Goal: Task Accomplishment & Management: Complete application form

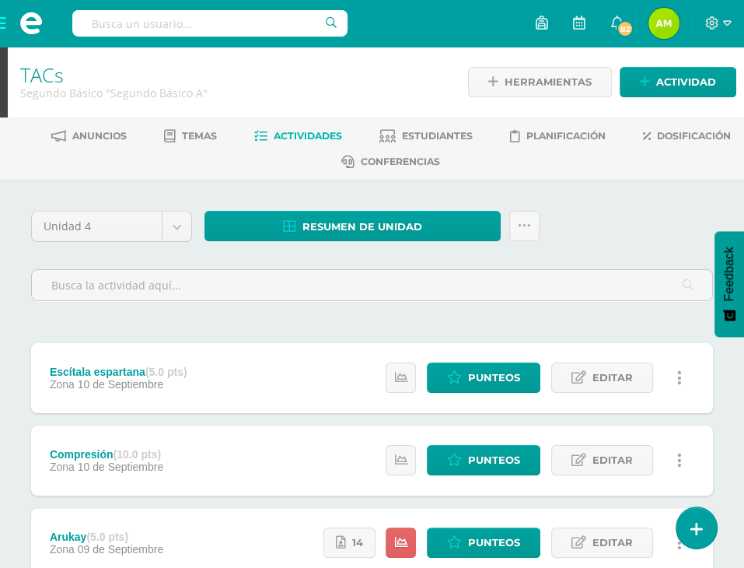
click at [2, 29] on span at bounding box center [31, 23] width 62 height 47
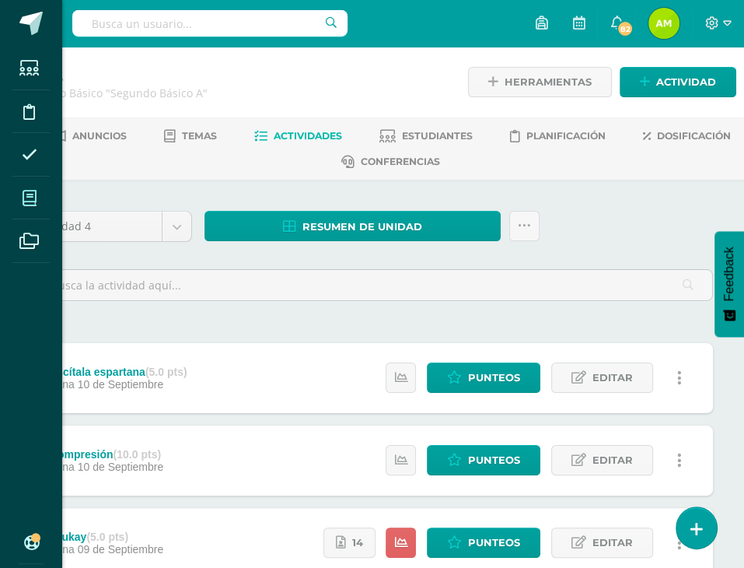
click at [35, 201] on icon at bounding box center [30, 199] width 14 height 16
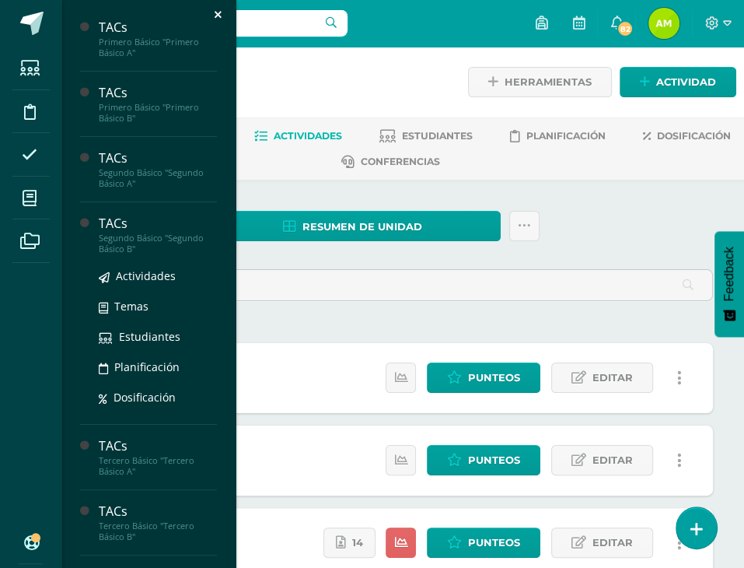
click at [128, 239] on div "Segundo Básico "Segundo Básico B"" at bounding box center [158, 244] width 118 height 22
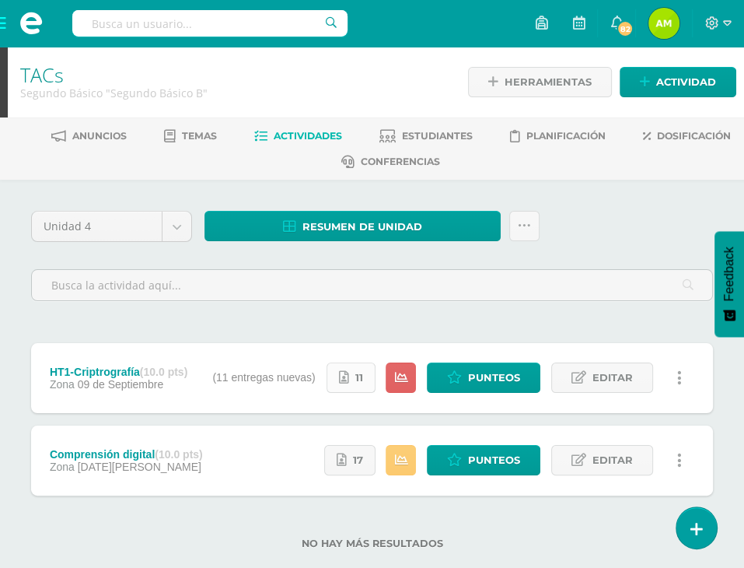
click at [357, 382] on span "11" at bounding box center [359, 377] width 8 height 29
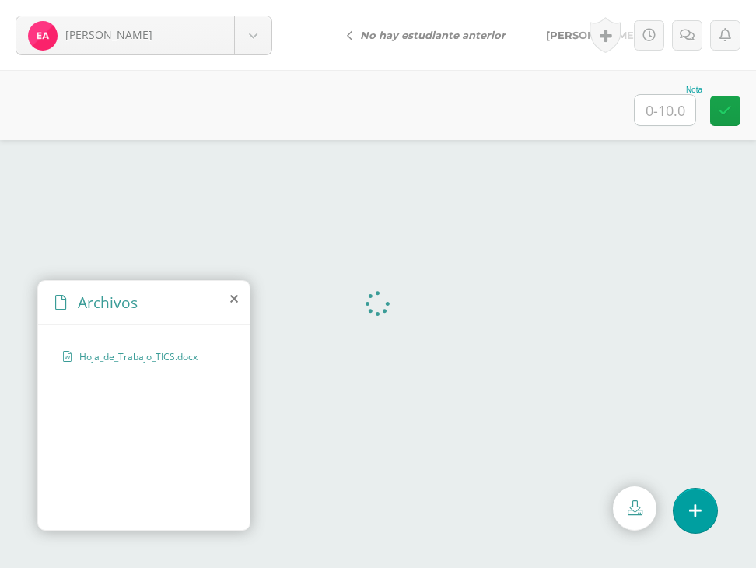
click at [233, 296] on icon at bounding box center [234, 298] width 8 height 12
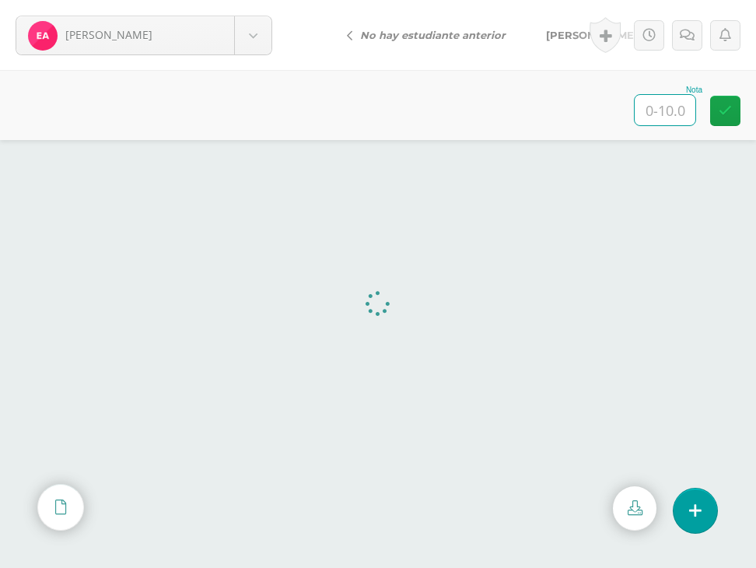
click at [647, 114] on input "text" at bounding box center [665, 110] width 61 height 30
type input "10"
click at [560, 30] on span "[PERSON_NAME]" at bounding box center [592, 35] width 92 height 12
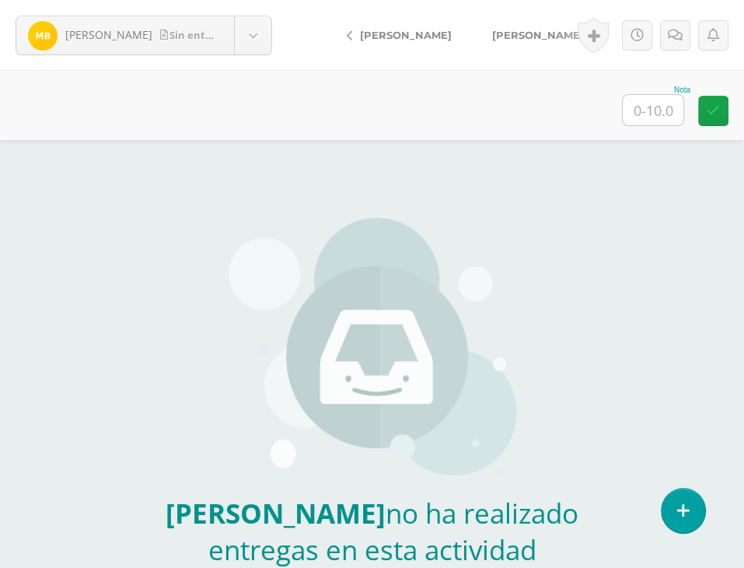
click at [657, 100] on input "text" at bounding box center [653, 110] width 61 height 30
type input "0"
click at [673, 30] on icon at bounding box center [675, 35] width 15 height 13
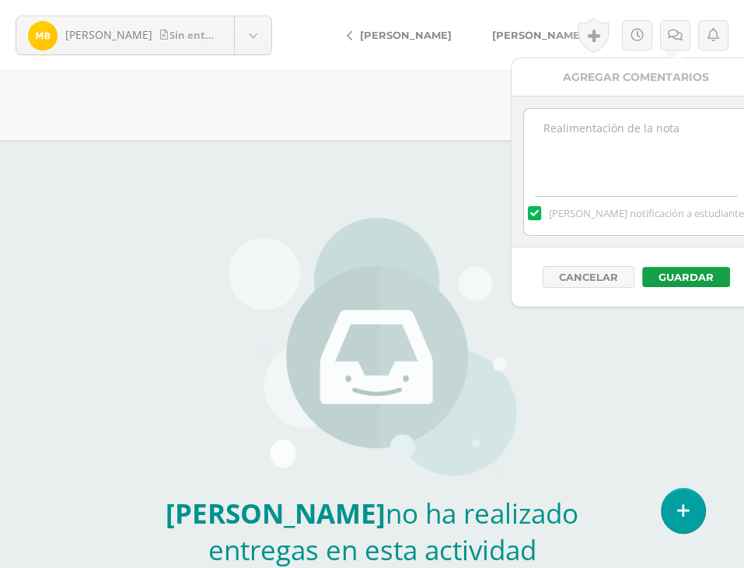
click at [645, 109] on textarea at bounding box center [636, 148] width 225 height 78
type textarea "No fue entregada"
click at [715, 275] on button "Guardar" at bounding box center [686, 277] width 88 height 20
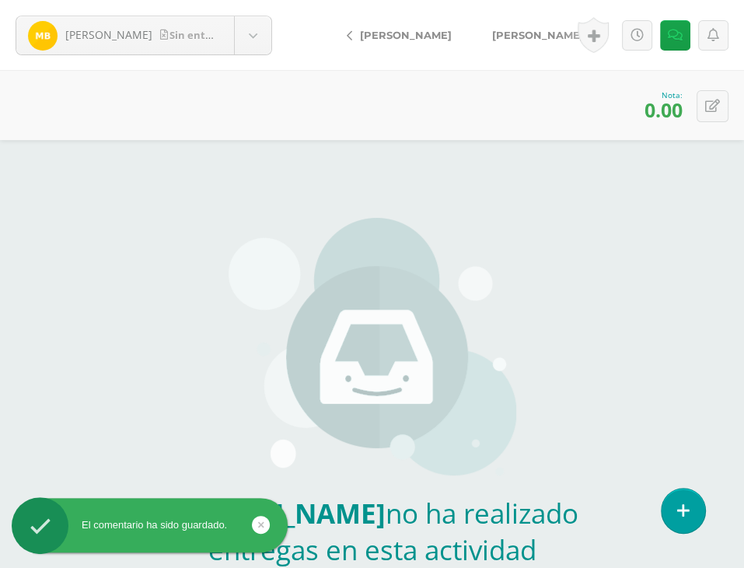
click at [521, 29] on span "[PERSON_NAME]" at bounding box center [538, 35] width 92 height 12
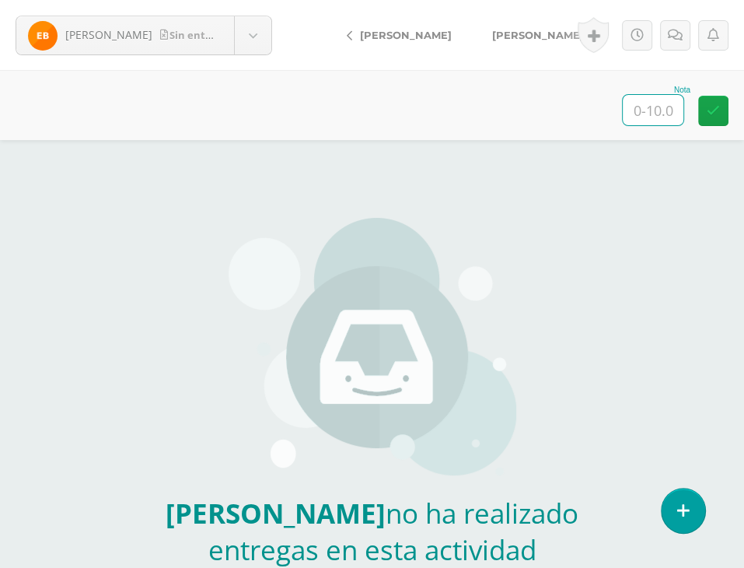
click at [655, 105] on input "text" at bounding box center [653, 110] width 61 height 30
type input "0"
click at [670, 38] on icon at bounding box center [675, 35] width 15 height 13
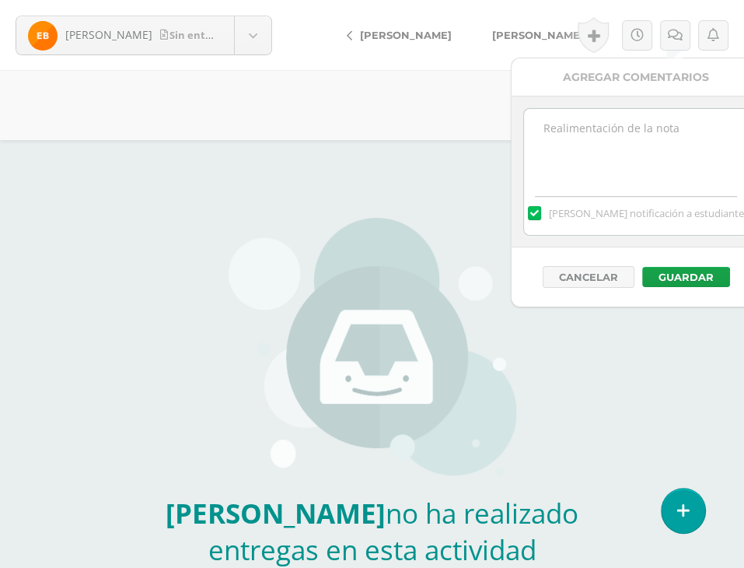
click at [654, 94] on div "Agregar Comentarios" at bounding box center [636, 77] width 249 height 38
click at [654, 131] on textarea at bounding box center [636, 148] width 225 height 78
type textarea "No fue entregada"
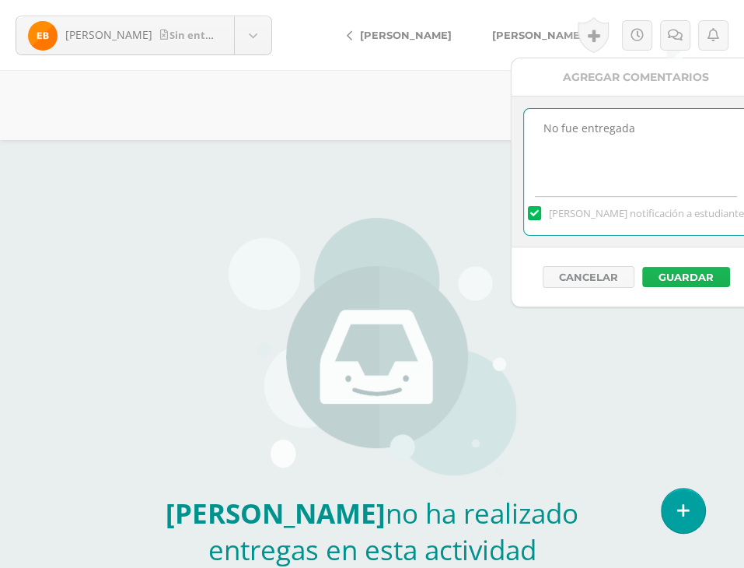
click at [694, 275] on button "Guardar" at bounding box center [686, 277] width 88 height 20
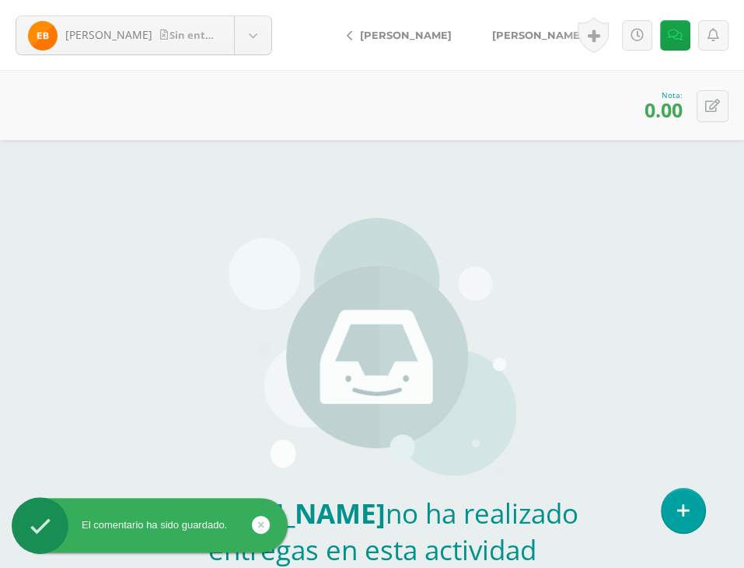
click at [508, 29] on span "[PERSON_NAME]" at bounding box center [538, 35] width 92 height 12
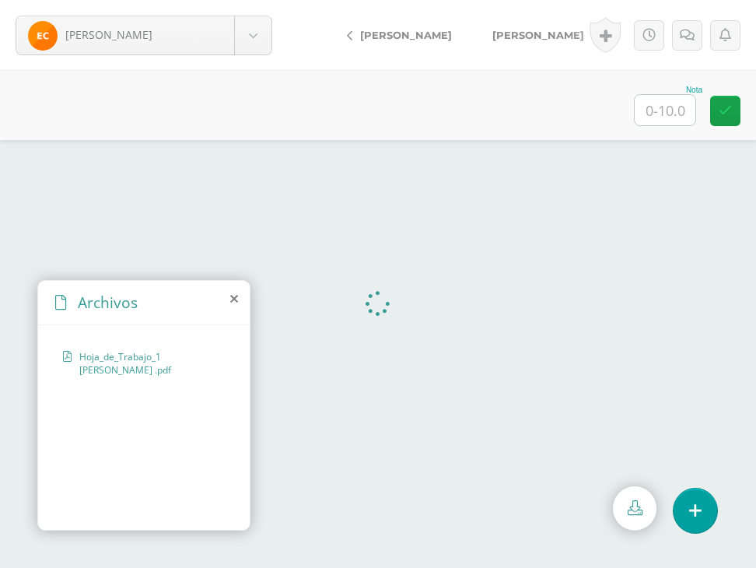
click at [234, 292] on icon at bounding box center [234, 298] width 8 height 12
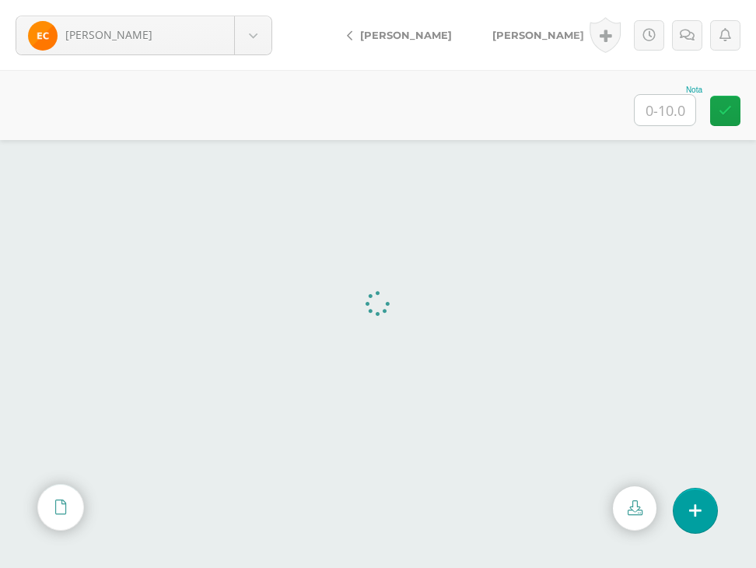
click at [655, 125] on div "Nota" at bounding box center [378, 105] width 756 height 70
click at [667, 108] on input "text" at bounding box center [665, 110] width 61 height 30
type input "10"
click at [501, 29] on span "[PERSON_NAME]" at bounding box center [538, 35] width 92 height 12
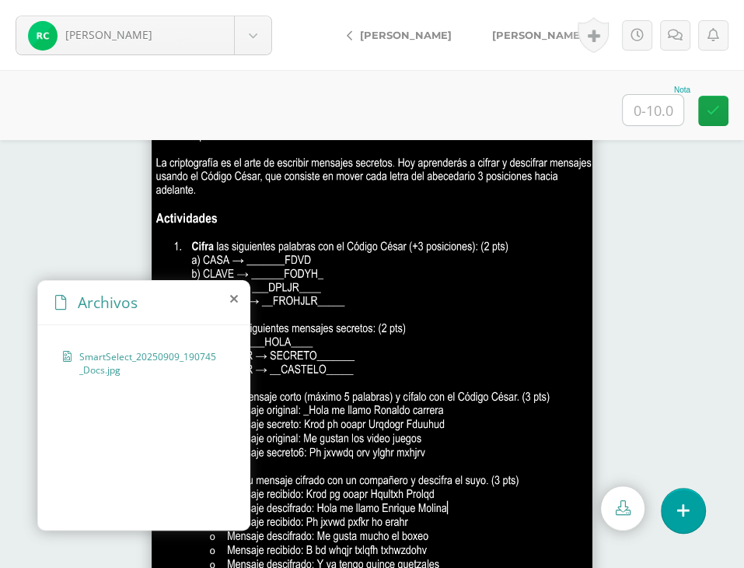
click at [230, 295] on icon at bounding box center [234, 298] width 8 height 12
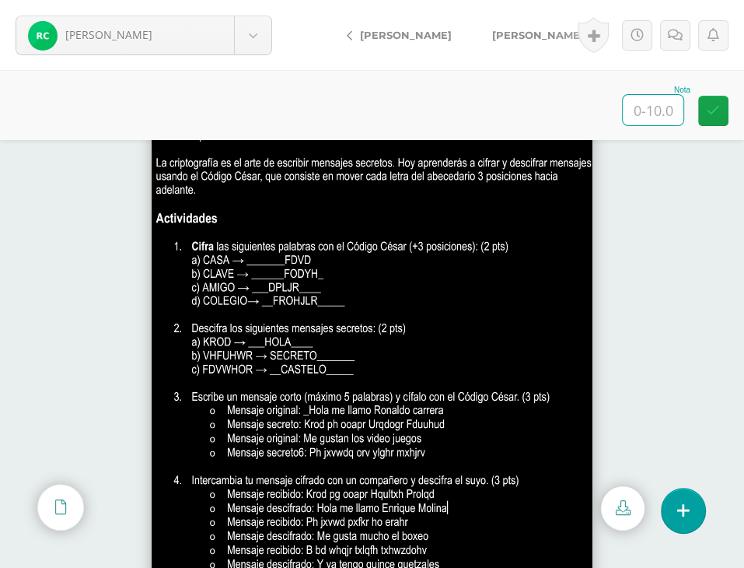
click at [653, 120] on input "text" at bounding box center [653, 110] width 61 height 30
type input "10"
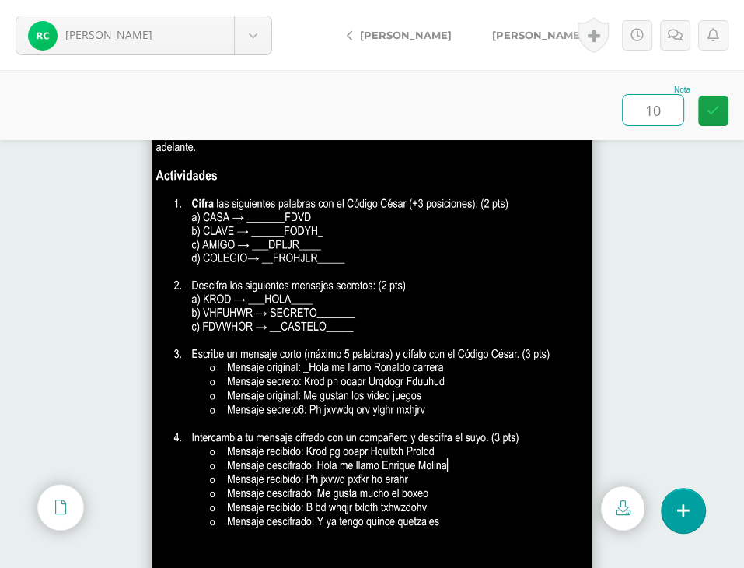
scroll to position [65, 0]
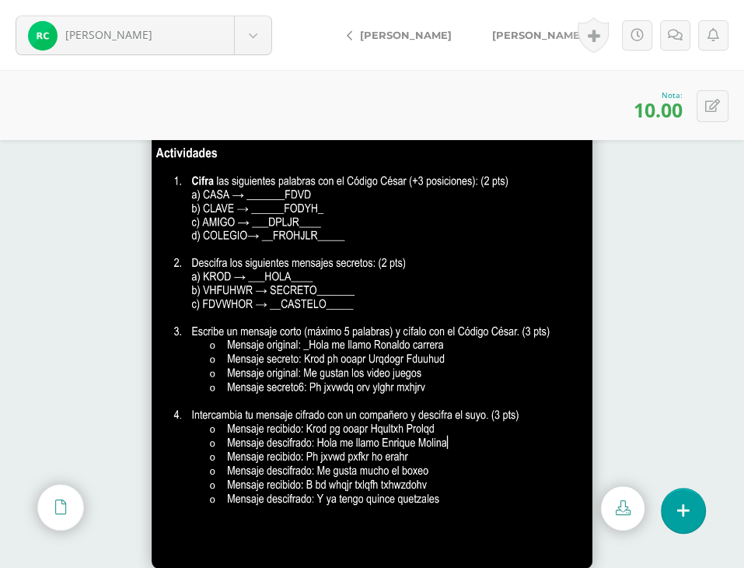
click at [529, 36] on span "[PERSON_NAME]" at bounding box center [538, 35] width 92 height 12
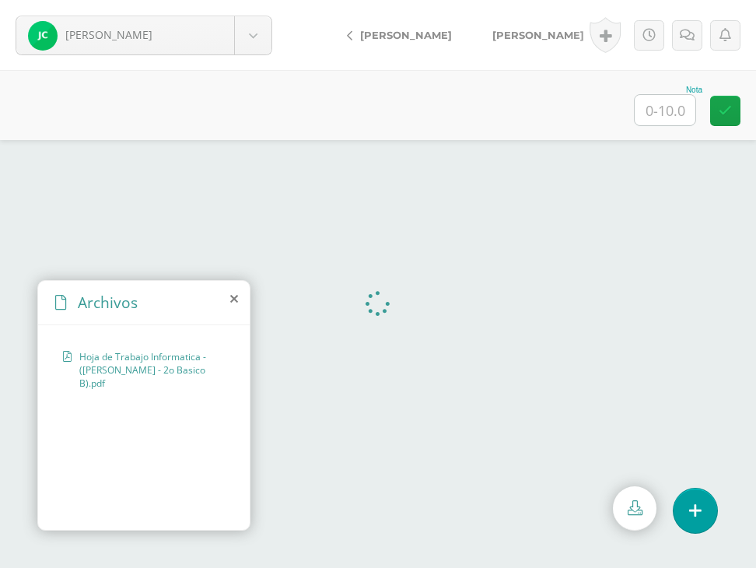
click at [234, 299] on icon at bounding box center [234, 298] width 8 height 12
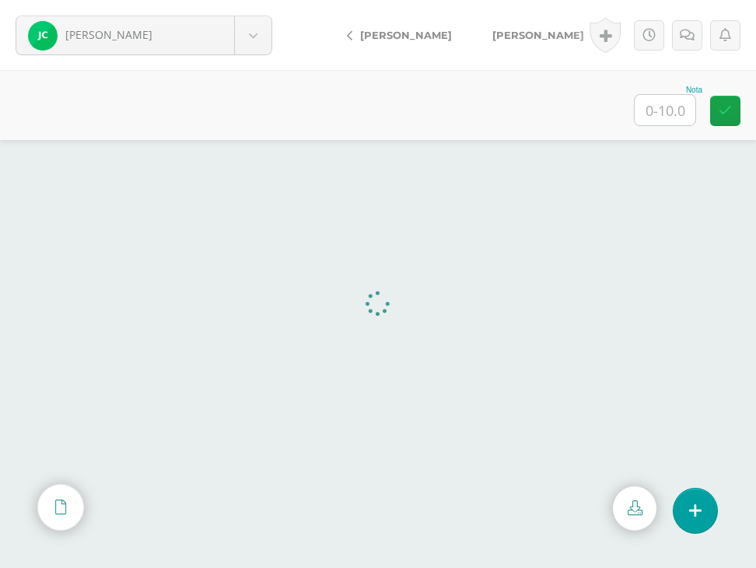
click at [663, 82] on div "Nota" at bounding box center [378, 105] width 756 height 70
click at [674, 107] on input "text" at bounding box center [665, 110] width 61 height 30
type input "10"
click at [507, 32] on span "[PERSON_NAME]" at bounding box center [538, 35] width 92 height 12
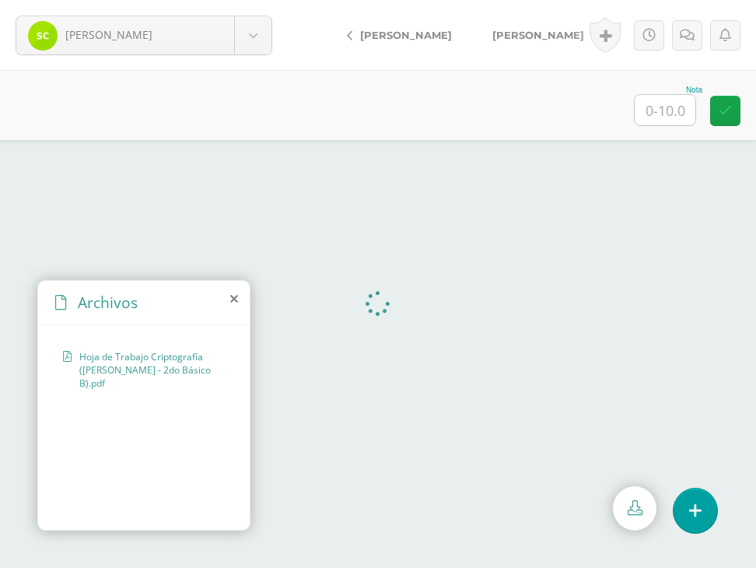
click at [226, 296] on div "Archivos" at bounding box center [144, 303] width 212 height 44
click at [233, 295] on icon at bounding box center [234, 298] width 8 height 12
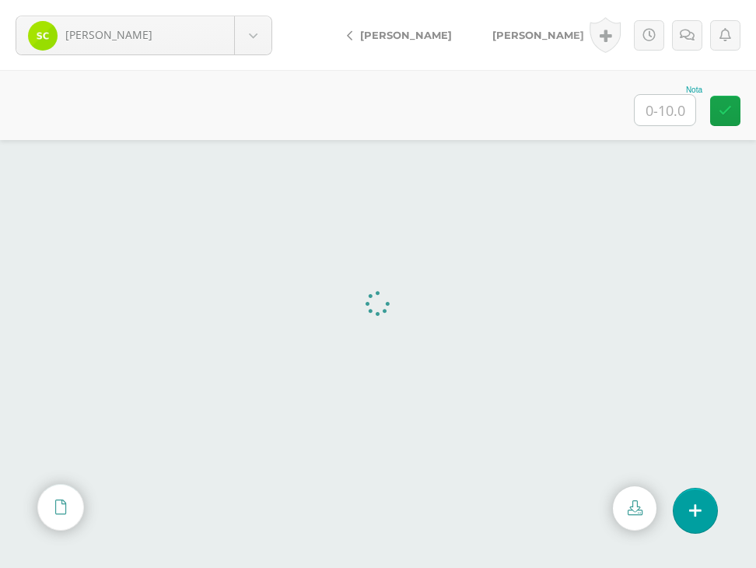
click at [642, 109] on input "text" at bounding box center [665, 110] width 61 height 30
type input "10"
click at [499, 39] on span "[PERSON_NAME]" at bounding box center [538, 35] width 92 height 12
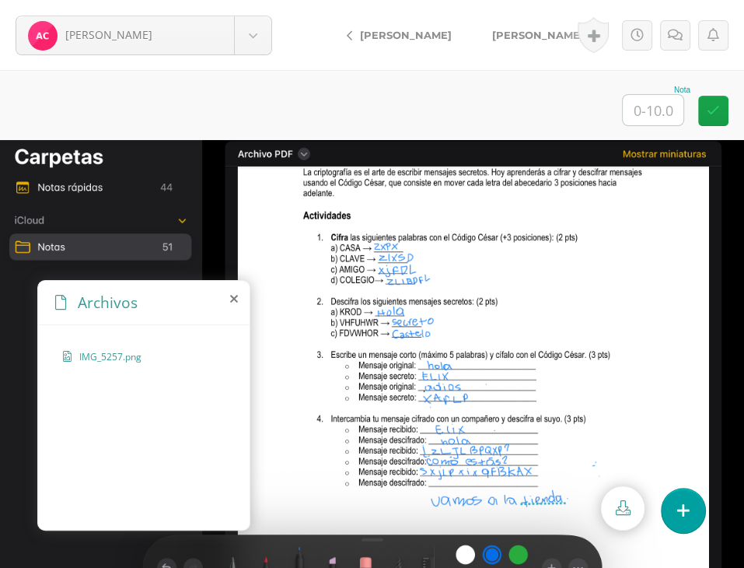
click at [227, 296] on div "Archivos" at bounding box center [144, 303] width 212 height 44
click at [235, 295] on icon at bounding box center [234, 298] width 8 height 12
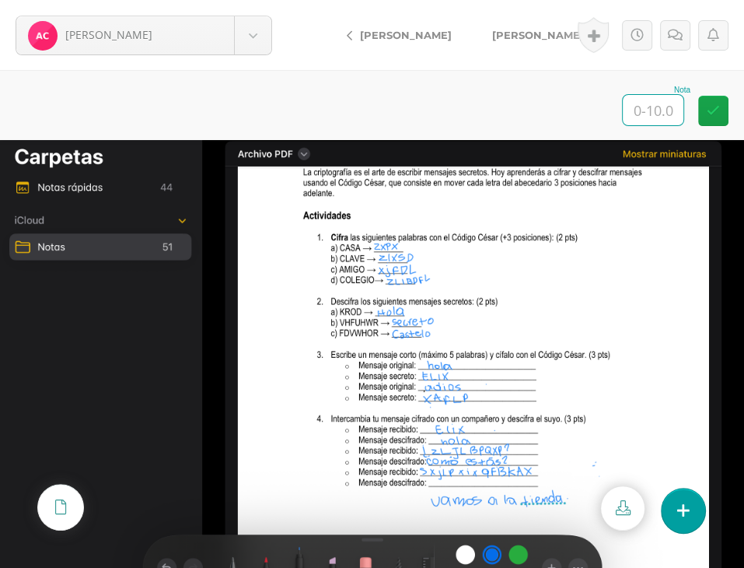
click at [665, 114] on input "text" at bounding box center [653, 110] width 61 height 30
type input "10"
click at [507, 32] on span "[PERSON_NAME]" at bounding box center [538, 35] width 92 height 12
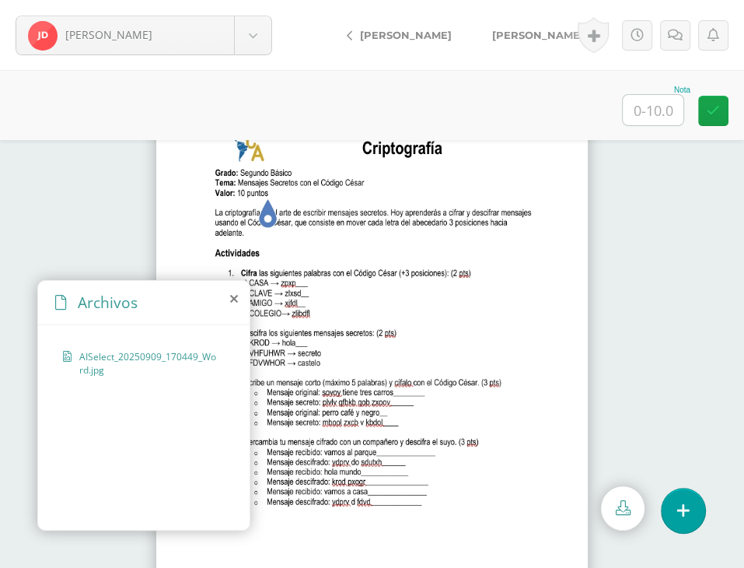
click at [230, 295] on icon at bounding box center [234, 298] width 8 height 12
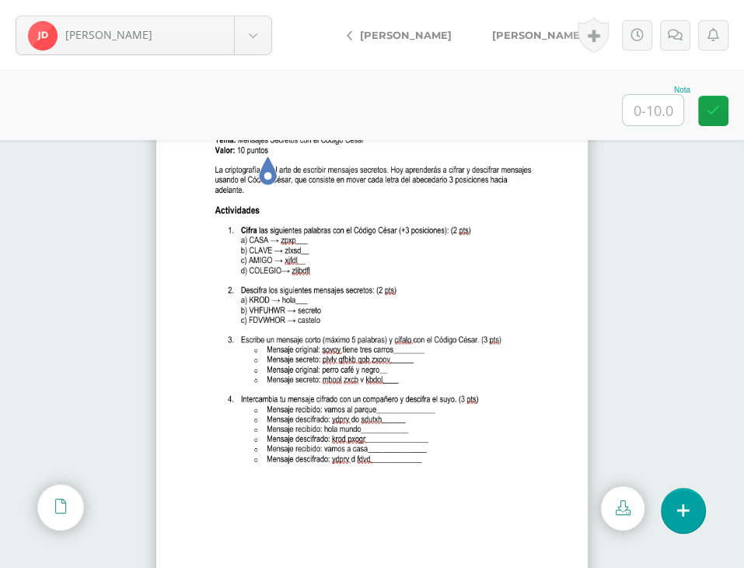
scroll to position [66, 0]
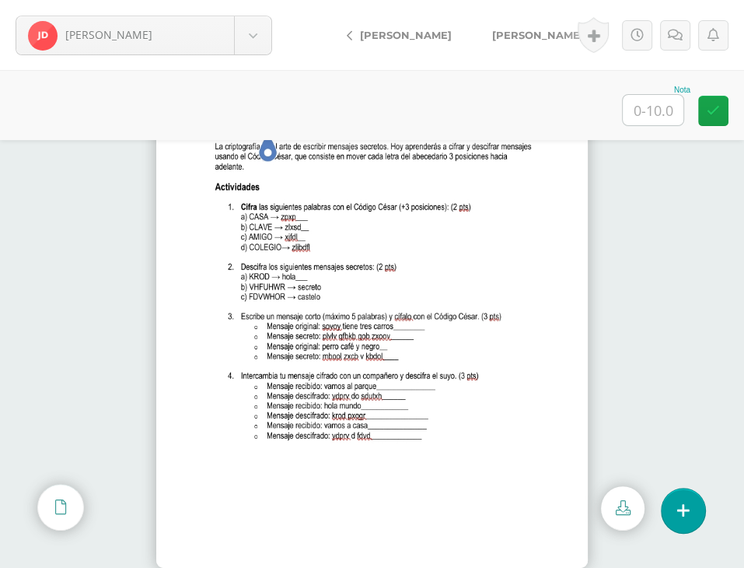
click at [660, 110] on input "text" at bounding box center [653, 110] width 61 height 30
type input "10"
click at [528, 41] on link "[PERSON_NAME]" at bounding box center [541, 34] width 138 height 37
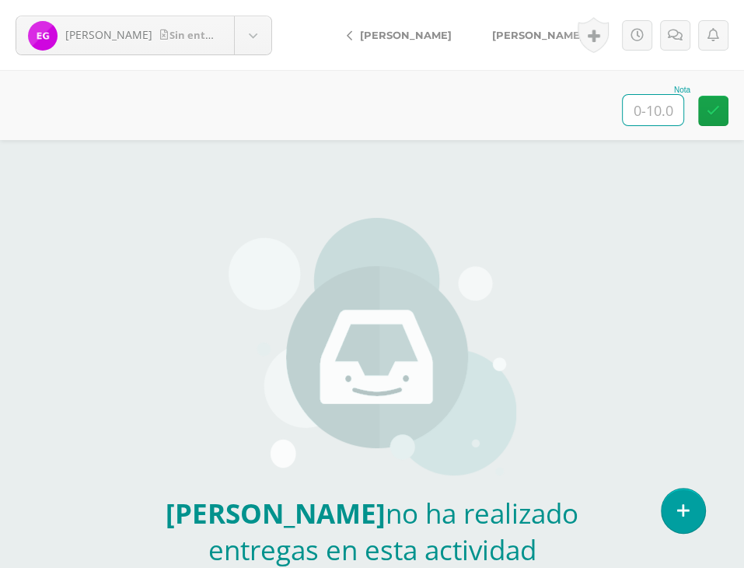
click at [642, 118] on input "text" at bounding box center [653, 110] width 61 height 30
type input "0"
click at [688, 39] on link at bounding box center [675, 35] width 30 height 30
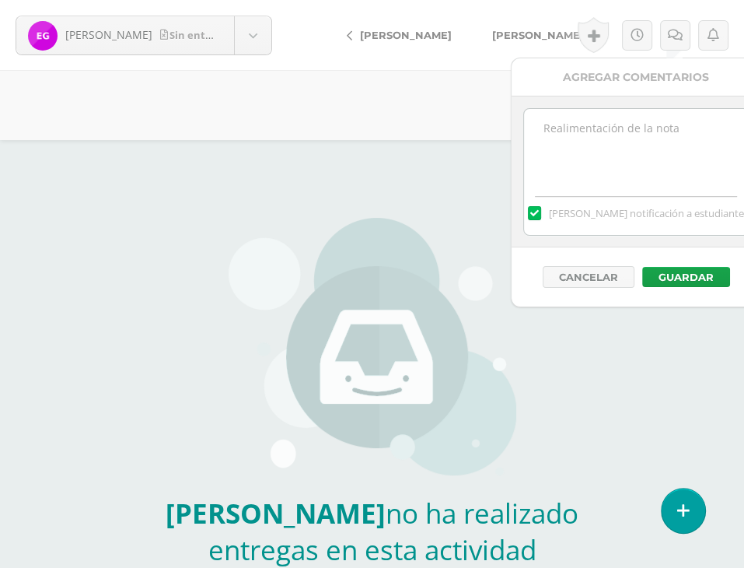
click at [635, 150] on textarea at bounding box center [636, 148] width 225 height 78
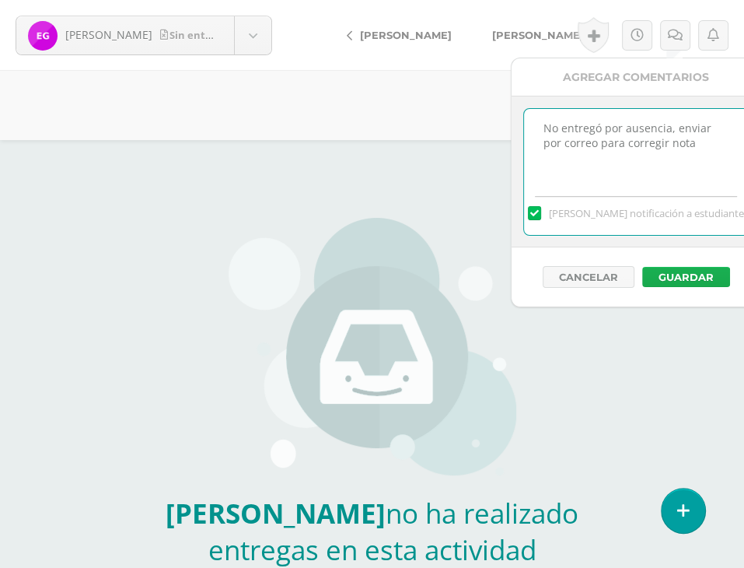
type textarea "No entregó por ausencia, enviar por correo para corregir nota"
click at [666, 281] on button "Guardar" at bounding box center [686, 277] width 88 height 20
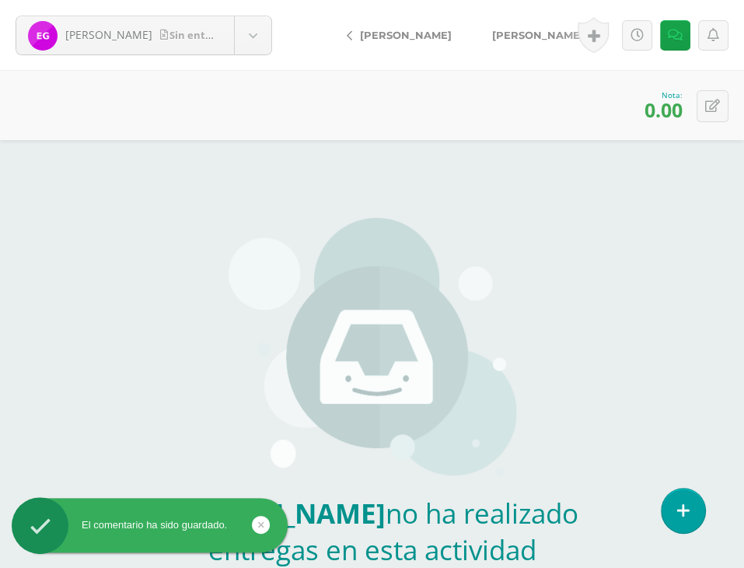
click at [550, 37] on span "[PERSON_NAME]" at bounding box center [538, 35] width 92 height 12
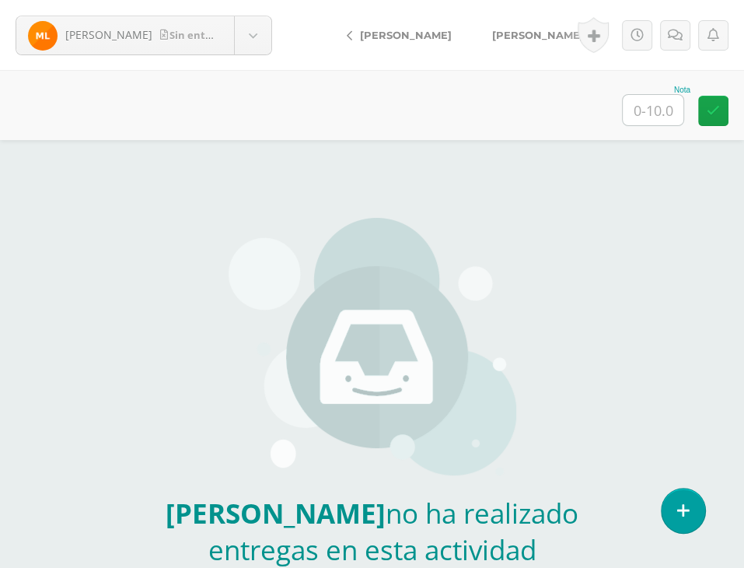
click at [641, 107] on input "text" at bounding box center [653, 110] width 61 height 30
type input "0"
click at [672, 41] on icon at bounding box center [675, 35] width 15 height 13
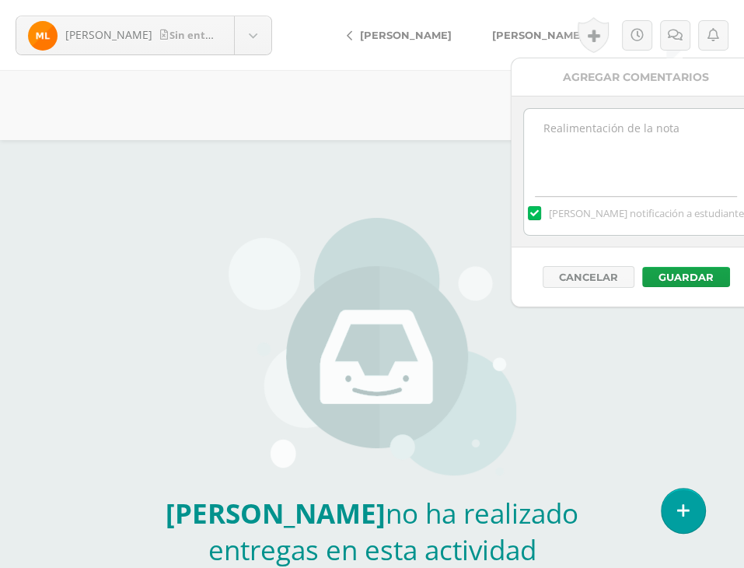
click at [635, 156] on textarea at bounding box center [636, 148] width 225 height 78
type textarea "No entrego"
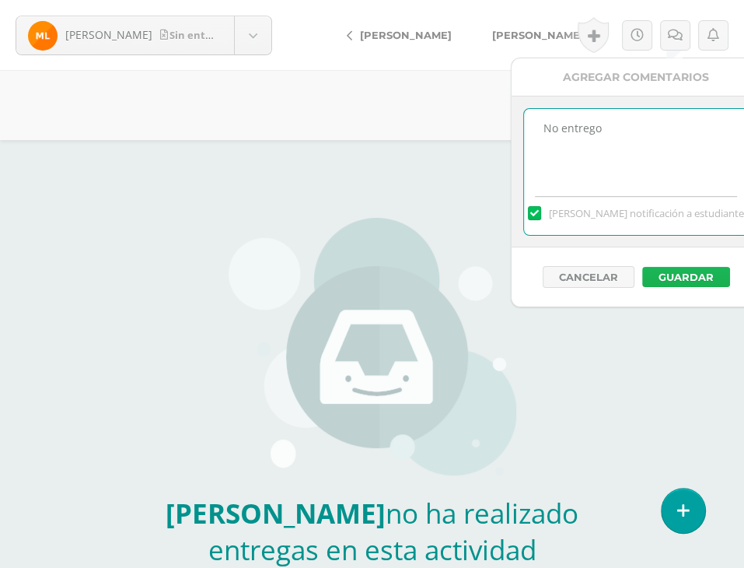
click at [694, 268] on button "Guardar" at bounding box center [686, 277] width 88 height 20
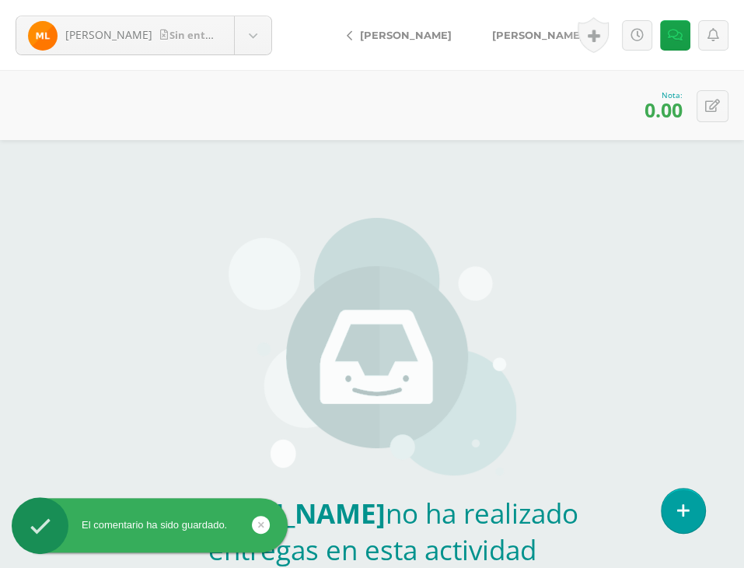
click at [529, 32] on span "[PERSON_NAME]" at bounding box center [538, 35] width 92 height 12
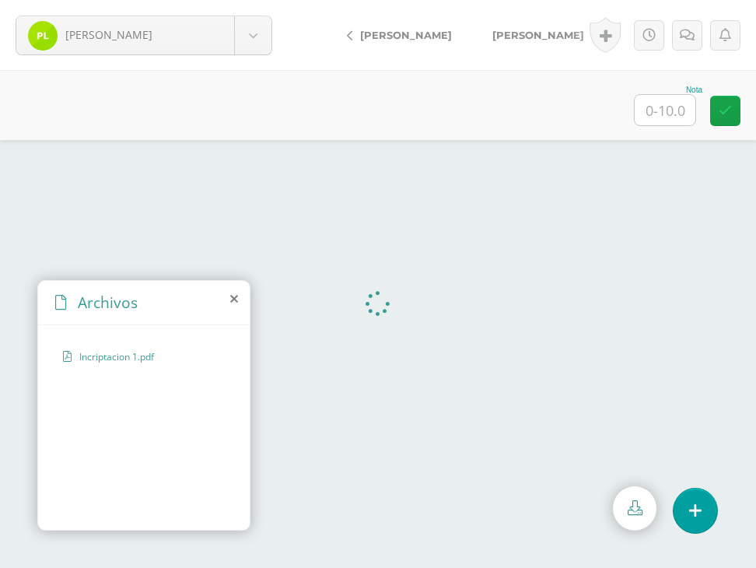
click at [231, 299] on icon at bounding box center [234, 298] width 8 height 12
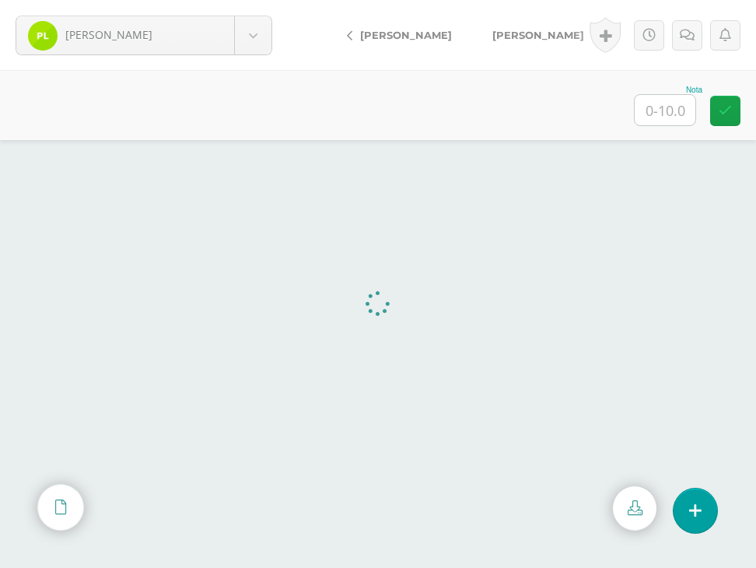
click at [673, 115] on input "text" at bounding box center [665, 110] width 61 height 30
type input "10"
click at [530, 37] on span "[PERSON_NAME]" at bounding box center [538, 35] width 92 height 12
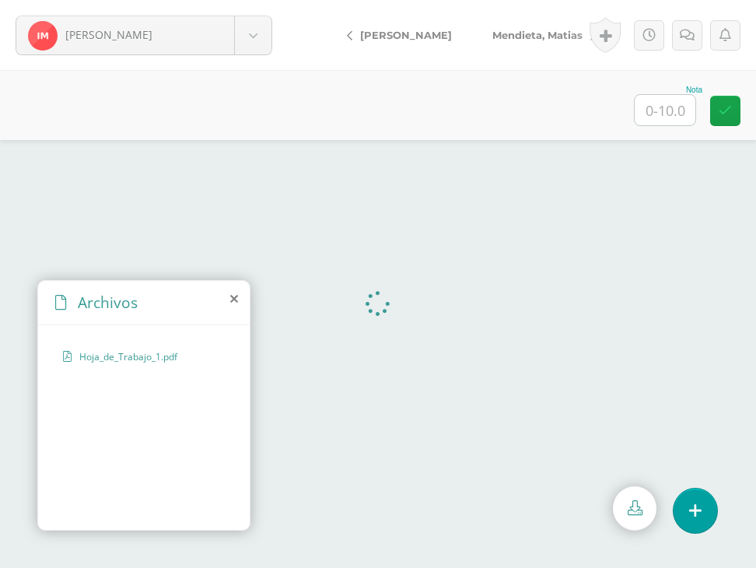
click at [236, 296] on icon at bounding box center [234, 298] width 8 height 12
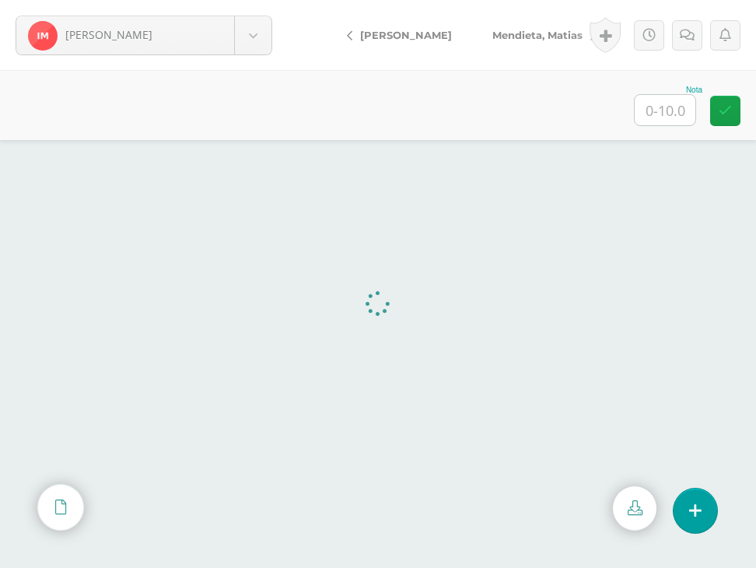
click at [660, 100] on input "text" at bounding box center [665, 110] width 61 height 30
type input "2"
click at [692, 23] on link at bounding box center [687, 35] width 30 height 30
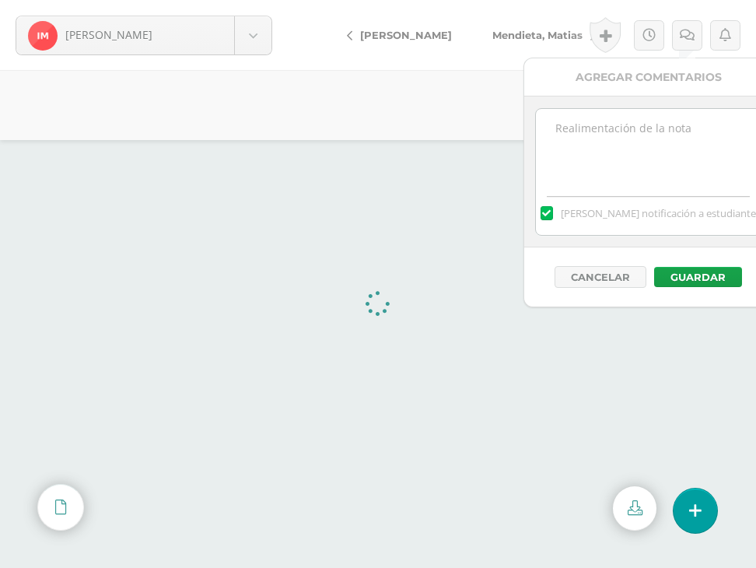
click at [653, 166] on textarea at bounding box center [648, 148] width 225 height 78
type textarea "F"
type textarea "Tarea incompleta"
click at [725, 286] on div "Cancelar Guardar" at bounding box center [648, 276] width 249 height 59
click at [708, 271] on button "Guardar" at bounding box center [698, 277] width 88 height 20
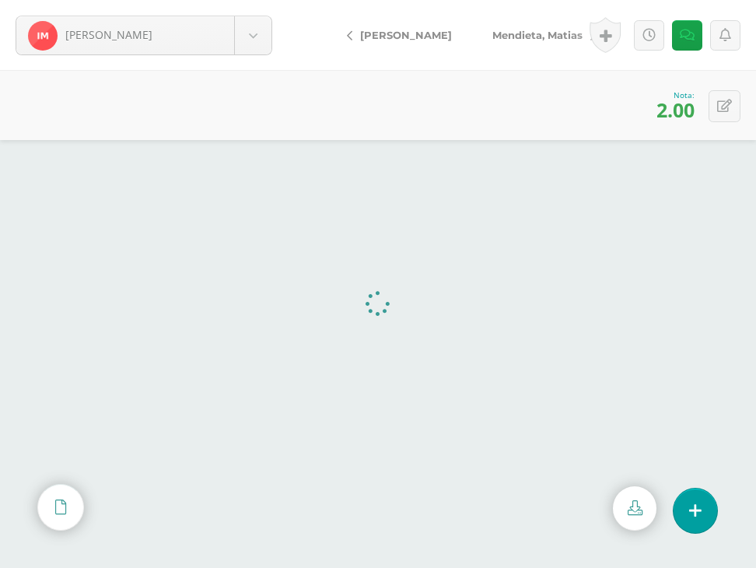
click at [502, 30] on span "Mendieta, Matias" at bounding box center [537, 35] width 90 height 12
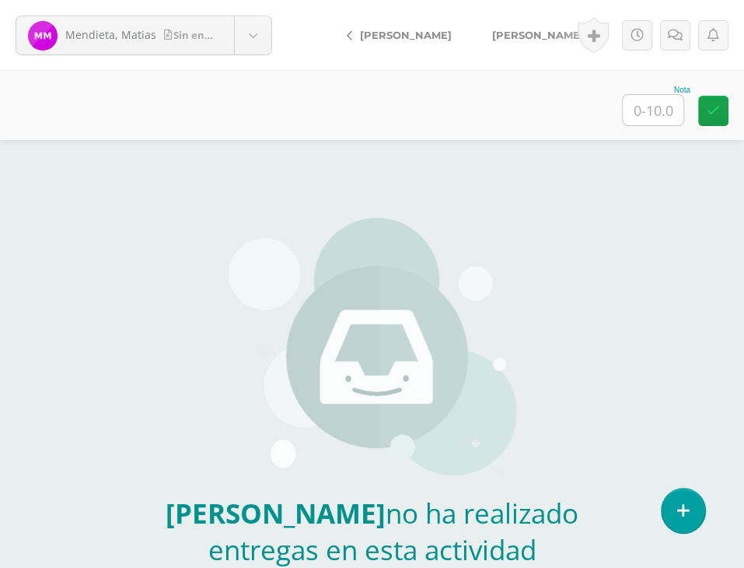
click at [663, 105] on input "text" at bounding box center [653, 110] width 61 height 30
type input "0"
click at [669, 41] on link at bounding box center [675, 35] width 30 height 30
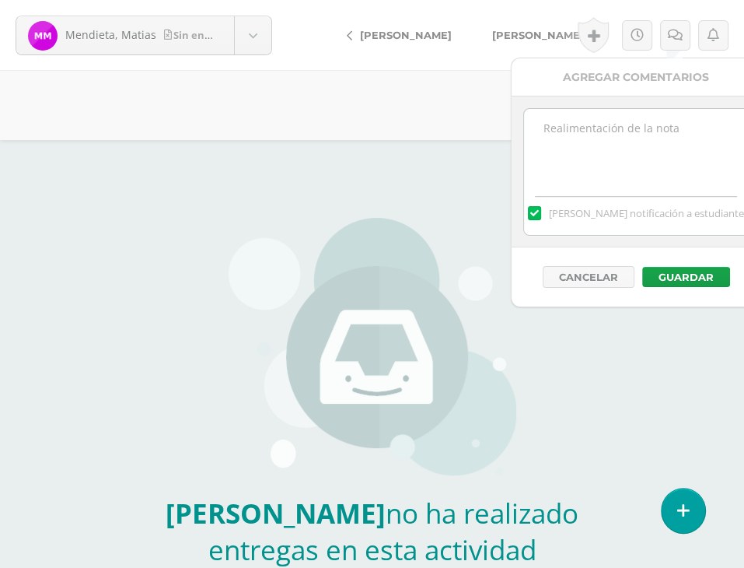
click at [625, 131] on textarea at bounding box center [636, 148] width 225 height 78
type textarea "No fue entregado"
drag, startPoint x: 688, startPoint y: 271, endPoint x: 704, endPoint y: 285, distance: 20.9
click at [689, 271] on button "Guardar" at bounding box center [686, 277] width 88 height 20
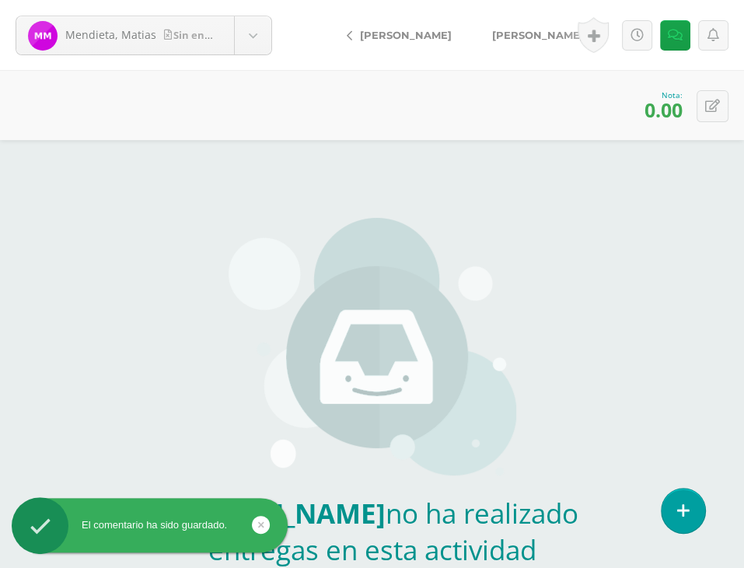
click at [497, 31] on span "[PERSON_NAME]" at bounding box center [538, 35] width 92 height 12
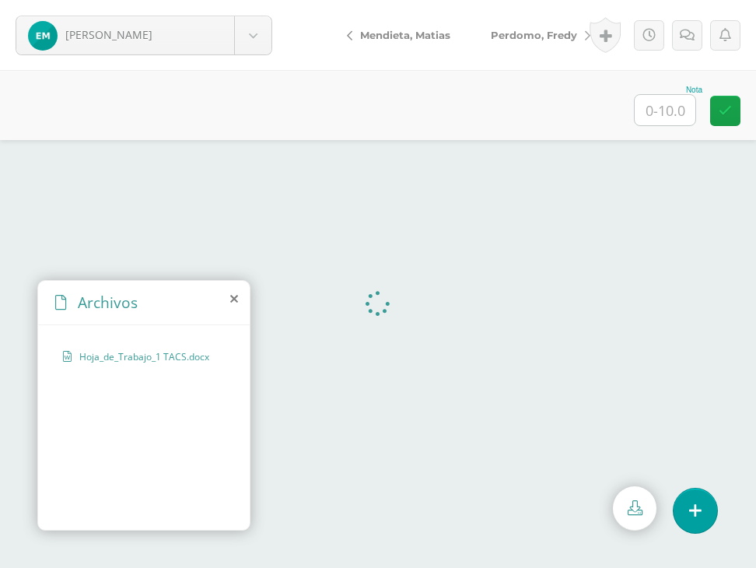
click at [232, 294] on icon at bounding box center [234, 298] width 8 height 12
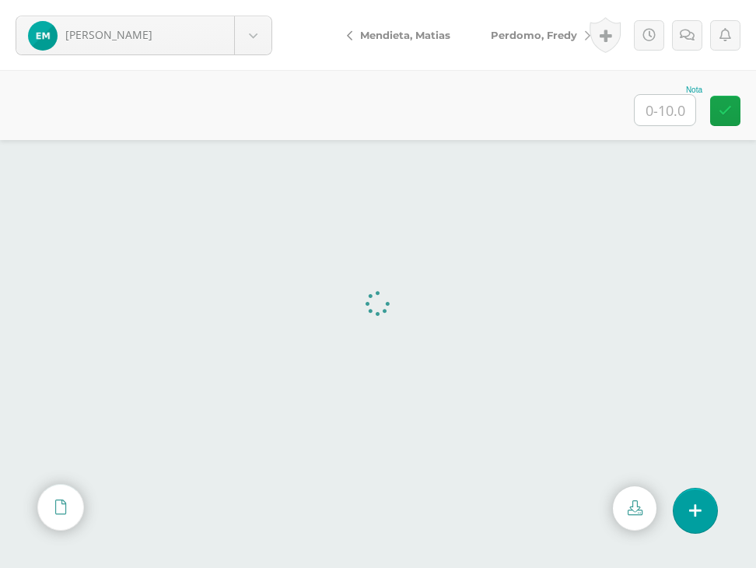
click at [667, 106] on input "text" at bounding box center [665, 110] width 61 height 30
type input "10"
click at [567, 34] on span "Perdomo, Fredy" at bounding box center [534, 35] width 86 height 12
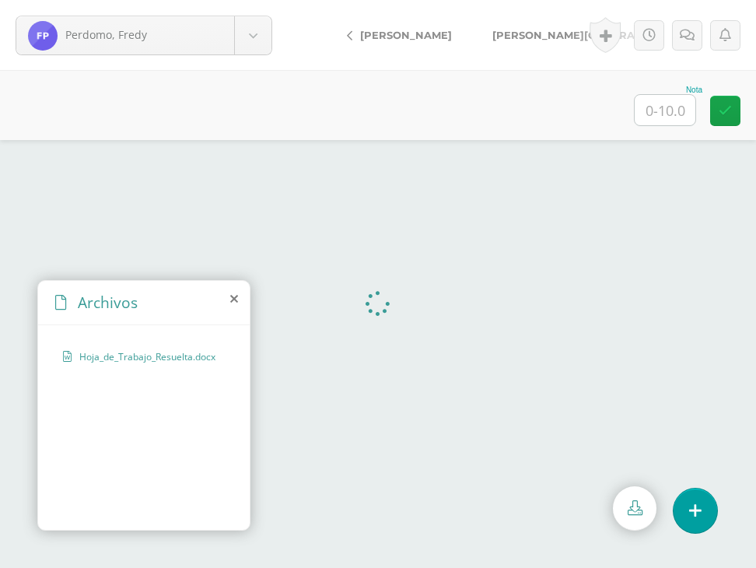
click at [236, 296] on icon at bounding box center [234, 298] width 8 height 12
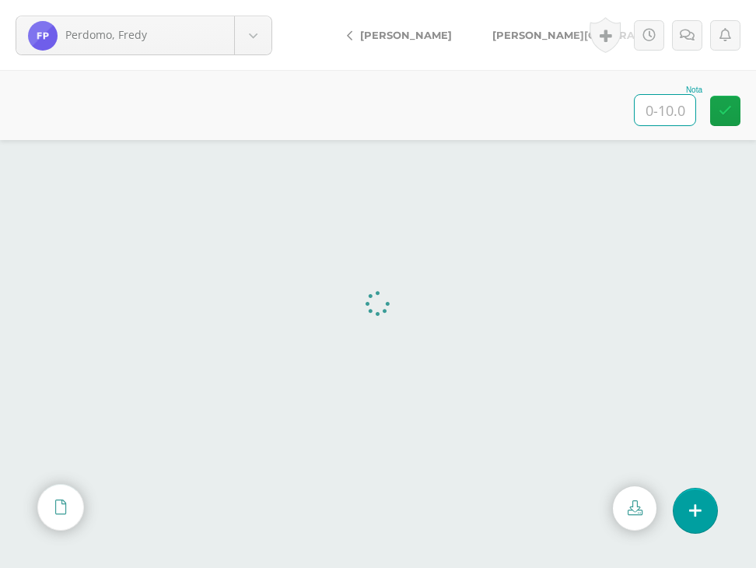
click at [658, 119] on input "text" at bounding box center [665, 110] width 61 height 30
type input "10"
click at [513, 38] on span "[PERSON_NAME][GEOGRAPHIC_DATA]" at bounding box center [596, 35] width 208 height 12
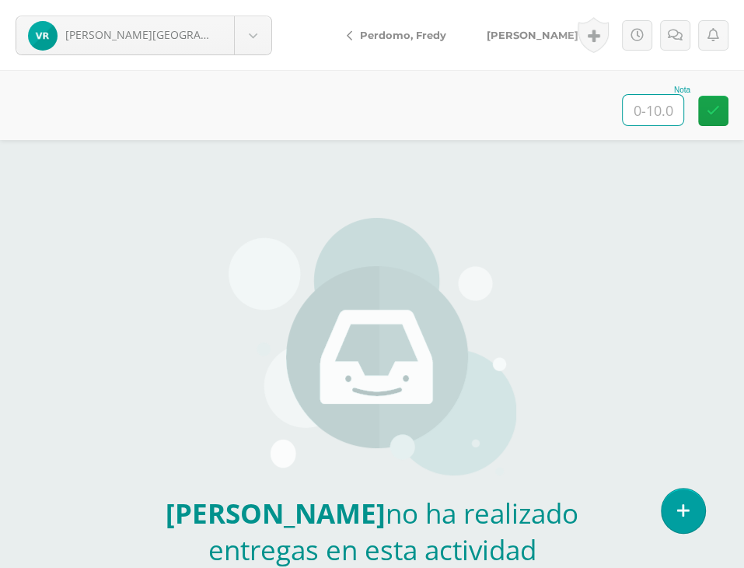
click at [630, 99] on input "text" at bounding box center [653, 110] width 61 height 30
type input "0"
click at [672, 44] on link at bounding box center [675, 35] width 30 height 30
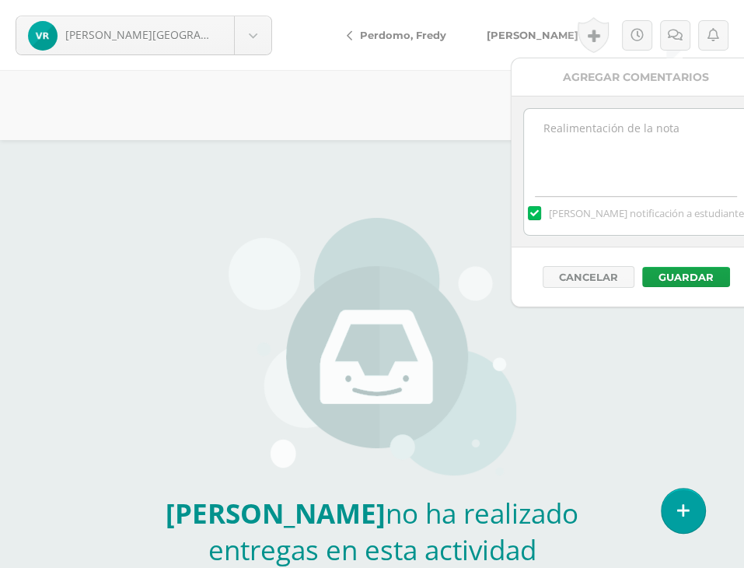
click at [641, 119] on textarea at bounding box center [636, 148] width 225 height 78
type textarea "No fue entregado"
click at [653, 276] on button "Guardar" at bounding box center [686, 277] width 88 height 20
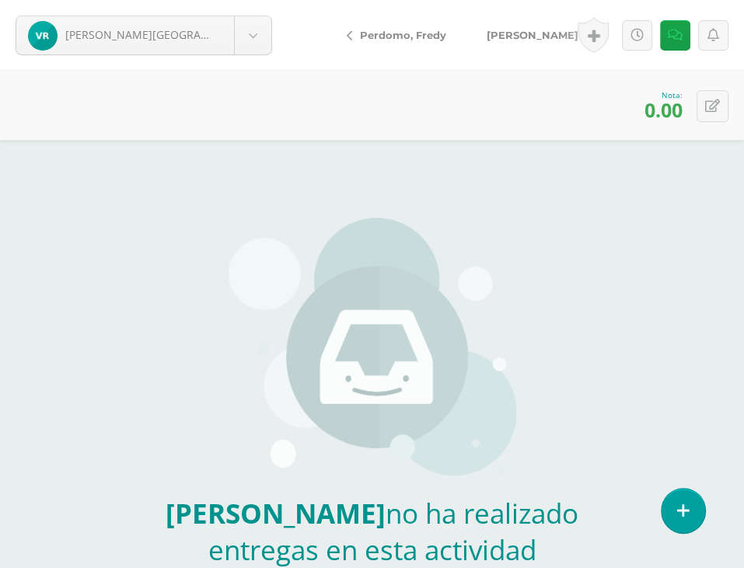
click at [506, 26] on link "[PERSON_NAME]" at bounding box center [536, 34] width 138 height 37
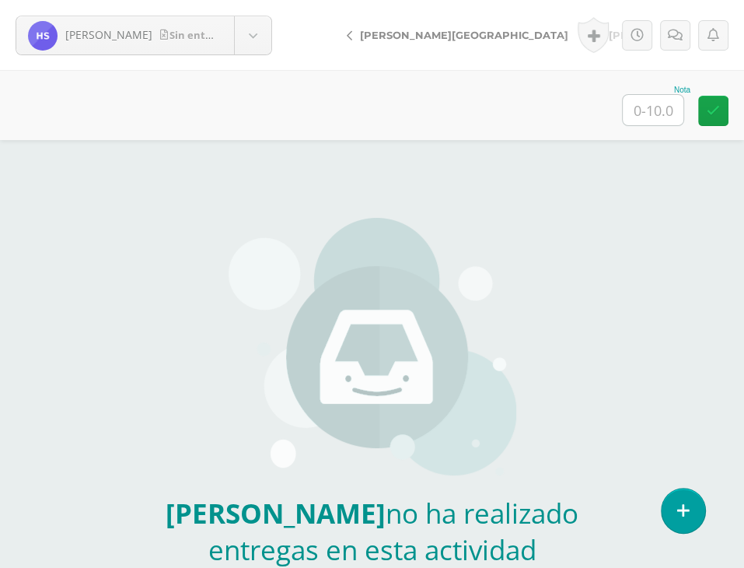
click at [649, 104] on input "text" at bounding box center [653, 110] width 61 height 30
type input "0"
click at [671, 45] on link at bounding box center [675, 35] width 30 height 30
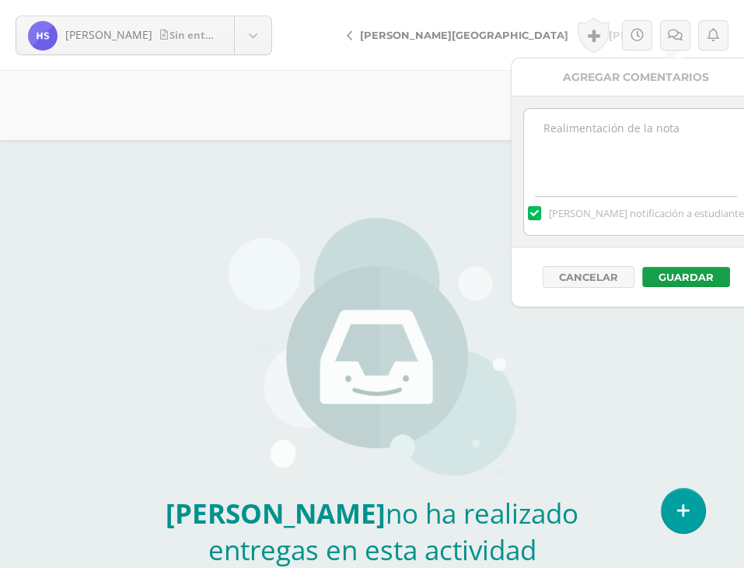
click at [604, 180] on textarea at bounding box center [636, 148] width 225 height 78
type textarea "No fue entregado"
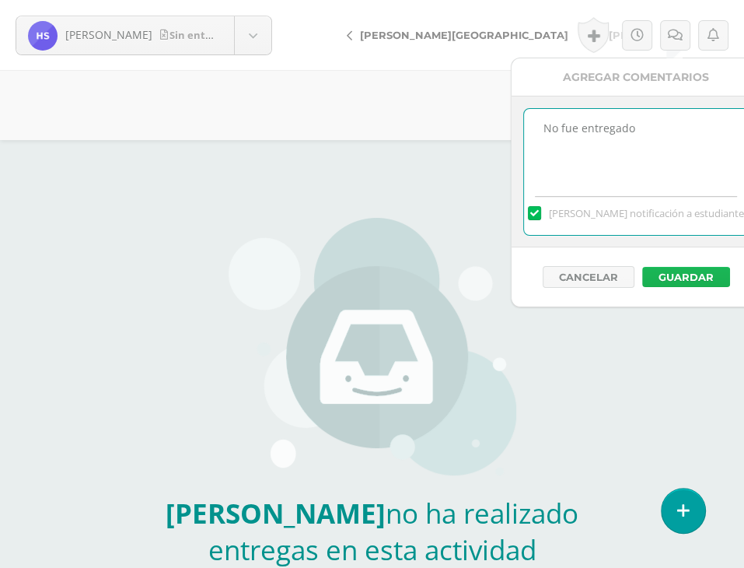
click at [678, 278] on button "Guardar" at bounding box center [686, 277] width 88 height 20
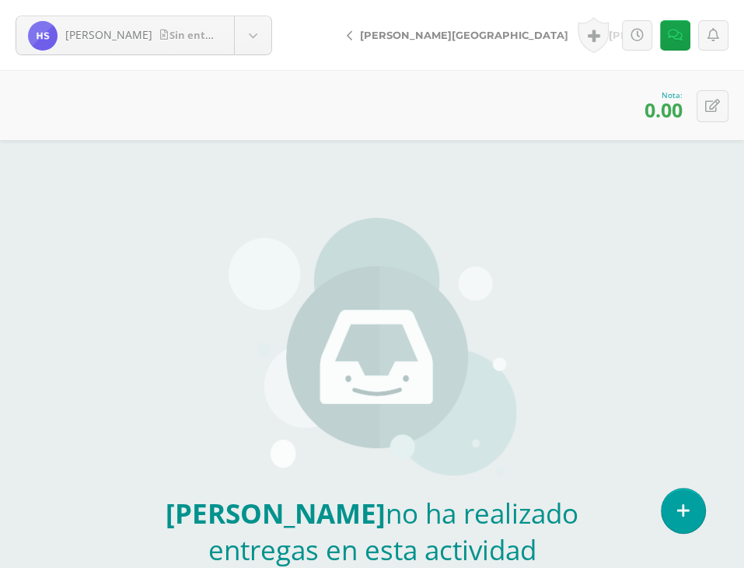
click at [609, 32] on span "Santos, Anthony" at bounding box center [655, 35] width 92 height 12
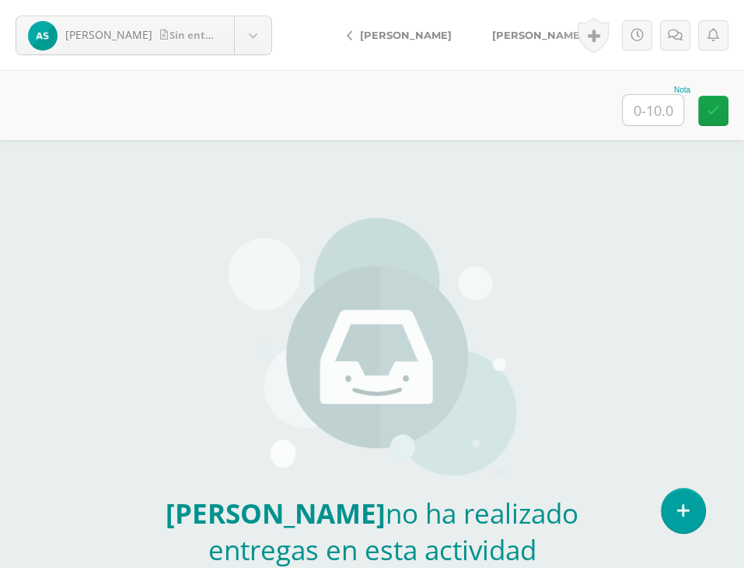
click at [635, 106] on input "text" at bounding box center [653, 110] width 61 height 30
type input "0"
click at [664, 29] on link at bounding box center [675, 35] width 30 height 30
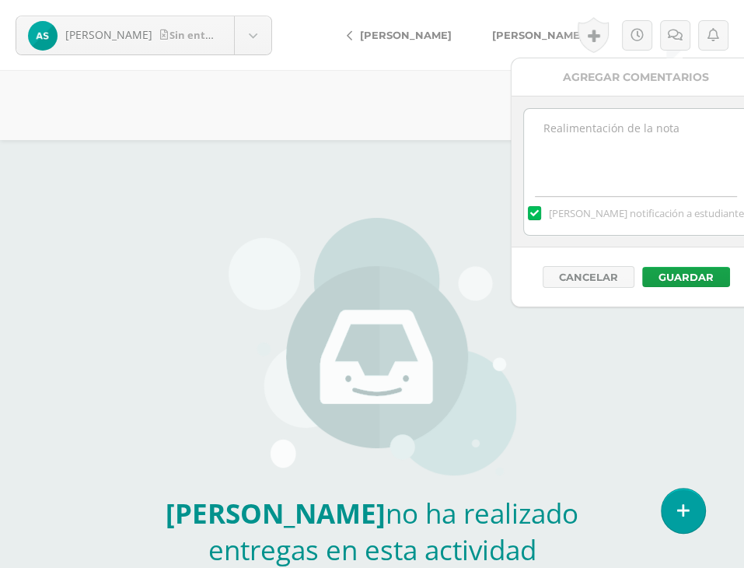
click at [657, 156] on textarea at bounding box center [636, 148] width 225 height 78
type textarea "No fue entregado"
click at [671, 267] on button "Guardar" at bounding box center [686, 277] width 88 height 20
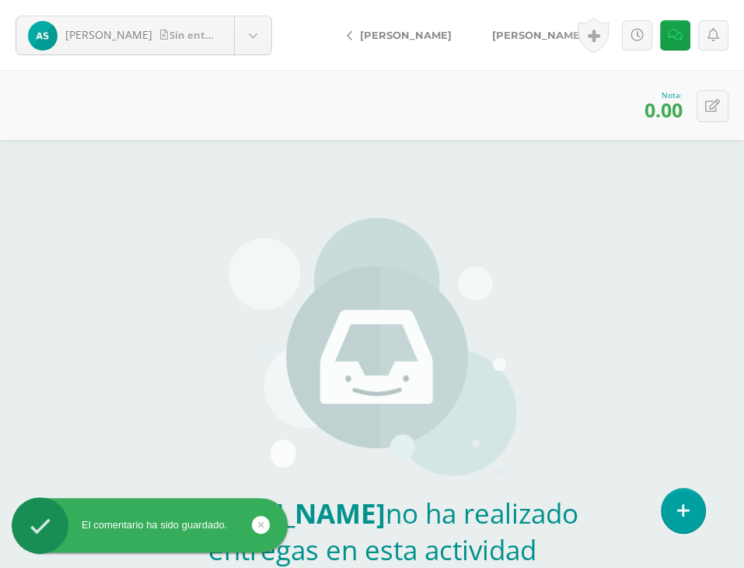
click at [516, 32] on span "[PERSON_NAME]" at bounding box center [538, 35] width 92 height 12
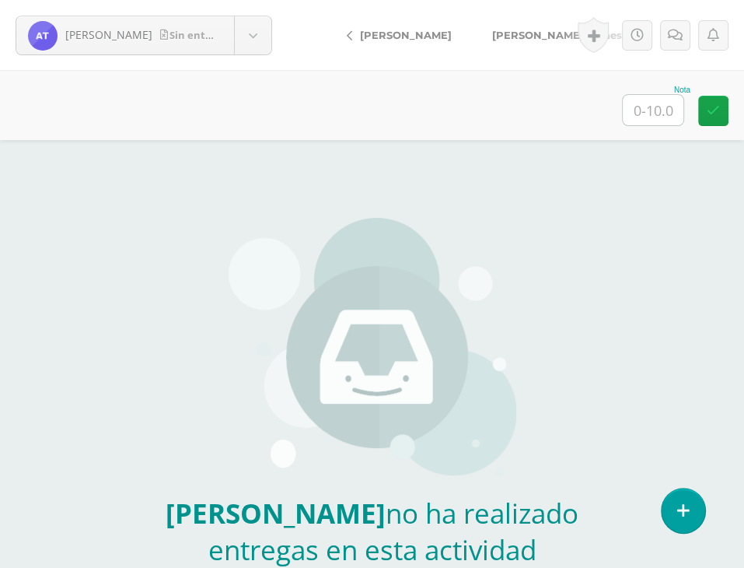
click at [641, 100] on input "text" at bounding box center [653, 110] width 61 height 30
type input "0"
click at [656, 35] on div "Historial de actividad Actividad HT1-Criptrografía creada por [PERSON_NAME] [DA…" at bounding box center [650, 35] width 187 height 70
click at [667, 41] on link at bounding box center [675, 35] width 30 height 30
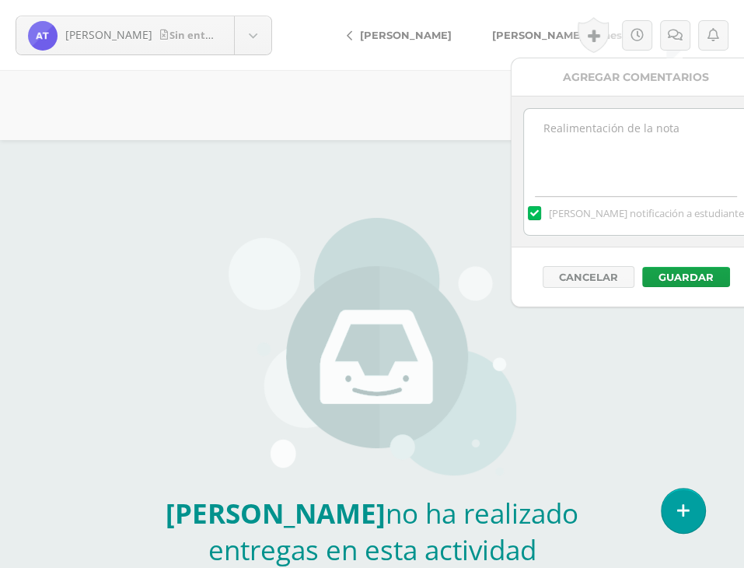
click at [597, 146] on textarea at bounding box center [636, 148] width 225 height 78
type textarea "No fue entregado"
click at [666, 268] on button "Guardar" at bounding box center [686, 277] width 88 height 20
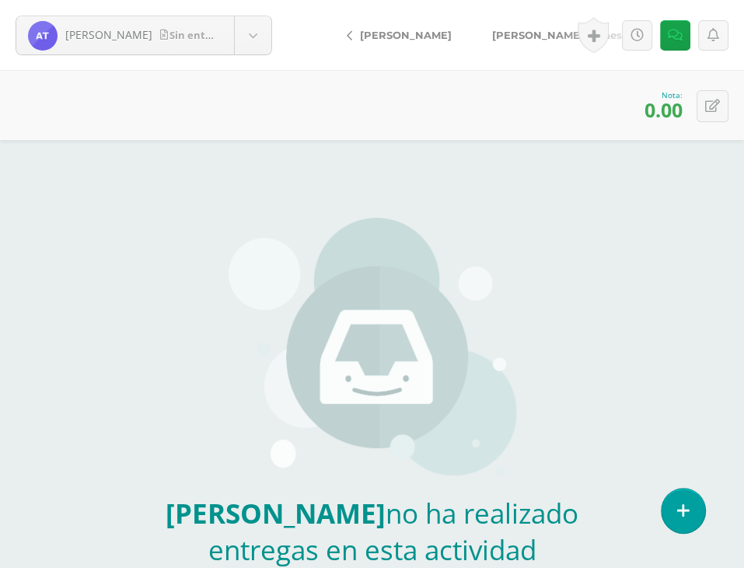
click at [526, 33] on span "[PERSON_NAME], Génesis" at bounding box center [561, 35] width 138 height 12
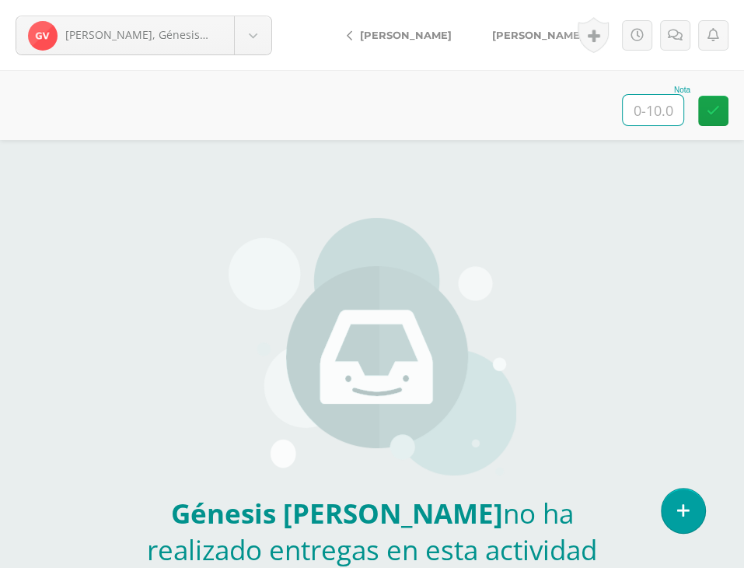
click at [660, 117] on input "text" at bounding box center [653, 110] width 61 height 30
type input "0"
drag, startPoint x: 678, startPoint y: 44, endPoint x: 660, endPoint y: 85, distance: 44.9
click at [678, 42] on link at bounding box center [675, 35] width 30 height 30
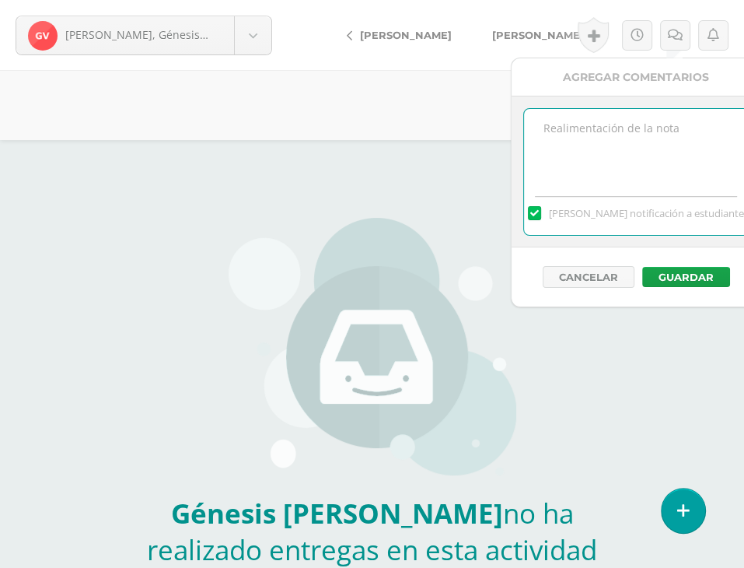
click at [604, 130] on textarea at bounding box center [636, 148] width 225 height 78
type textarea "No fue enviado"
click at [712, 275] on button "Guardar" at bounding box center [686, 277] width 88 height 20
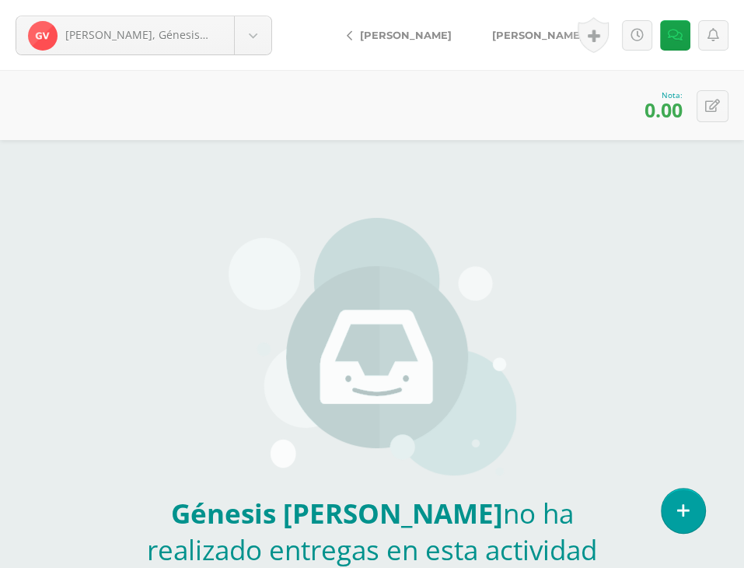
click at [520, 36] on span "[PERSON_NAME]" at bounding box center [538, 35] width 92 height 12
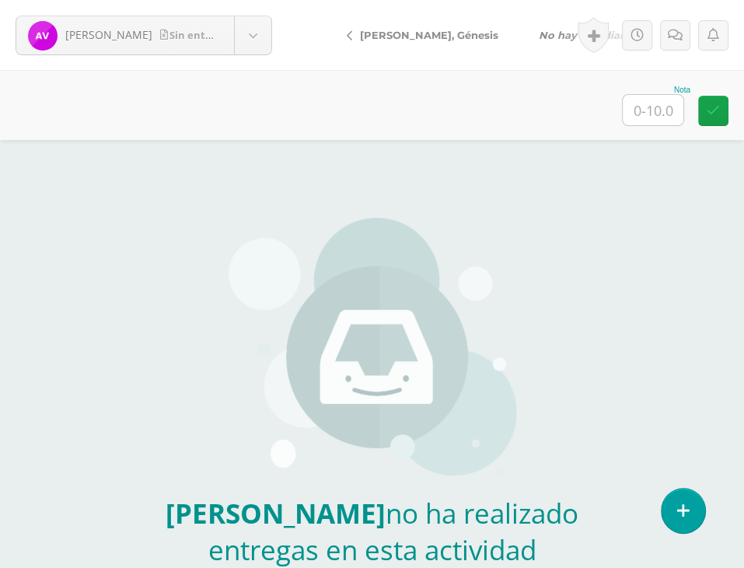
click at [681, 79] on div "Nota" at bounding box center [372, 105] width 744 height 70
click at [656, 116] on input "text" at bounding box center [653, 110] width 61 height 30
type input "0"
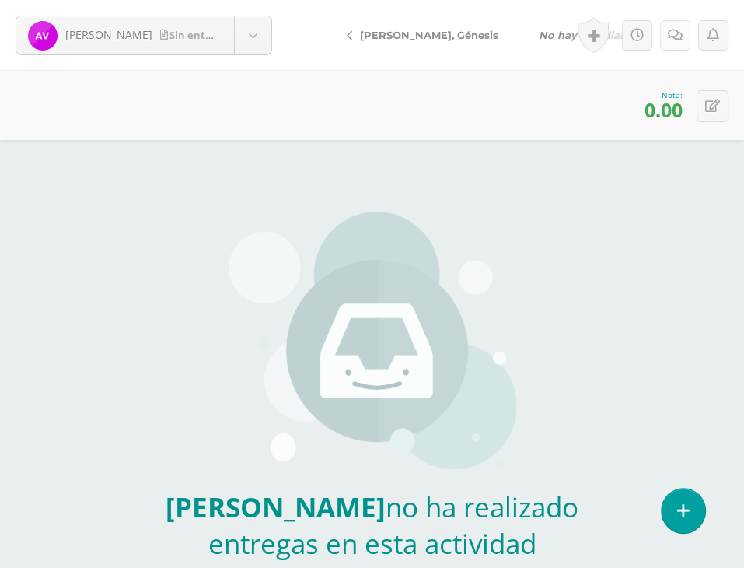
click at [672, 37] on icon at bounding box center [675, 35] width 15 height 13
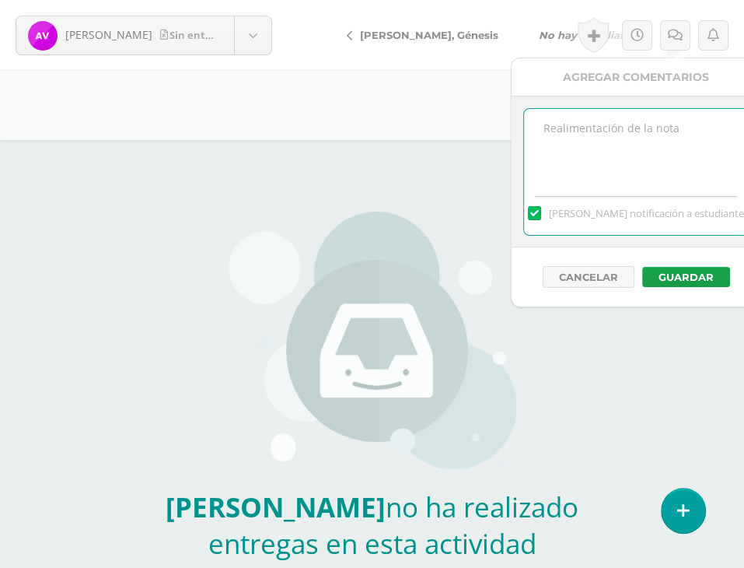
click at [660, 165] on textarea at bounding box center [636, 148] width 225 height 78
click at [392, 142] on div "Andrea Villagrán no ha realizado entregas en esta actividad Podrás ver los arch…" at bounding box center [372, 317] width 459 height 647
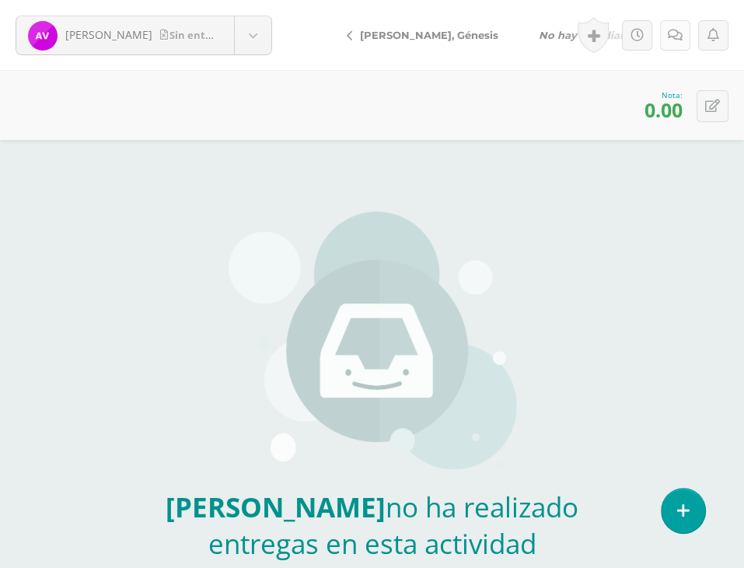
click at [686, 30] on link at bounding box center [675, 35] width 30 height 30
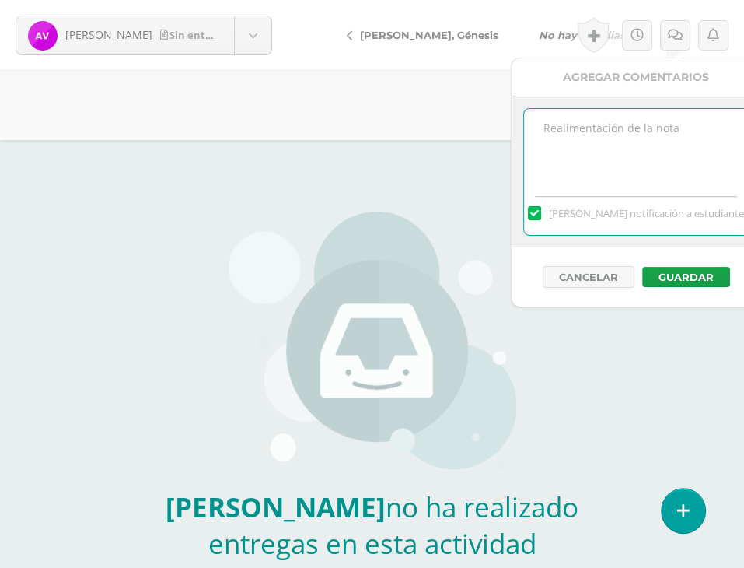
click at [641, 130] on textarea at bounding box center [636, 148] width 225 height 78
type textarea "No fue entregado"
click at [688, 278] on button "Guardar" at bounding box center [686, 277] width 88 height 20
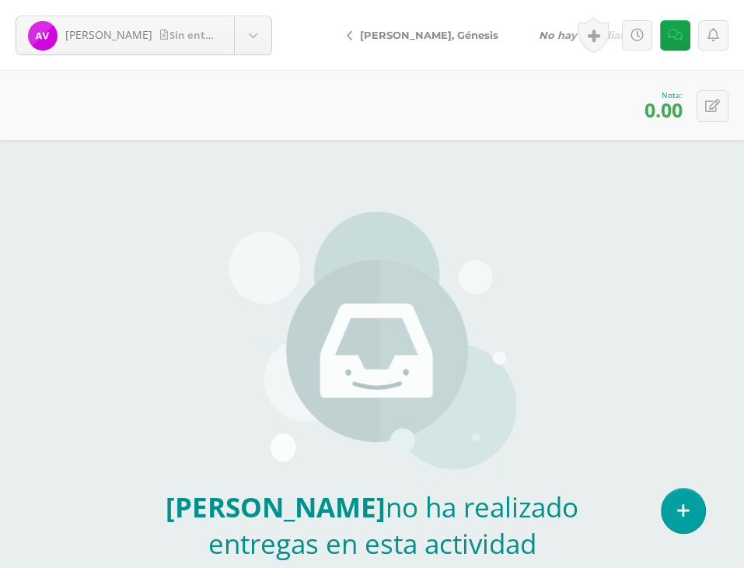
click at [492, 327] on img at bounding box center [373, 344] width 288 height 264
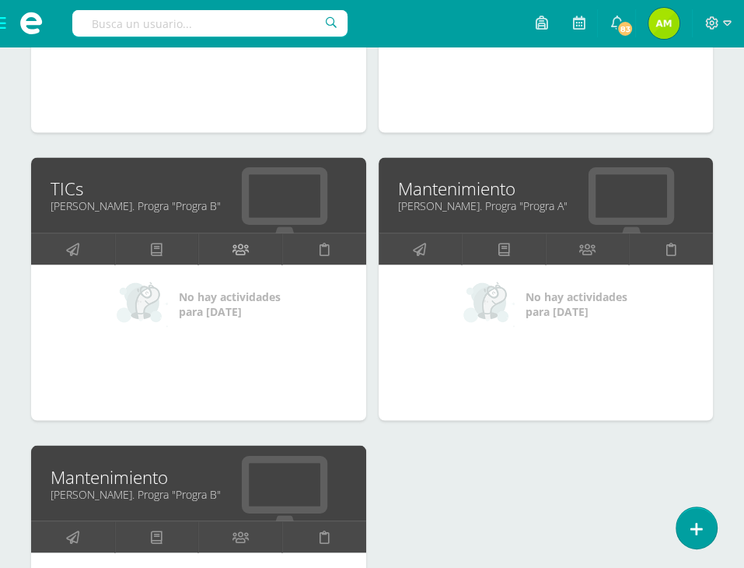
scroll to position [1556, 0]
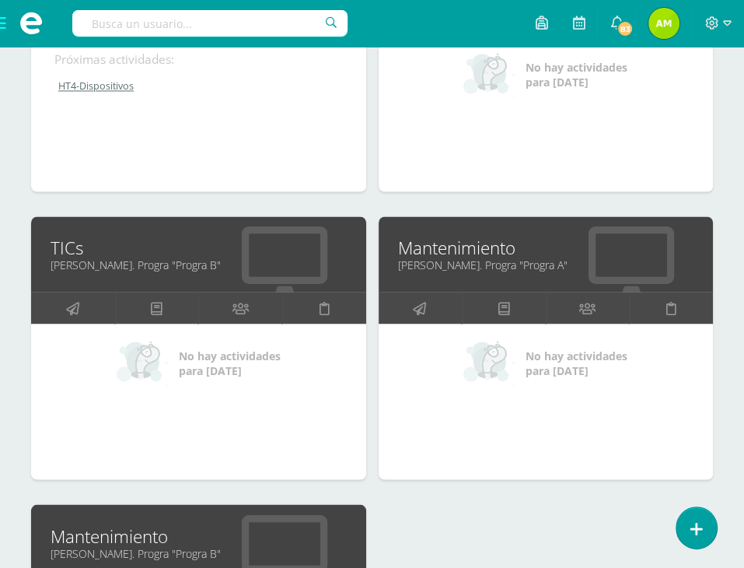
click at [83, 242] on link "TICs" at bounding box center [199, 248] width 296 height 24
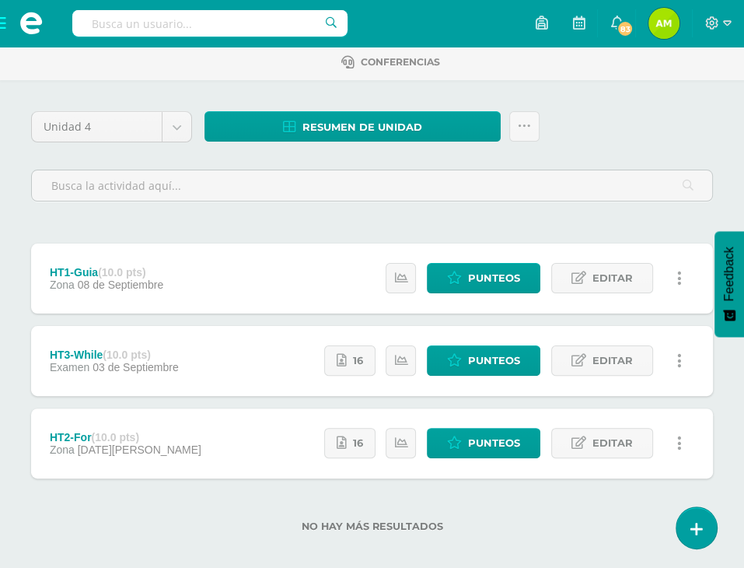
scroll to position [114, 0]
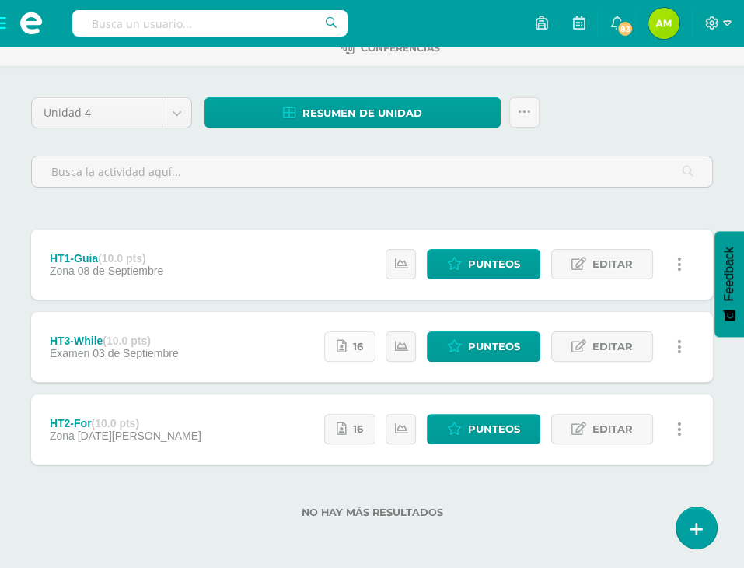
click at [342, 335] on link "16" at bounding box center [349, 346] width 51 height 30
click at [485, 348] on span "Punteos" at bounding box center [494, 346] width 52 height 29
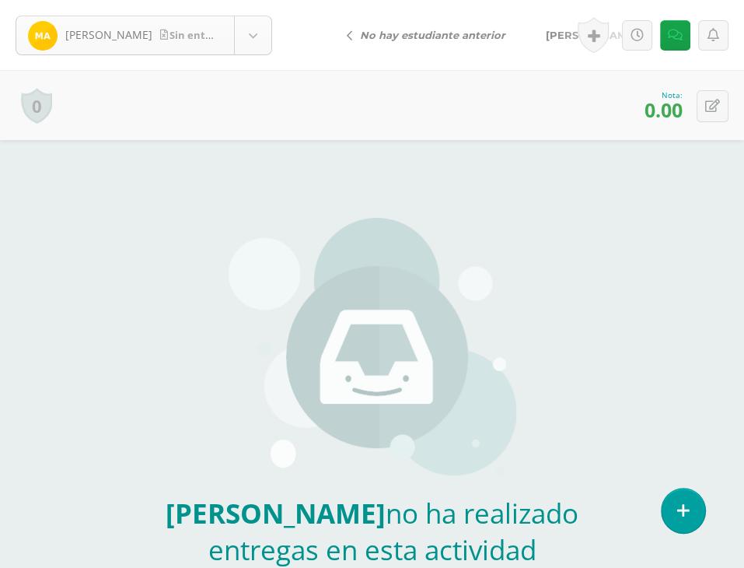
click at [246, 16] on body "[PERSON_NAME] entrega [PERSON_NAME], [PERSON_NAME] de, [PERSON_NAME], [PERSON_N…" at bounding box center [372, 323] width 744 height 647
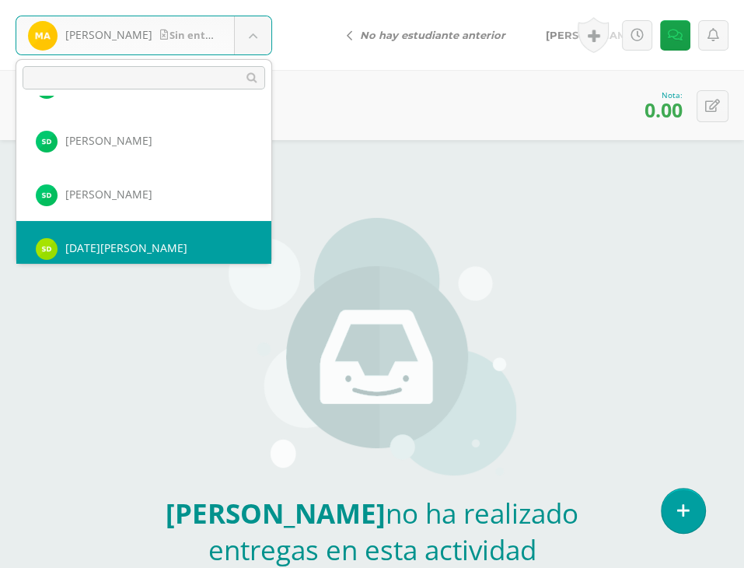
scroll to position [321, 0]
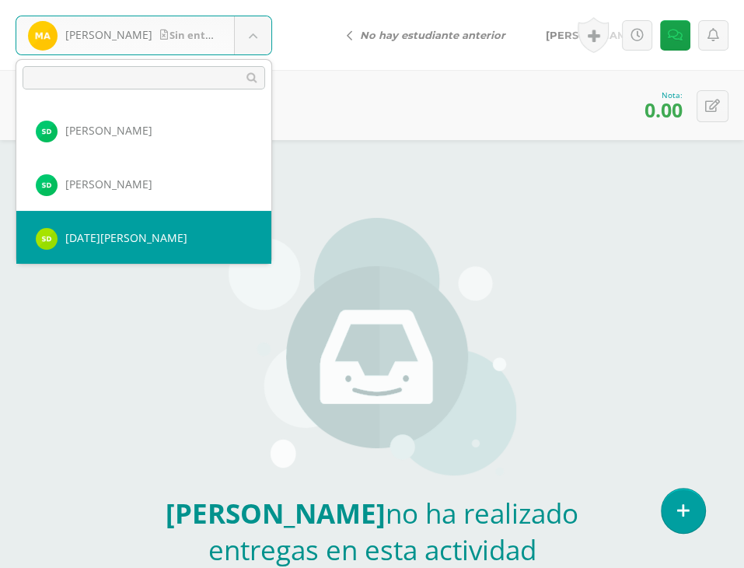
select select "950"
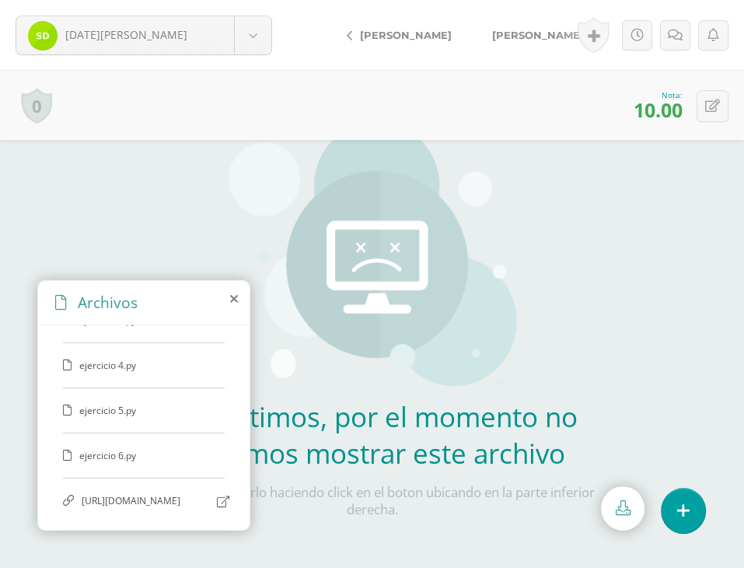
scroll to position [168, 0]
click at [143, 449] on span "ejercicio 6.py" at bounding box center [143, 455] width 128 height 13
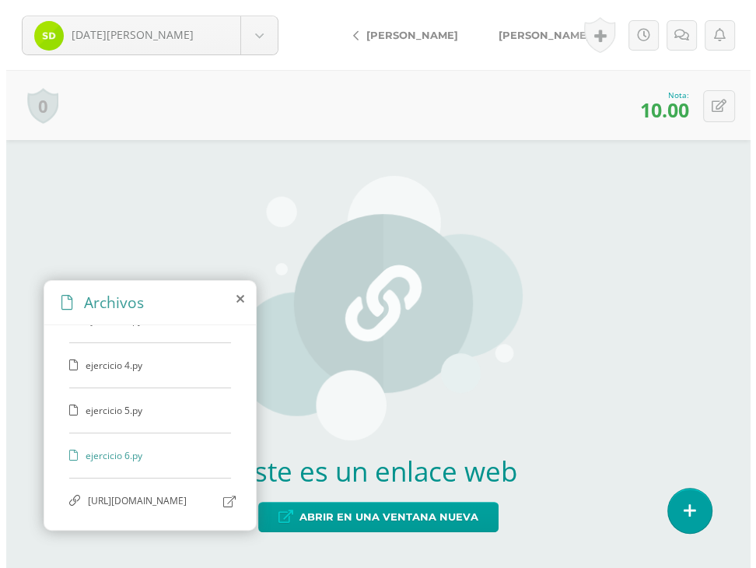
scroll to position [0, 0]
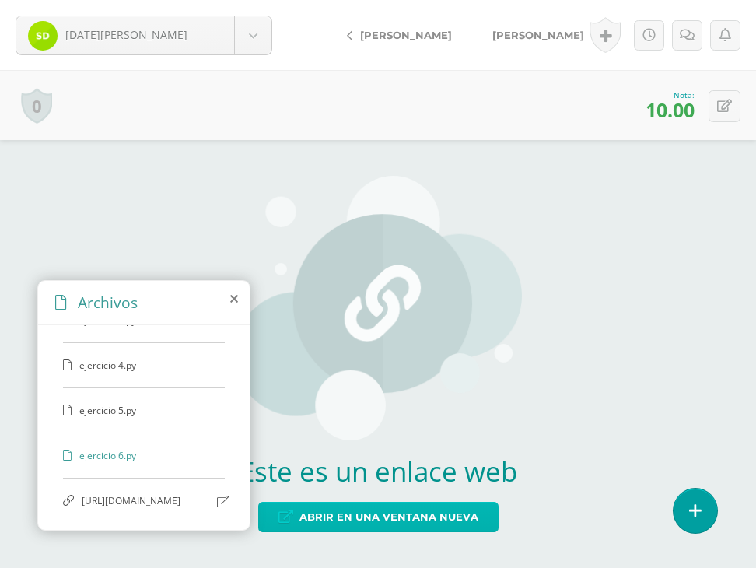
click at [449, 520] on span "Abrir en una ventana nueva" at bounding box center [388, 516] width 179 height 29
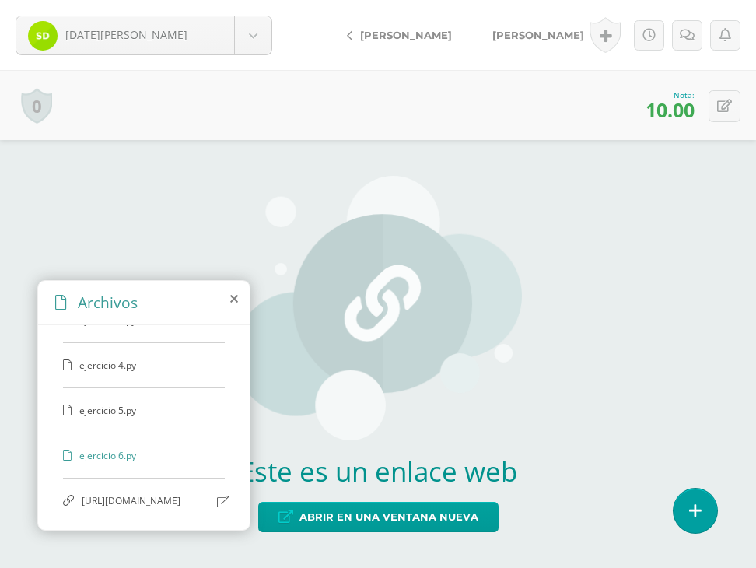
click at [305, 79] on div "0 Logros Logros obtenidos Aún no hay logros agregados Nota: 10.00" at bounding box center [378, 105] width 756 height 70
click at [686, 39] on icon at bounding box center [687, 35] width 15 height 13
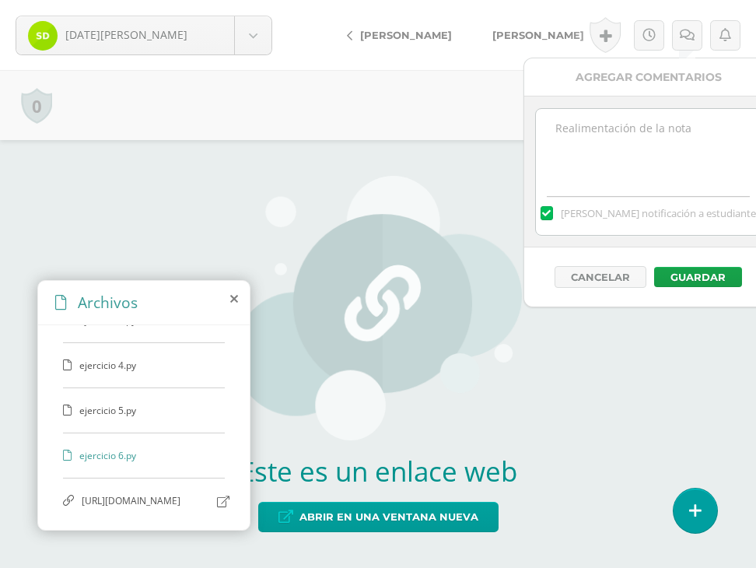
click at [399, 176] on img at bounding box center [378, 308] width 288 height 264
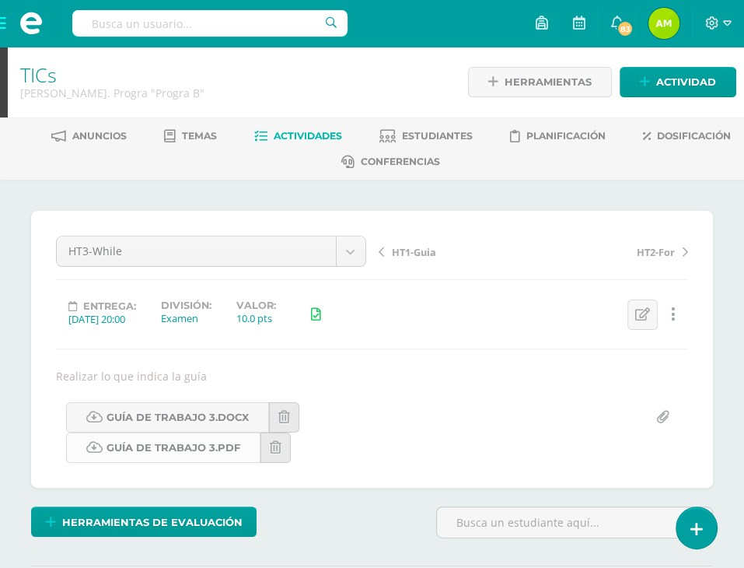
click at [181, 446] on link "Guía de Trabajo 3.pdf" at bounding box center [163, 447] width 194 height 30
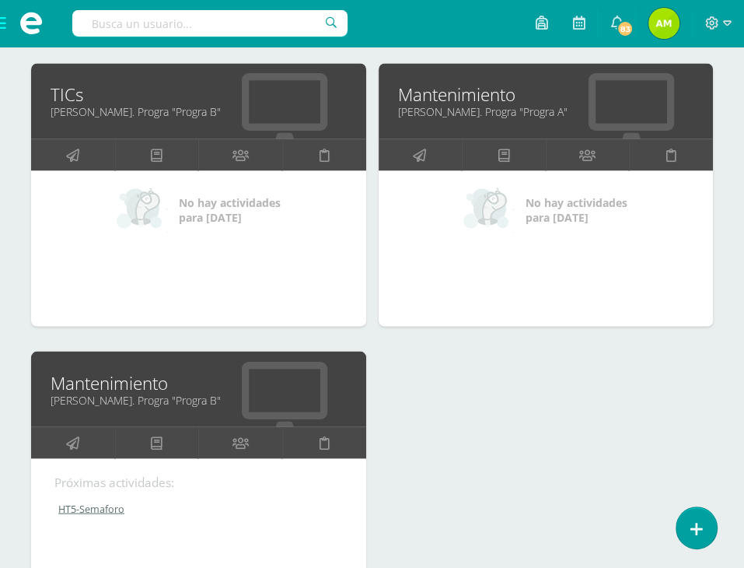
scroll to position [1568, 0]
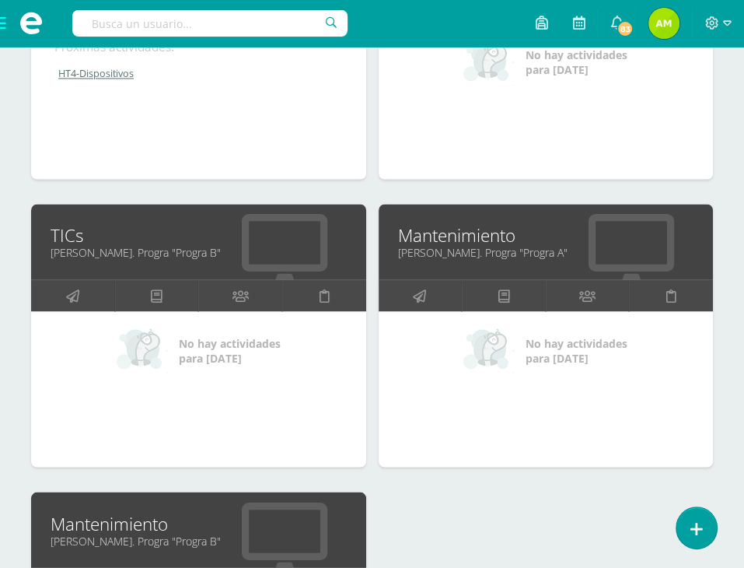
click at [68, 240] on link "TICs" at bounding box center [199, 235] width 296 height 24
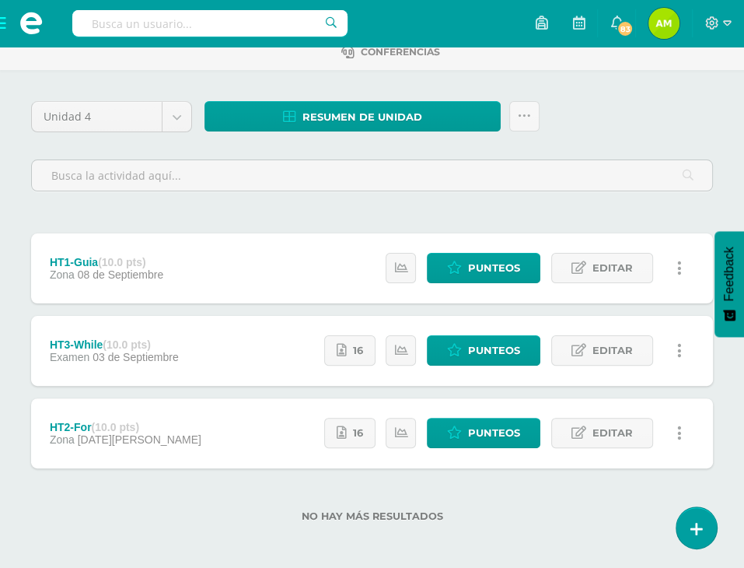
scroll to position [114, 0]
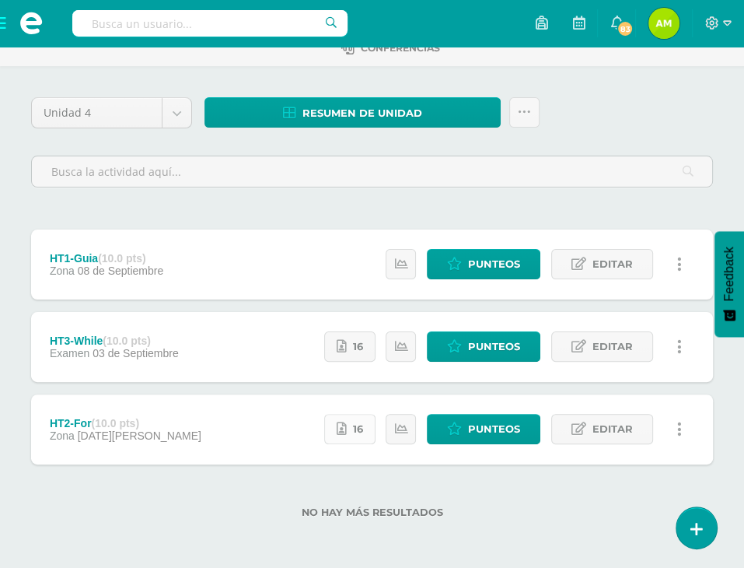
click at [363, 435] on span "16" at bounding box center [358, 429] width 10 height 29
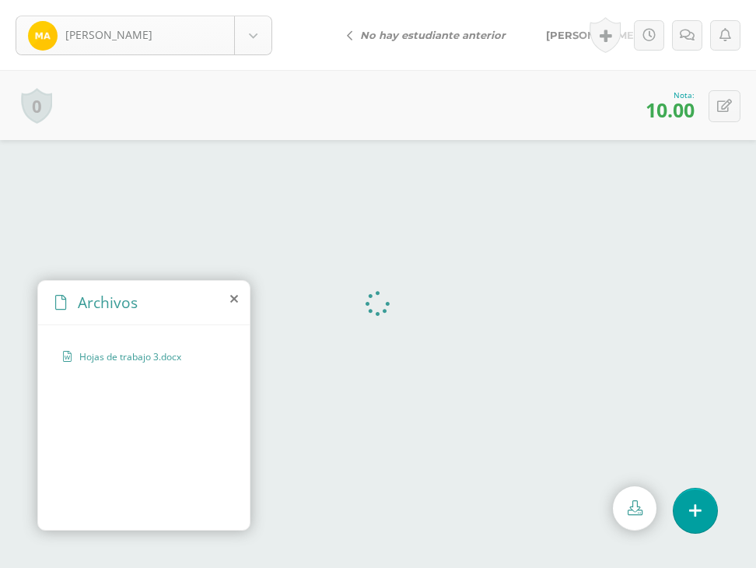
click at [257, 0] on body "Alvarado, Miguel Alvarado, Miguel Aquino de, Rony Avila, Andrea Bustamante, Die…" at bounding box center [378, 0] width 756 height 0
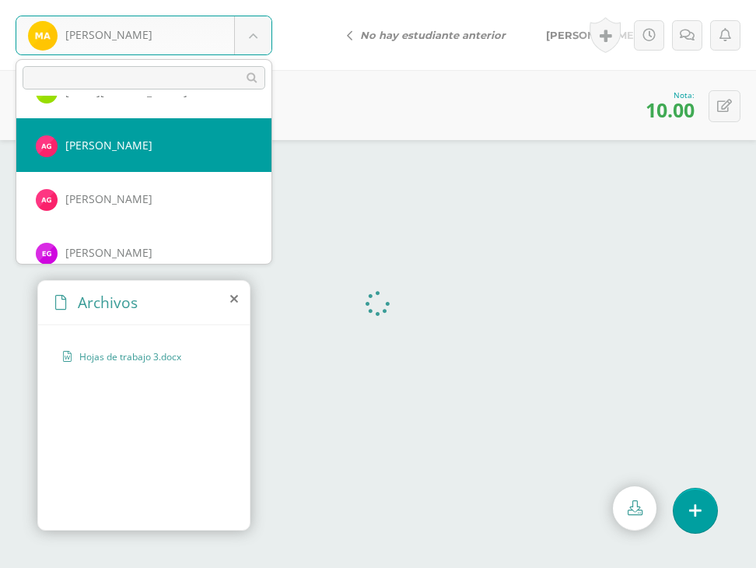
scroll to position [389, 0]
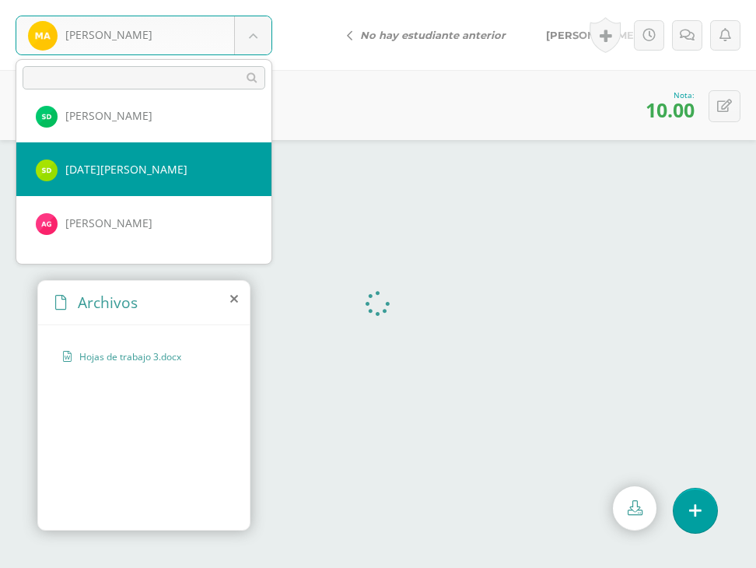
select select "950"
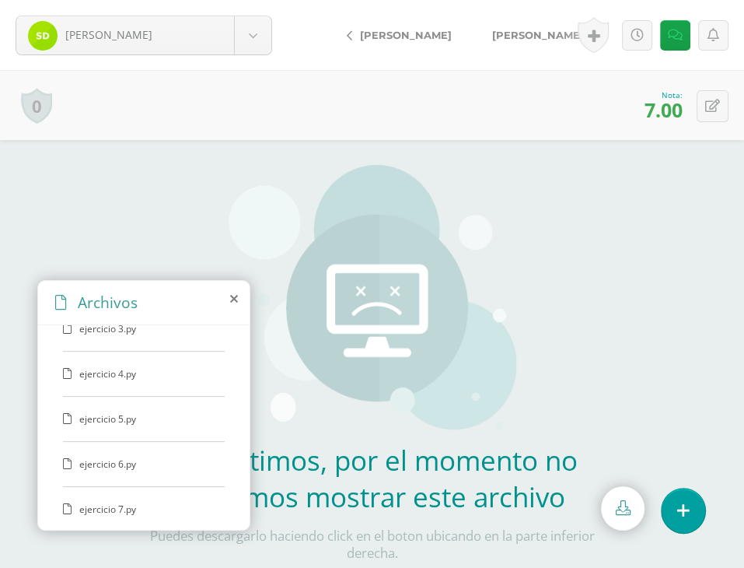
scroll to position [98, 0]
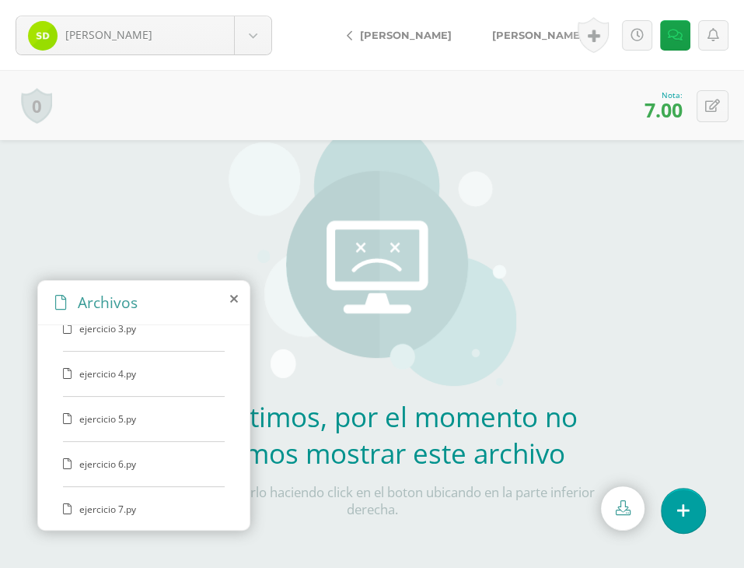
click at [142, 502] on span "ejercicio 7.py" at bounding box center [143, 508] width 128 height 13
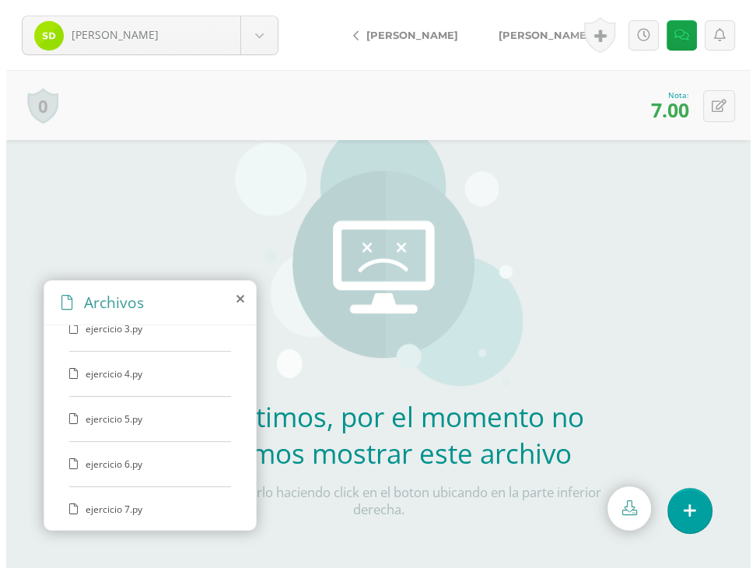
scroll to position [0, 0]
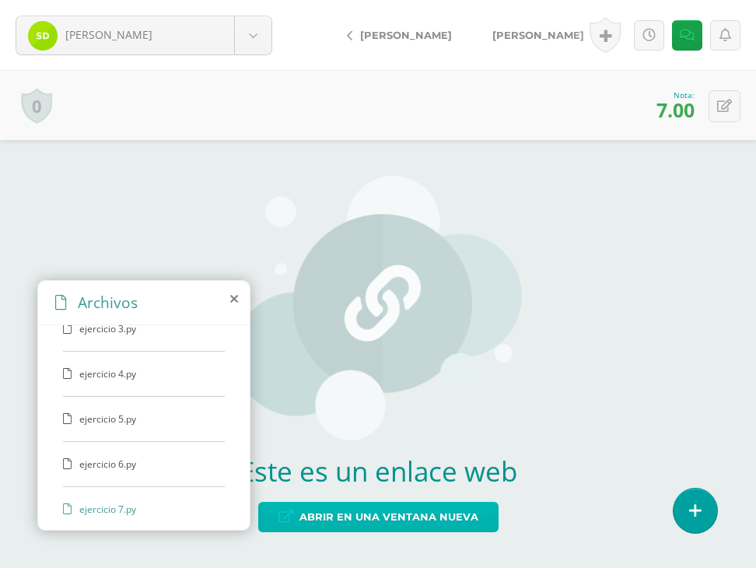
click at [382, 530] on span "Abrir en una ventana nueva" at bounding box center [388, 516] width 179 height 29
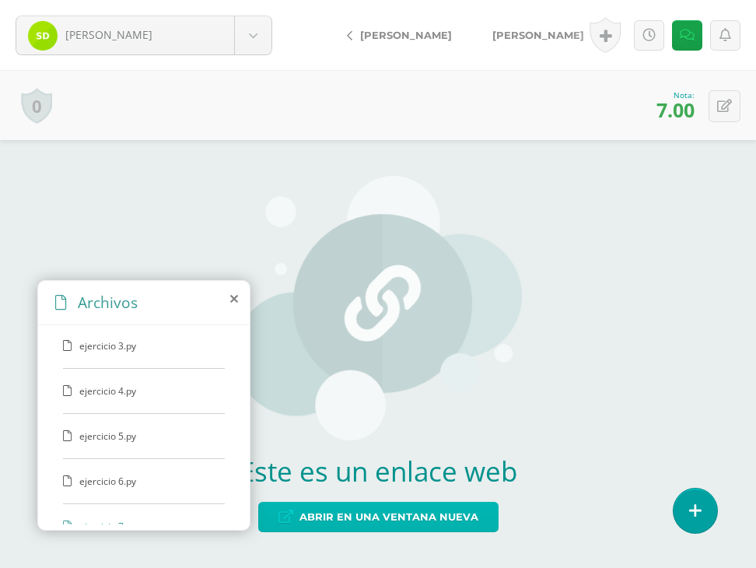
scroll to position [118, 0]
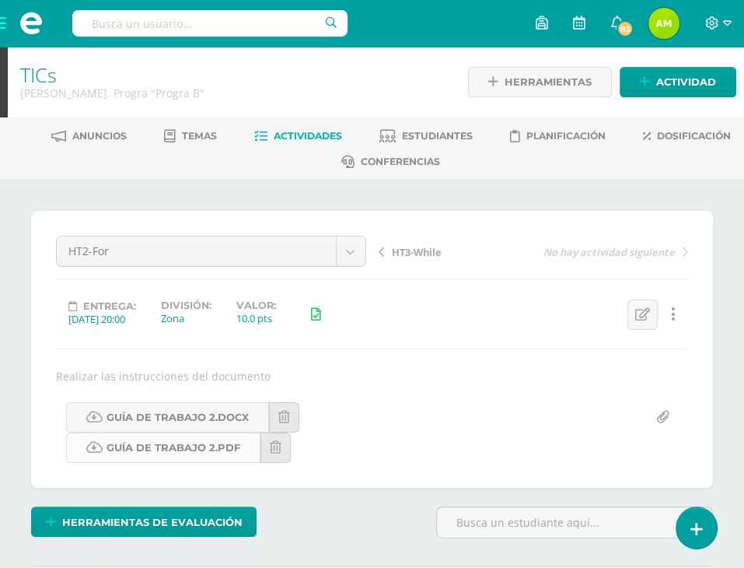
click at [156, 439] on link "Guía de Trabajo 2.pdf" at bounding box center [163, 447] width 194 height 30
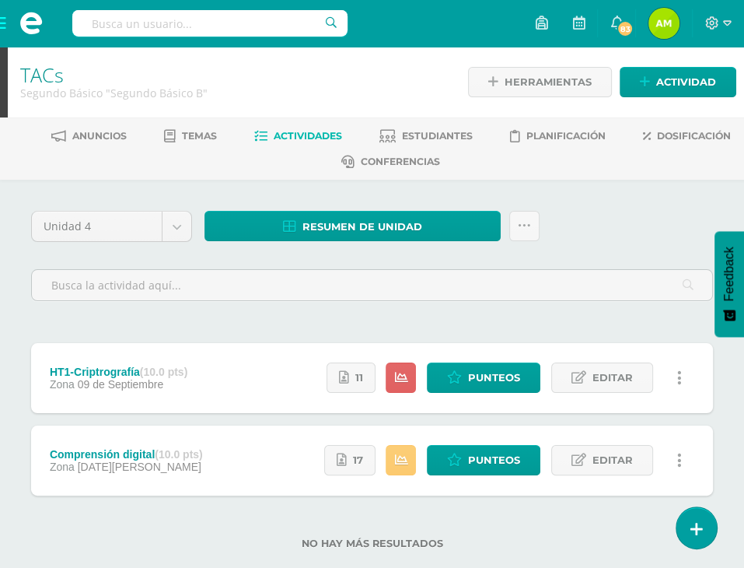
click at [653, 63] on div "Herramientas Detalle de asistencias Actividad" at bounding box center [602, 81] width 268 height 55
click at [663, 82] on span "Actividad" at bounding box center [686, 82] width 60 height 29
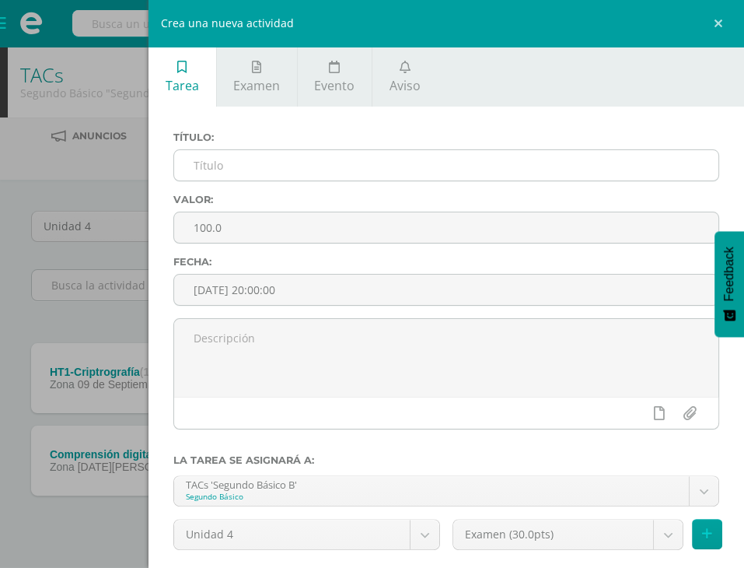
click at [417, 159] on input "text" at bounding box center [446, 165] width 544 height 30
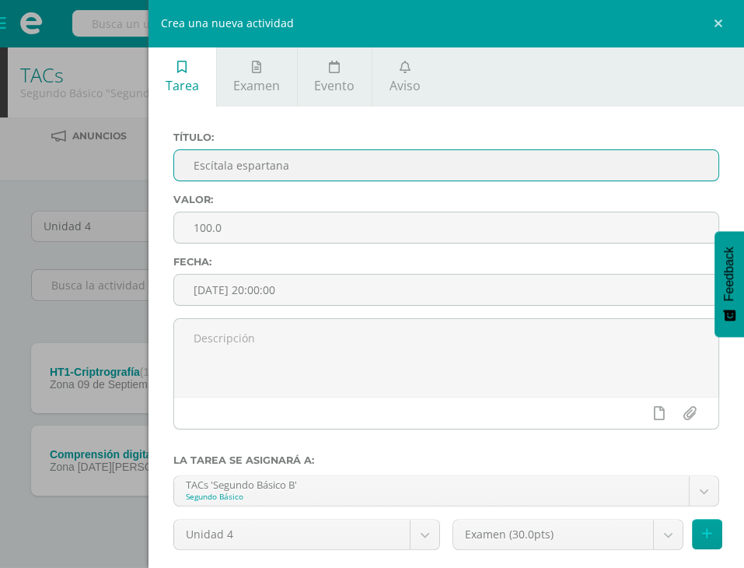
drag, startPoint x: 208, startPoint y: 167, endPoint x: 401, endPoint y: 160, distance: 193.0
click at [401, 160] on input "Escítala espartana" at bounding box center [446, 165] width 544 height 30
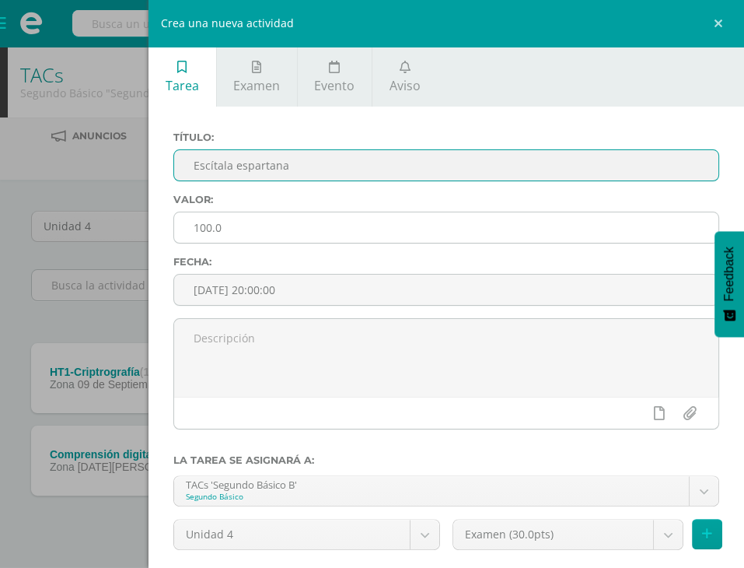
type input "Escítala espartana"
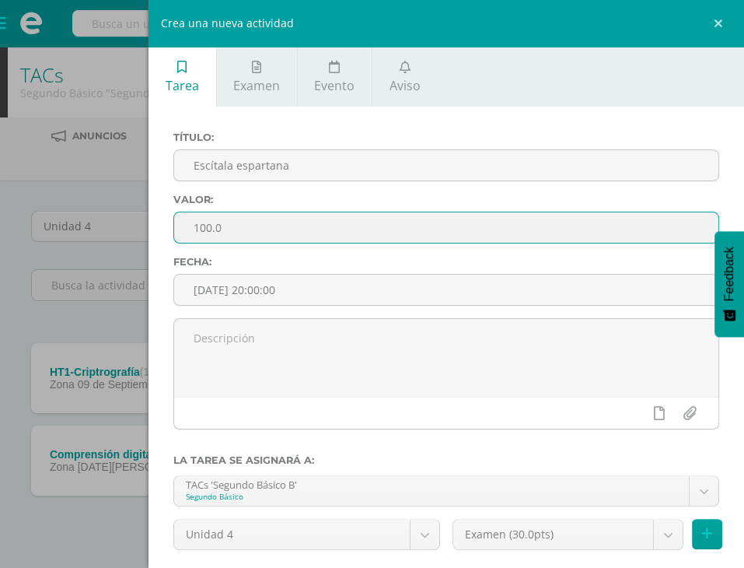
drag, startPoint x: 220, startPoint y: 234, endPoint x: 203, endPoint y: 233, distance: 17.2
click at [203, 233] on input "100.0" at bounding box center [446, 227] width 544 height 30
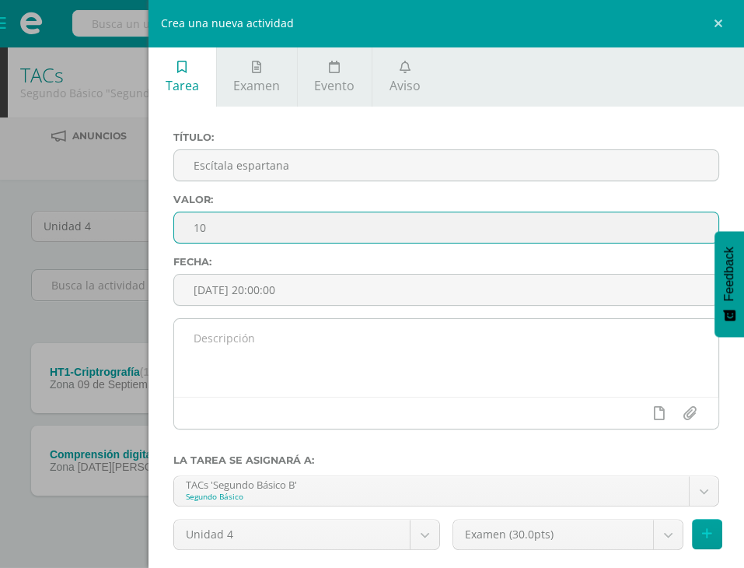
type input "10"
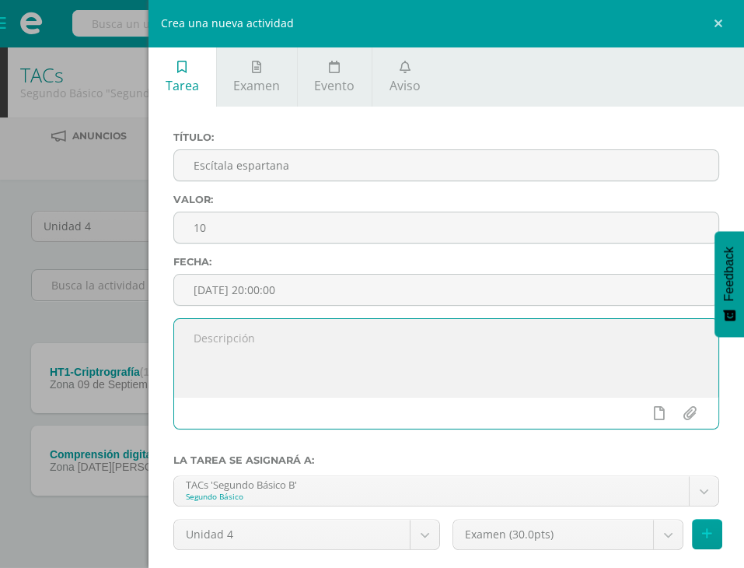
click at [260, 365] on textarea at bounding box center [446, 358] width 544 height 78
type textarea "Actividad realizada en clase de la página 94"
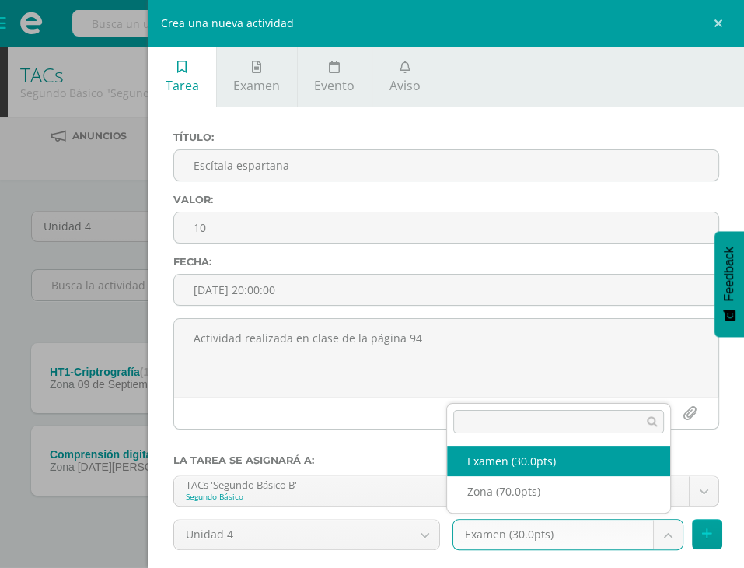
click at [602, 542] on body "Estudiantes Disciplina Asistencia Mis cursos Archivos Soporte Centro de ayuda Ú…" at bounding box center [372, 299] width 744 height 599
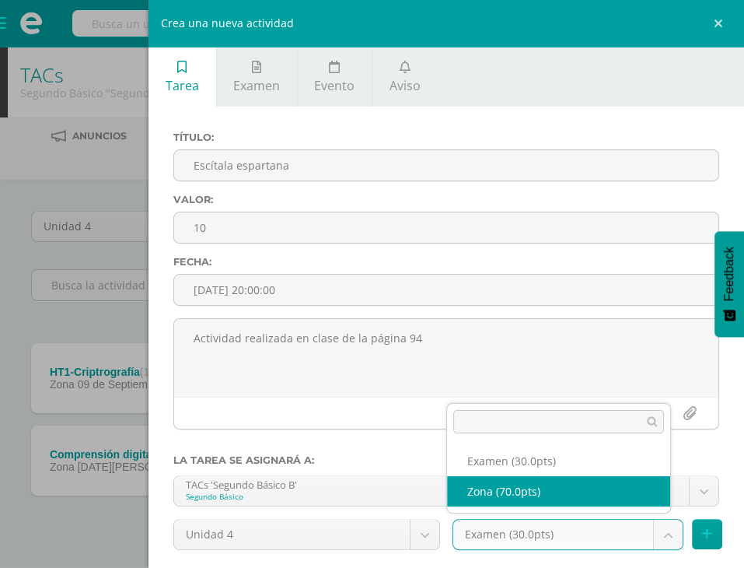
select select "107999"
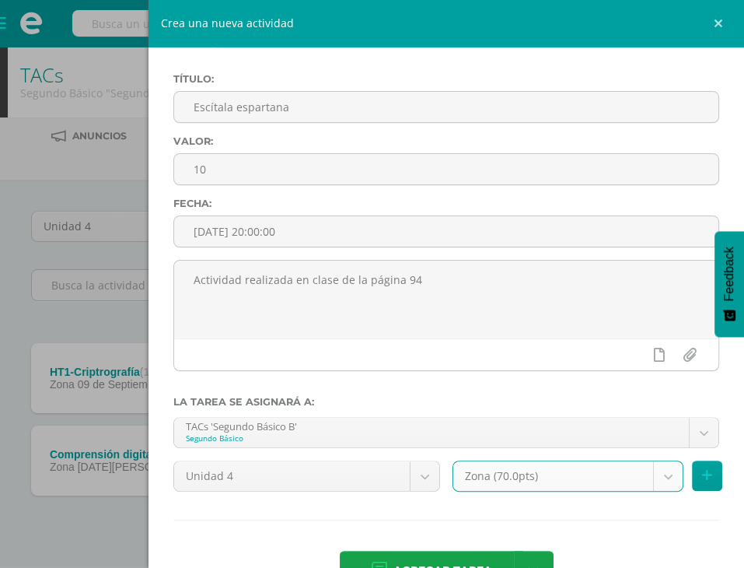
scroll to position [107, 0]
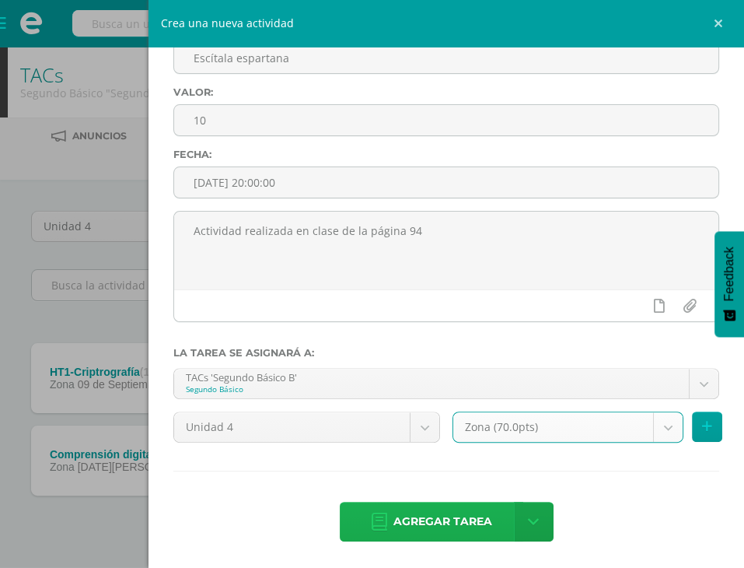
click at [451, 519] on span "Agregar tarea" at bounding box center [443, 521] width 99 height 38
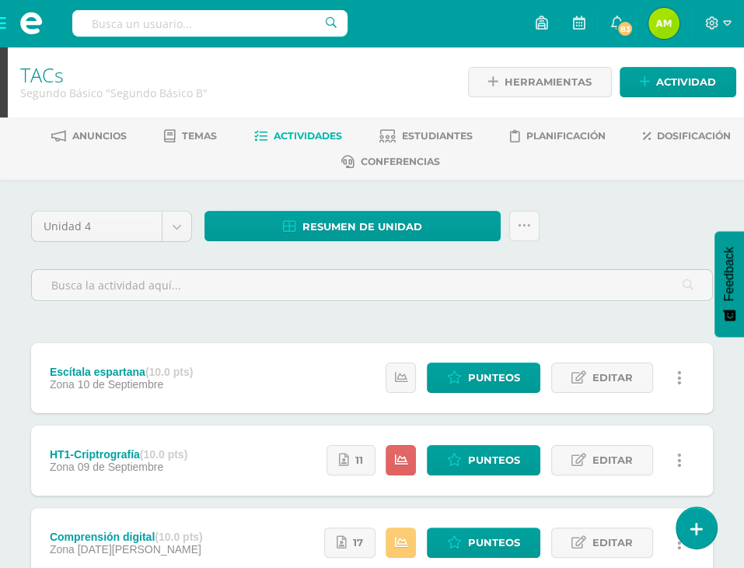
click at [468, 393] on div "Estatus de Actividad: 22 Estudiantes sin calificar 0 Estudiantes con cero Media…" at bounding box center [537, 378] width 351 height 70
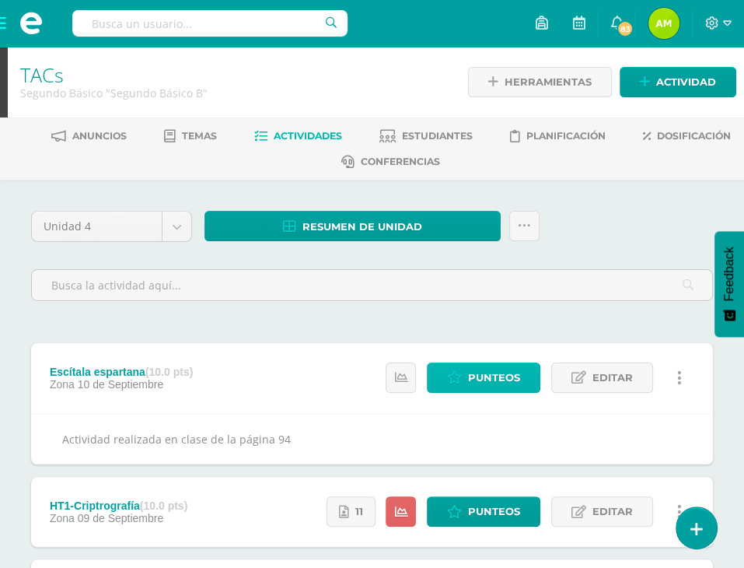
click at [489, 376] on span "Punteos" at bounding box center [494, 377] width 52 height 29
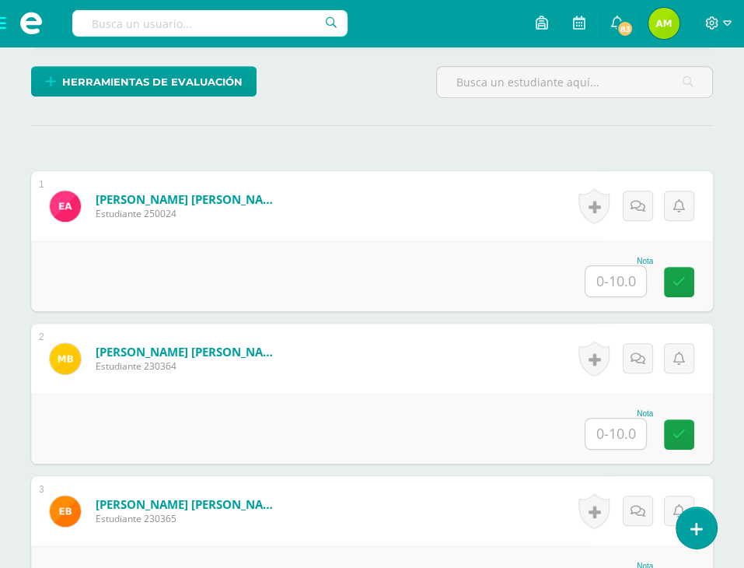
scroll to position [429, 0]
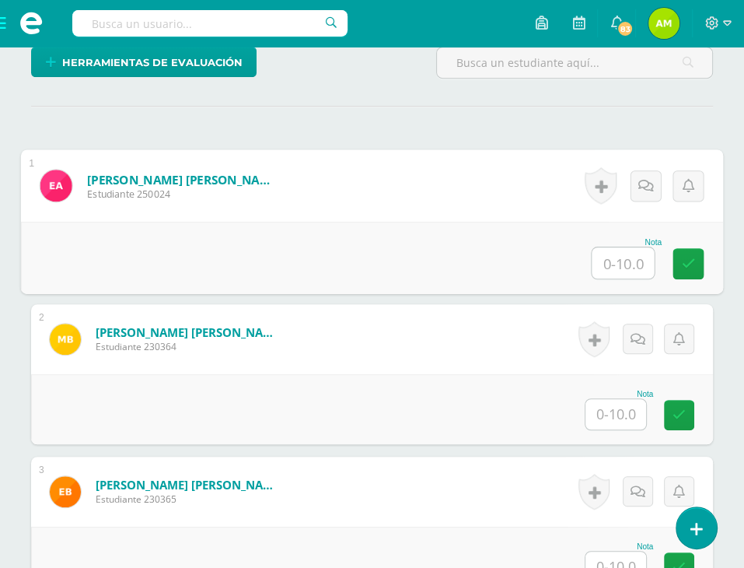
click at [625, 250] on input "text" at bounding box center [623, 262] width 62 height 31
type input "10"
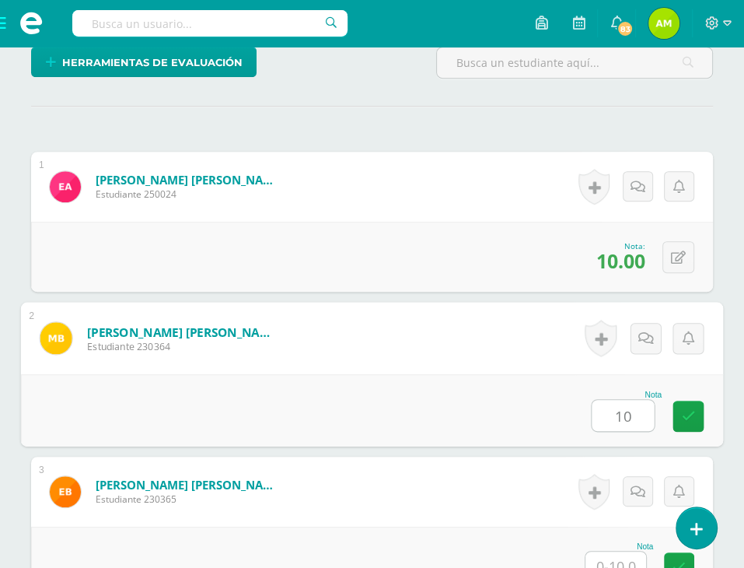
type input "10"
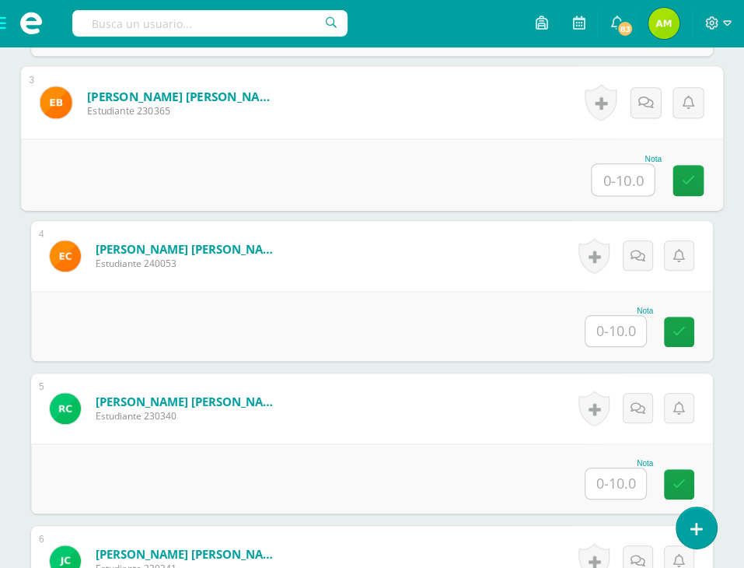
scroll to position [832, 0]
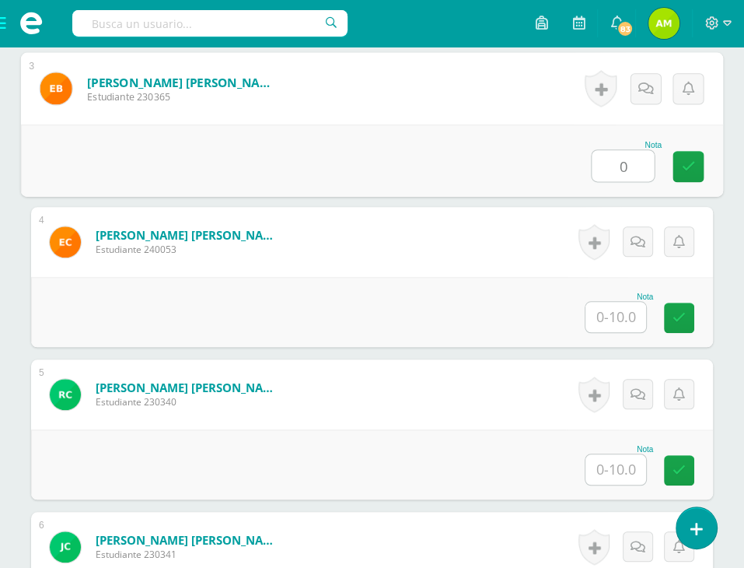
type input "0"
click at [650, 89] on link at bounding box center [646, 88] width 31 height 31
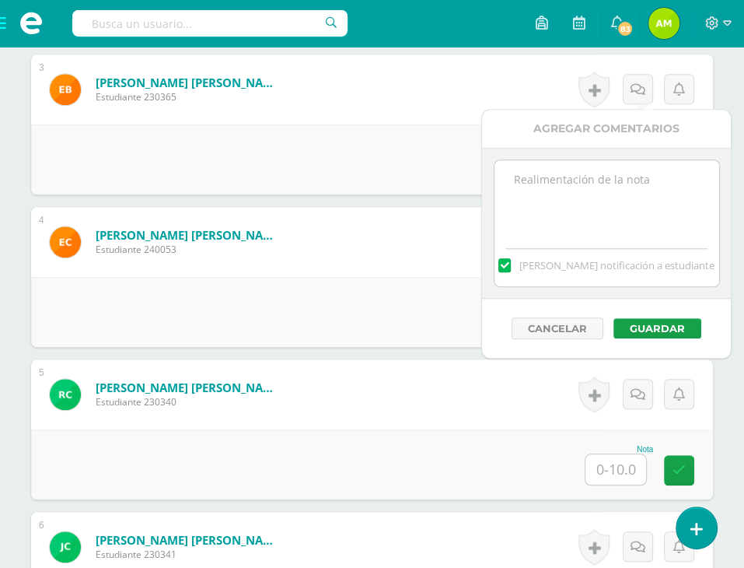
drag, startPoint x: 585, startPoint y: 234, endPoint x: 584, endPoint y: 181, distance: 52.9
click at [584, 181] on textarea at bounding box center [607, 199] width 225 height 78
type textarea "No fue realizada"
click at [656, 321] on button "Guardar" at bounding box center [658, 328] width 88 height 20
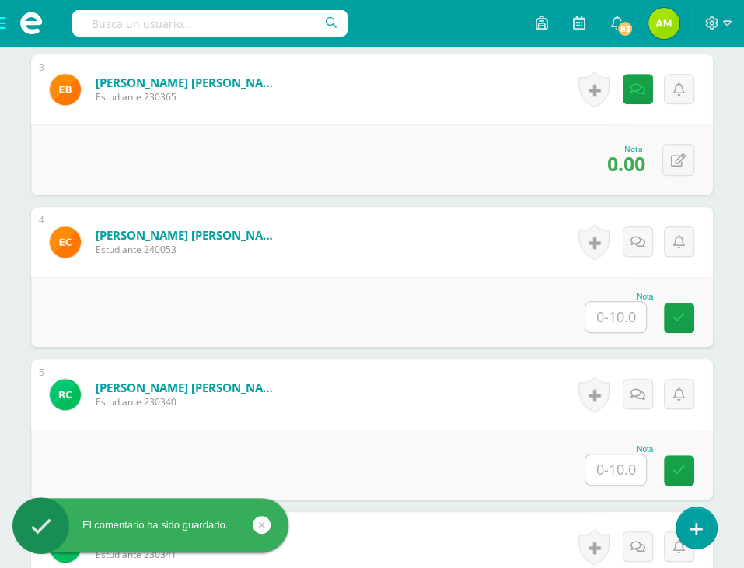
click at [623, 310] on input "text" at bounding box center [616, 317] width 61 height 30
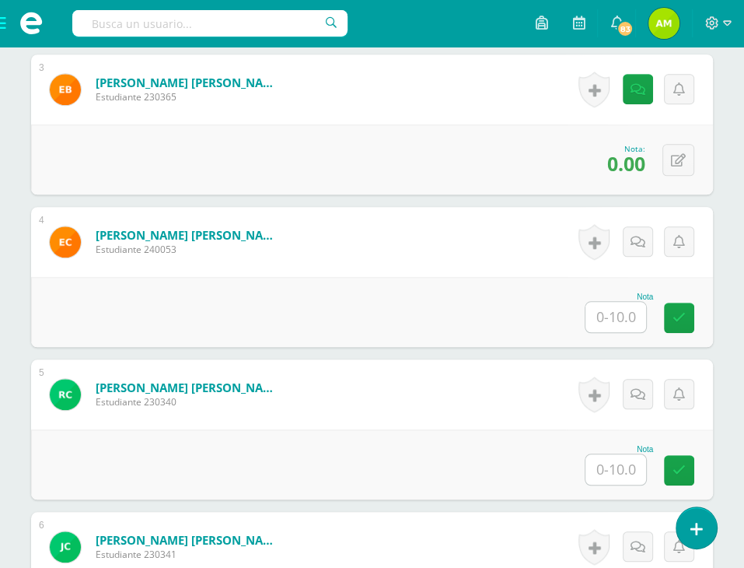
click at [617, 316] on input "text" at bounding box center [616, 317] width 61 height 30
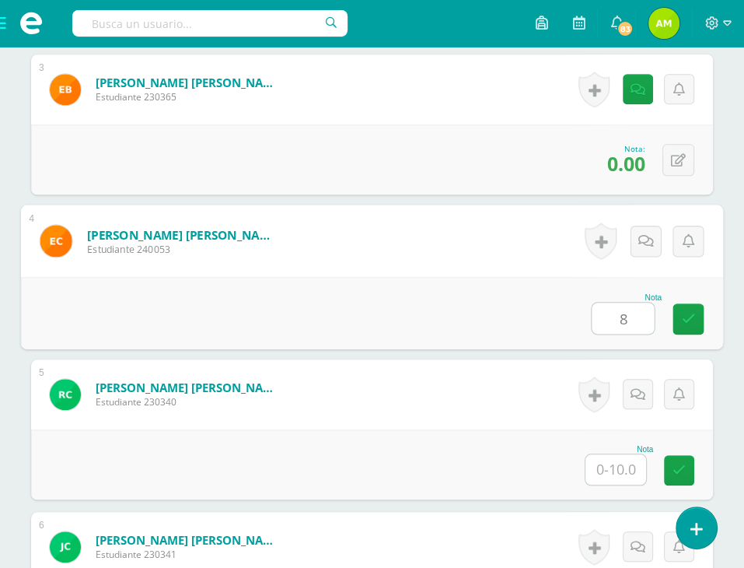
type input "8"
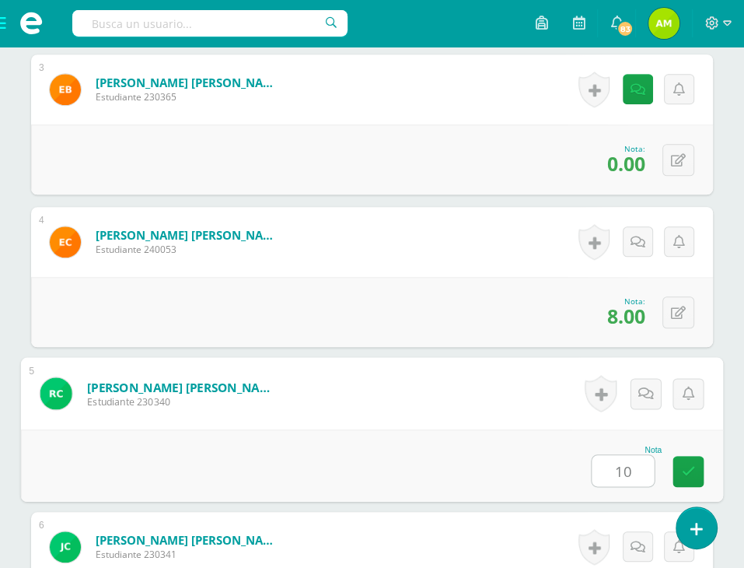
type input "10"
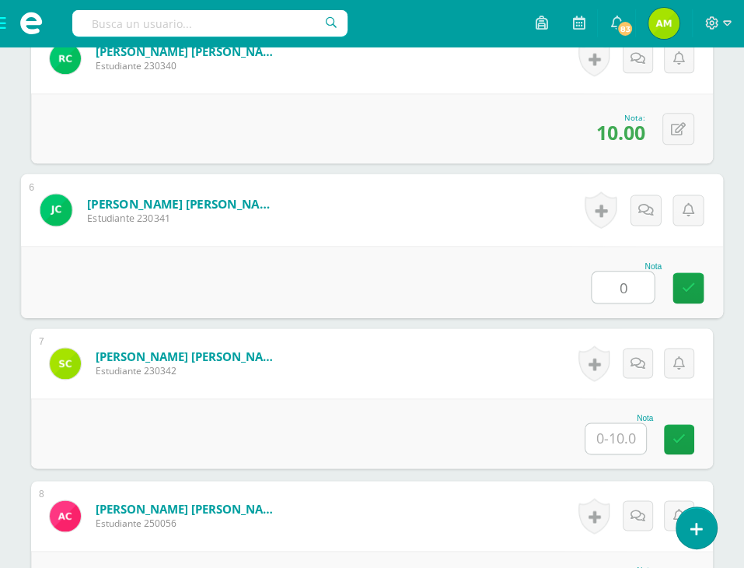
type input "0"
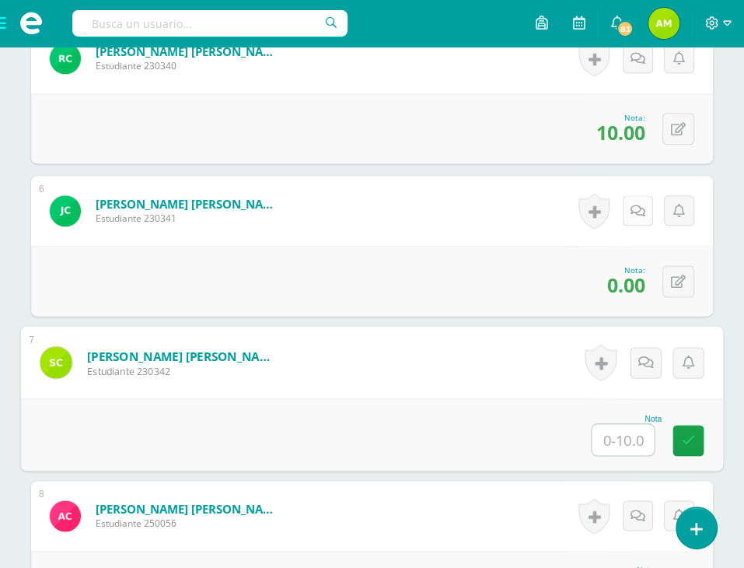
click at [642, 212] on icon at bounding box center [638, 211] width 15 height 13
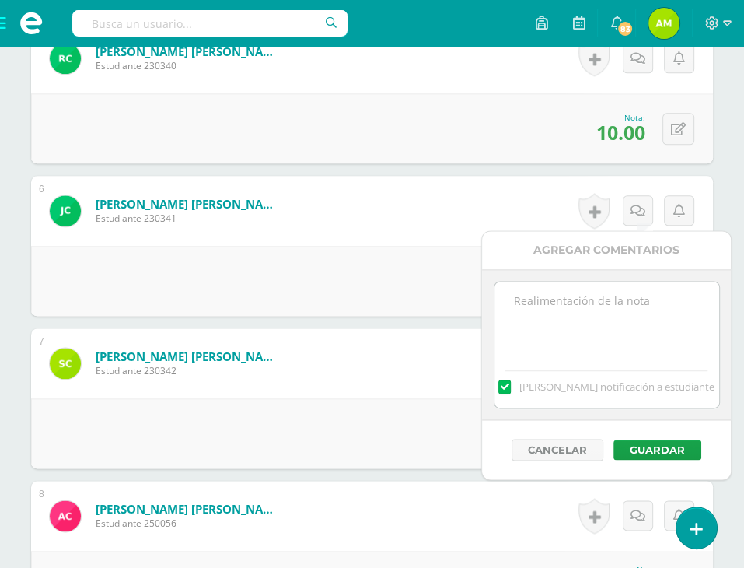
click at [597, 296] on textarea at bounding box center [607, 321] width 225 height 78
type textarea "No entrego en clase"
click at [658, 454] on button "Guardar" at bounding box center [658, 449] width 88 height 20
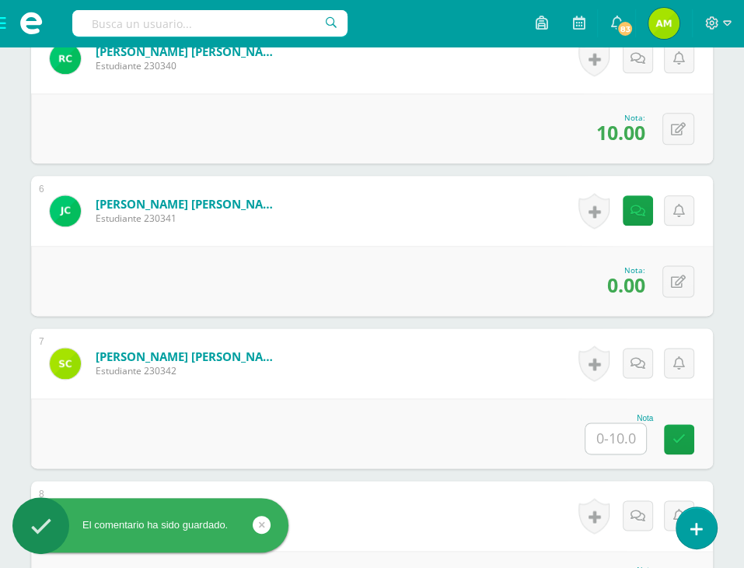
click at [621, 425] on input "text" at bounding box center [616, 438] width 61 height 30
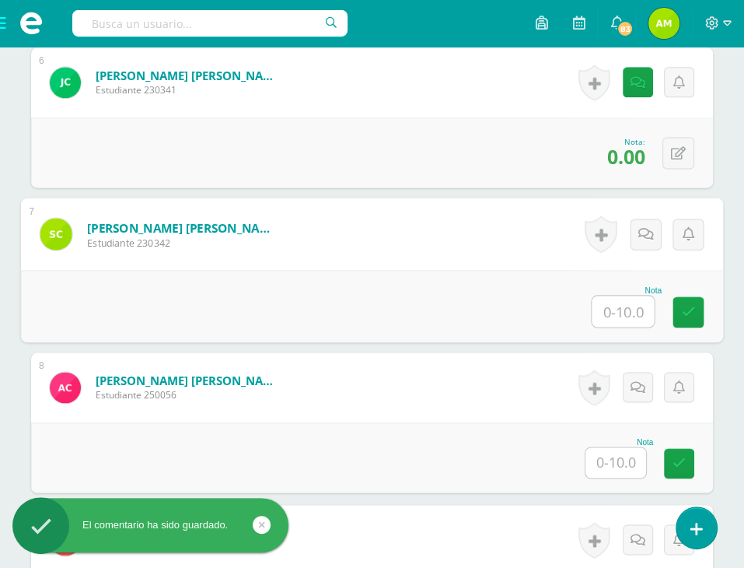
scroll to position [1323, 0]
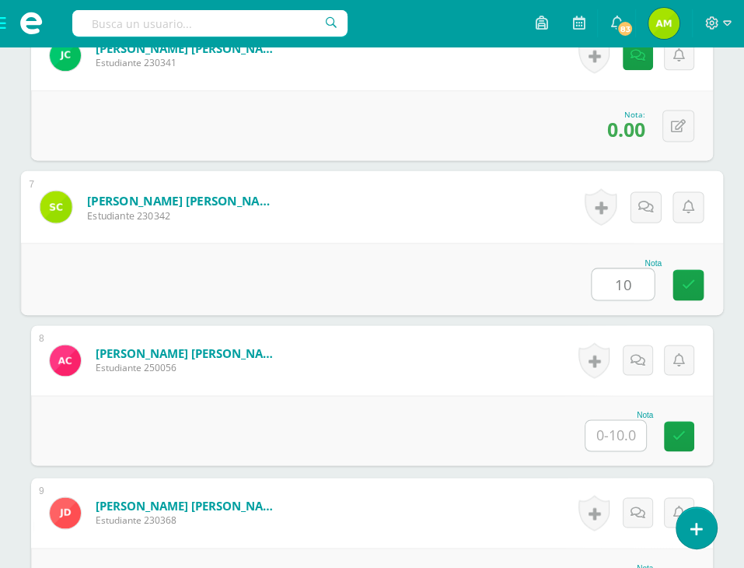
type input "10"
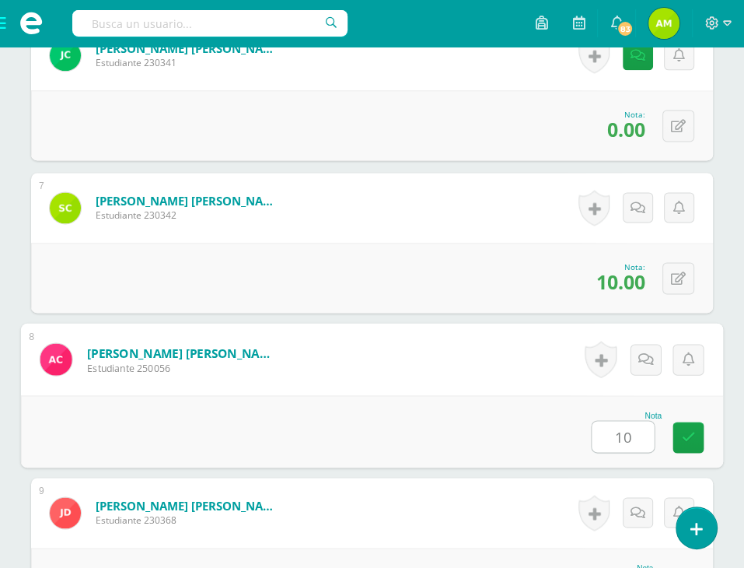
type input "10"
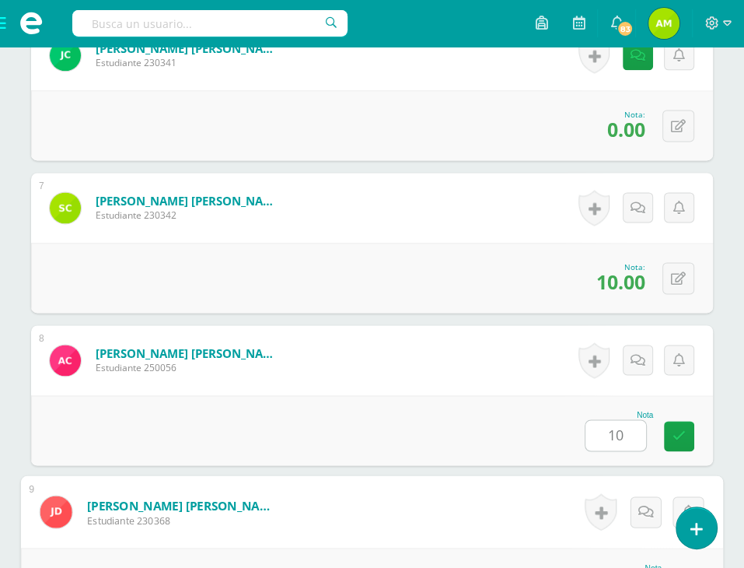
scroll to position [1625, 0]
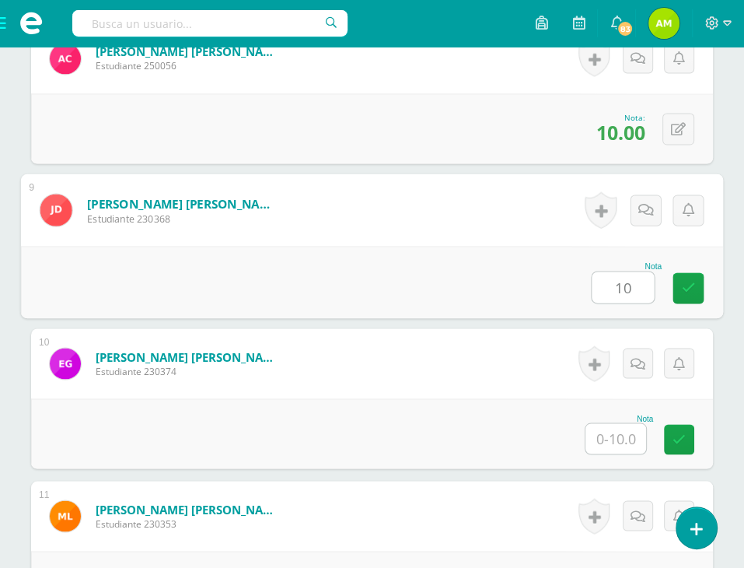
type input "10"
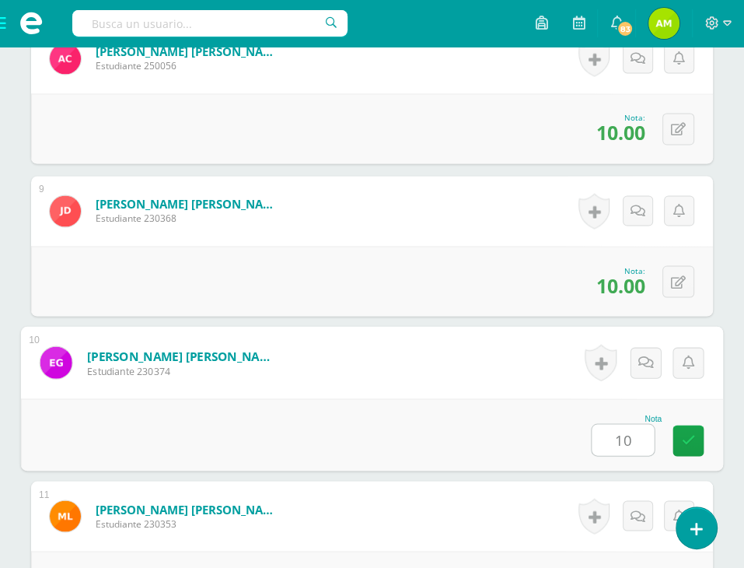
type input "10"
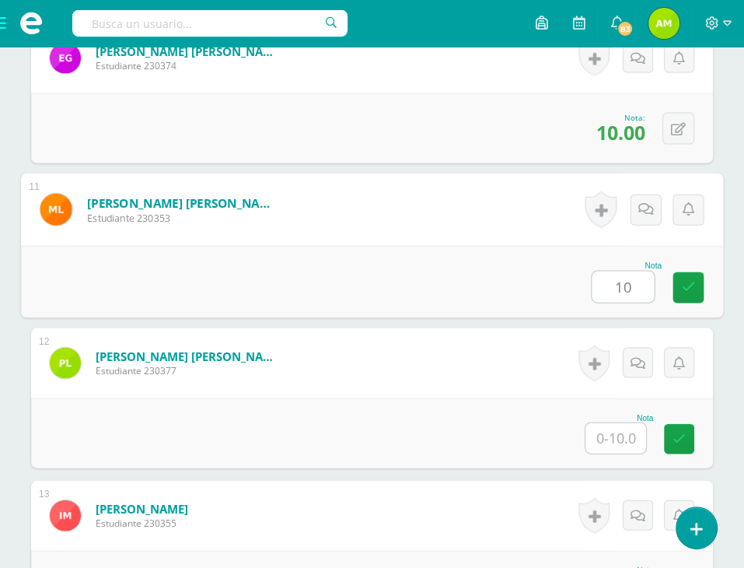
type input "10"
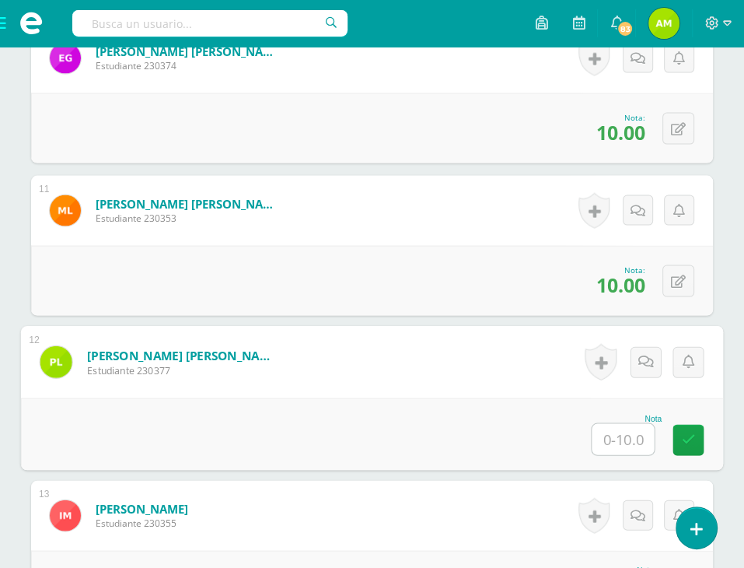
type input "0"
click at [694, 445] on icon at bounding box center [689, 439] width 14 height 13
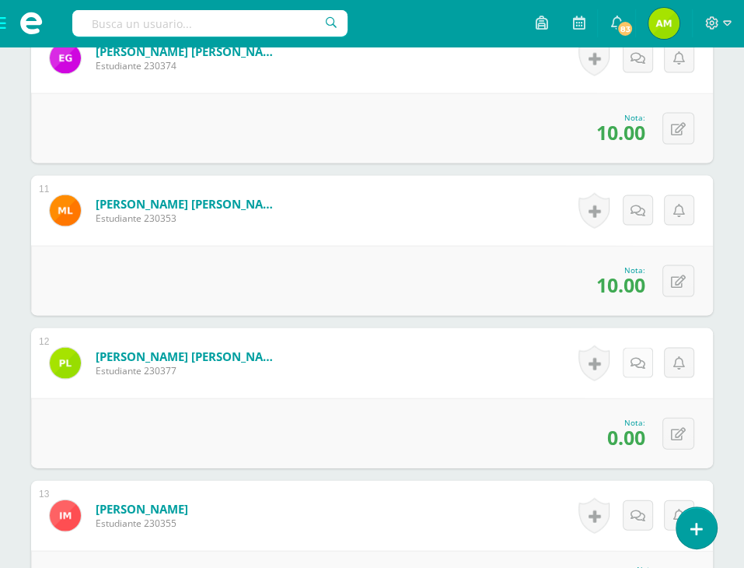
click at [642, 362] on icon at bounding box center [638, 363] width 15 height 13
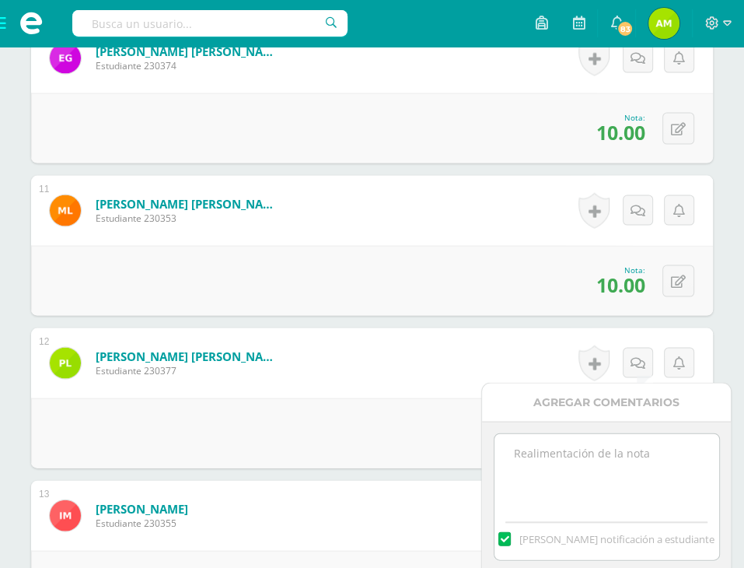
click at [627, 450] on textarea at bounding box center [607, 473] width 225 height 78
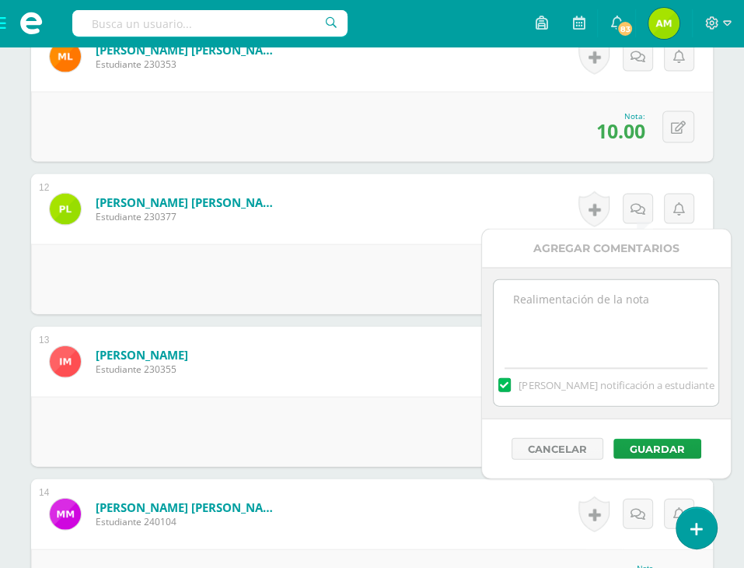
scroll to position [2085, 0]
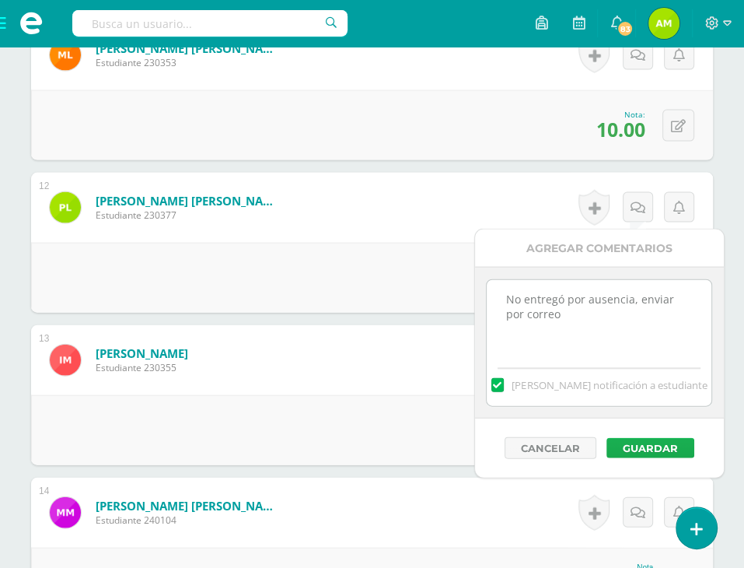
type textarea "No entregó por ausencia, enviar por correo"
click at [643, 451] on button "Guardar" at bounding box center [651, 448] width 88 height 20
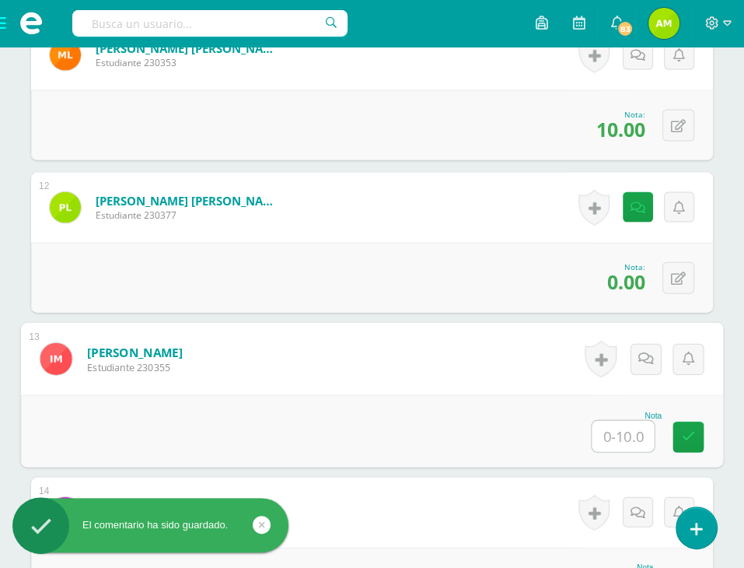
click at [622, 439] on input "text" at bounding box center [623, 436] width 62 height 31
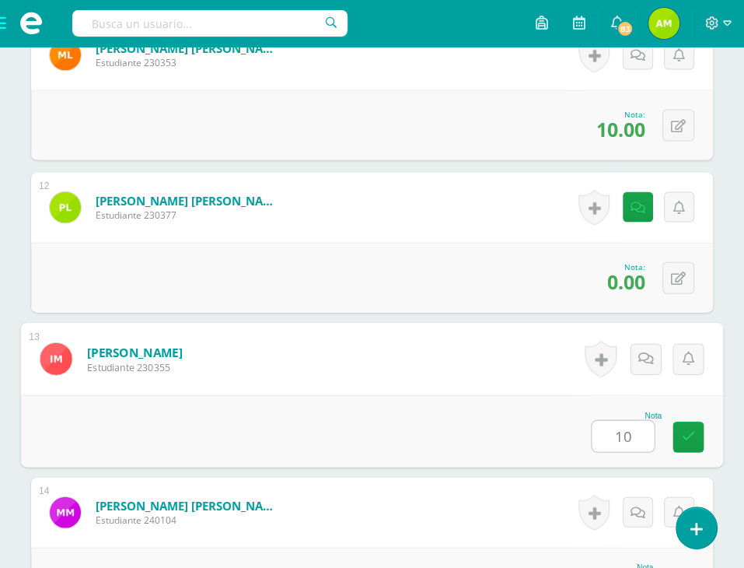
type input "10"
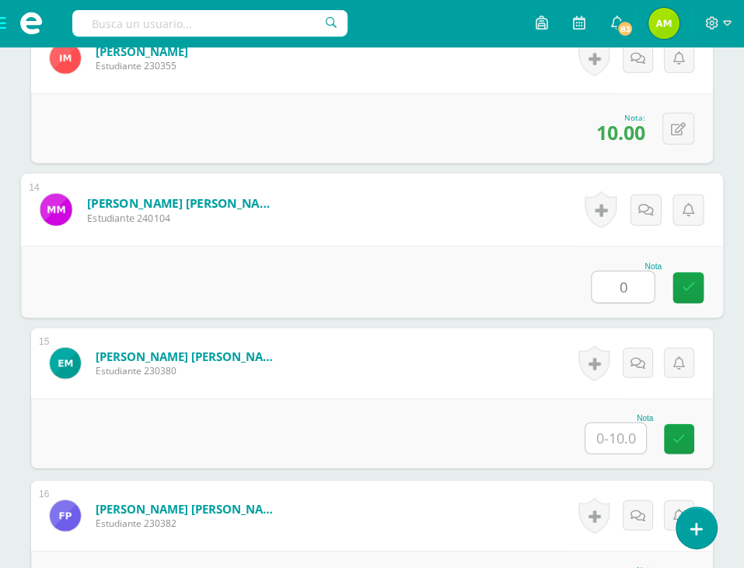
type input "0"
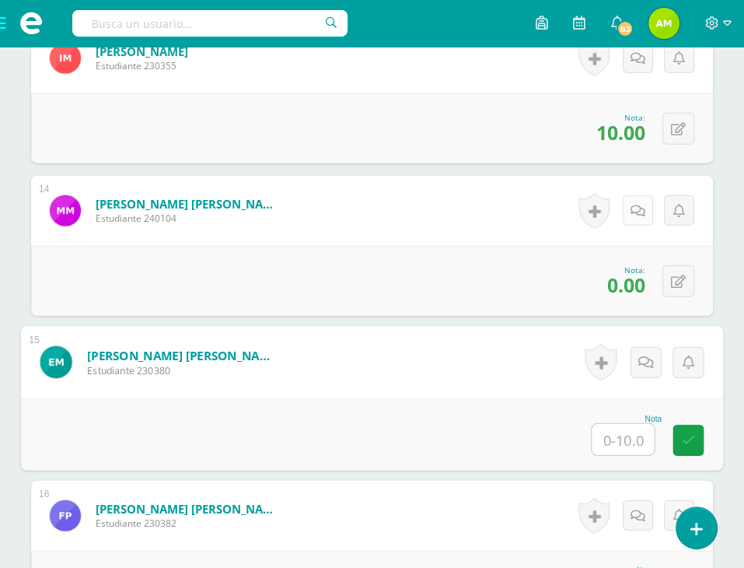
click at [635, 201] on link at bounding box center [638, 210] width 30 height 30
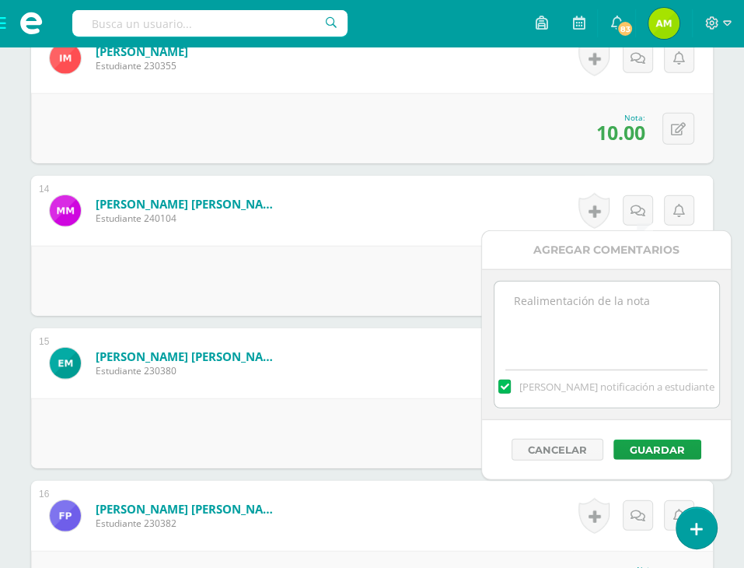
click at [618, 306] on textarea at bounding box center [607, 321] width 225 height 78
type textarea "N"
click at [476, 240] on form "Mendieta Rodriguez, Matias Ezequiel Estudiante 240104 Nota 0.00 0 Logros 0.00" at bounding box center [372, 211] width 682 height 70
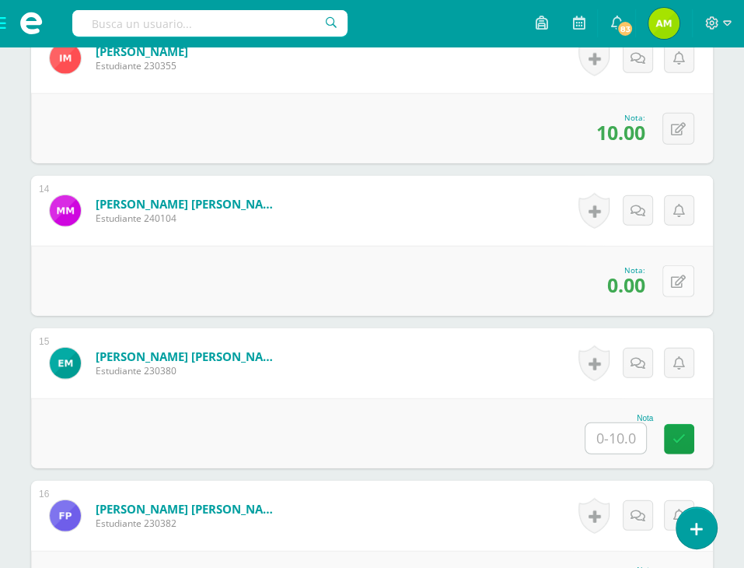
click at [678, 281] on button at bounding box center [679, 281] width 32 height 32
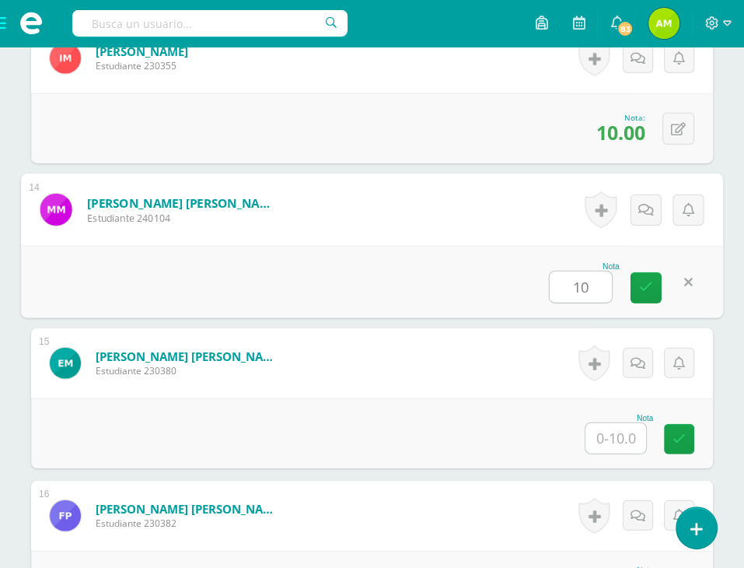
type input "10"
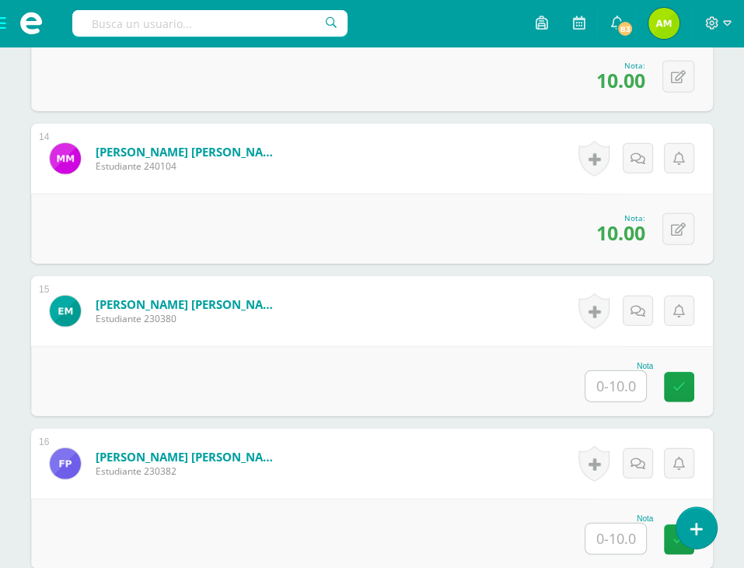
scroll to position [2465, 0]
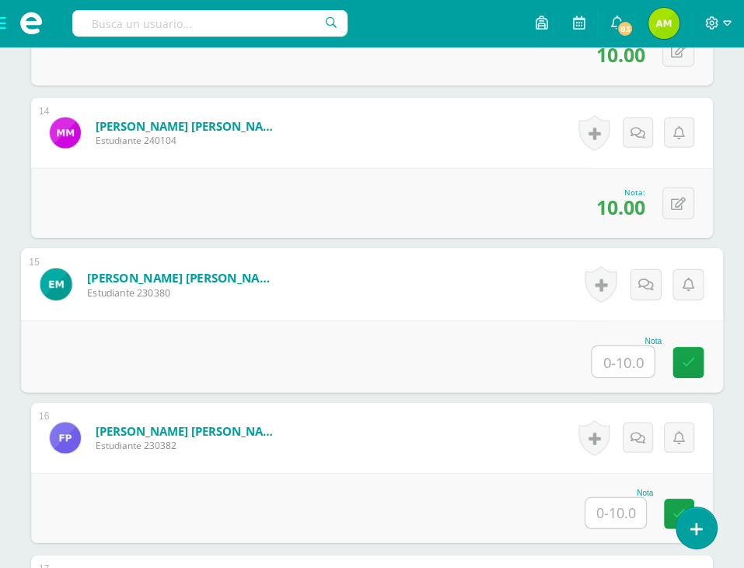
click at [621, 365] on input "text" at bounding box center [623, 361] width 62 height 31
type input "10"
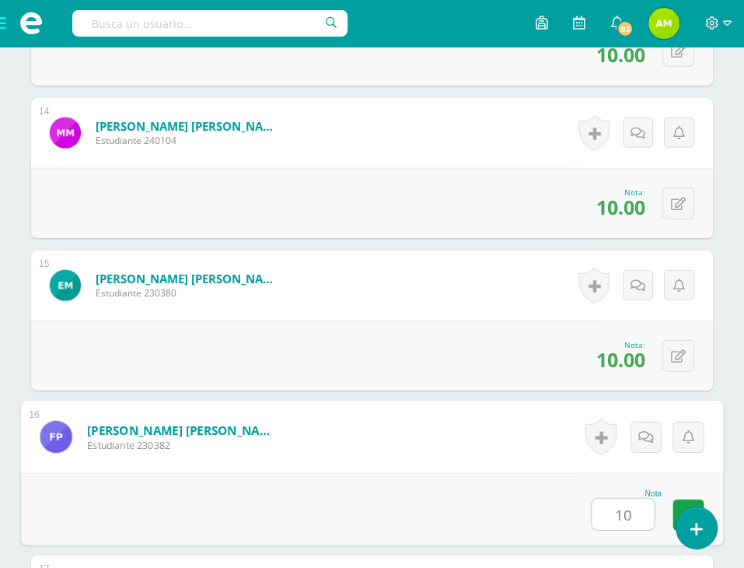
type input "10"
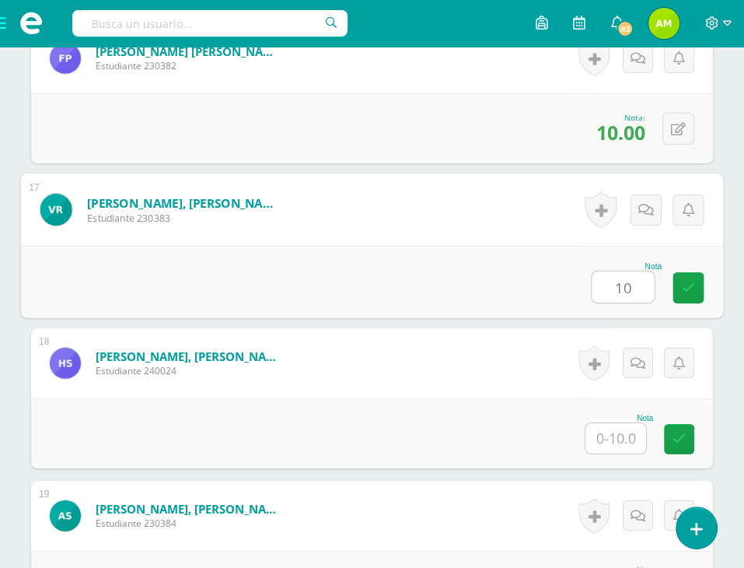
type input "10"
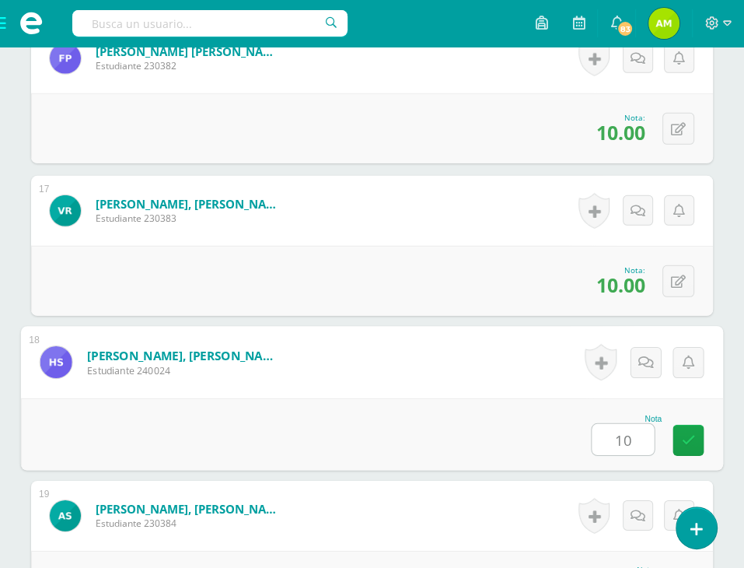
type input "10"
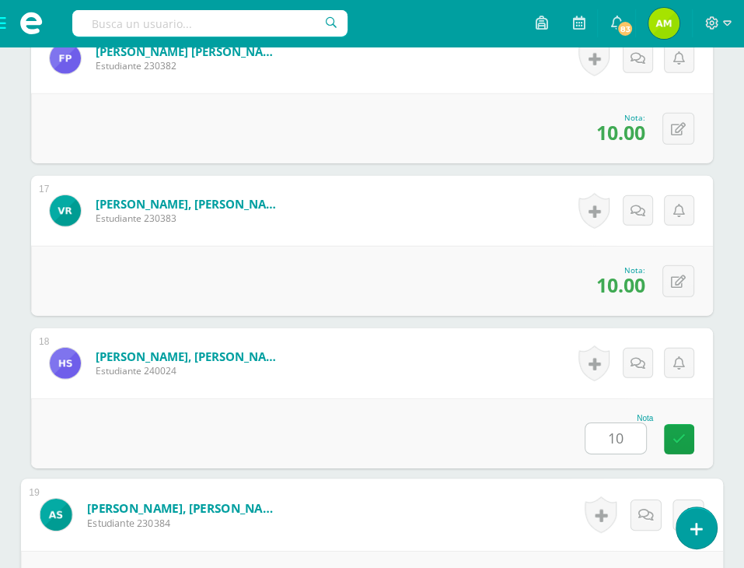
scroll to position [3149, 0]
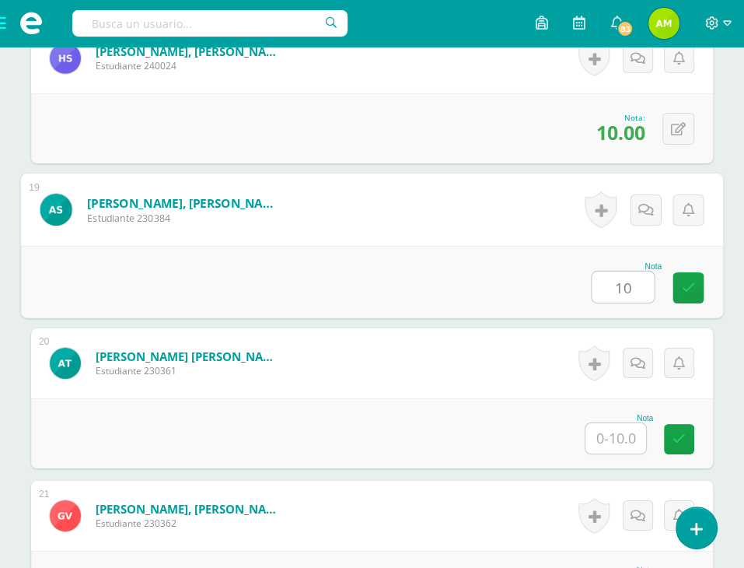
type input "10"
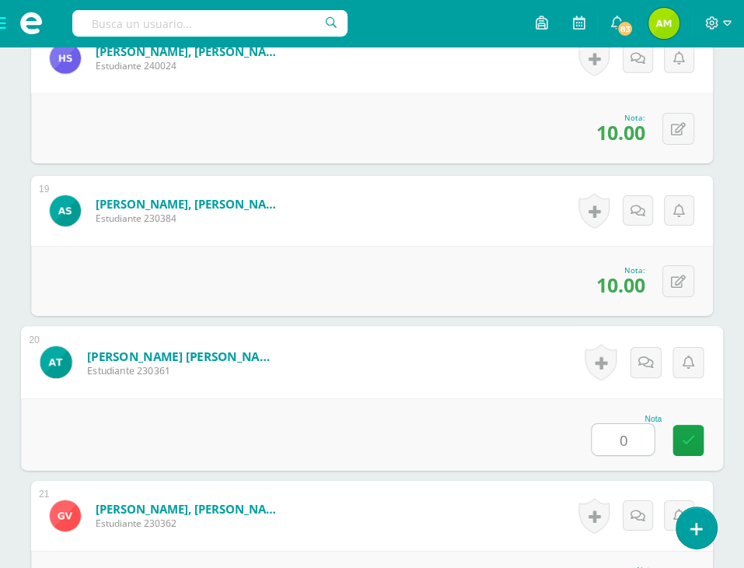
type input "0"
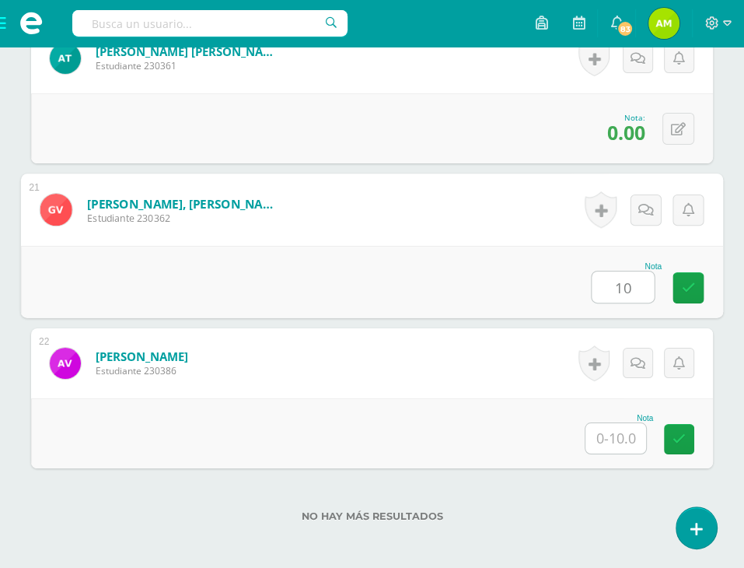
type input "10"
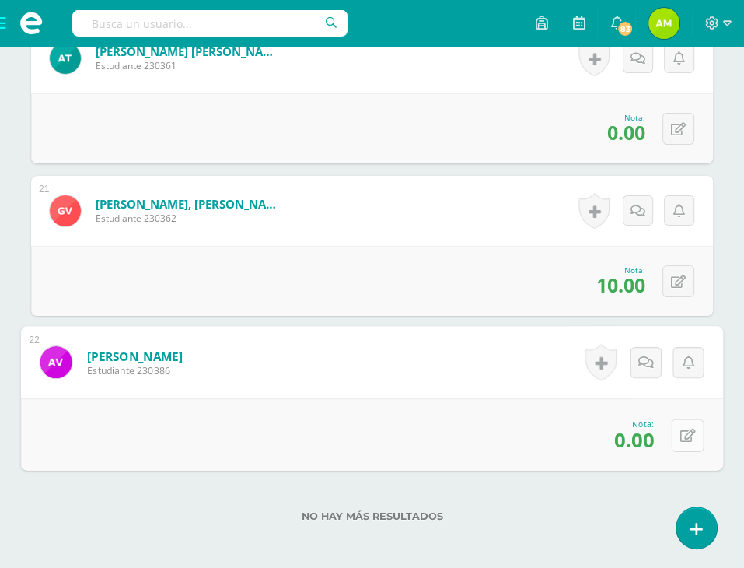
click at [673, 430] on button at bounding box center [687, 434] width 33 height 33
type input "10"
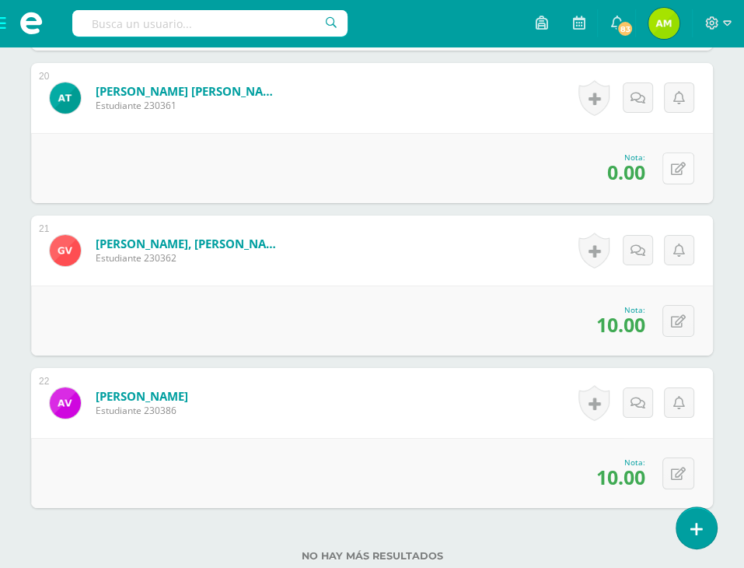
scroll to position [3377, 0]
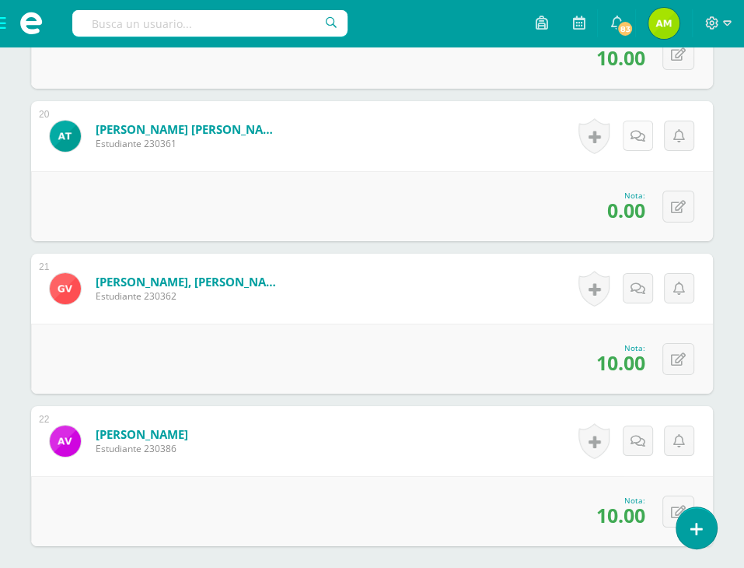
drag, startPoint x: 632, startPoint y: 151, endPoint x: 635, endPoint y: 138, distance: 13.6
click at [636, 138] on div "Historial de actividad No hay historial para esta actividad Agregar Comentarios…" at bounding box center [636, 136] width 156 height 70
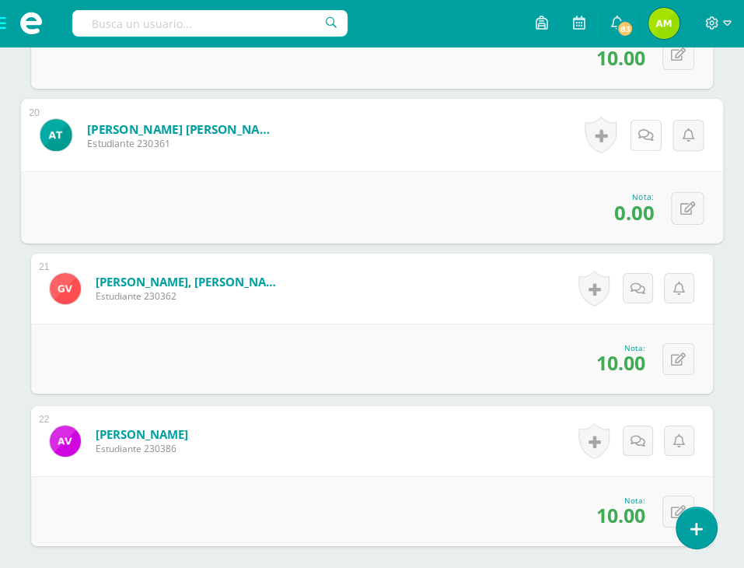
click at [640, 145] on link at bounding box center [646, 135] width 31 height 31
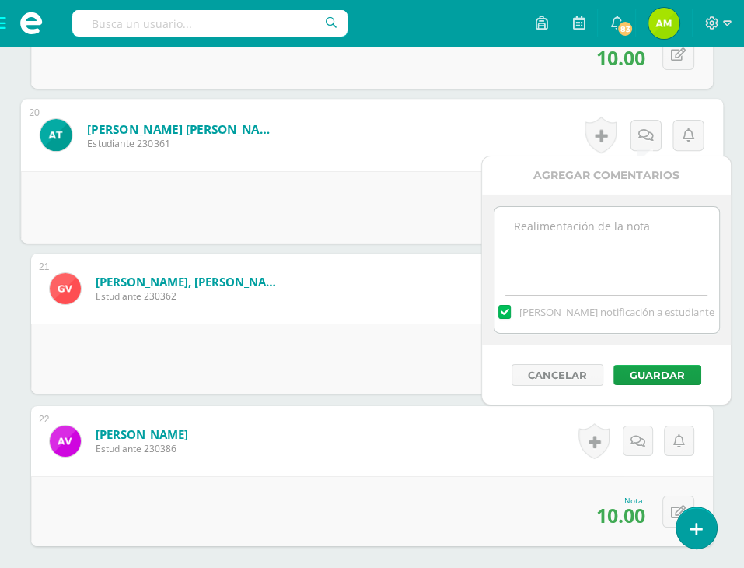
click at [618, 215] on textarea at bounding box center [607, 246] width 225 height 78
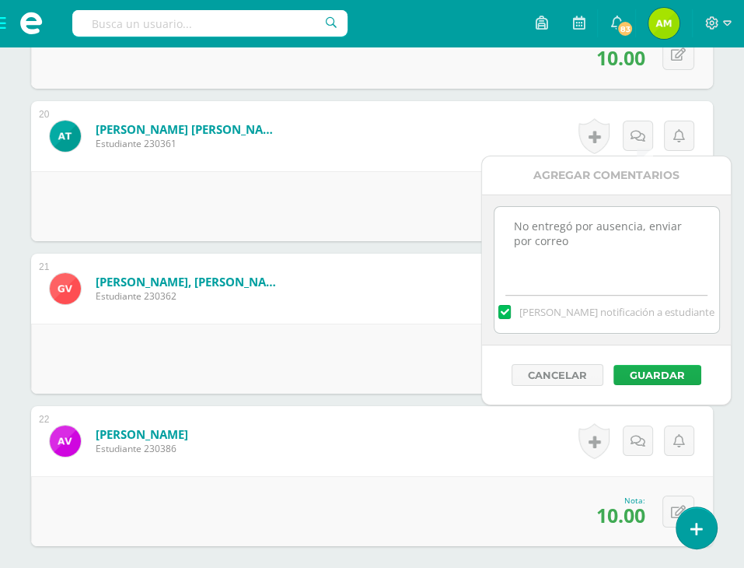
type textarea "No entregó por ausencia, enviar por correo"
click at [659, 370] on button "Guardar" at bounding box center [658, 375] width 88 height 20
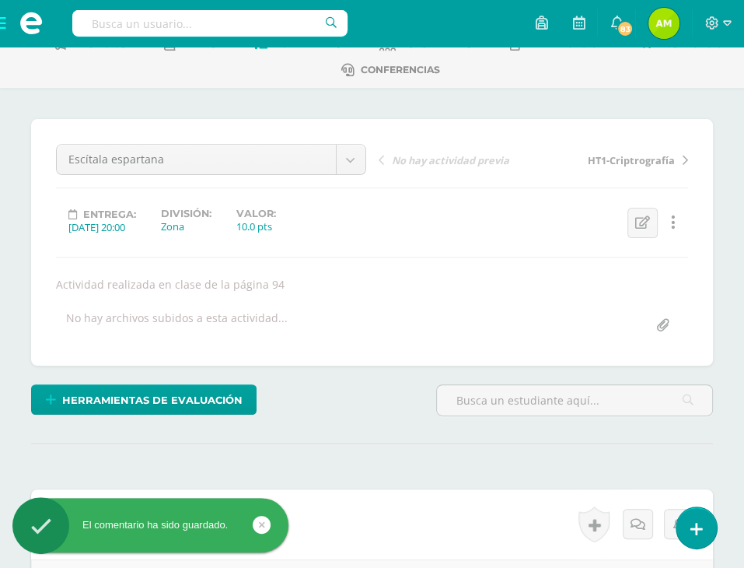
scroll to position [0, 0]
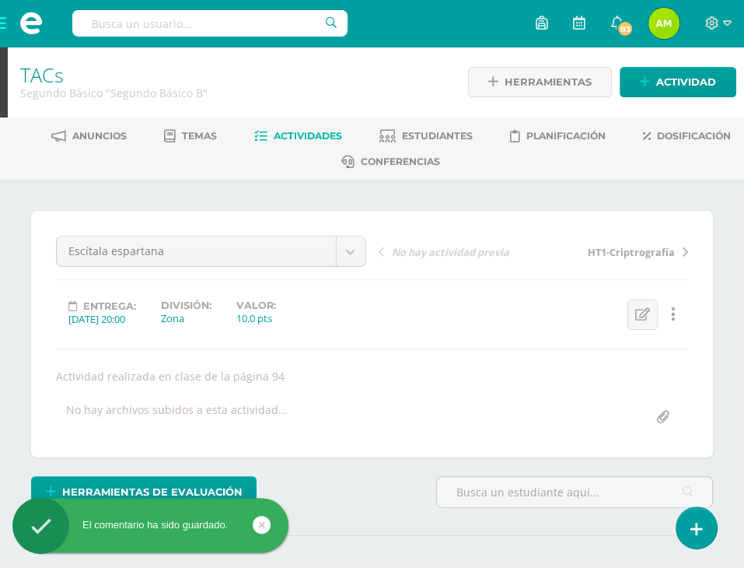
click at [296, 138] on span "Actividades" at bounding box center [308, 136] width 68 height 12
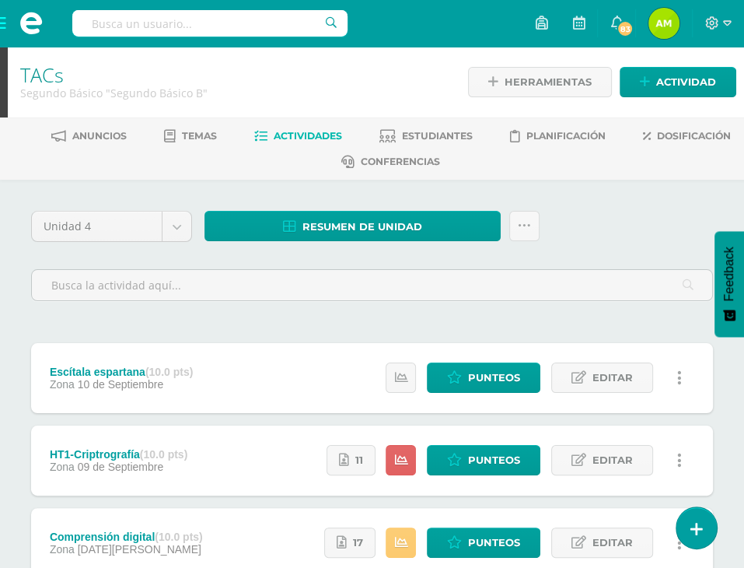
click at [574, 266] on div at bounding box center [372, 283] width 695 height 59
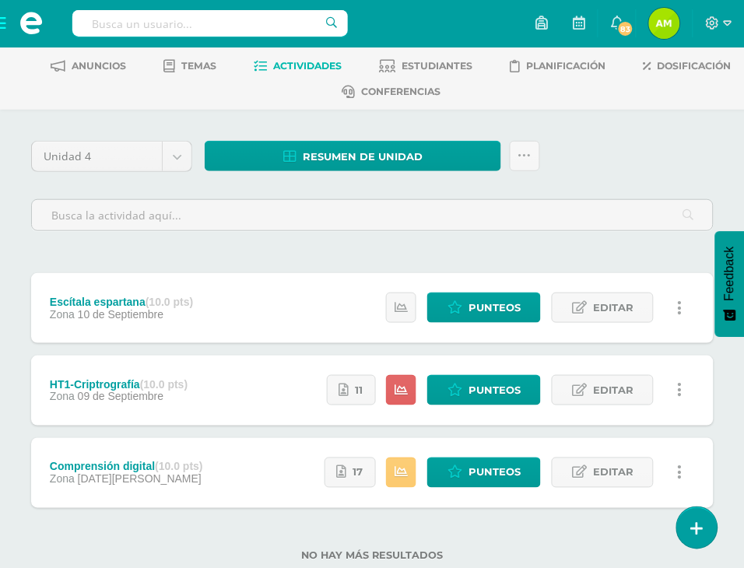
scroll to position [114, 0]
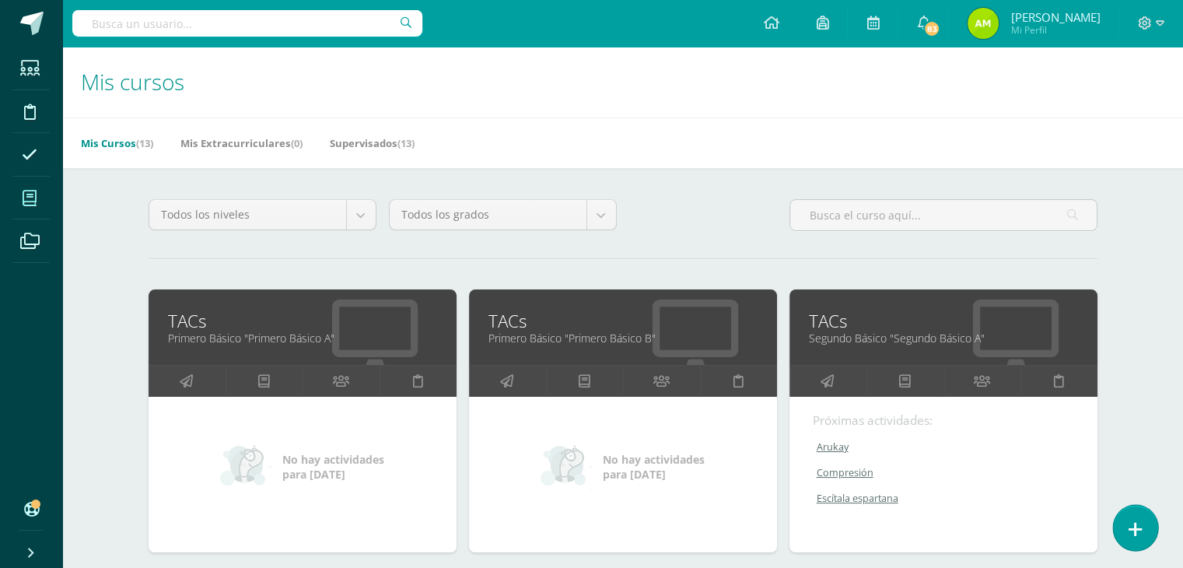
click at [755, 516] on link at bounding box center [1135, 527] width 44 height 45
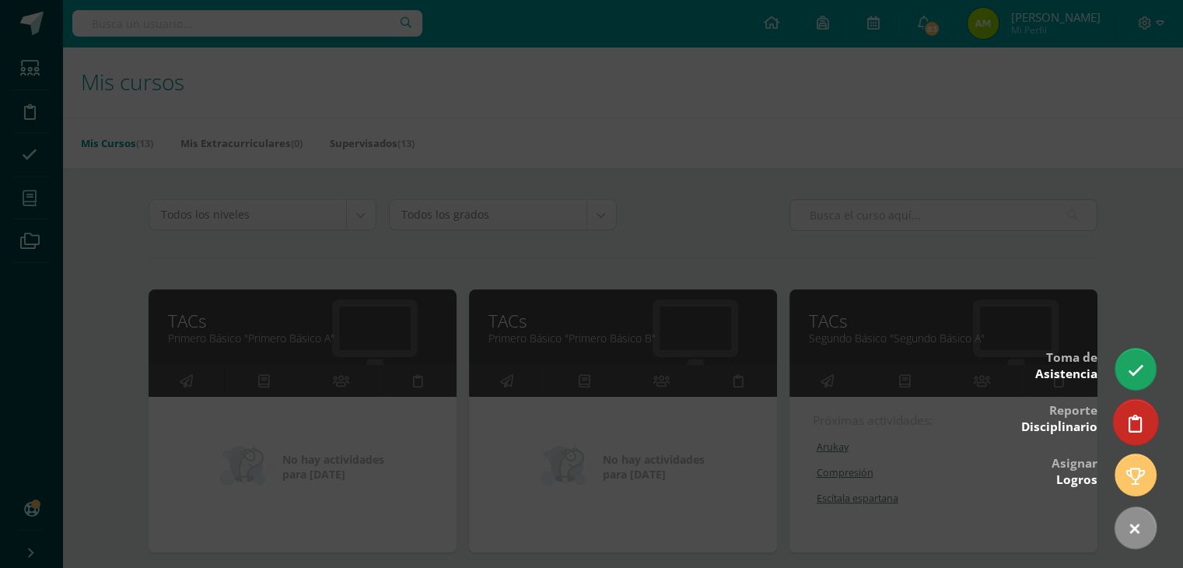
click at [755, 436] on link at bounding box center [1135, 421] width 44 height 45
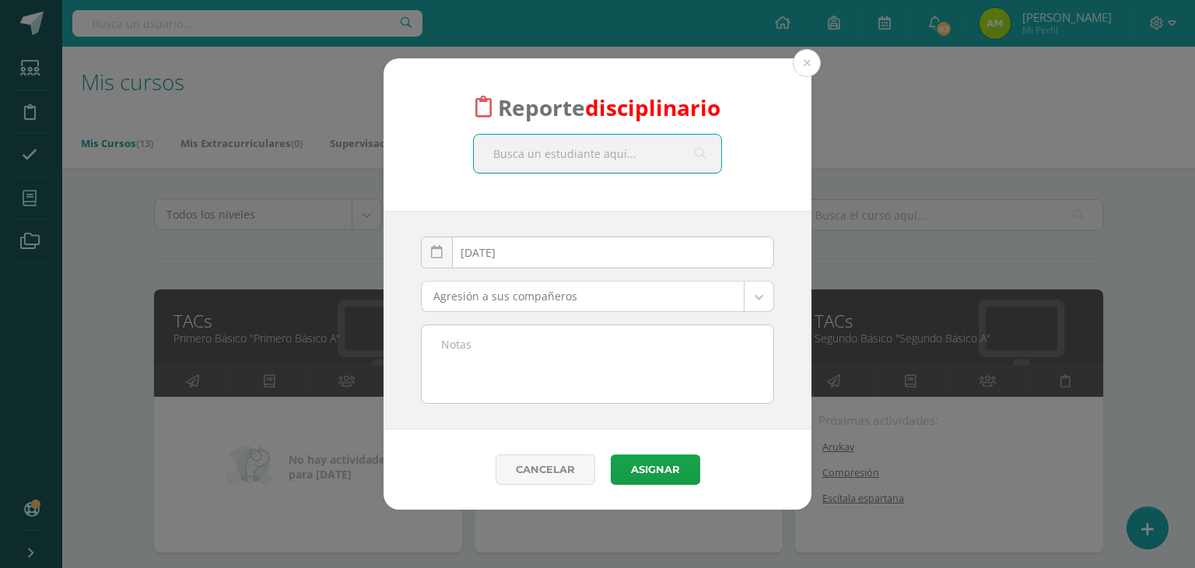
click at [755, 313] on div "Agresión a sus compañeros Agresión a sus compañeros [PERSON_NAME] teñido Come d…" at bounding box center [598, 303] width 366 height 44
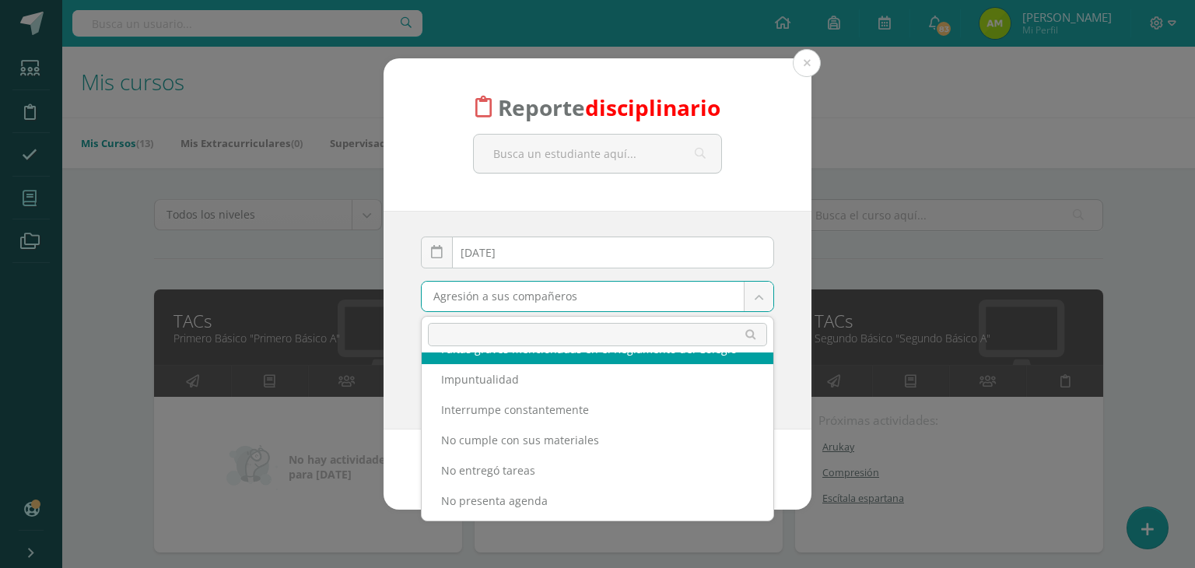
scroll to position [467, 0]
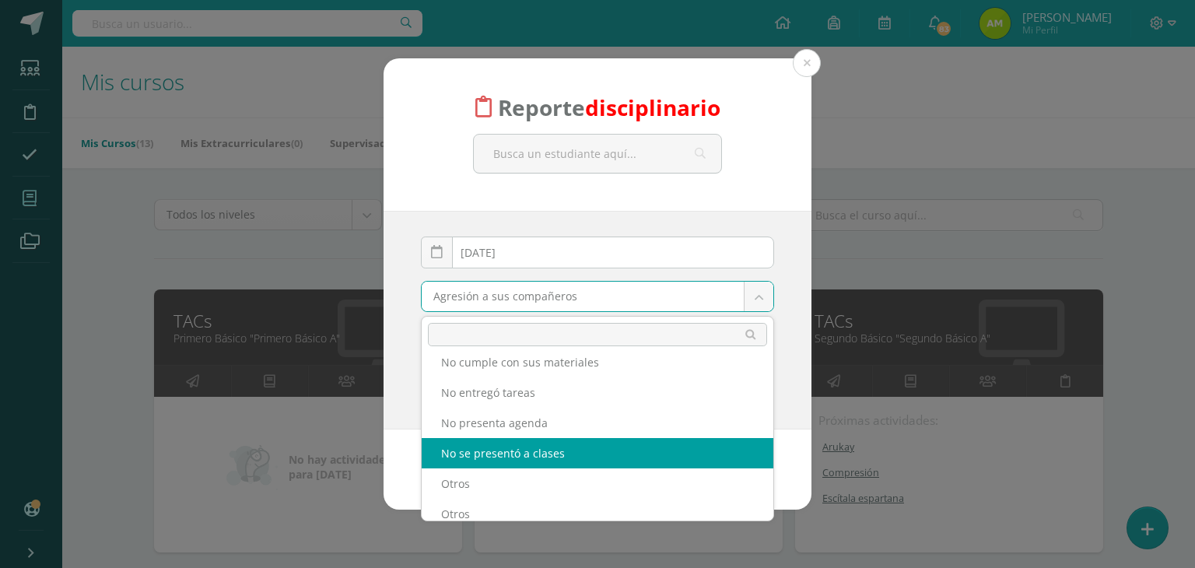
select select "6"
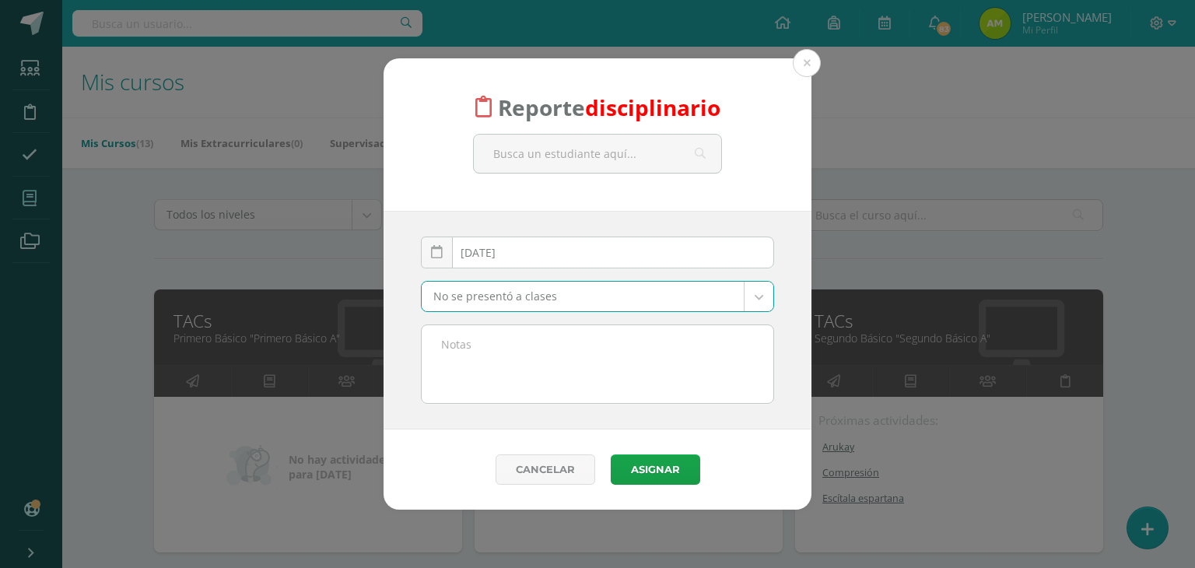
click at [501, 365] on textarea at bounding box center [598, 364] width 352 height 78
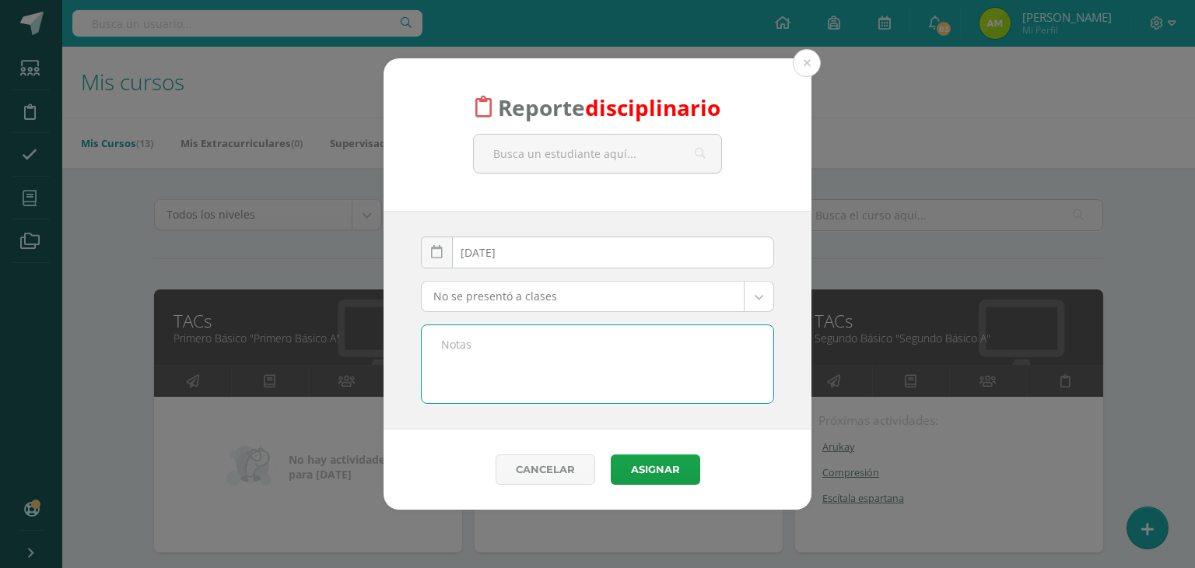
paste textarea "Se informa que la alumna de segundo grado no ingresó a la clase de TAC´s, a pes…"
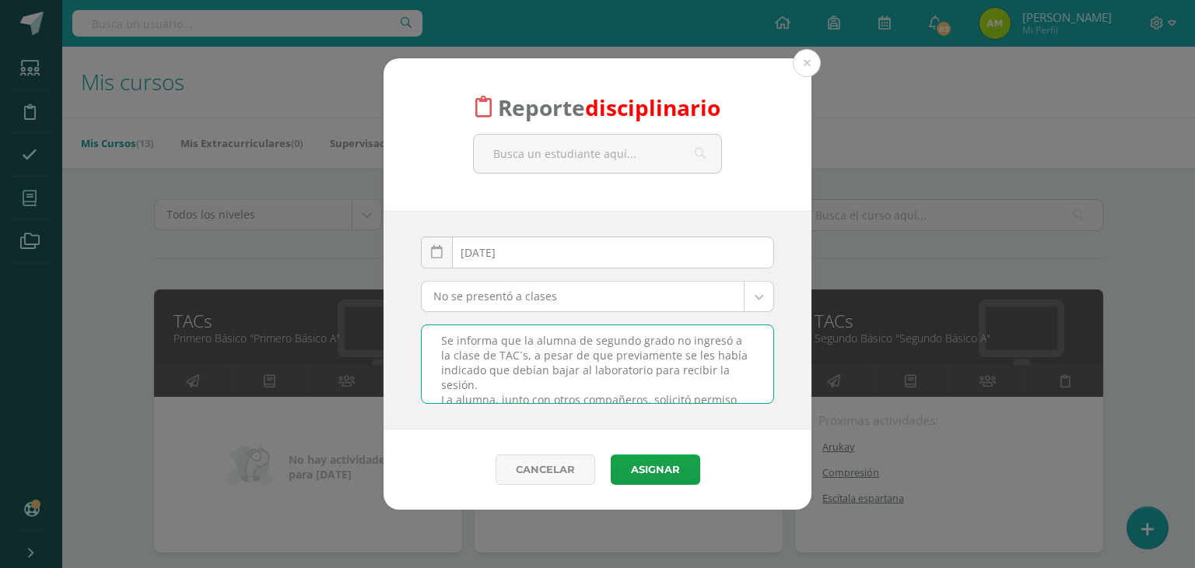
scroll to position [0, 0]
drag, startPoint x: 520, startPoint y: 341, endPoint x: 672, endPoint y: 331, distance: 152.8
click at [669, 332] on textarea "Se informa que la alumna de segundo grado no ingresó a la clase de TAC´s, a pes…" at bounding box center [598, 364] width 352 height 78
click at [682, 374] on textarea "Se informa que [PERSON_NAME] no ingresó a la clase de TAC´s, a pesar de que pre…" at bounding box center [598, 364] width 352 height 78
click at [463, 369] on textarea "Se informa que [PERSON_NAME] no ingresó a la clase de TAC´s, a pesar de que pre…" at bounding box center [598, 364] width 352 height 78
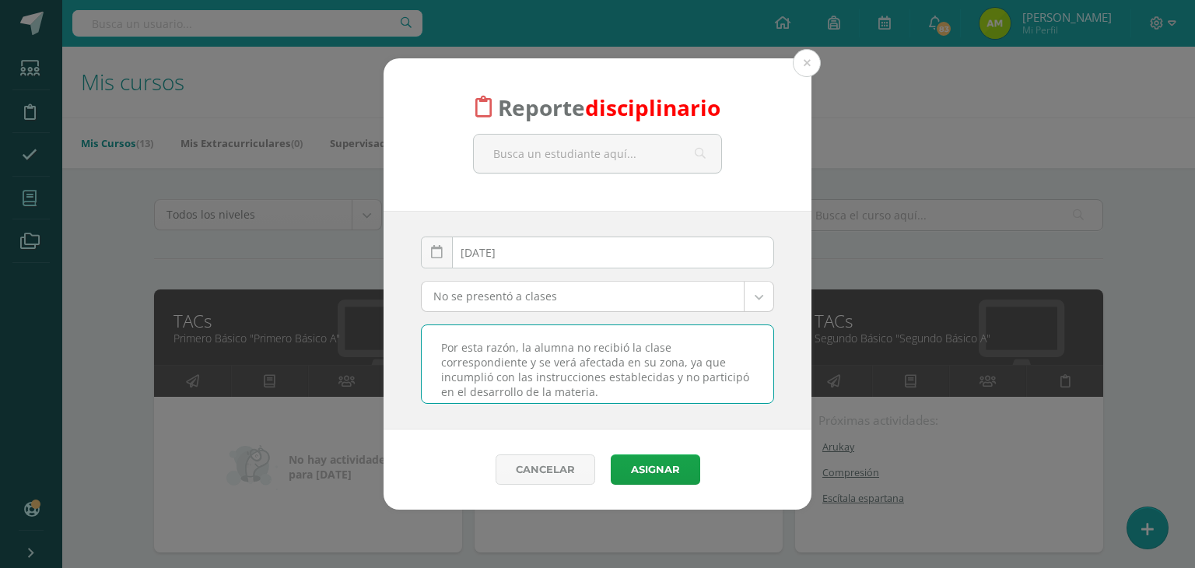
scroll to position [215, 0]
drag, startPoint x: 434, startPoint y: 387, endPoint x: 567, endPoint y: 394, distance: 133.2
click at [567, 394] on textarea "Se informa que [PERSON_NAME] no ingresó a la clase de TAC´s, a pesar de que pre…" at bounding box center [598, 364] width 352 height 78
paste textarea "En esta ocasión, se había solicitado permiso para trabajar en el salón, pero ya…"
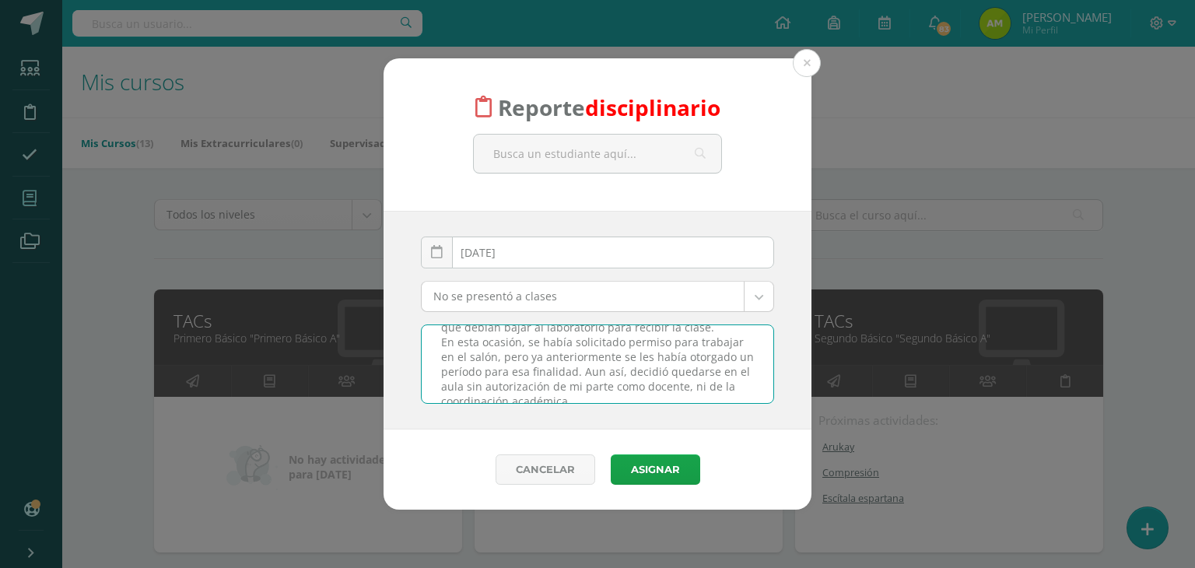
click at [562, 358] on textarea "Se informa que [PERSON_NAME] no ingresó a la clase de TAC´s, a pesar de que pre…" at bounding box center [598, 364] width 352 height 78
click at [499, 360] on textarea "Se informa que [PERSON_NAME] no ingresó a la clase de TAC´s, a pesar de que pre…" at bounding box center [598, 364] width 352 height 78
paste textarea "en actividades de otra clase,"
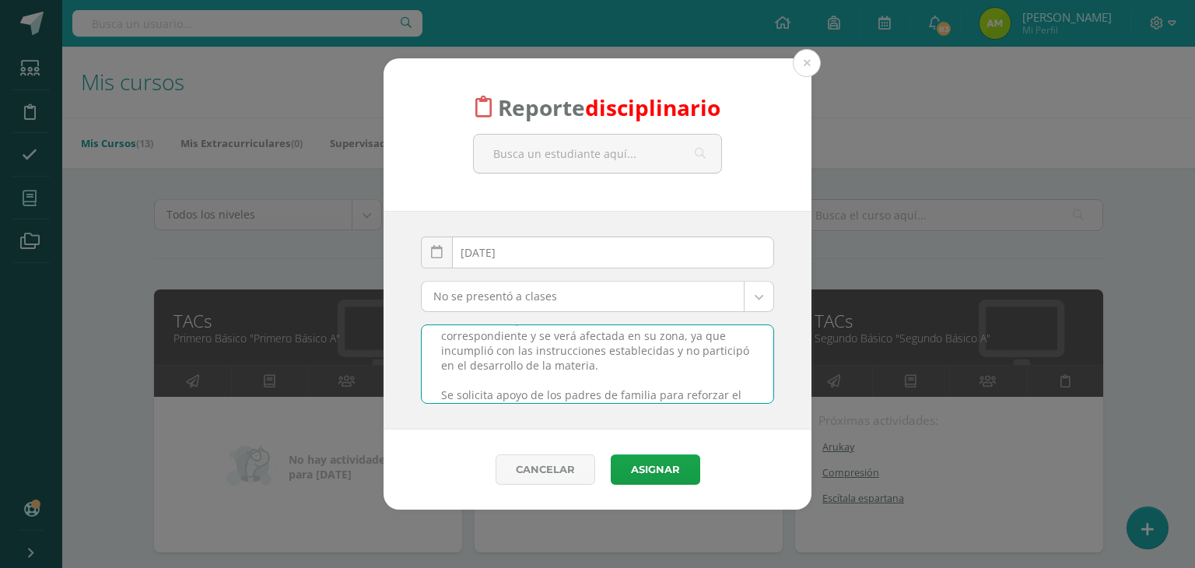
scroll to position [202, 0]
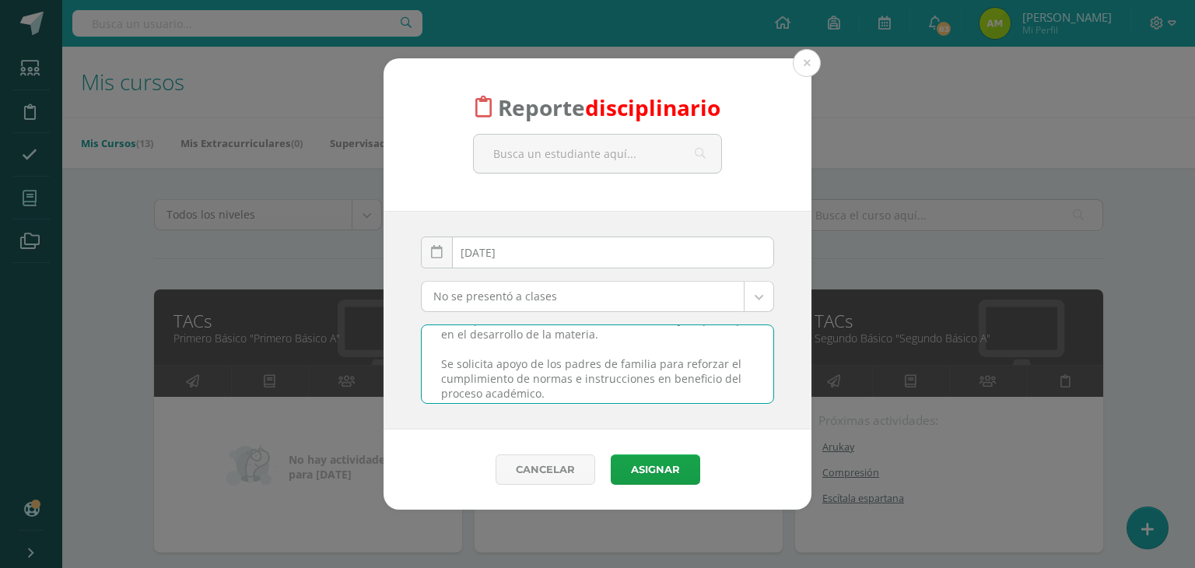
drag, startPoint x: 562, startPoint y: 394, endPoint x: 417, endPoint y: 362, distance: 148.3
click at [417, 362] on div "Se informa que [PERSON_NAME] no ingresó a la clase de TAC´s, a pesar de que pre…" at bounding box center [598, 363] width 366 height 79
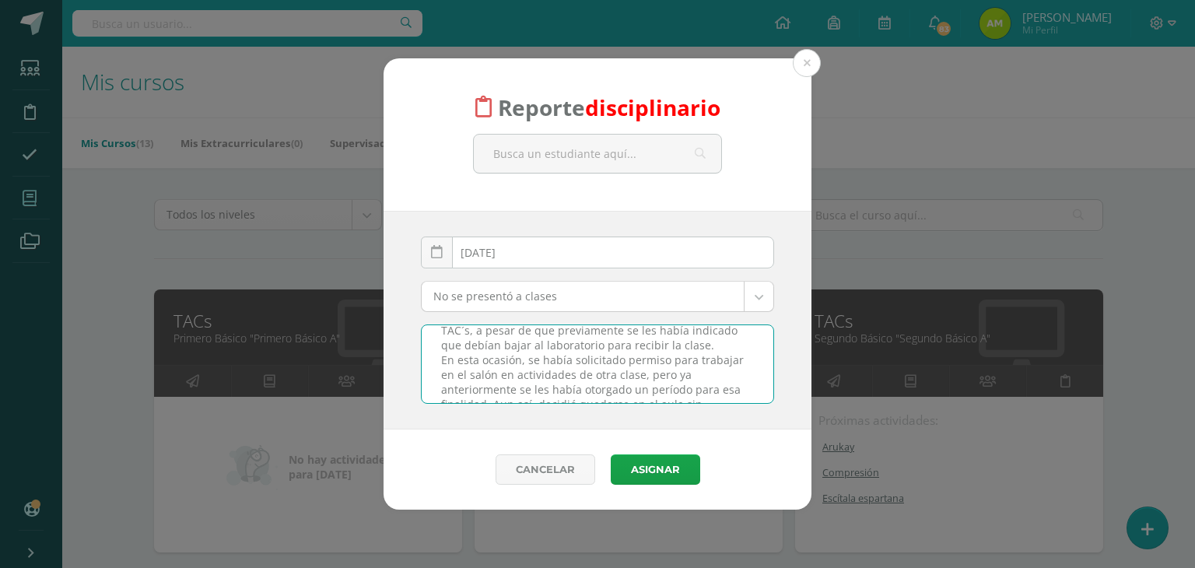
scroll to position [107, 0]
type textarea "Se informa que [PERSON_NAME] no ingresó a la clase de TAC´s, a pesar de que pre…"
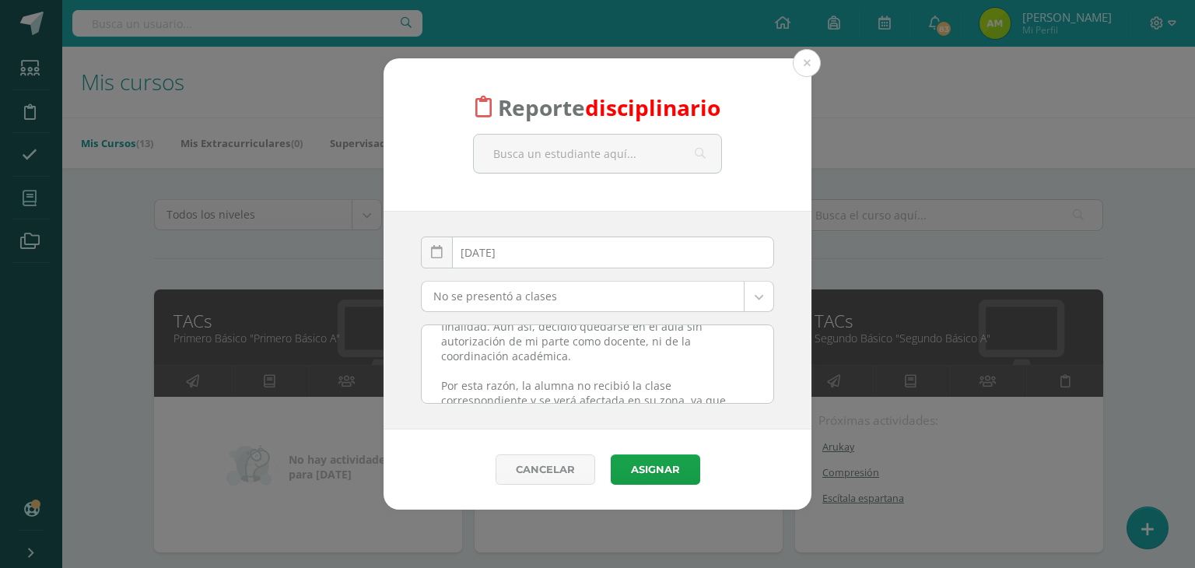
click at [755, 352] on div "[DATE] September, 2025 Mo Tu We Th Fr Sa Su 1 2 3 4 5 6 7 8 9 10 11 12 13 14 15…" at bounding box center [597, 320] width 428 height 219
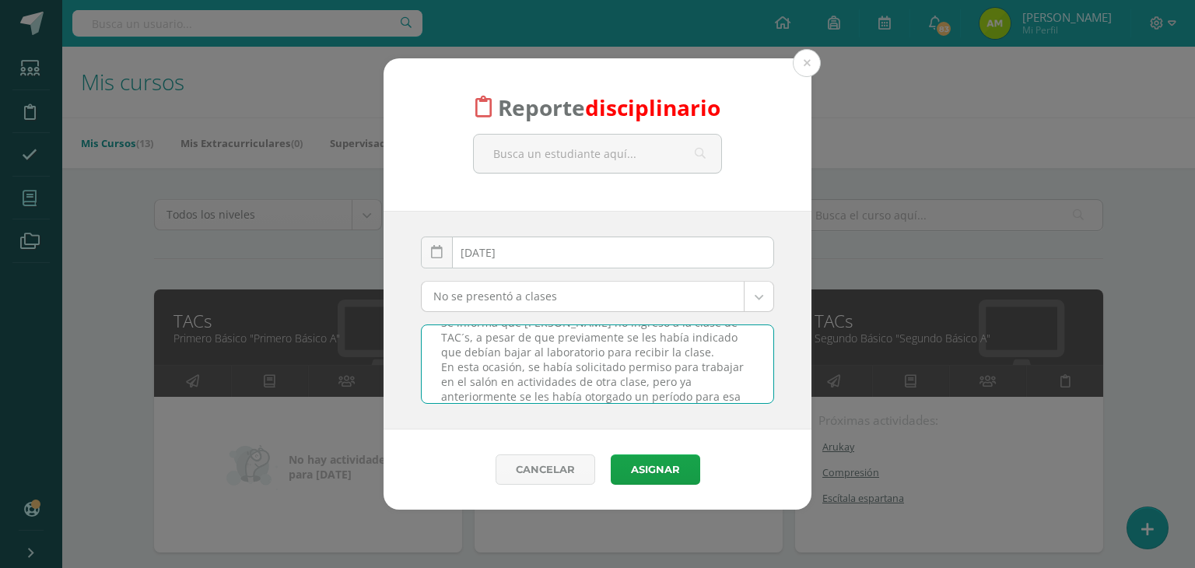
scroll to position [0, 0]
drag, startPoint x: 620, startPoint y: 358, endPoint x: 415, endPoint y: 341, distance: 205.2
click at [415, 341] on div "Se informa que [PERSON_NAME] no ingresó a la clase de TAC´s, a pesar de que pre…" at bounding box center [598, 363] width 366 height 79
click at [539, 352] on textarea "Se informa que [PERSON_NAME] no ingresó a la clase de TAC´s, a pesar de que pre…" at bounding box center [598, 364] width 352 height 78
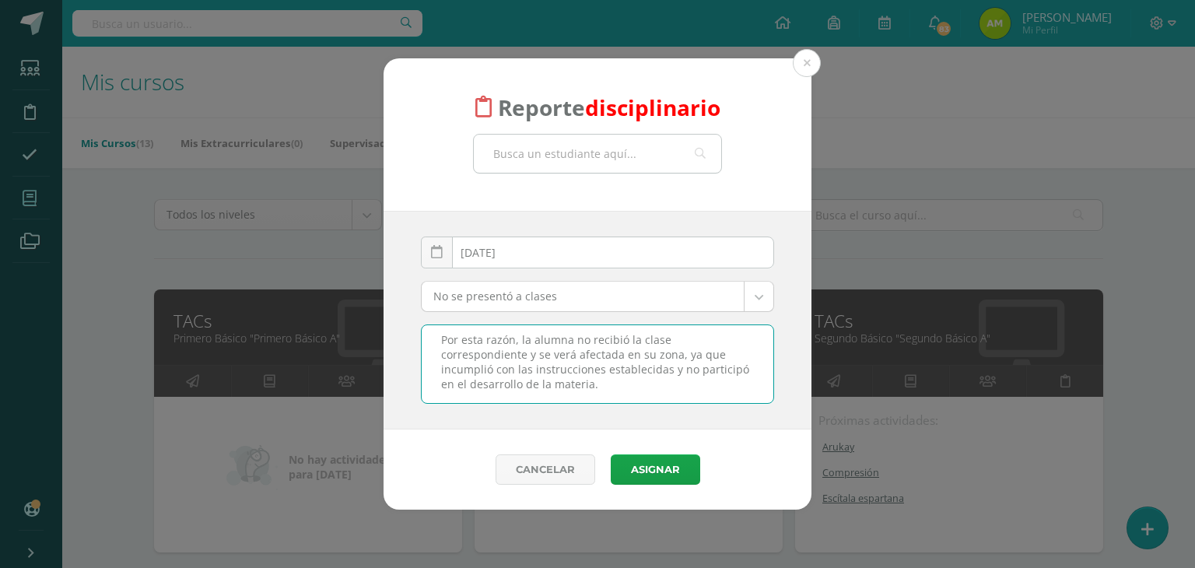
click at [636, 166] on input "text" at bounding box center [597, 154] width 247 height 38
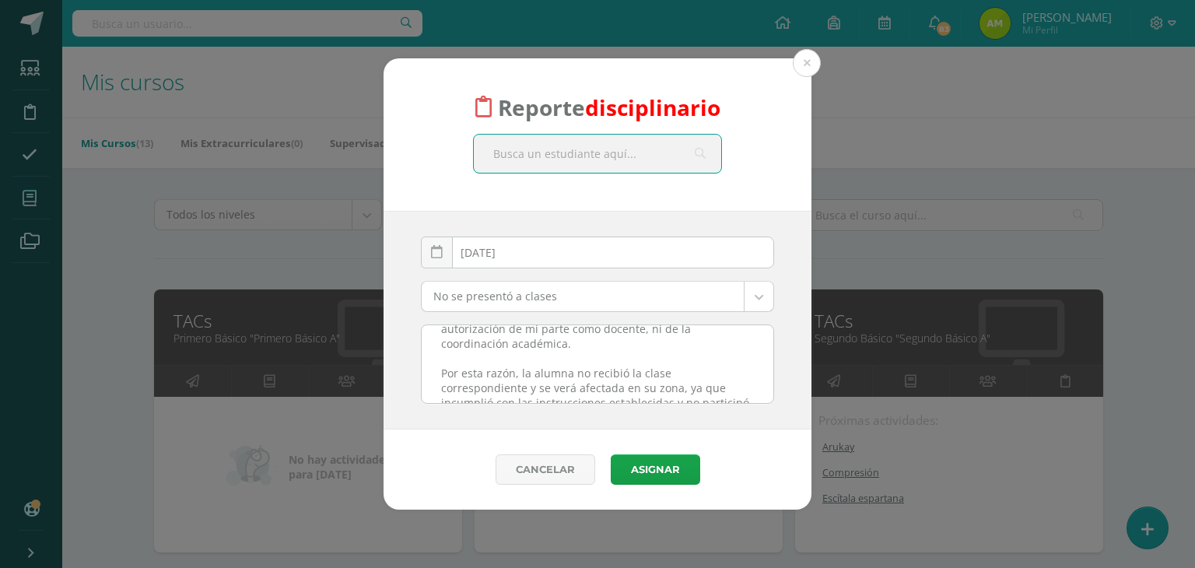
scroll to position [29, 0]
type input "a"
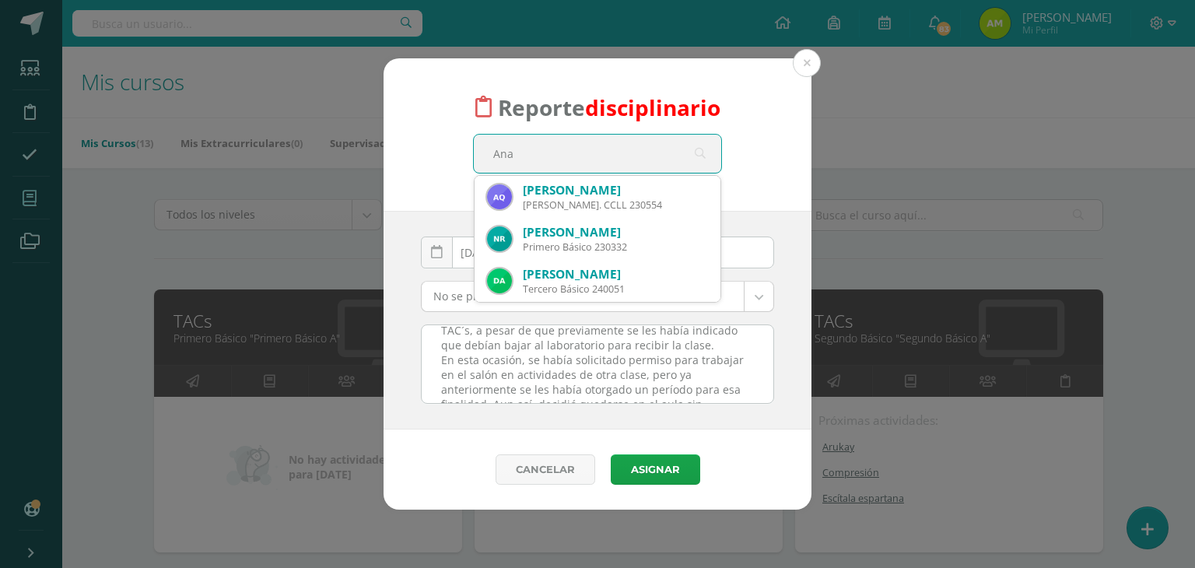
type input "Anah"
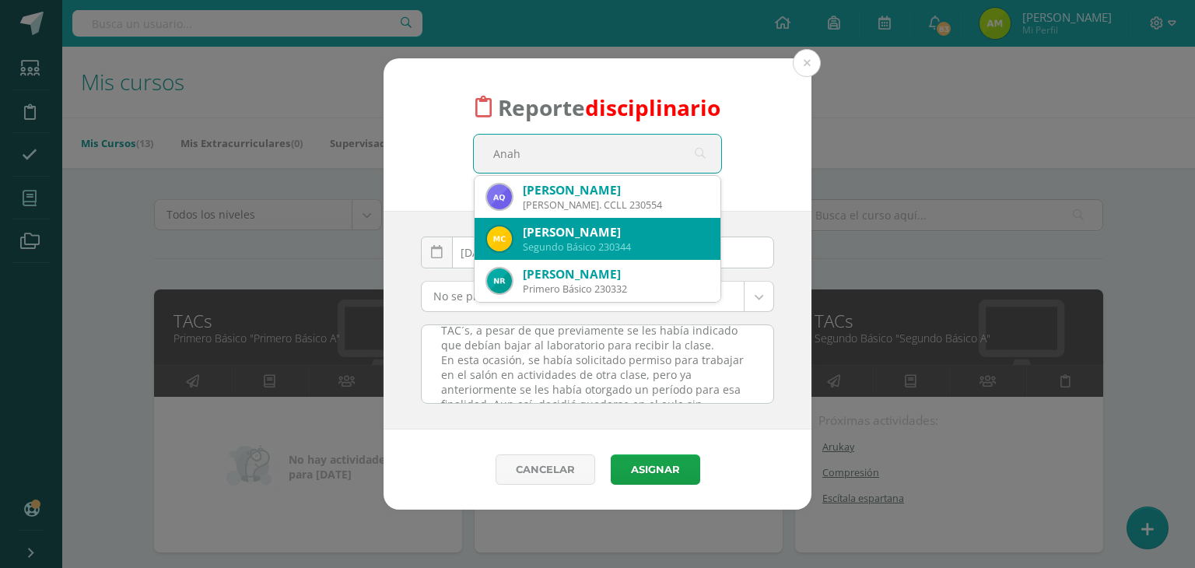
click at [583, 247] on div "Segundo Básico 230344" at bounding box center [615, 246] width 185 height 13
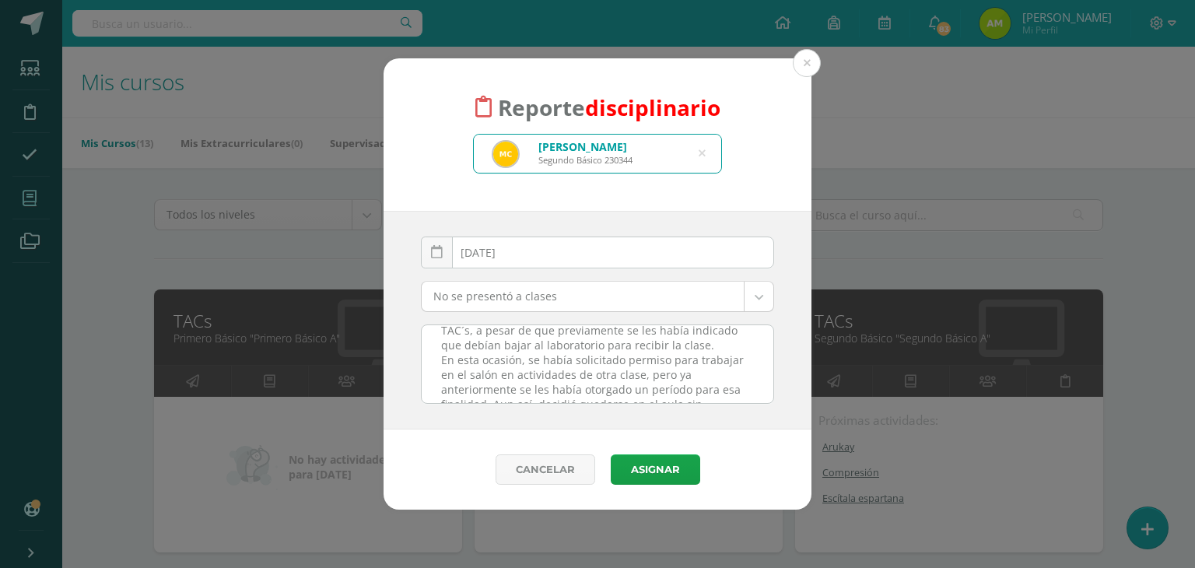
scroll to position [0, 0]
click at [535, 390] on textarea "Se informa que [PERSON_NAME] no ingresó a la clase de TAC´s, a pesar de que pre…" at bounding box center [598, 364] width 352 height 78
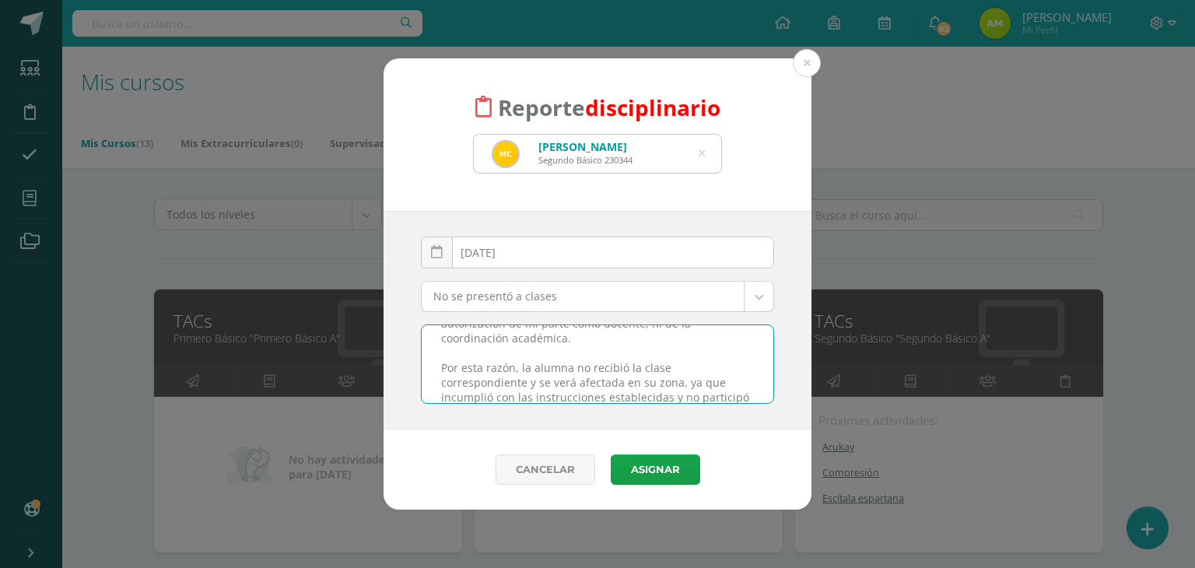
scroll to position [156, 0]
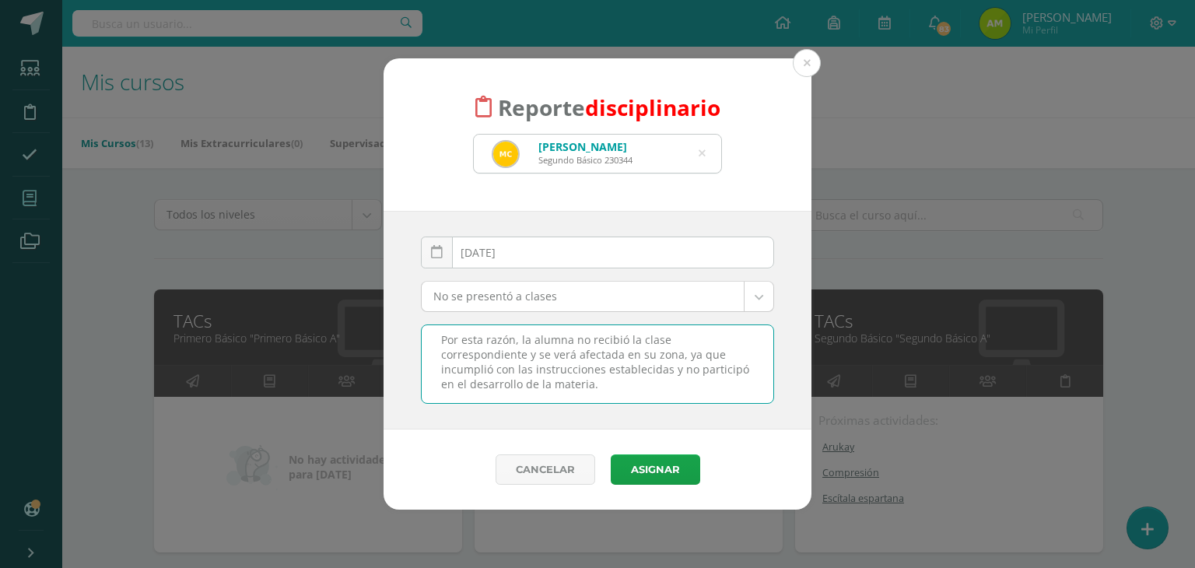
click at [642, 368] on textarea "Se informa que [PERSON_NAME] no ingresó a la clase de TAC´s, a pesar de que pre…" at bounding box center [598, 364] width 352 height 78
click at [565, 383] on textarea "Se informa que [PERSON_NAME] no ingresó a la clase de TAC´s, a pesar de que pre…" at bounding box center [598, 364] width 352 height 78
drag, startPoint x: 600, startPoint y: 365, endPoint x: 527, endPoint y: 373, distance: 73.5
click at [527, 373] on textarea "Se informa que [PERSON_NAME] no ingresó a la clase de TAC´s, a pesar de que pre…" at bounding box center [598, 364] width 352 height 78
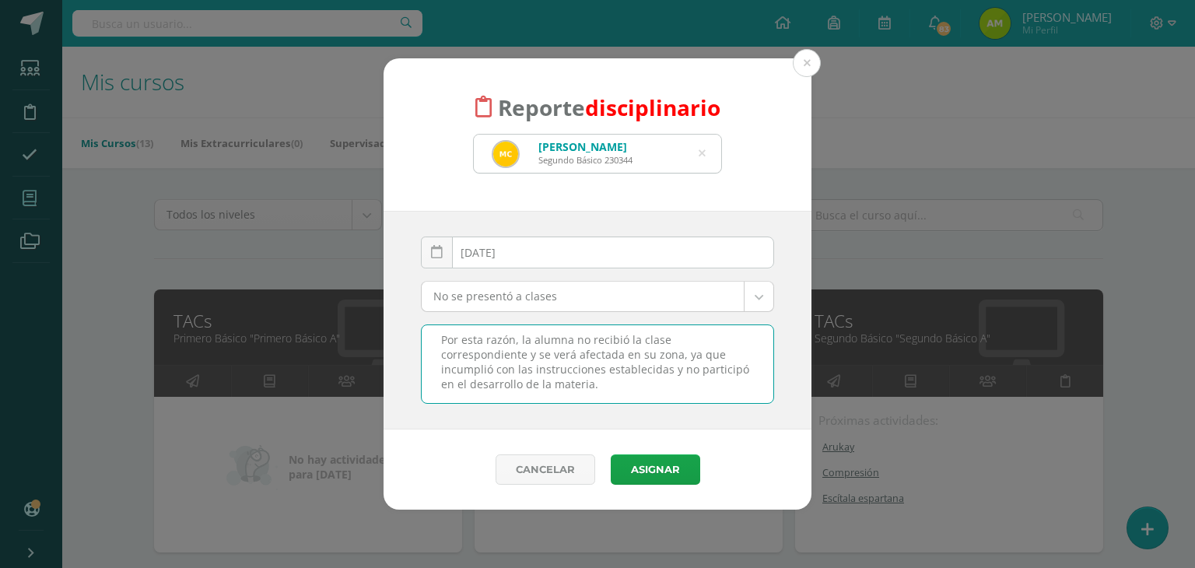
click at [531, 366] on textarea "Se informa que [PERSON_NAME] no ingresó a la clase de TAC´s, a pesar de que pre…" at bounding box center [598, 364] width 352 height 78
click at [601, 377] on textarea "Se informa que [PERSON_NAME] no ingresó a la clase de TAC´s, a pesar de que pre…" at bounding box center [598, 364] width 352 height 78
drag, startPoint x: 597, startPoint y: 387, endPoint x: 429, endPoint y: 341, distance: 174.9
click at [429, 341] on textarea "Se informa que [PERSON_NAME] no ingresó a la clase de TAC´s, a pesar de que pre…" at bounding box center [598, 364] width 352 height 78
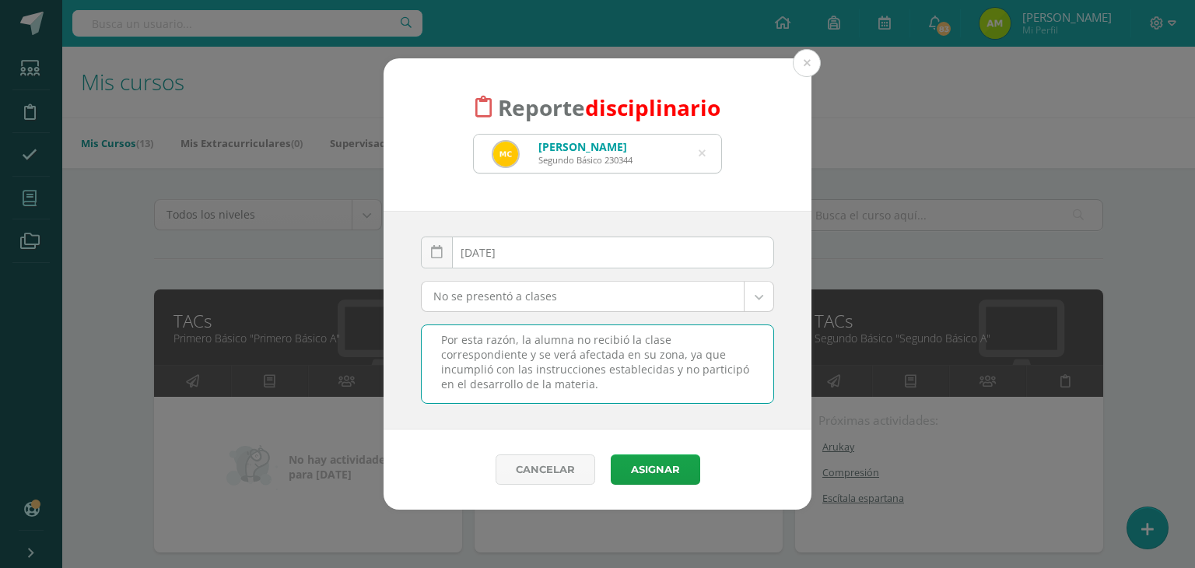
scroll to position [184, 0]
click at [658, 404] on div "[DATE] September, 2025 Mo Tu We Th Fr Sa Su 1 2 3 4 5 6 7 8 9 10 11 12 13 14 15…" at bounding box center [597, 320] width 428 height 219
click at [657, 470] on button "Asignar" at bounding box center [655, 469] width 89 height 30
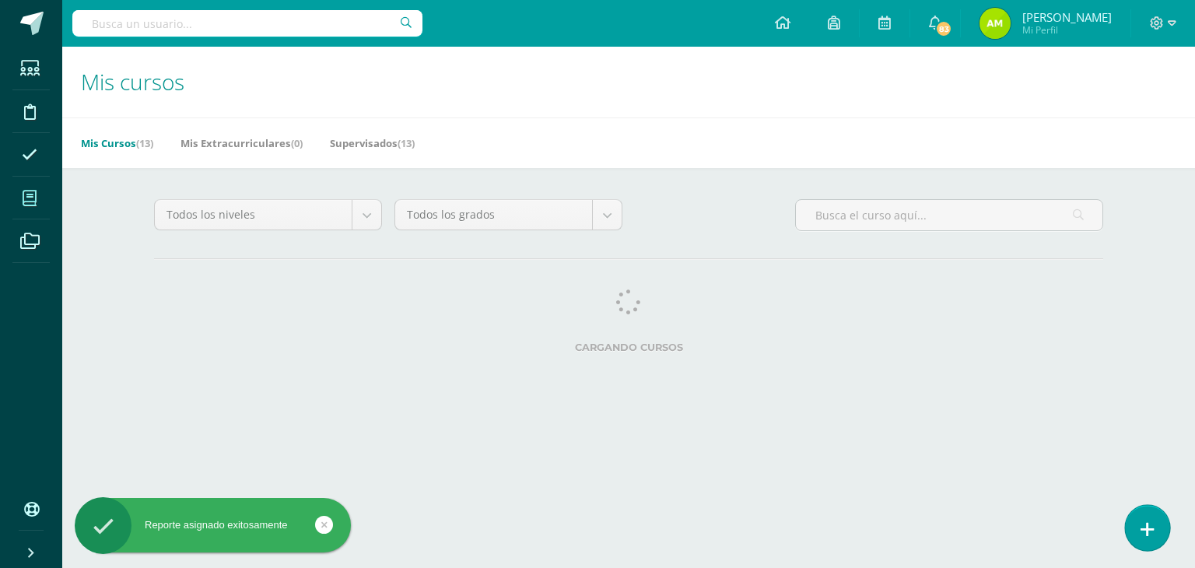
click at [1150, 524] on icon at bounding box center [1147, 529] width 14 height 18
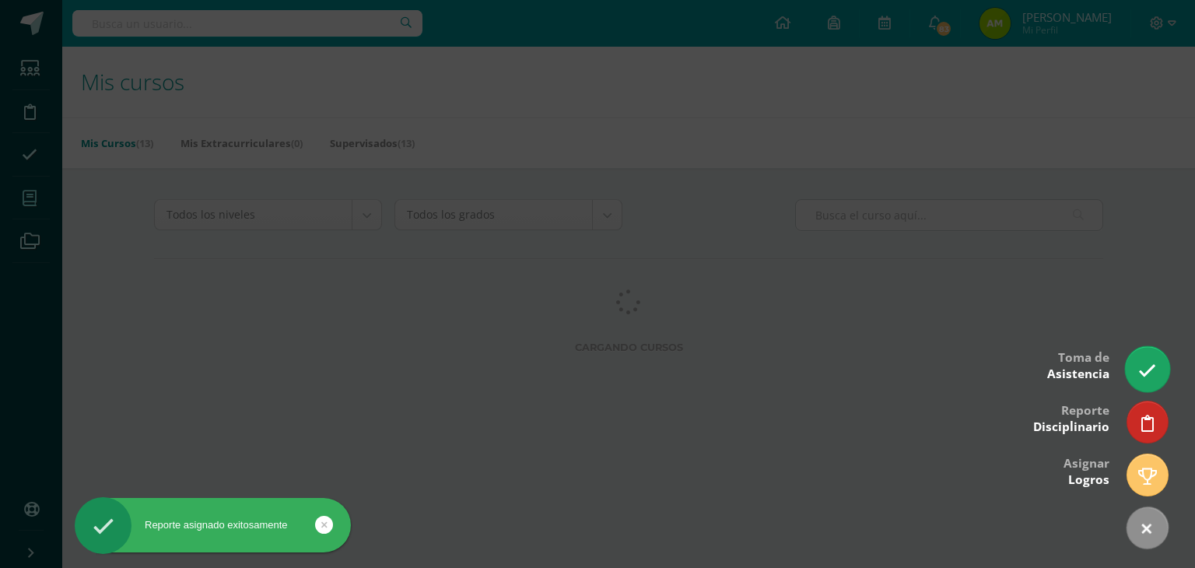
click at [1137, 374] on link at bounding box center [1147, 368] width 44 height 45
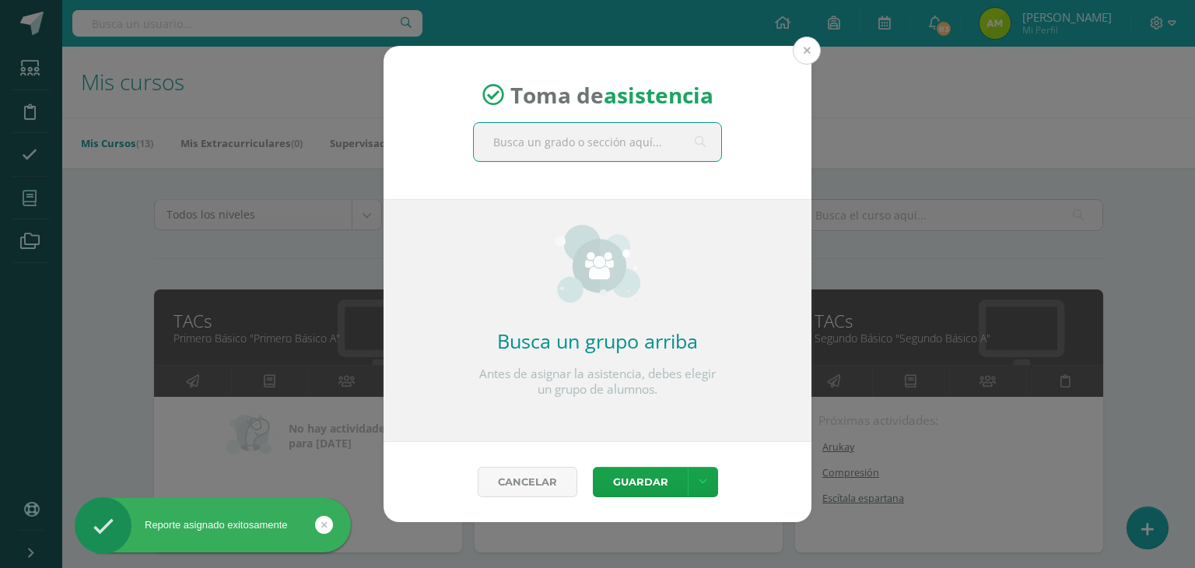
click at [796, 47] on button at bounding box center [807, 51] width 28 height 28
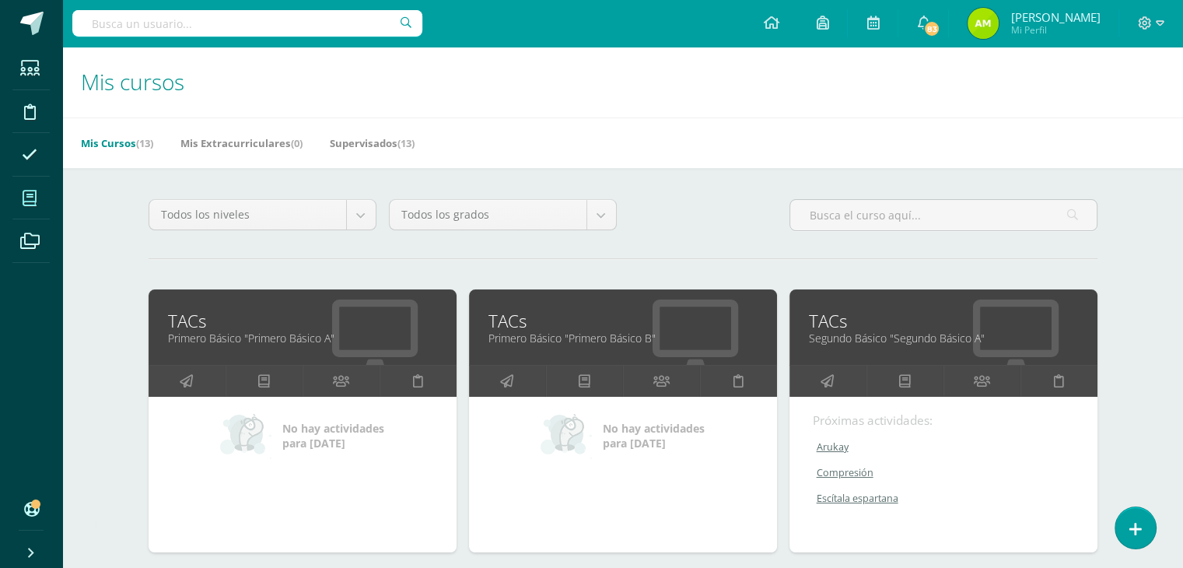
click at [1133, 507] on link at bounding box center [1135, 527] width 44 height 45
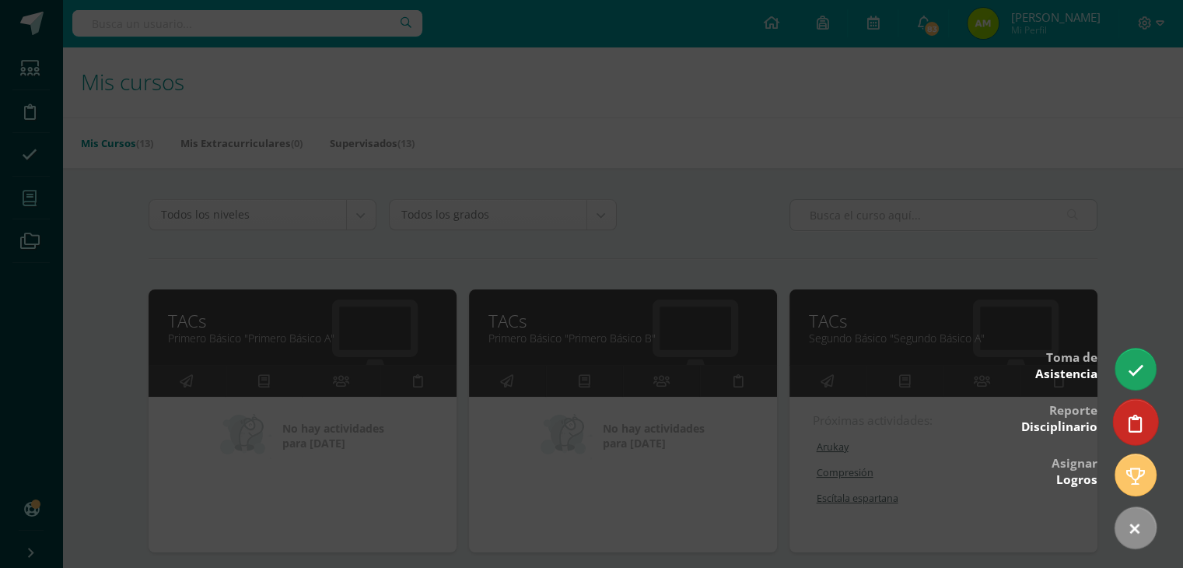
click at [1129, 419] on icon at bounding box center [1136, 424] width 14 height 18
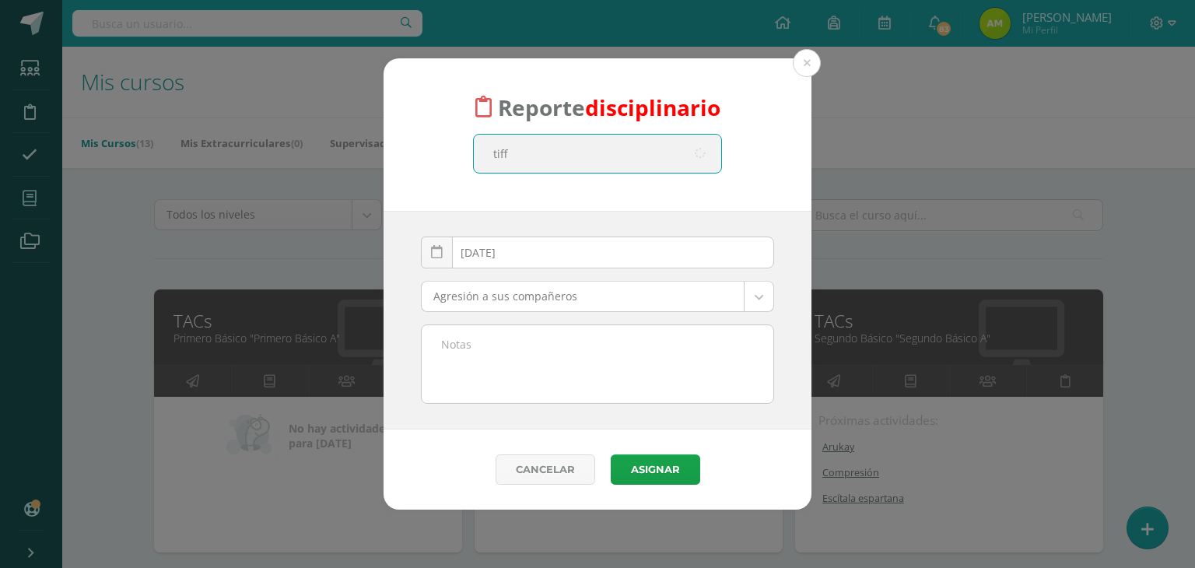
type input "tiffa"
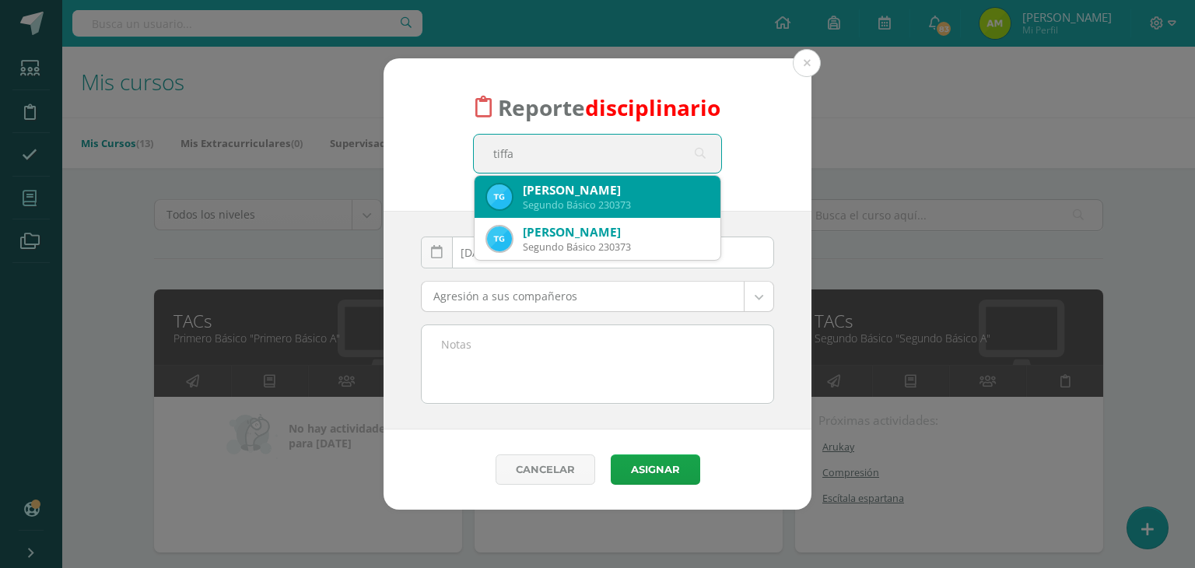
click at [683, 206] on div "Segundo Básico 230373" at bounding box center [615, 204] width 185 height 13
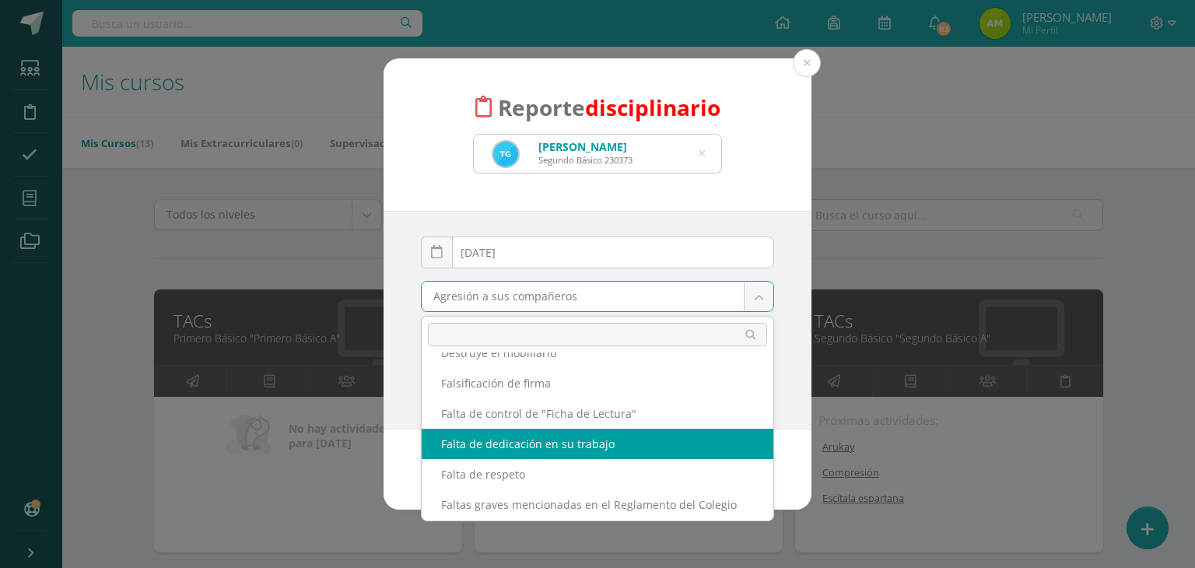
scroll to position [218, 0]
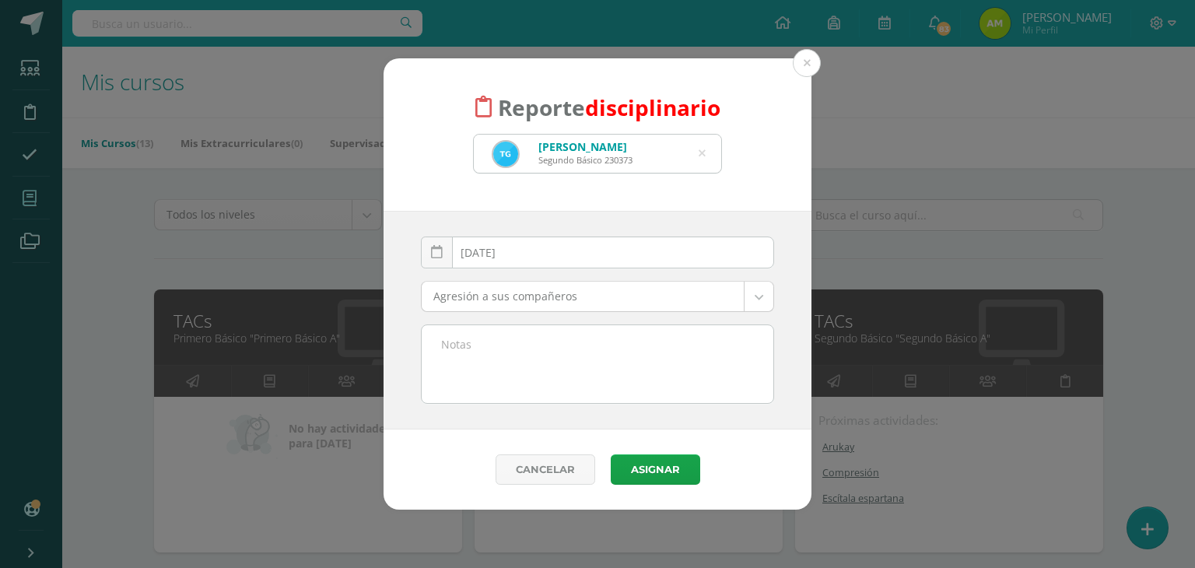
click at [702, 155] on icon at bounding box center [702, 154] width 7 height 40
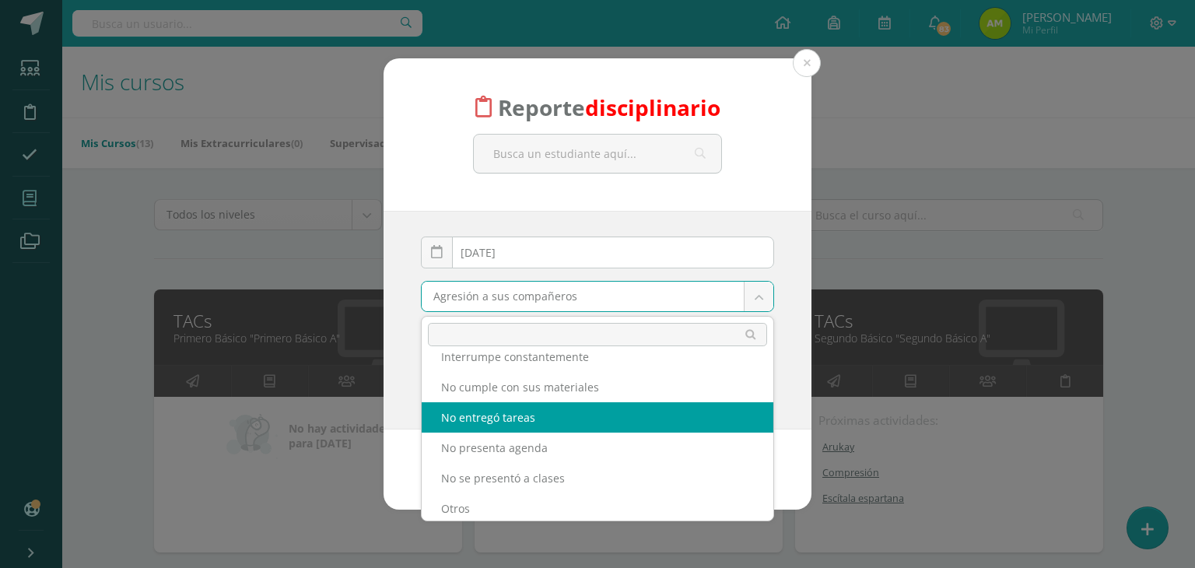
scroll to position [467, 0]
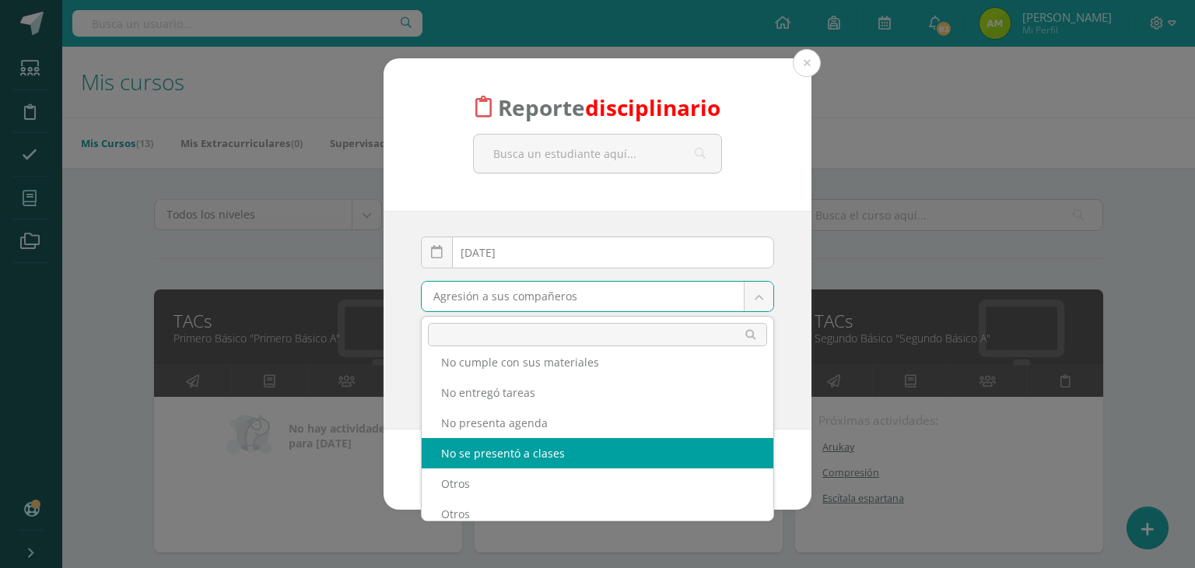
select select "6"
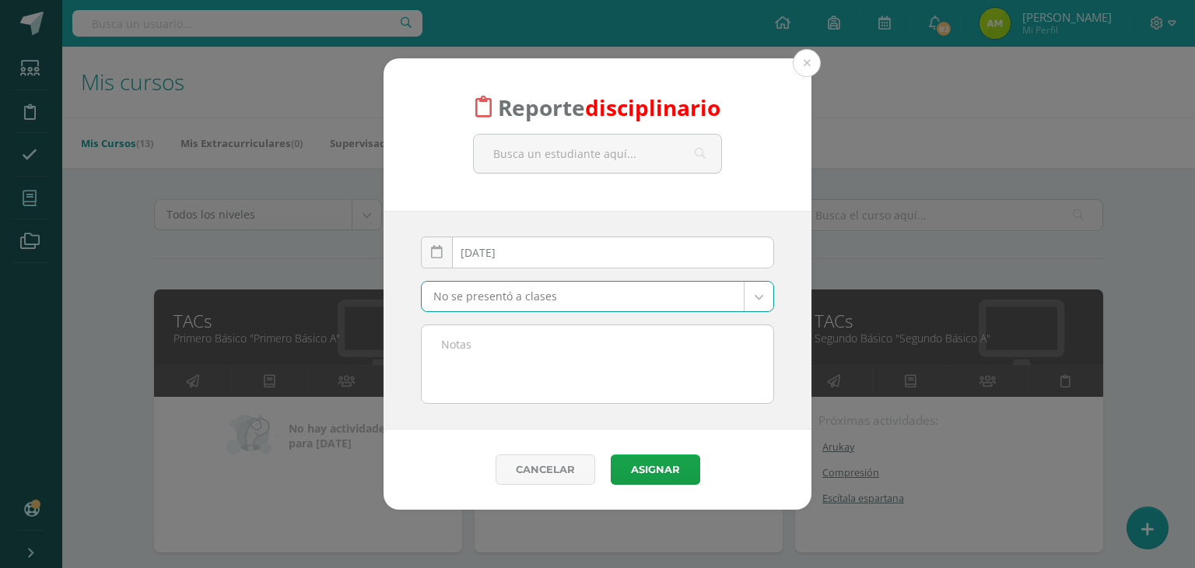
click at [532, 349] on textarea at bounding box center [598, 364] width 352 height 78
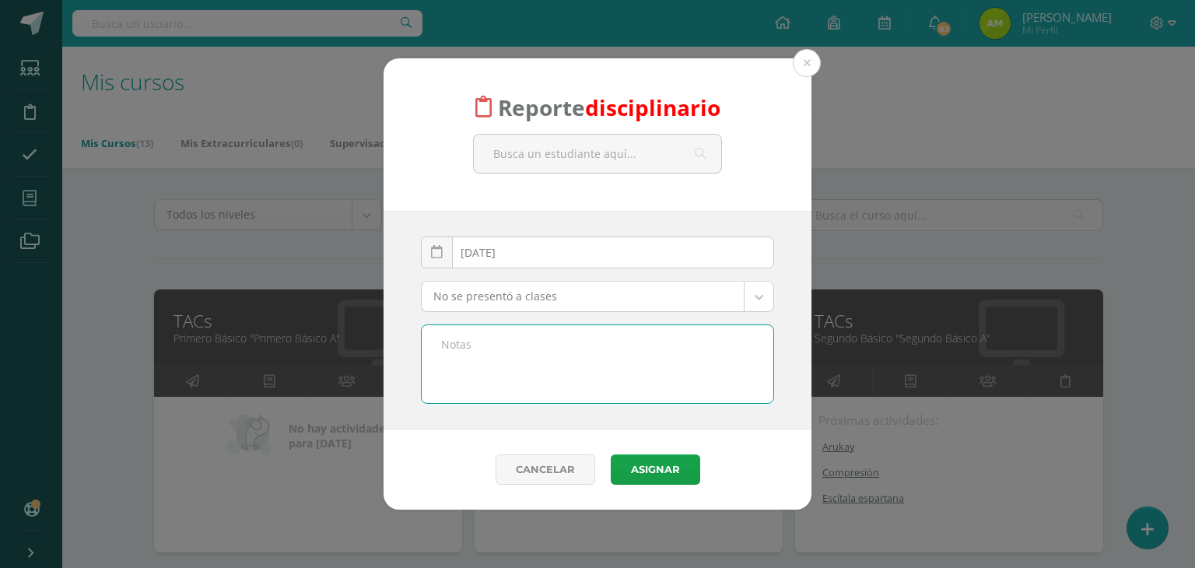
paste textarea "Se informa que [PERSON_NAME] no ingresó a la clase de TAC´s, a pesar de que pre…"
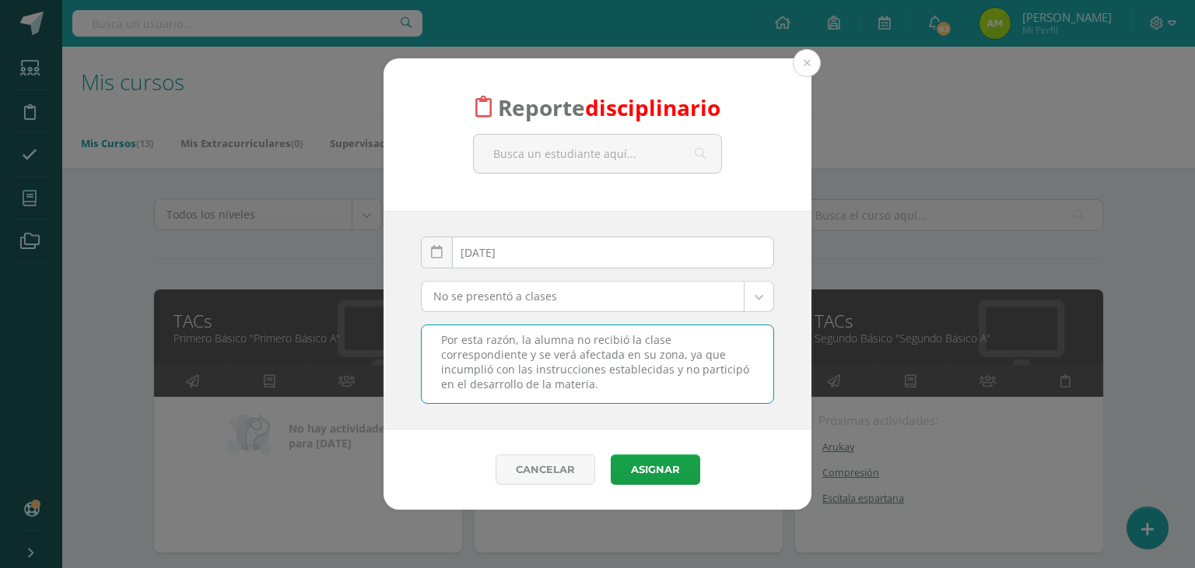
scroll to position [0, 0]
click at [544, 338] on textarea "Se informa que [PERSON_NAME] no ingresó a la clase de TAC´s, a pesar de que pre…" at bounding box center [598, 364] width 352 height 78
click at [550, 339] on textarea "Se informa que [PERSON_NAME] no ingresó a la clase de TAC´s, a pesar de que pre…" at bounding box center [598, 364] width 352 height 78
type textarea "Se informa que Andrea no ingresó a la clase de TAC´s, a pesar de que previament…"
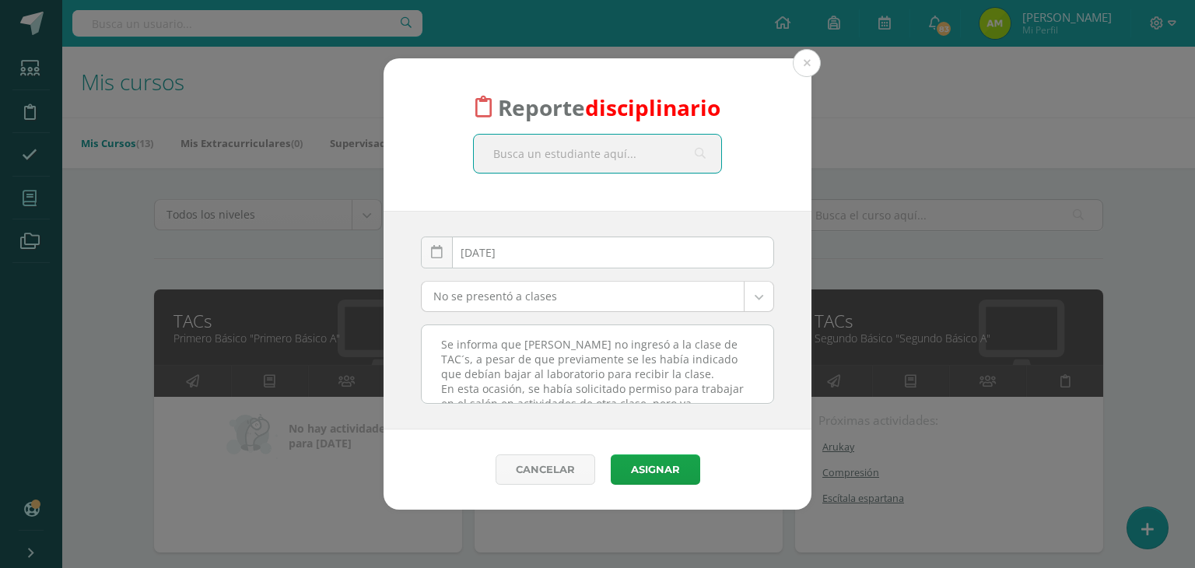
click at [570, 156] on input "text" at bounding box center [597, 154] width 247 height 38
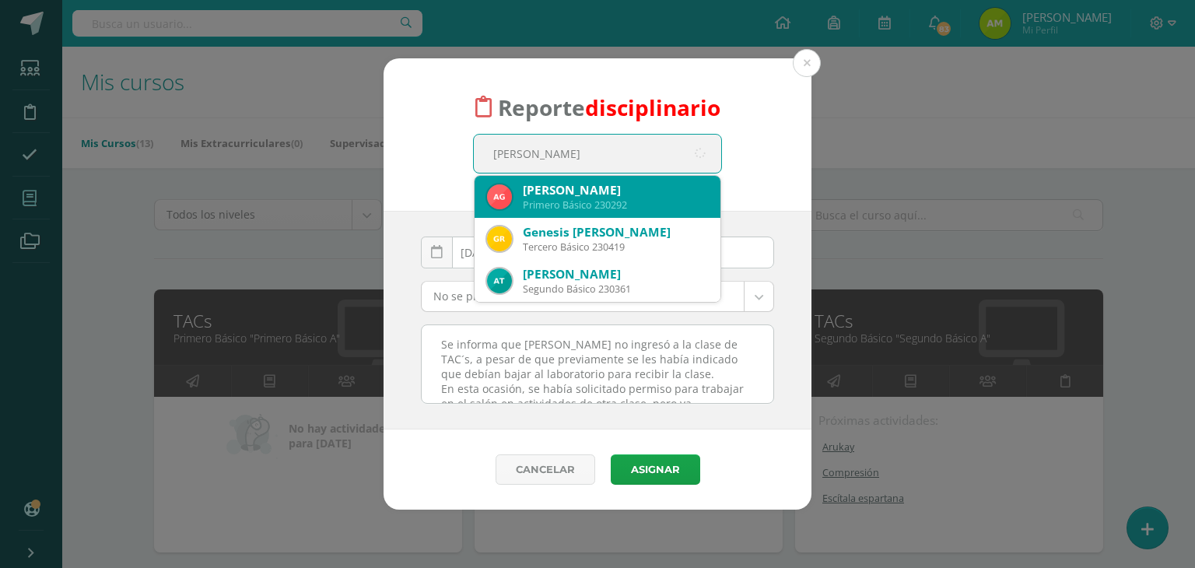
type input "Andrea oli"
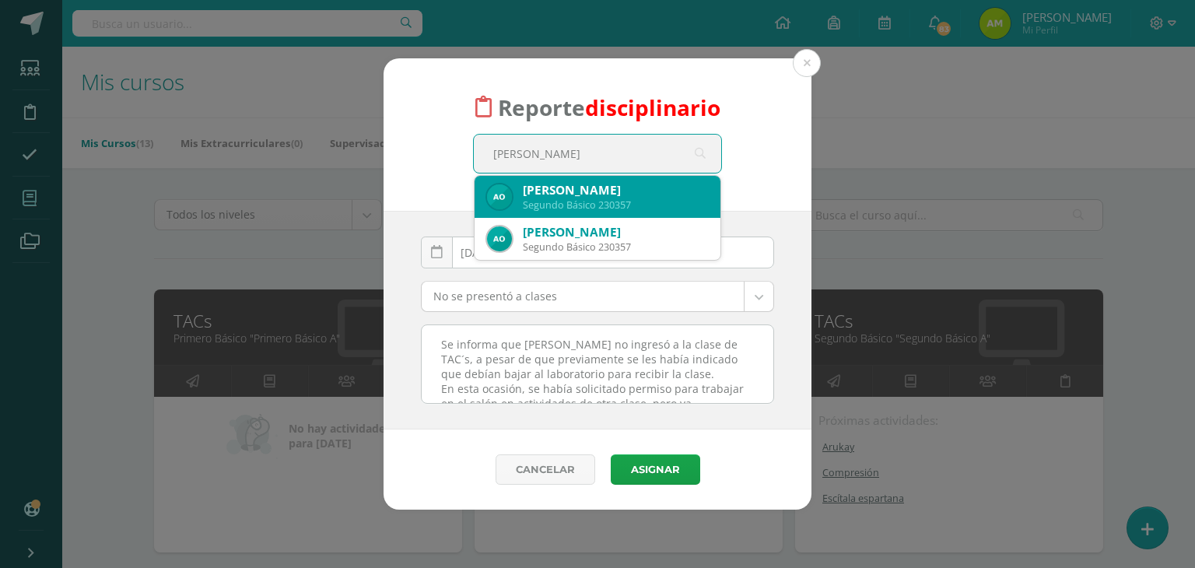
click at [642, 206] on div "Segundo Básico 230357" at bounding box center [615, 204] width 185 height 13
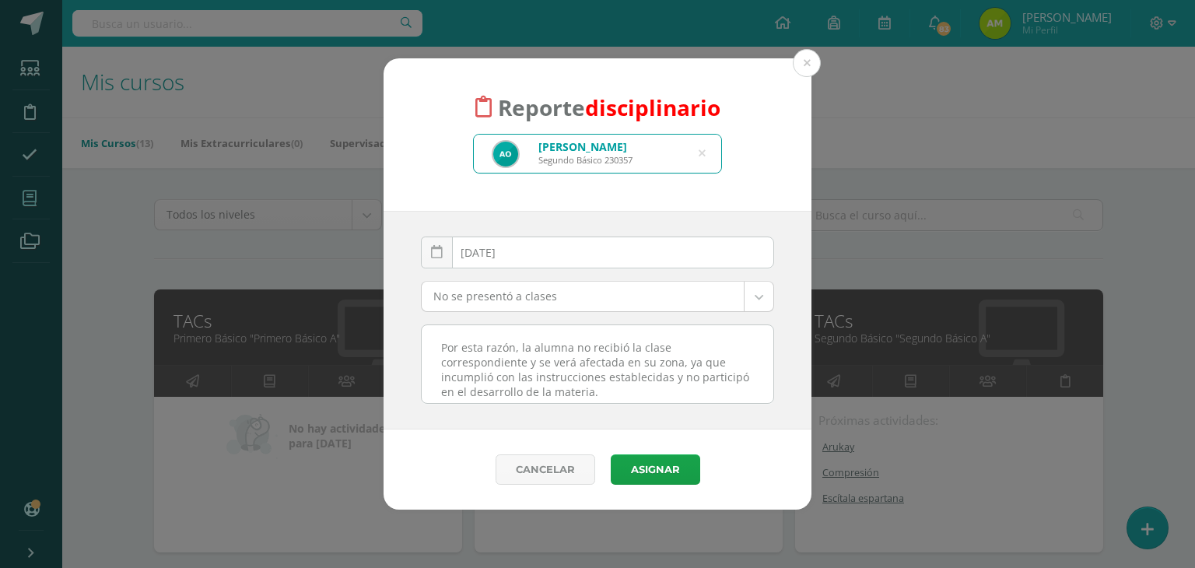
scroll to position [155, 0]
click at [660, 460] on button "Asignar" at bounding box center [655, 469] width 89 height 30
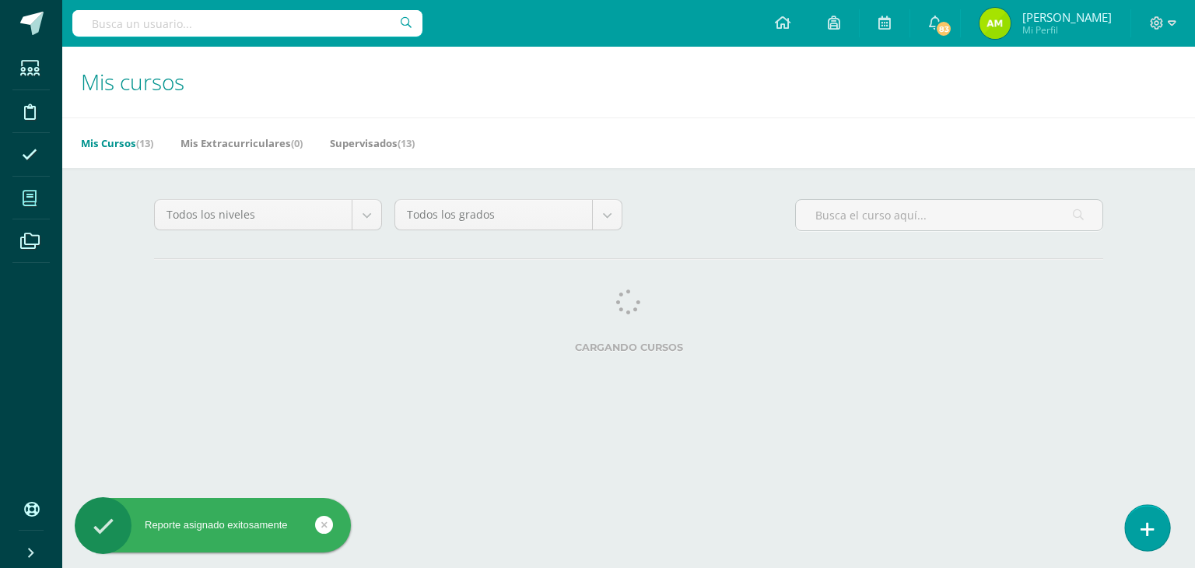
click at [1151, 522] on icon at bounding box center [1147, 529] width 14 height 18
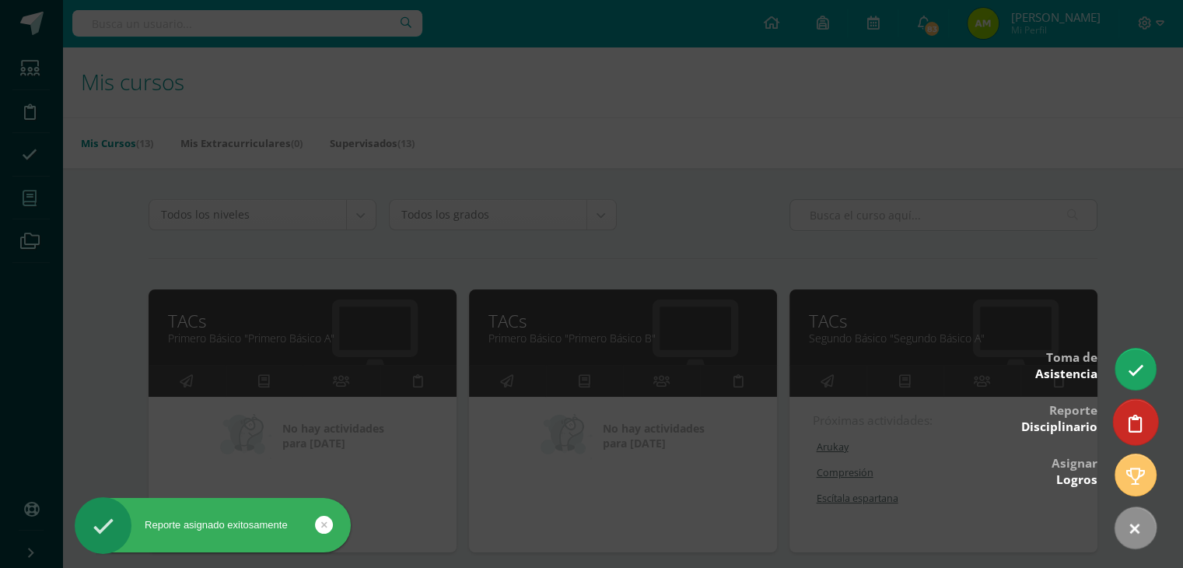
click at [1126, 432] on link at bounding box center [1135, 421] width 44 height 45
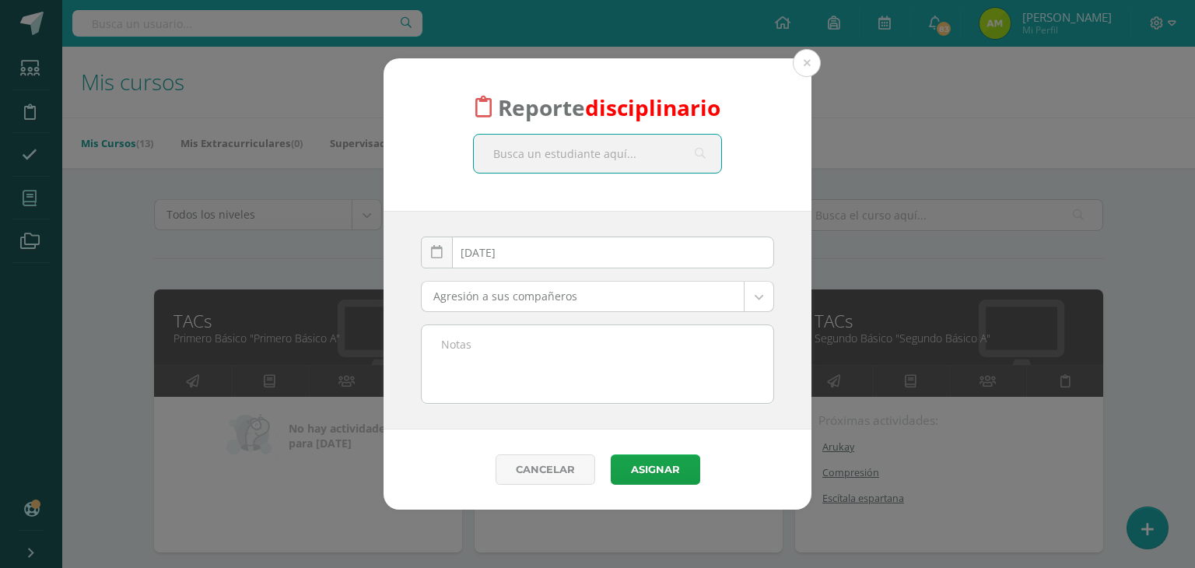
click at [525, 167] on input "text" at bounding box center [597, 154] width 247 height 38
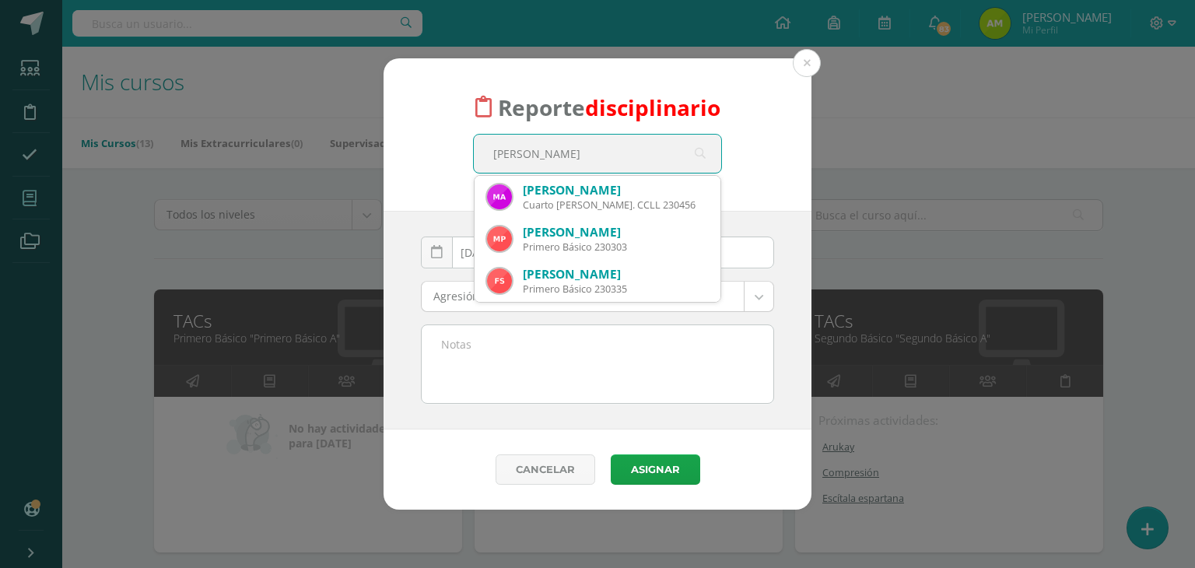
type input "[PERSON_NAME]"
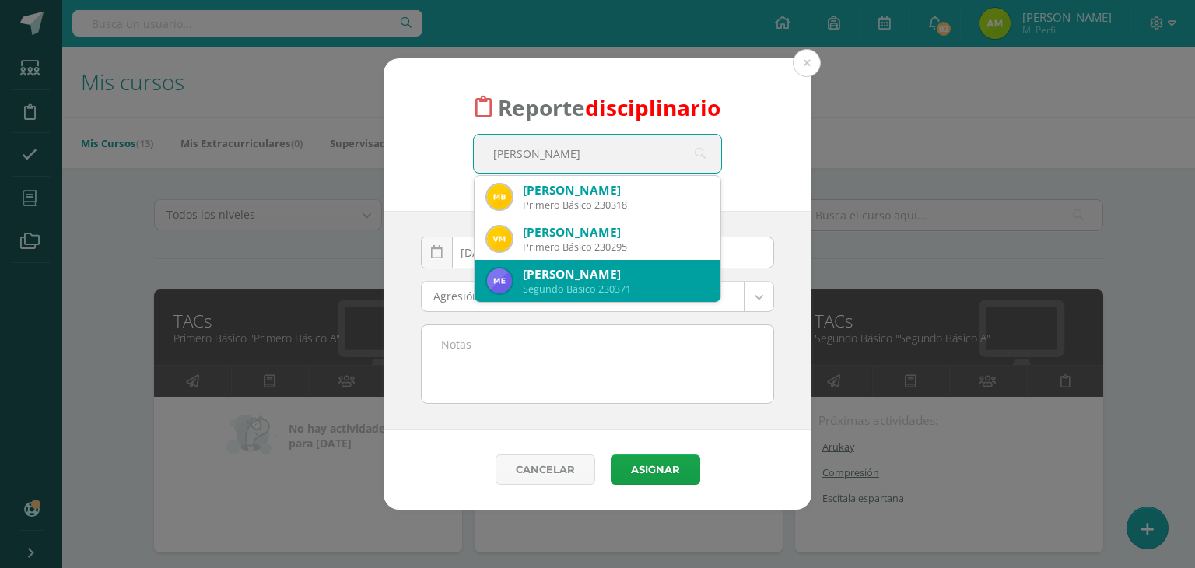
click at [532, 292] on div "Segundo Básico 230371" at bounding box center [615, 288] width 185 height 13
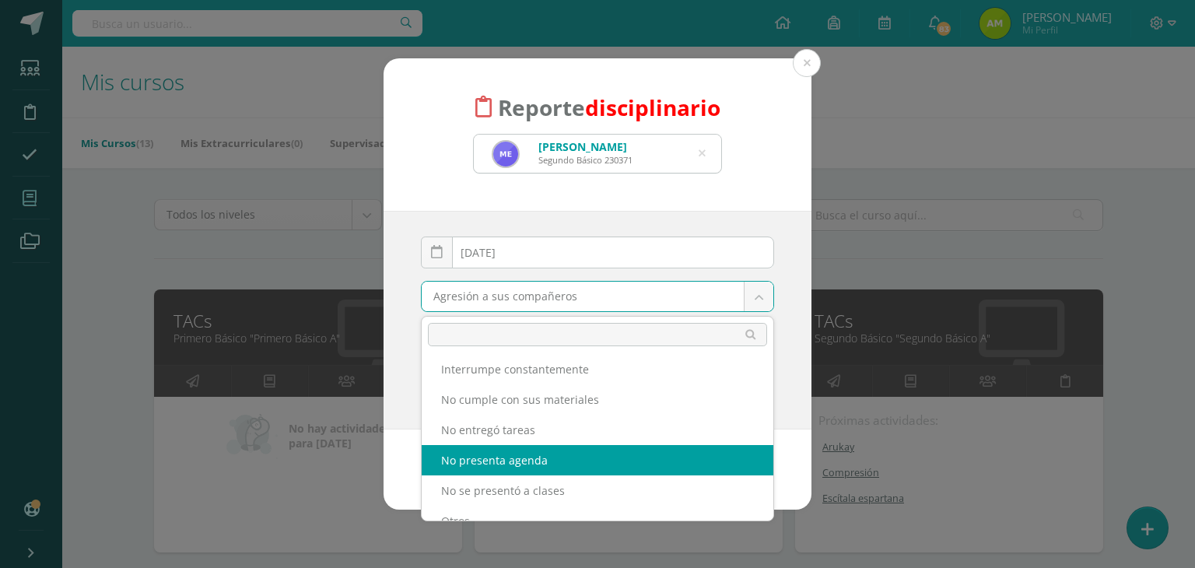
scroll to position [467, 0]
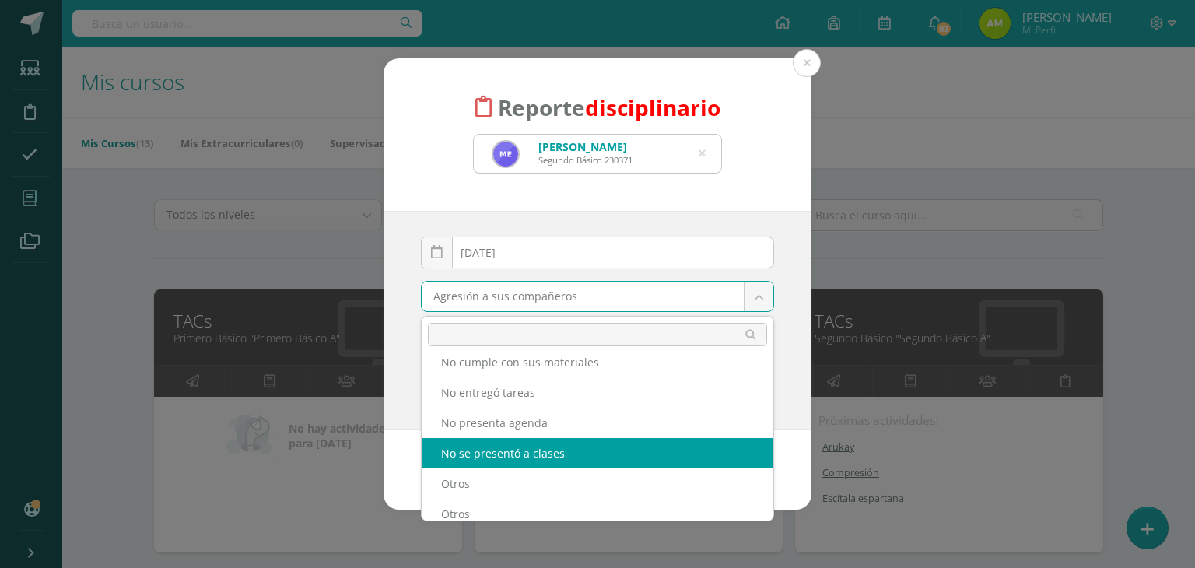
select select "6"
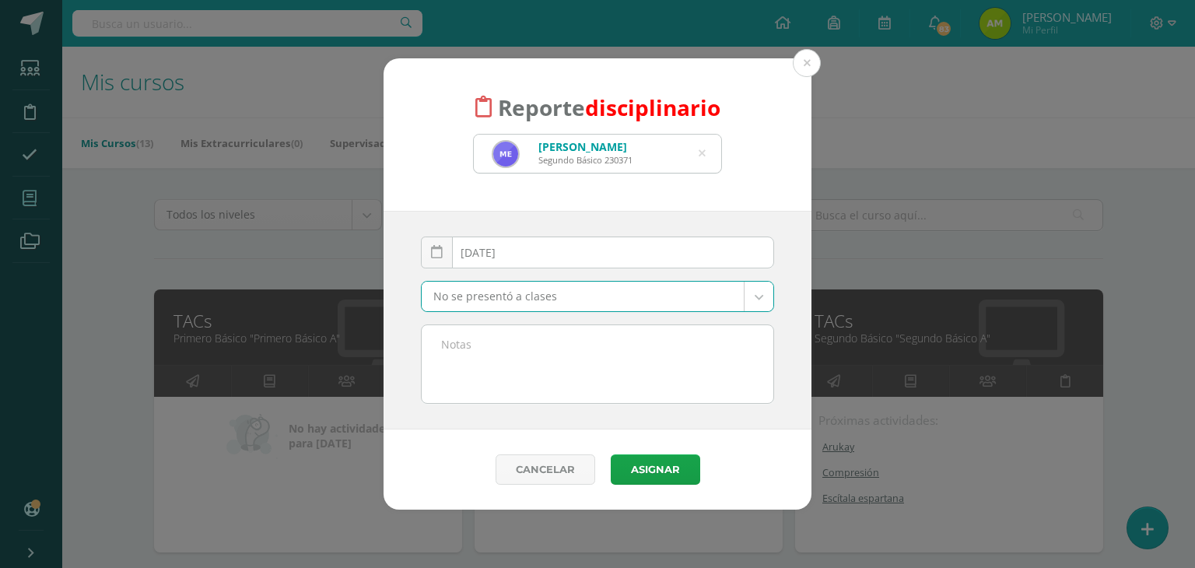
click at [527, 365] on textarea at bounding box center [598, 364] width 352 height 78
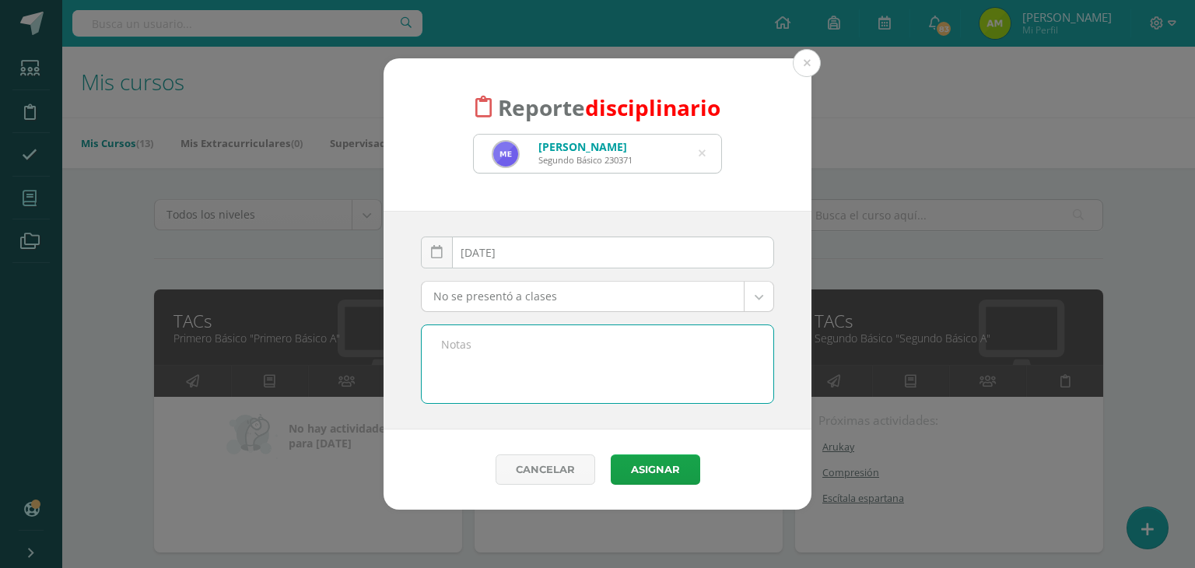
paste textarea "Se informa que [PERSON_NAME] no ingresó a la clase de TAC´s, a pesar de que pre…"
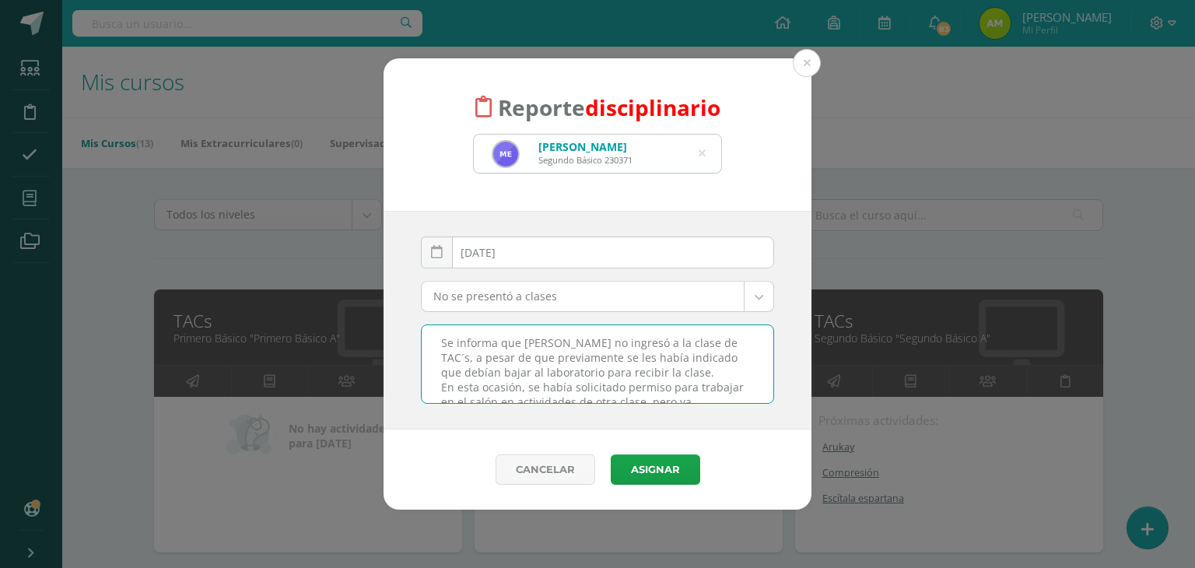
scroll to position [0, 0]
click at [555, 334] on textarea "Se informa que [PERSON_NAME] no ingresó a la clase de TAC´s, a pesar de que pre…" at bounding box center [598, 364] width 352 height 78
type textarea "Se informa que Fernanda no ingresó a la clase de TAC´s, a pesar de que previame…"
click at [666, 470] on button "Asignar" at bounding box center [655, 469] width 89 height 30
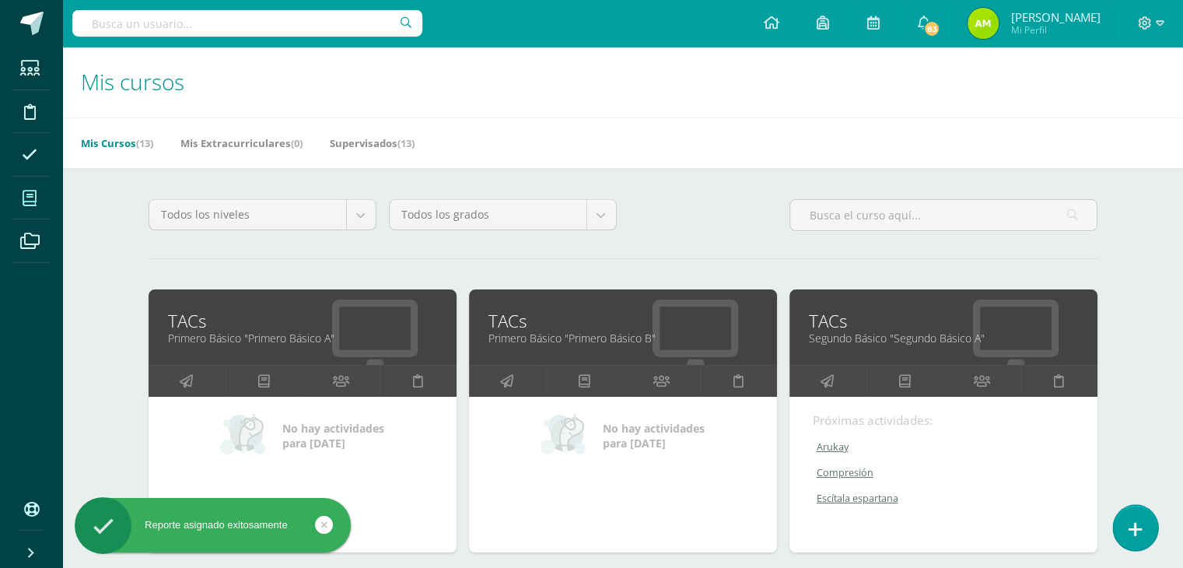
click at [1129, 523] on icon at bounding box center [1136, 529] width 14 height 18
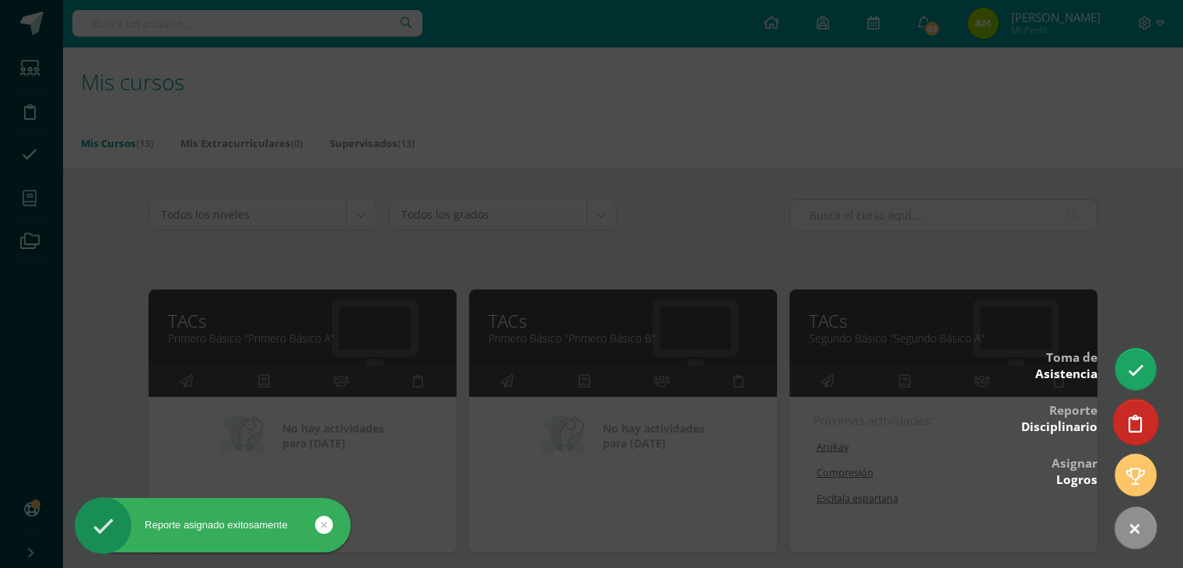
click at [1129, 425] on icon at bounding box center [1136, 424] width 14 height 18
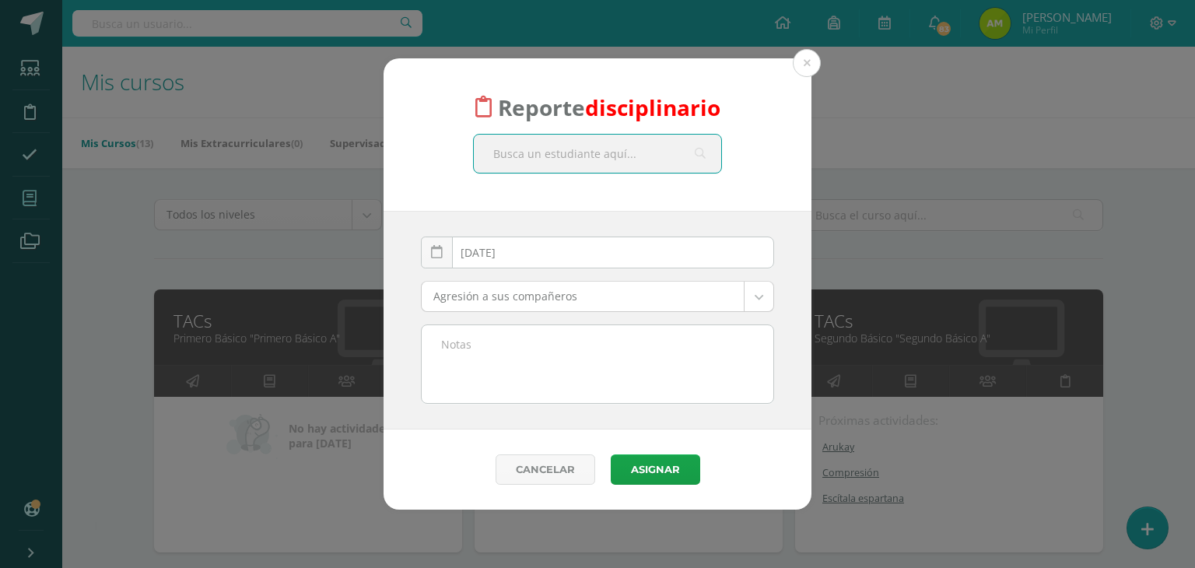
click at [630, 160] on input "text" at bounding box center [597, 154] width 247 height 38
type input "[PERSON_NAME]"
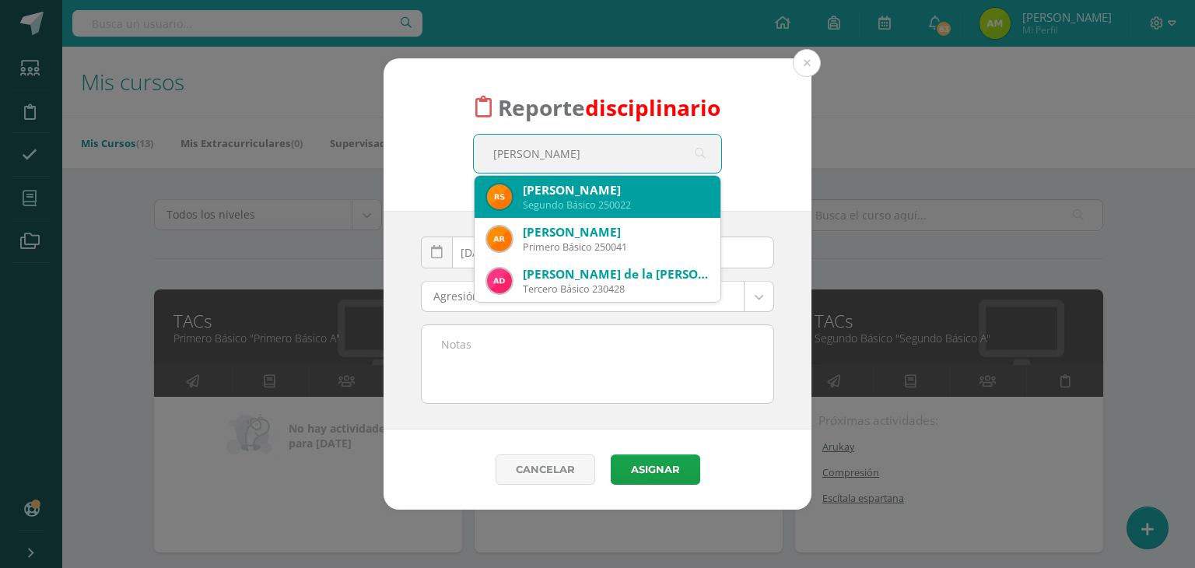
click at [579, 188] on div "Rayleen Suret Pérez" at bounding box center [615, 190] width 185 height 16
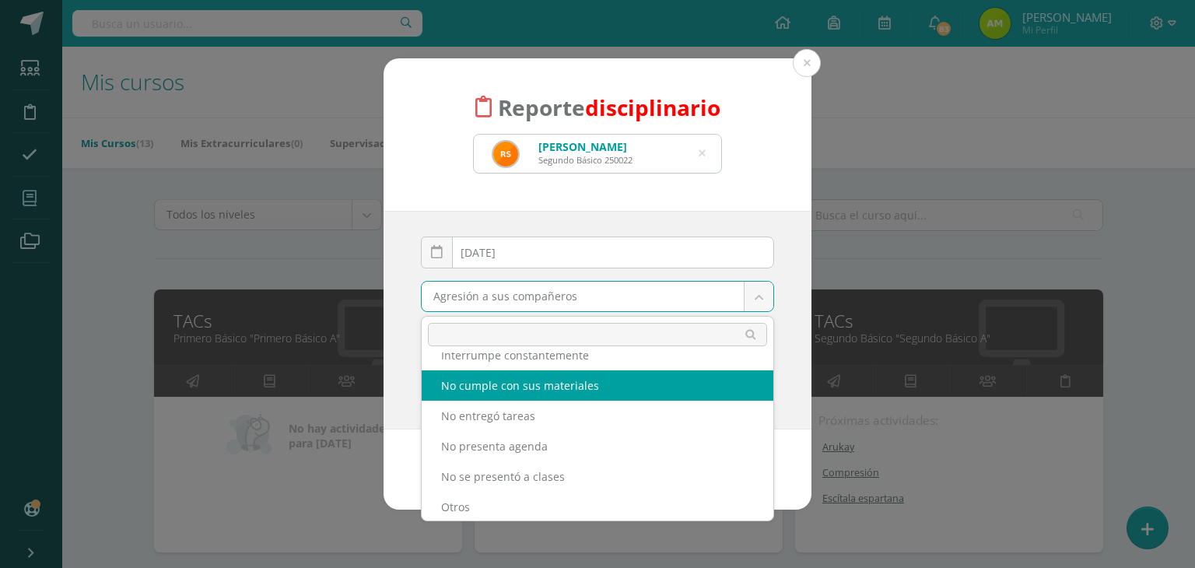
scroll to position [467, 0]
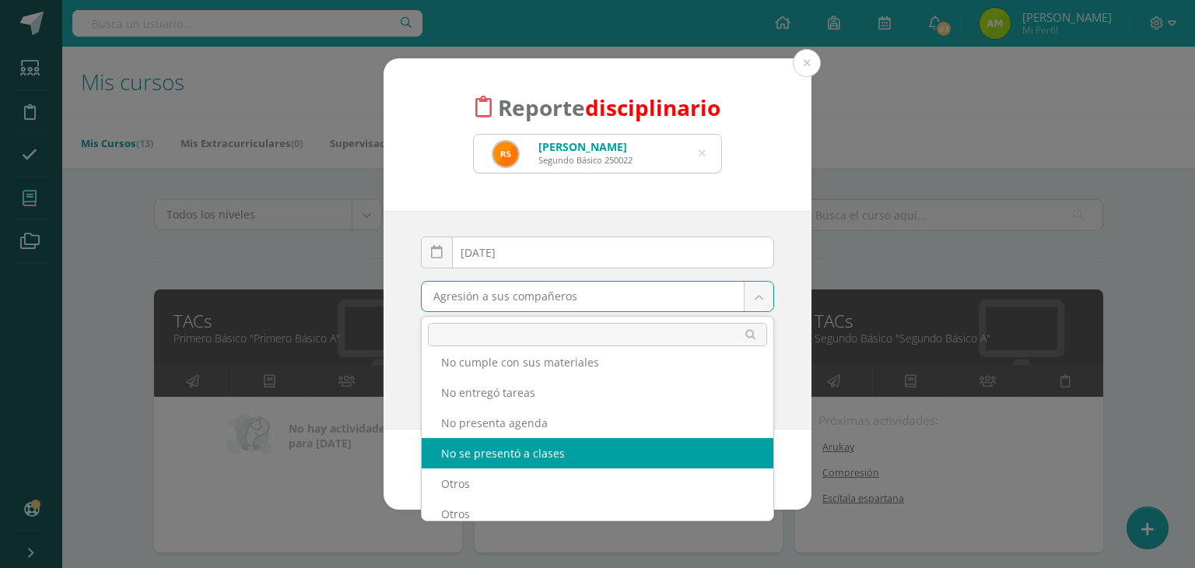
select select "6"
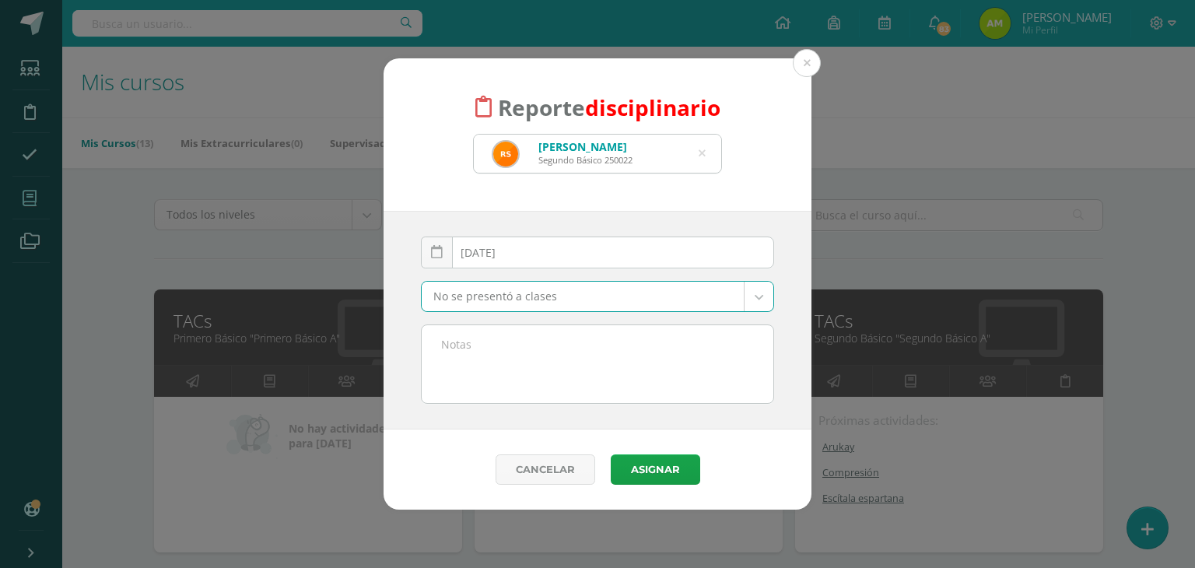
click at [468, 377] on textarea at bounding box center [598, 364] width 352 height 78
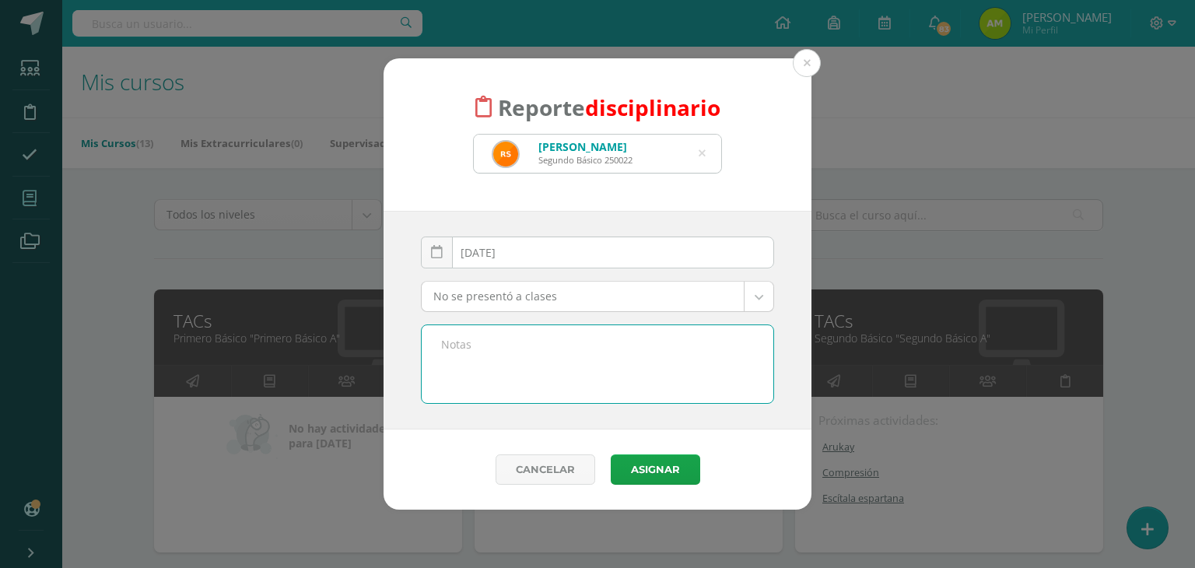
paste textarea "Se informa que [PERSON_NAME] no ingresó a la clase de TAC´s, a pesar de que pre…"
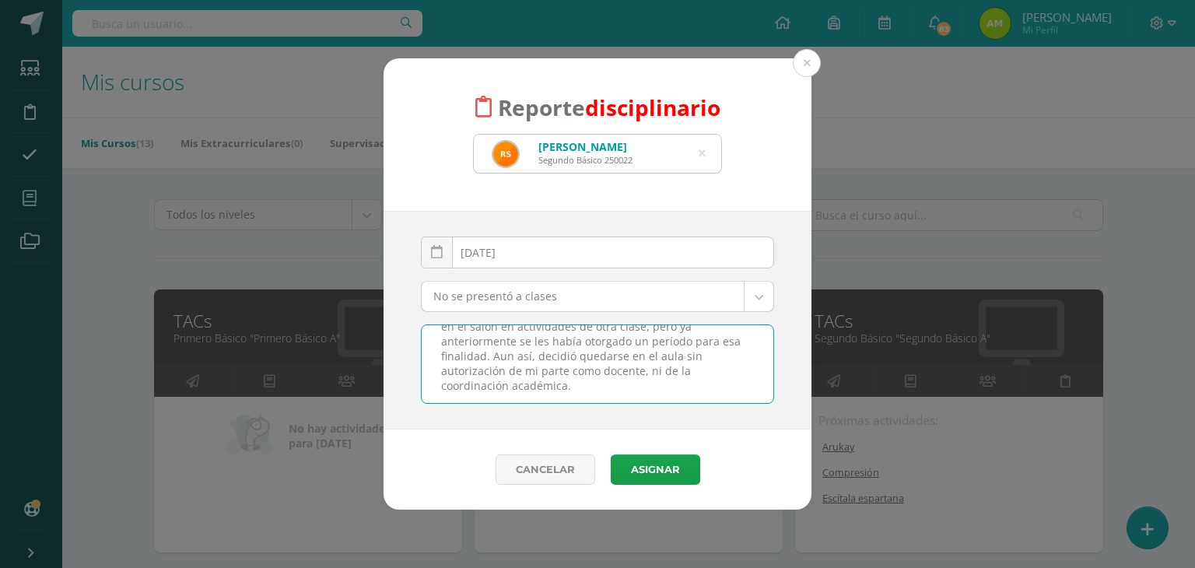
scroll to position [0, 0]
click at [551, 342] on textarea "Se informa que [PERSON_NAME] no ingresó a la clase de TAC´s, a pesar de que pre…" at bounding box center [598, 364] width 352 height 78
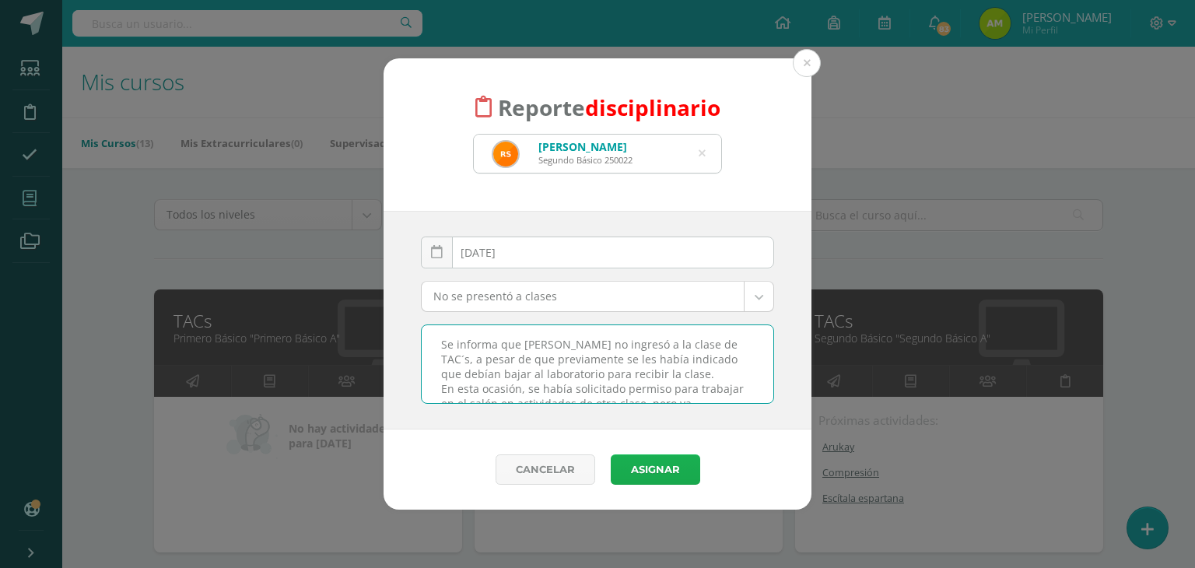
type textarea "Se informa que Rayleen no ingresó a la clase de TAC´s, a pesar de que previamen…"
click at [656, 465] on button "Asignar" at bounding box center [655, 469] width 89 height 30
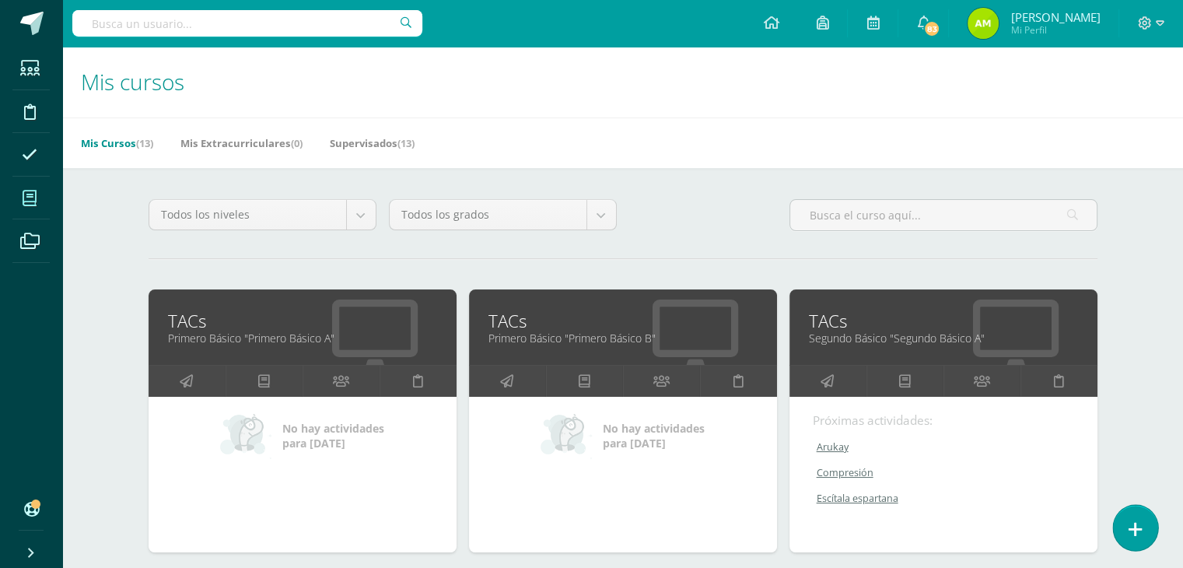
click at [1133, 517] on link at bounding box center [1135, 527] width 44 height 45
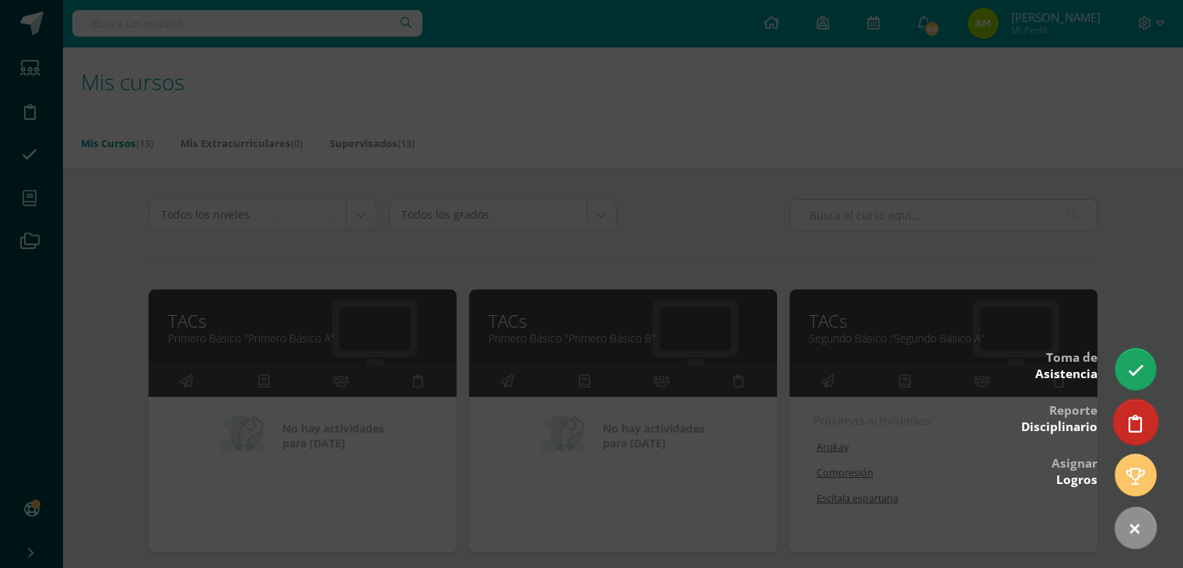
click at [1126, 425] on link at bounding box center [1135, 421] width 44 height 45
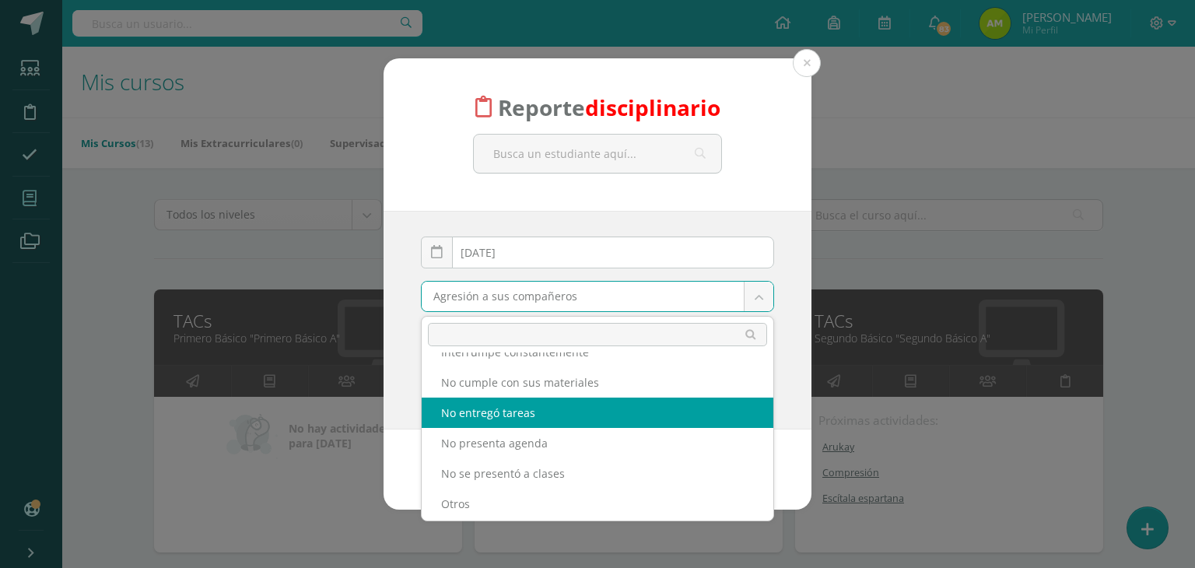
scroll to position [467, 0]
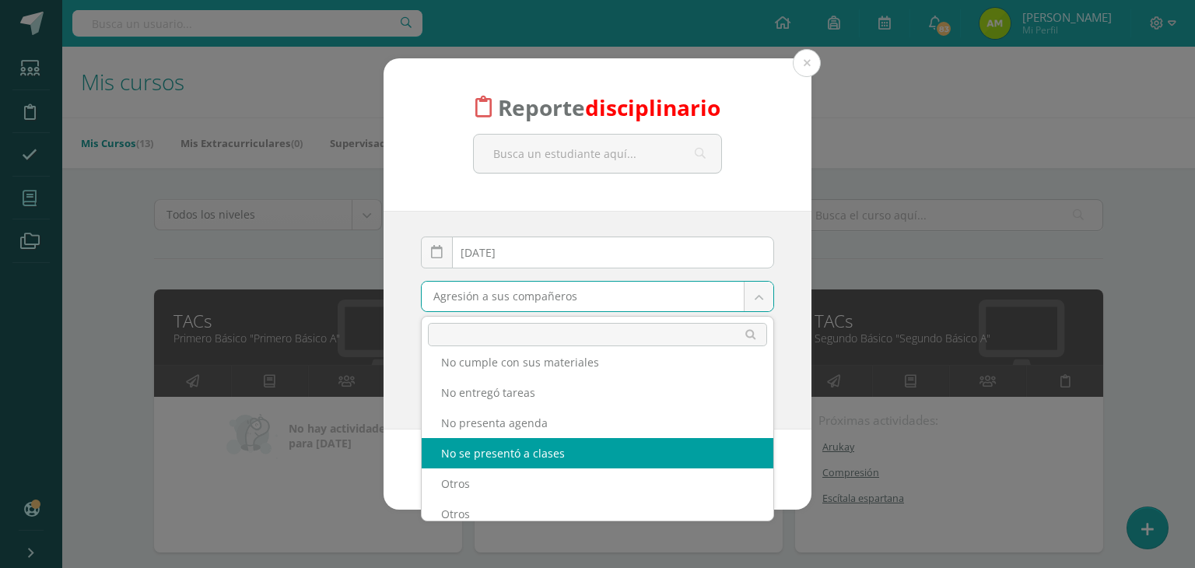
select select "6"
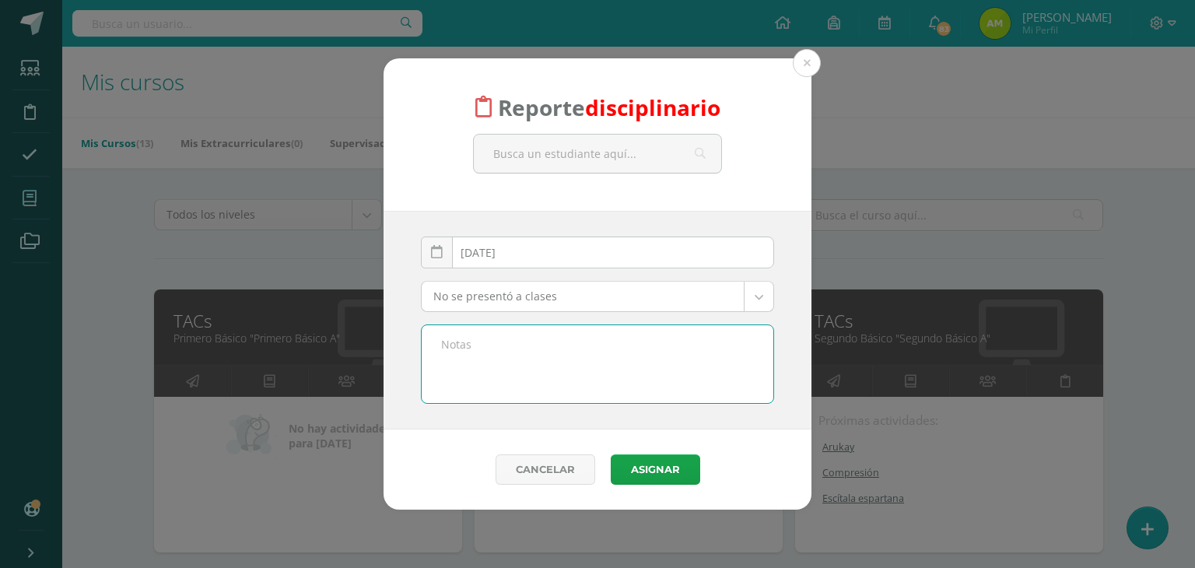
click at [530, 369] on textarea at bounding box center [598, 364] width 352 height 78
paste textarea "Se informa que [PERSON_NAME] no ingresó a la clase de TAC´s, a pesar de que pre…"
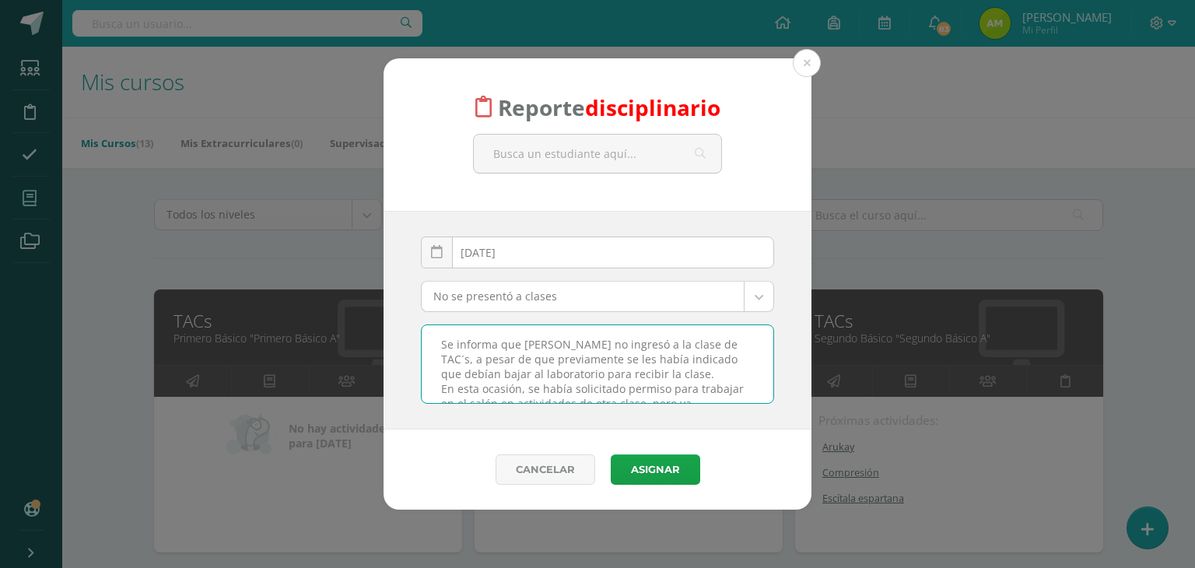
scroll to position [143, 0]
click at [556, 351] on textarea "Se informa que [PERSON_NAME] no ingresó a la clase de TAC´s, a pesar de que pre…" at bounding box center [598, 364] width 352 height 78
click at [529, 347] on textarea "Se informa que [PERSON_NAME] no ingresó a la clase de TAC´s, a pesar de que pre…" at bounding box center [598, 364] width 352 height 78
click at [576, 348] on textarea "Se informa que [PERSON_NAME] no ingresó a la clase de TAC´s, a pesar de que pre…" at bounding box center [598, 364] width 352 height 78
click at [582, 384] on textarea "Se informa que [PERSON_NAME] no ingresó a la clase de TAC´s, a pesar de que pre…" at bounding box center [598, 364] width 352 height 78
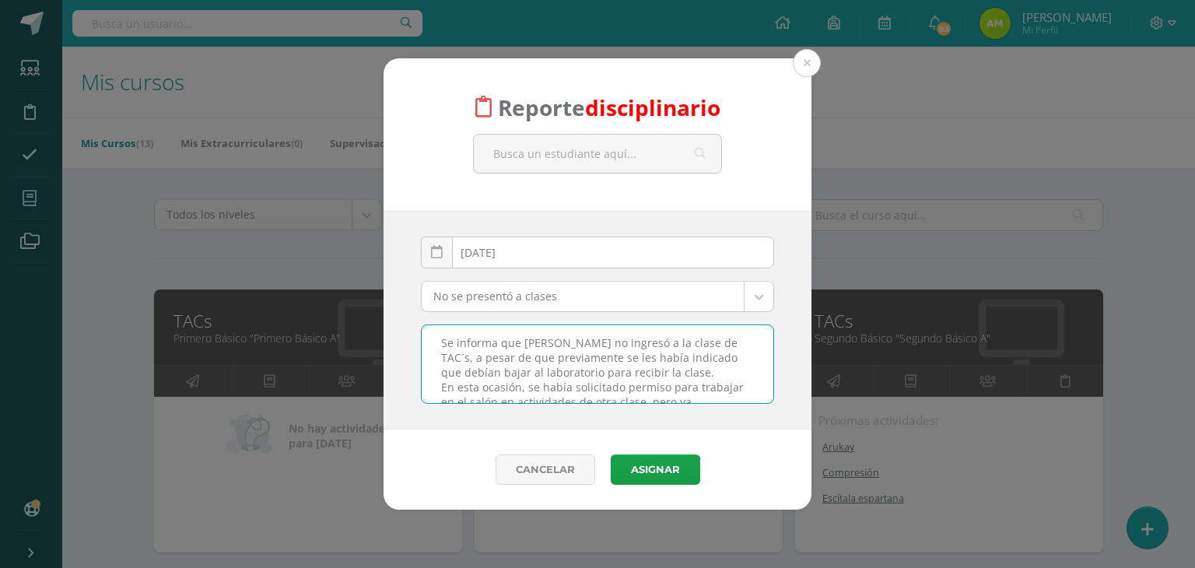
scroll to position [0, 0]
click at [564, 334] on textarea "Se informa que [PERSON_NAME] no ingresó a la clase de TAC´s, a pesar de que pre…" at bounding box center [598, 364] width 352 height 78
click at [557, 337] on textarea "Se informa que [PERSON_NAME] no ingresó a la clase de TAC´s, a pesar de que pre…" at bounding box center [598, 364] width 352 height 78
click at [551, 341] on textarea "Se informa que [PERSON_NAME] no ingresó a la clase de TAC´s, a pesar de que pre…" at bounding box center [598, 364] width 352 height 78
drag, startPoint x: 610, startPoint y: 389, endPoint x: 424, endPoint y: 332, distance: 194.4
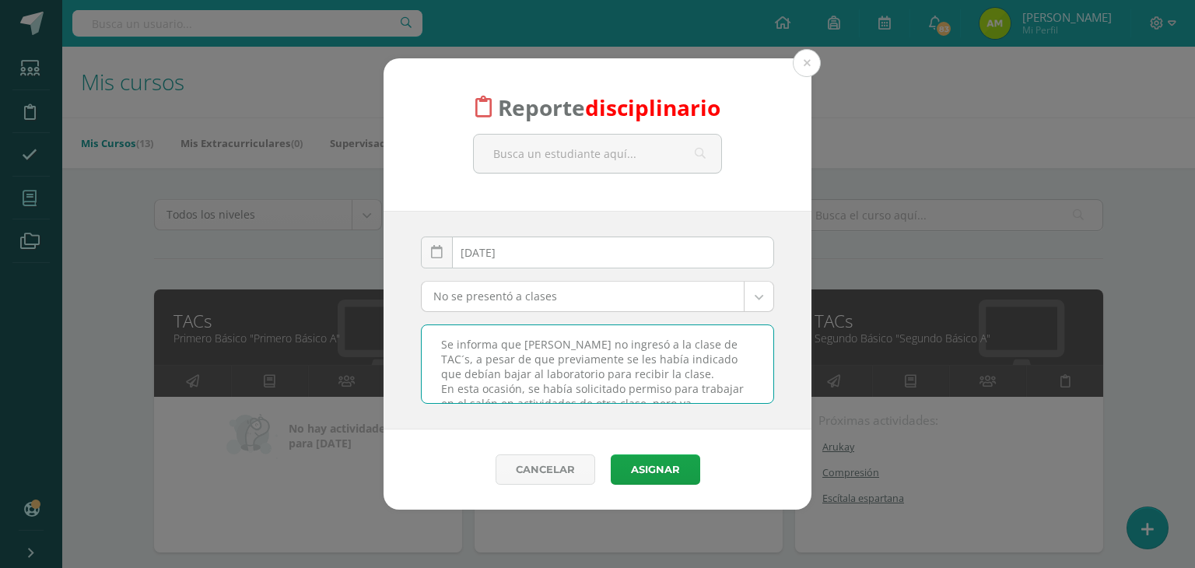
click at [424, 332] on textarea "Se informa que [PERSON_NAME] no ingresó a la clase de TAC´s, a pesar de que pre…" at bounding box center [598, 364] width 352 height 78
click at [564, 377] on textarea "Se informa que [PERSON_NAME] no ingresó a la clase de TAC´s, a pesar de que pre…" at bounding box center [598, 364] width 352 height 78
type textarea "Se informa que [PERSON_NAME] no ingresó a la clase de TAC´s, a pesar de que pre…"
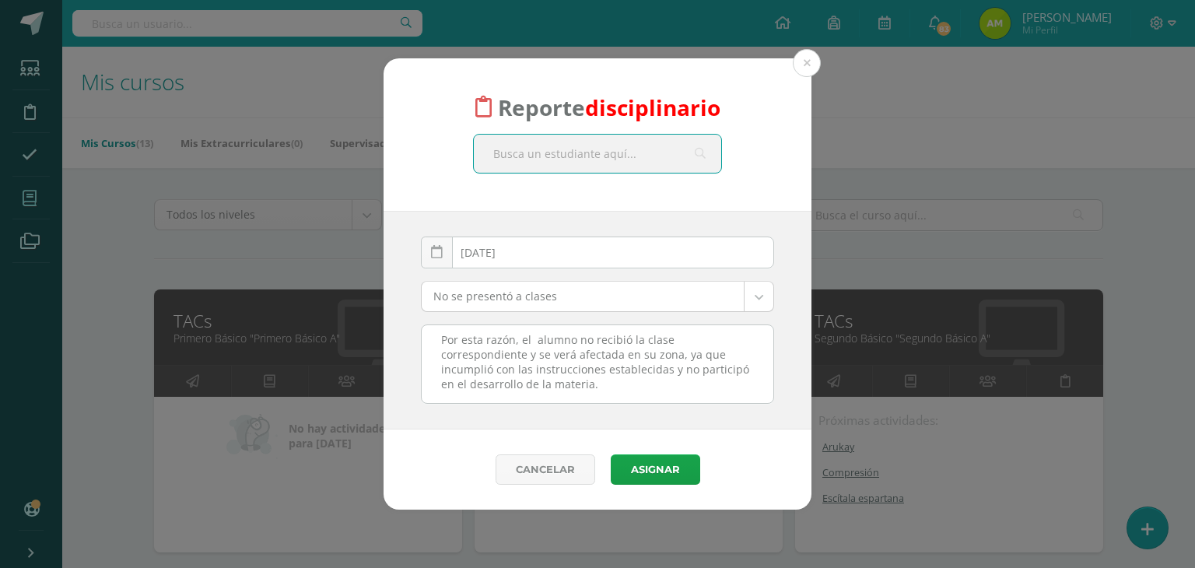
click at [586, 153] on input "text" at bounding box center [597, 154] width 247 height 38
type input "oscar"
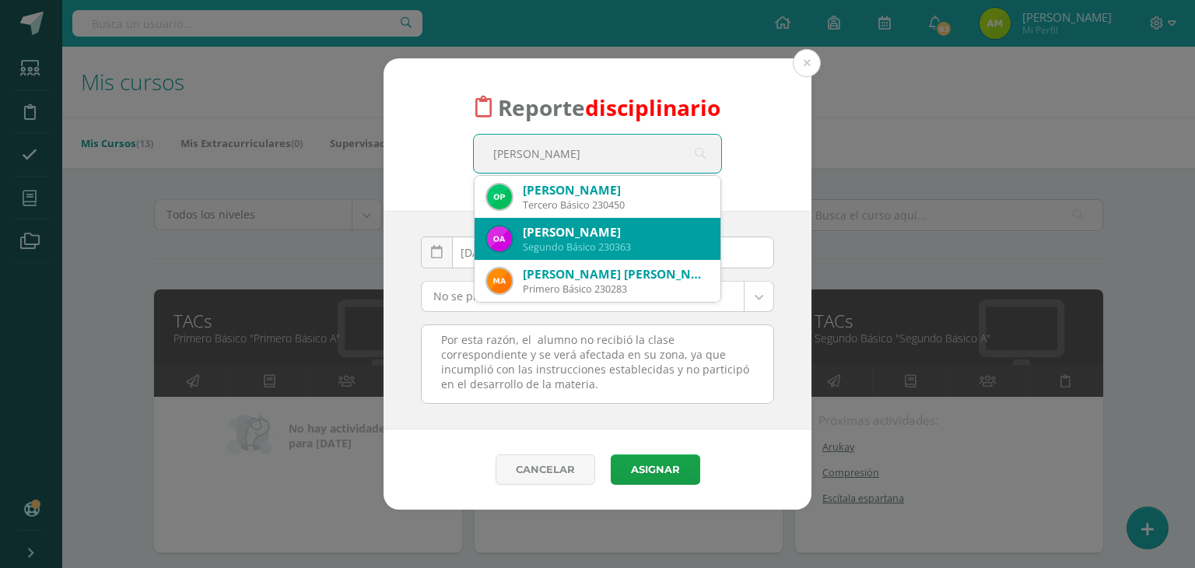
click at [653, 238] on div "Oscar Eduardo Aguilar González" at bounding box center [615, 232] width 185 height 16
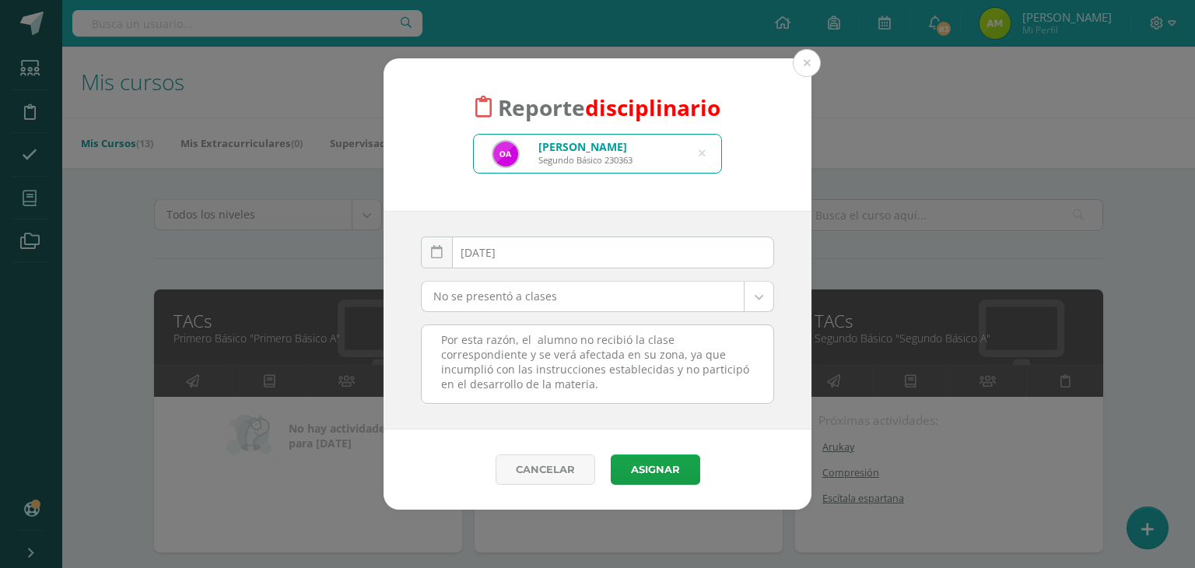
scroll to position [0, 0]
click at [660, 464] on button "Asignar" at bounding box center [655, 469] width 89 height 30
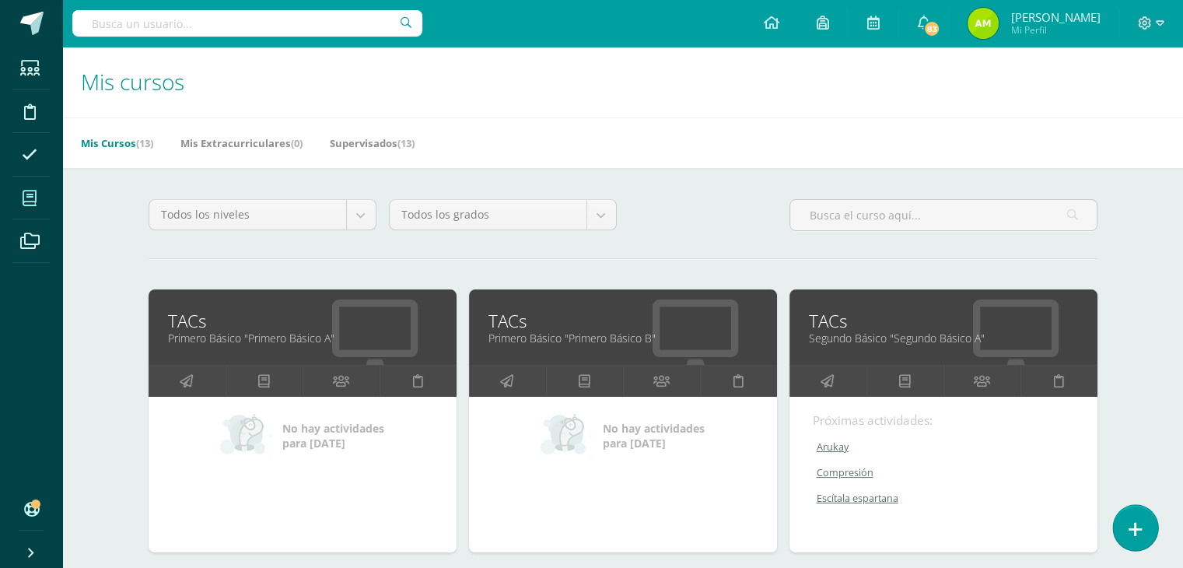
click at [1136, 536] on icon at bounding box center [1136, 529] width 14 height 18
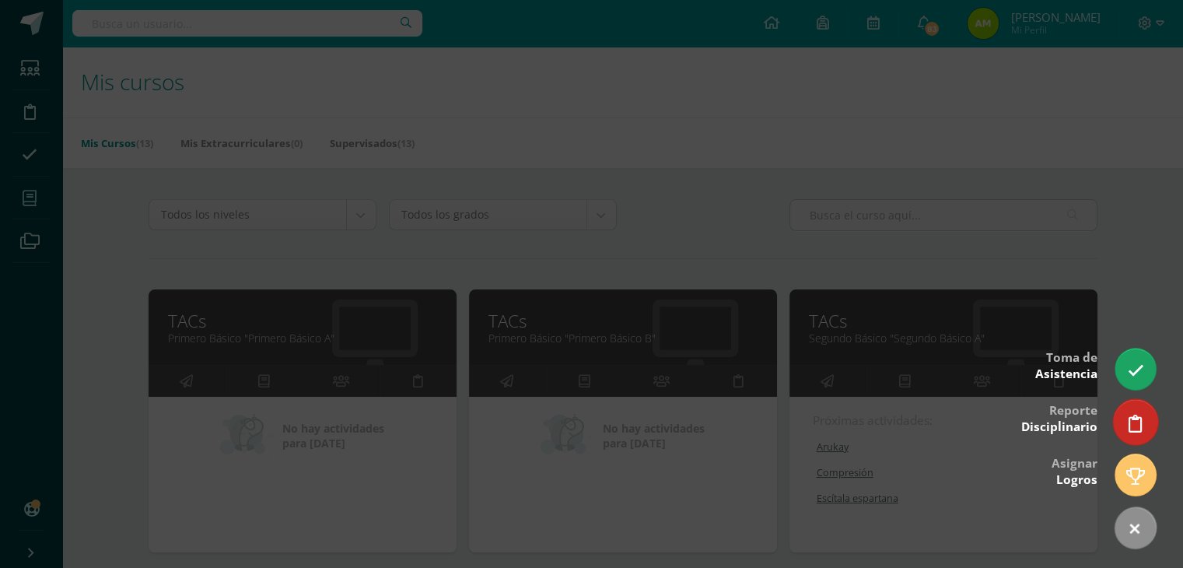
click at [1140, 435] on link at bounding box center [1135, 421] width 44 height 45
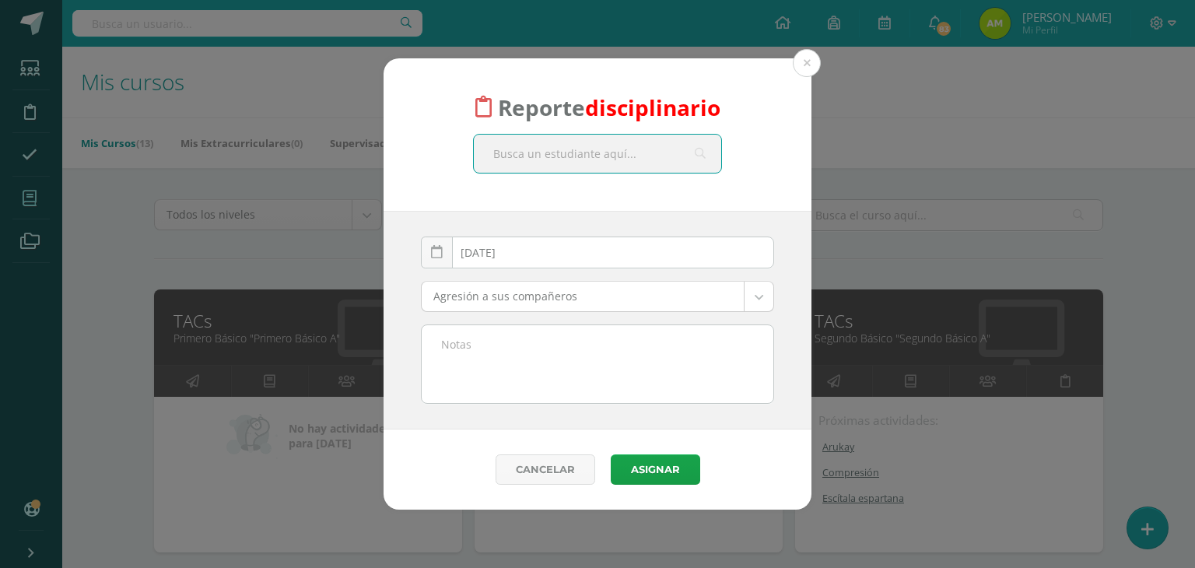
click at [541, 315] on div "Agresión a sus compañeros Agresión a sus compañeros Cabello teñido Come dentro …" at bounding box center [598, 303] width 366 height 44
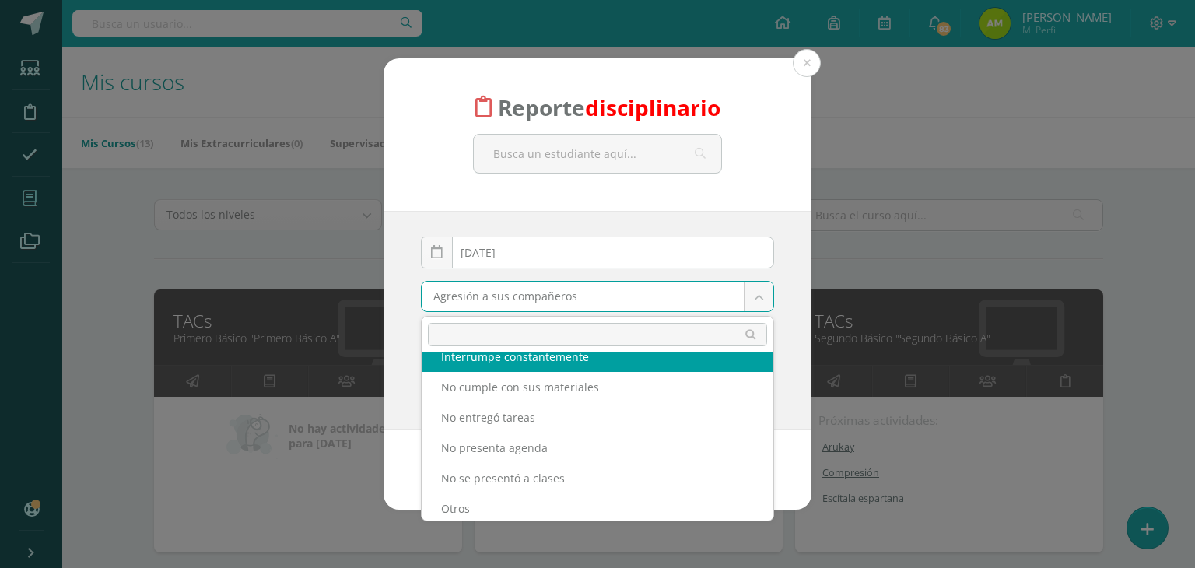
scroll to position [462, 0]
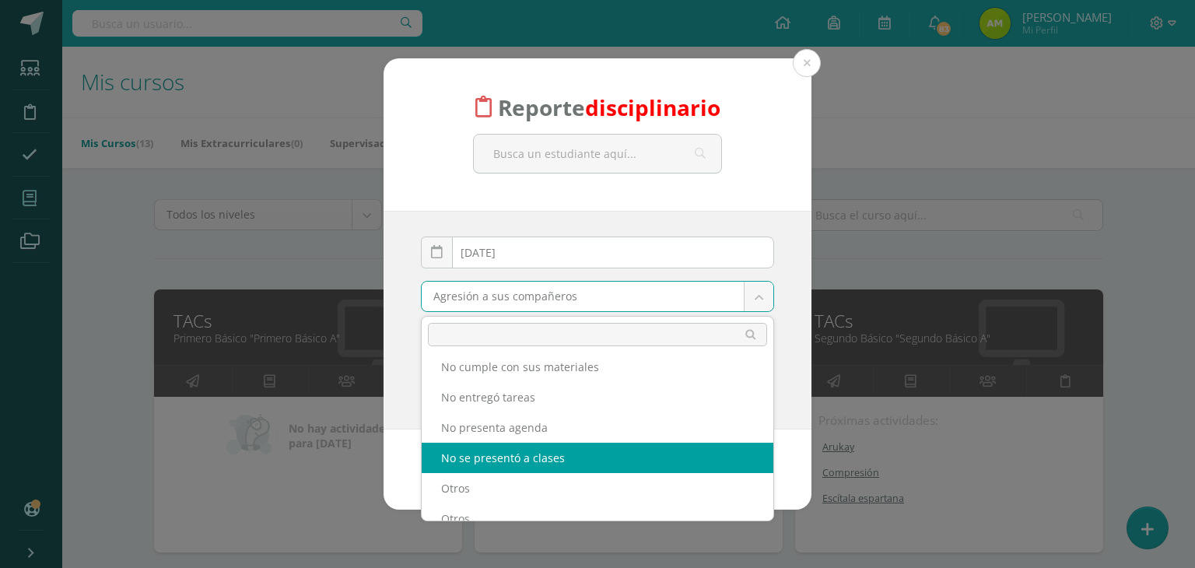
select select "6"
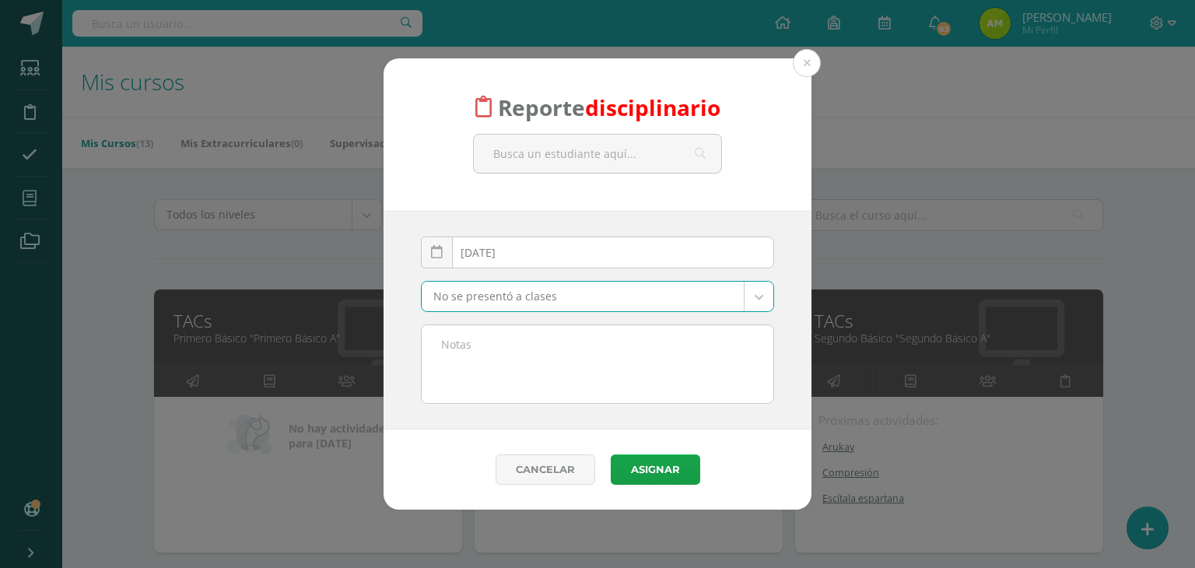
click at [523, 371] on textarea at bounding box center [598, 364] width 352 height 78
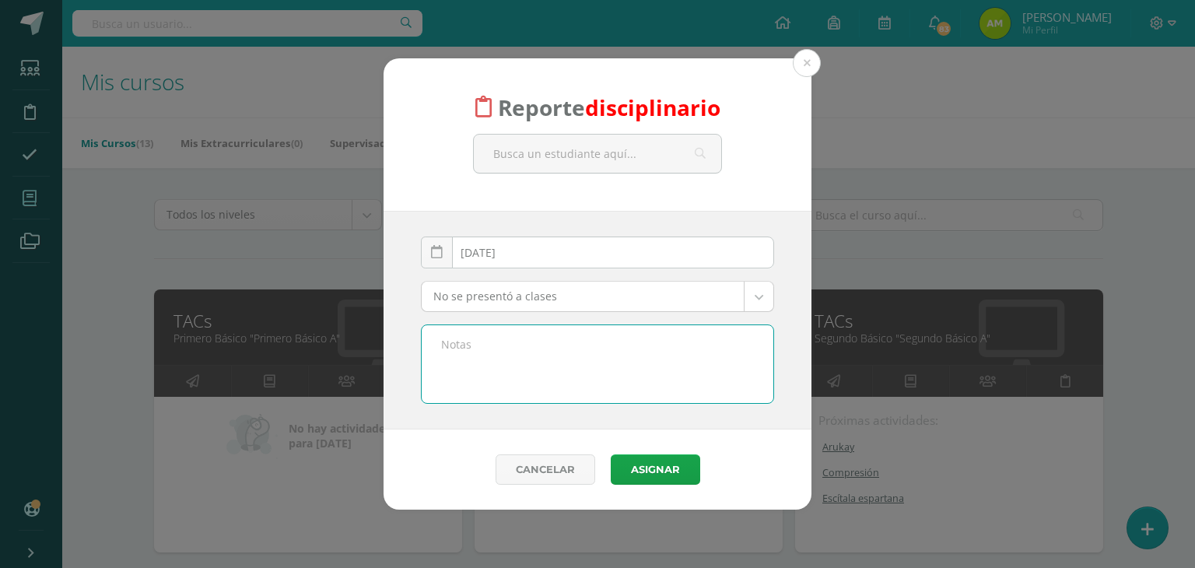
paste textarea "Se informa que Oscar no ingresó a la clase de TAC´s, a pesar de que previamente…"
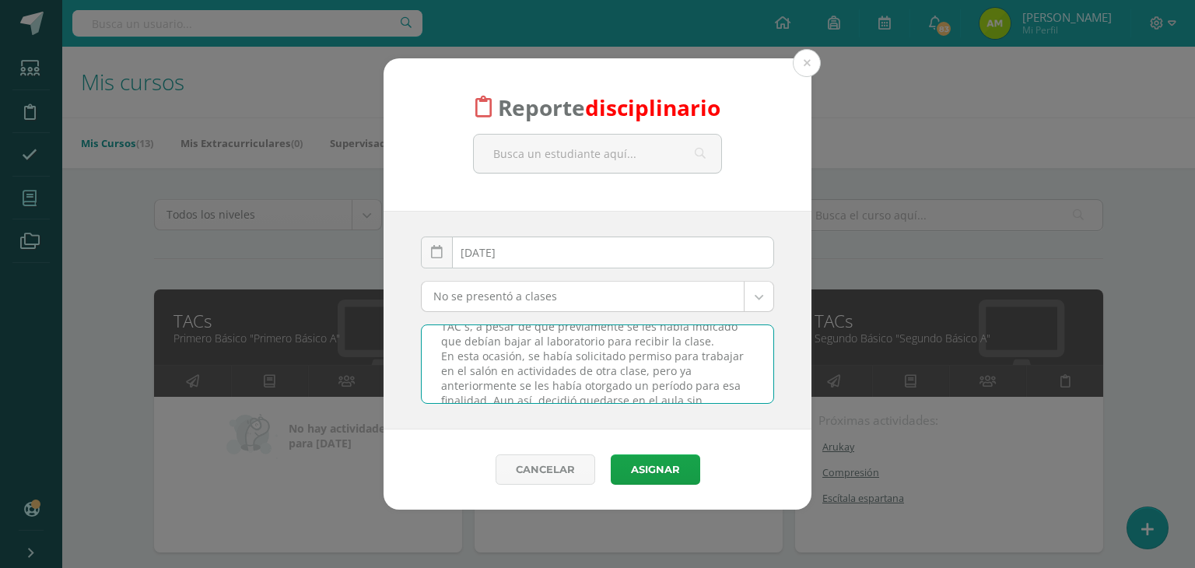
scroll to position [0, 0]
click at [599, 327] on textarea "Se informa que Oscar no ingresó a la clase de TAC´s, a pesar de que previamente…" at bounding box center [598, 364] width 352 height 78
click at [553, 339] on textarea "Se informa que Oscar no ingresó a la clase de TAC´s, a pesar de que previamente…" at bounding box center [598, 364] width 352 height 78
type textarea "Se informa que Josue no ingresó a la clase de TAC´s, a pesar de que previamente…"
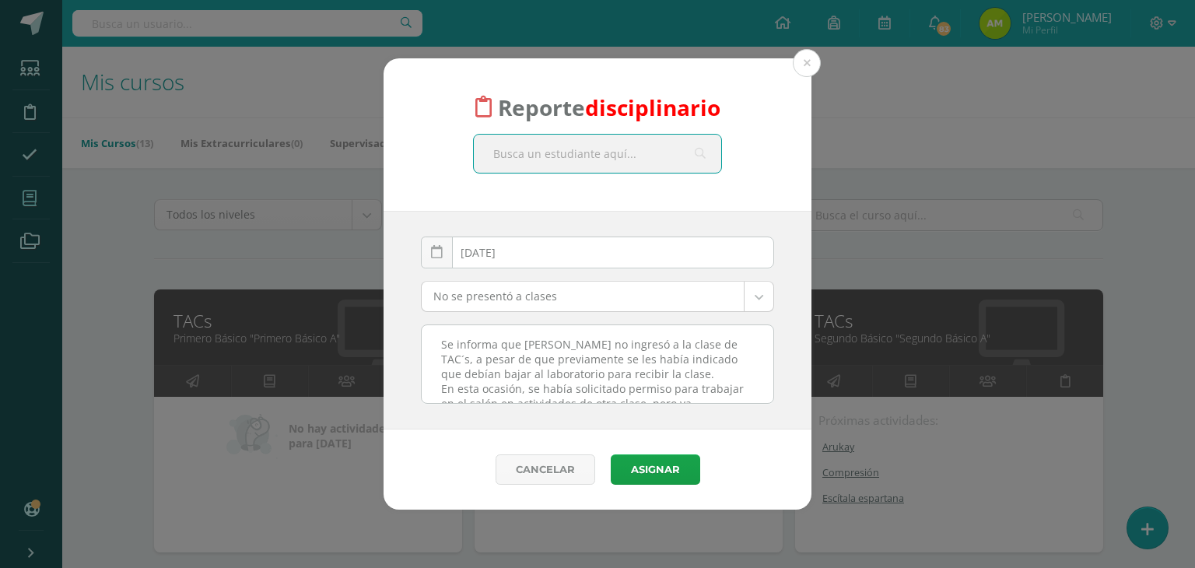
click at [589, 145] on input "text" at bounding box center [597, 154] width 247 height 38
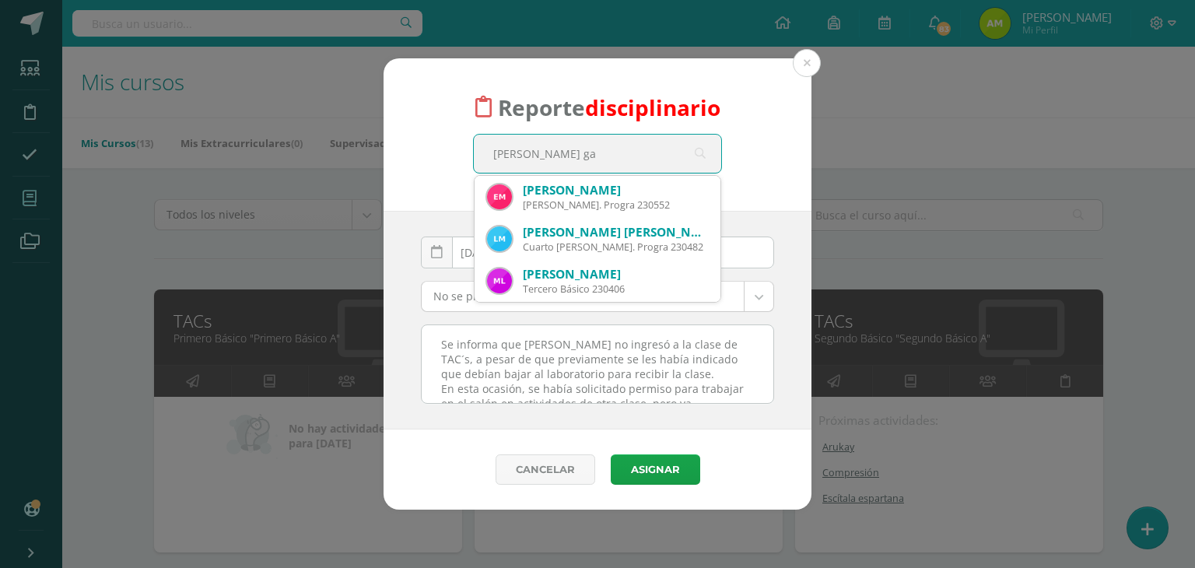
type input "Josue gam"
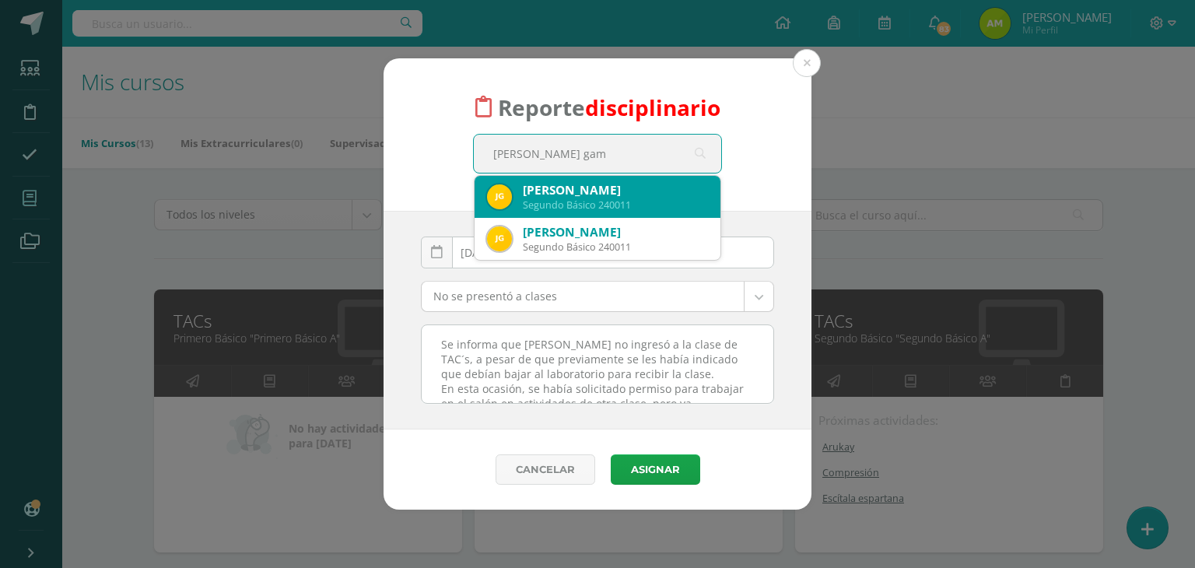
click at [593, 212] on div "Segundo Básico 240011" at bounding box center [615, 204] width 185 height 13
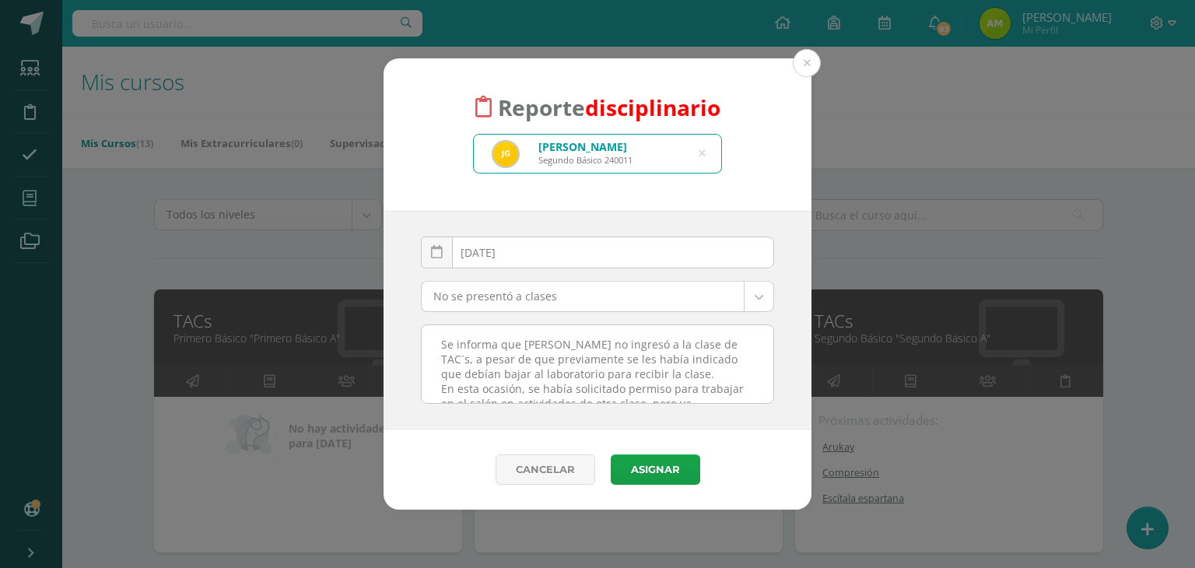
drag, startPoint x: 548, startPoint y: 337, endPoint x: 561, endPoint y: 362, distance: 28.2
click at [548, 336] on textarea "Se informa que Josue no ingresó a la clase de TAC´s, a pesar de que previamente…" at bounding box center [598, 364] width 352 height 78
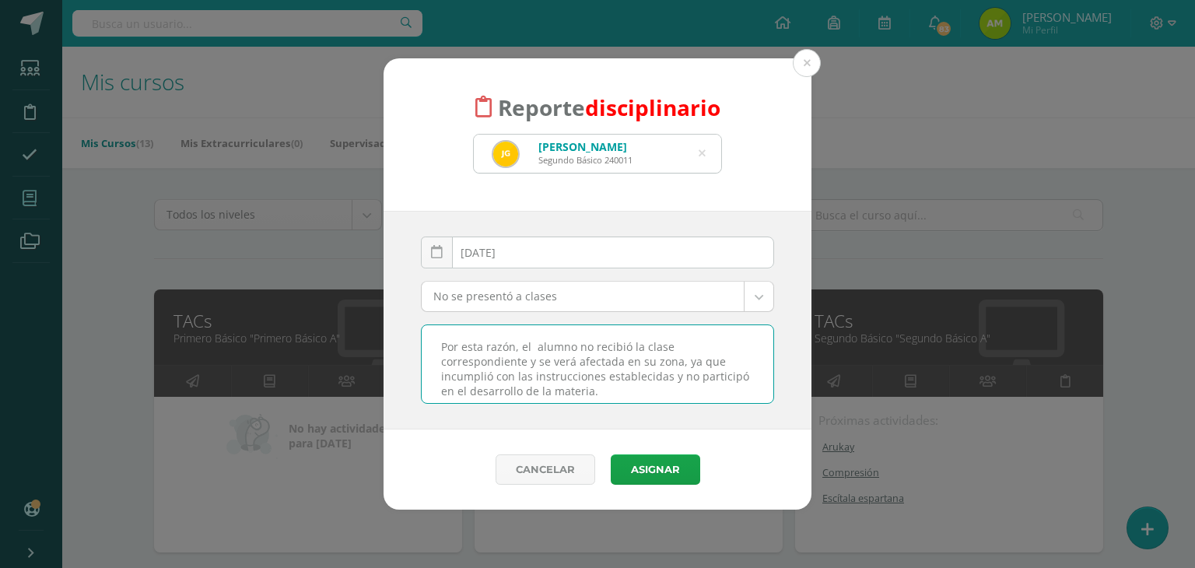
scroll to position [155, 0]
type textarea "Se informa que Josué no ingresó a la clase de TAC´s, a pesar de que previamente…"
click at [662, 471] on button "Asignar" at bounding box center [655, 469] width 89 height 30
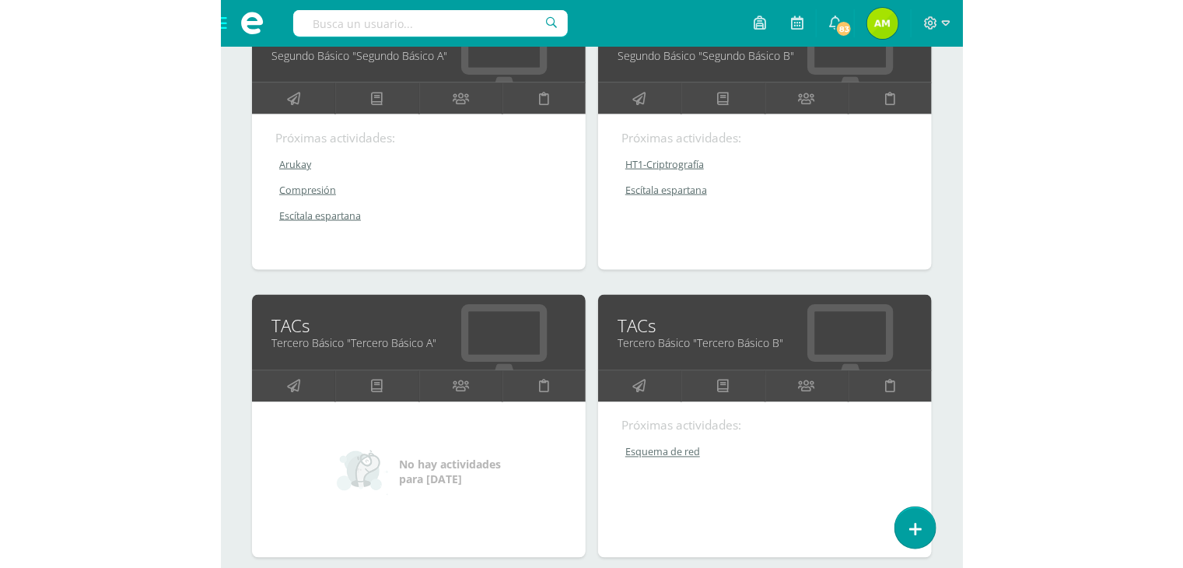
scroll to position [622, 0]
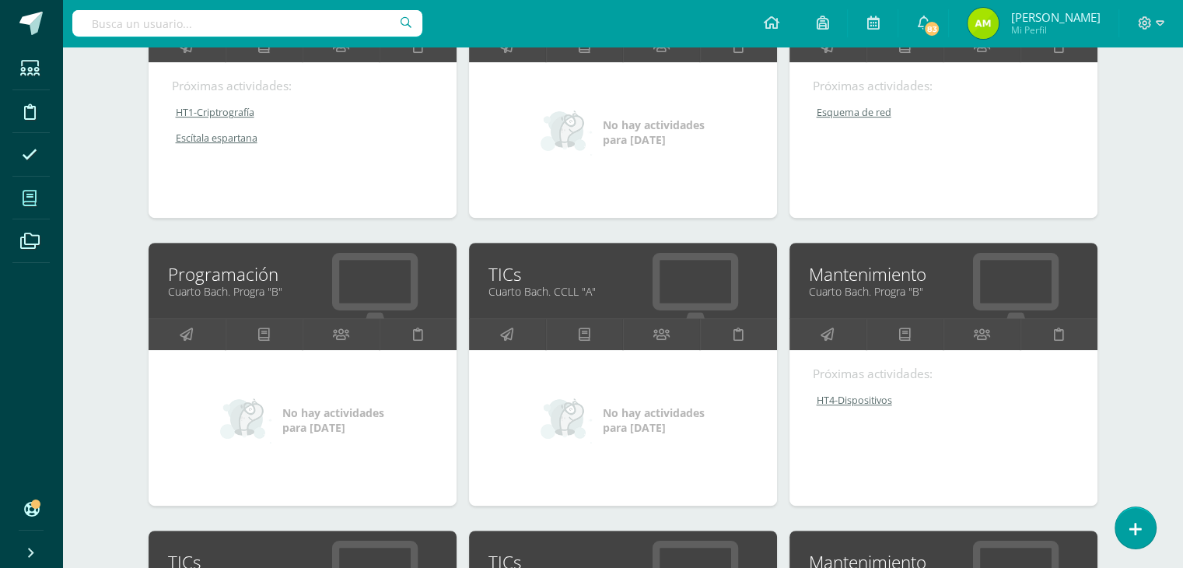
click at [68, 229] on div "Mis cursos Mis Cursos (13) Mis Extracurriculares (0) Supervisados (13) Todos lo…" at bounding box center [622, 316] width 1121 height 1785
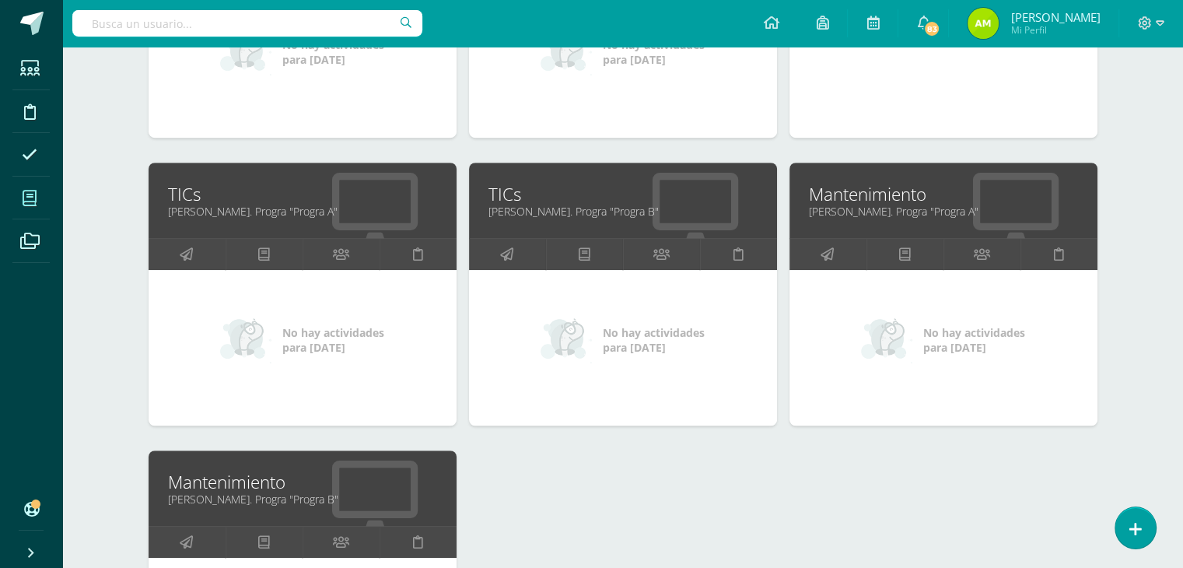
scroll to position [1011, 0]
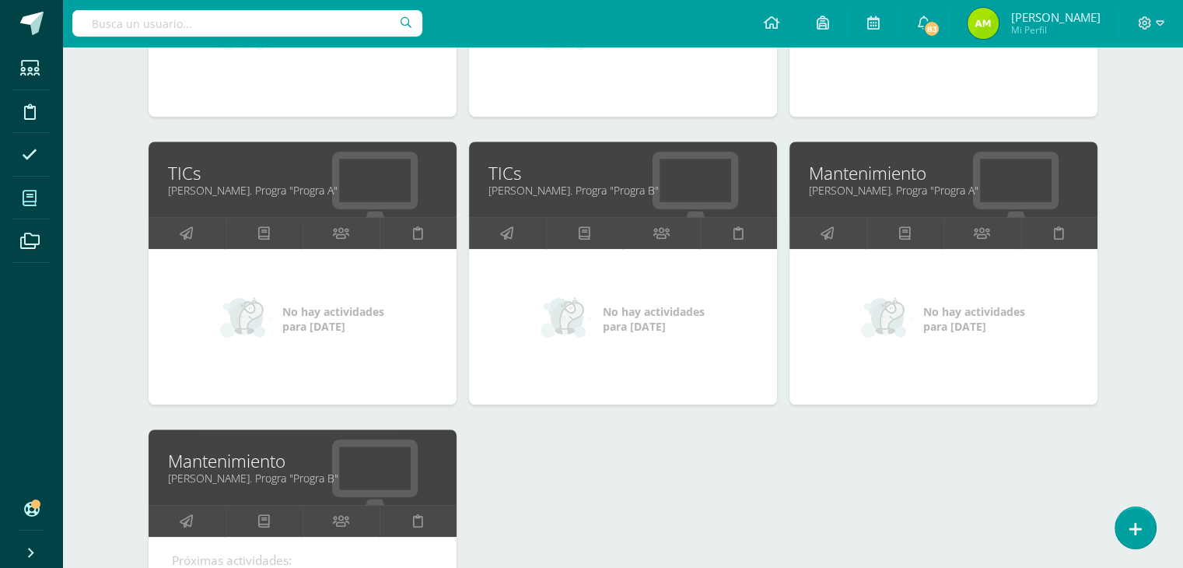
click at [840, 186] on link "[PERSON_NAME]. Progra "Progra A"" at bounding box center [943, 190] width 269 height 15
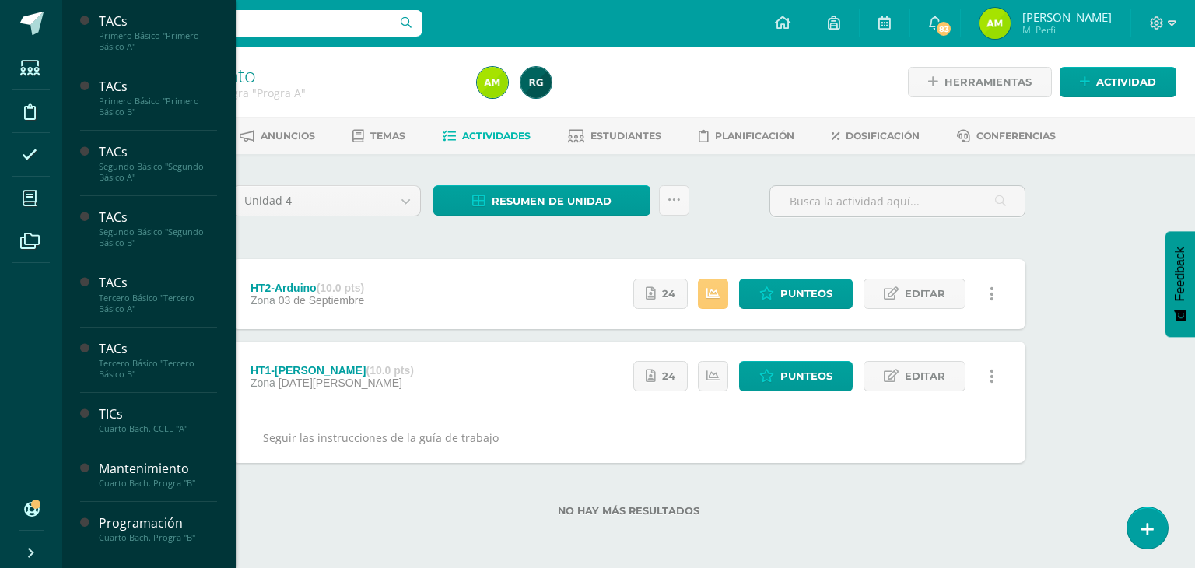
click at [396, 250] on div "Unidad 4 Unidad 1 Unidad 2 Unidad 3 Unidad 4 Resumen de unidad Descargar como H…" at bounding box center [629, 360] width 806 height 350
click at [313, 509] on label "No hay más resultados" at bounding box center [628, 511] width 793 height 12
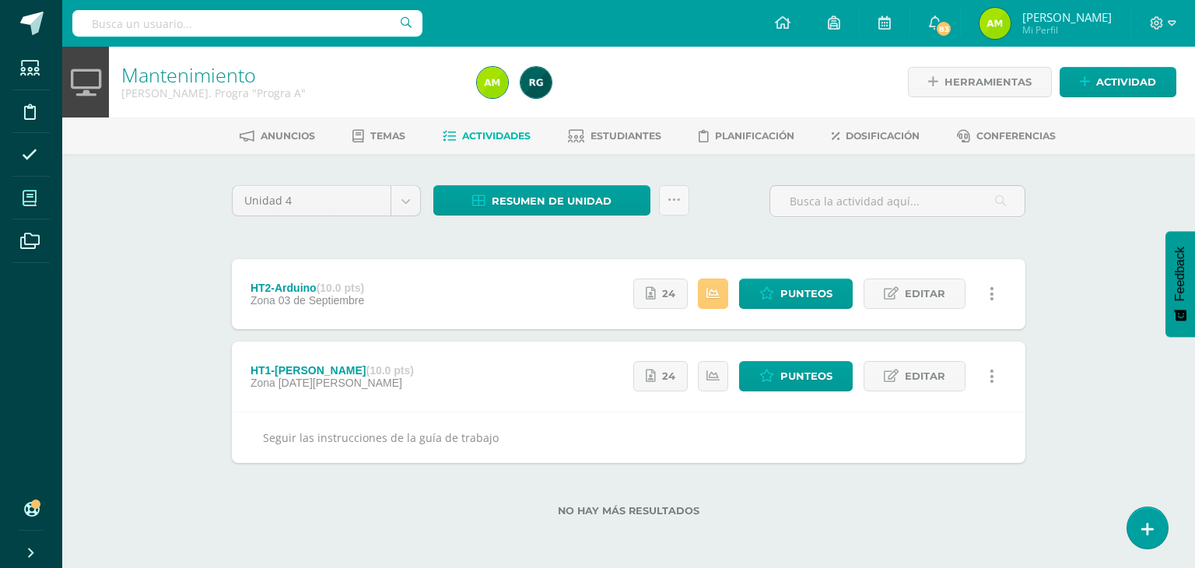
click at [28, 196] on icon at bounding box center [30, 199] width 14 height 16
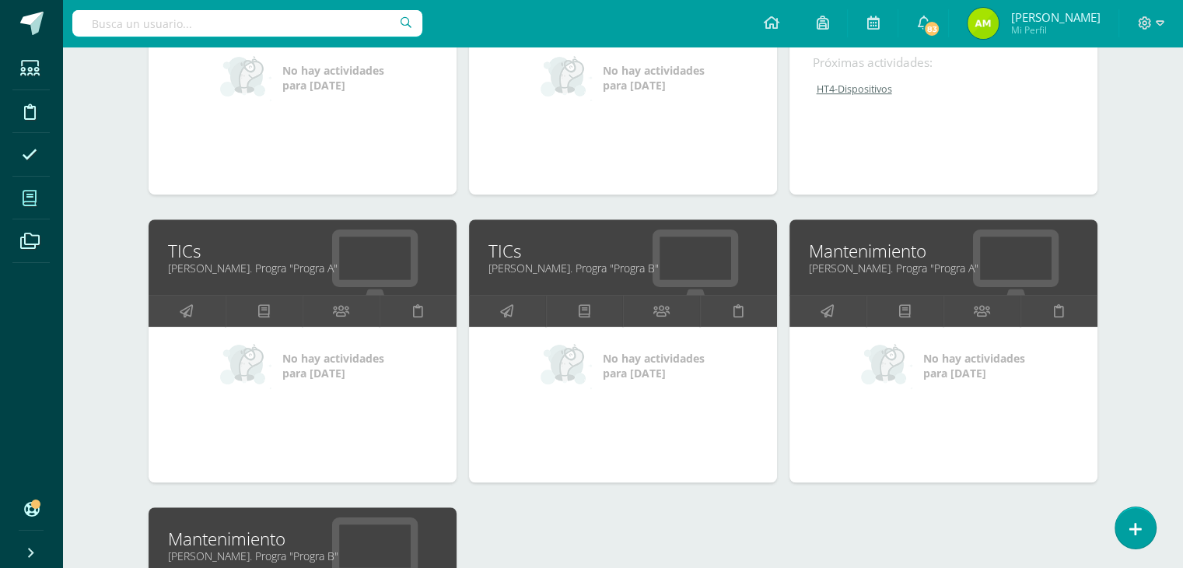
scroll to position [1011, 0]
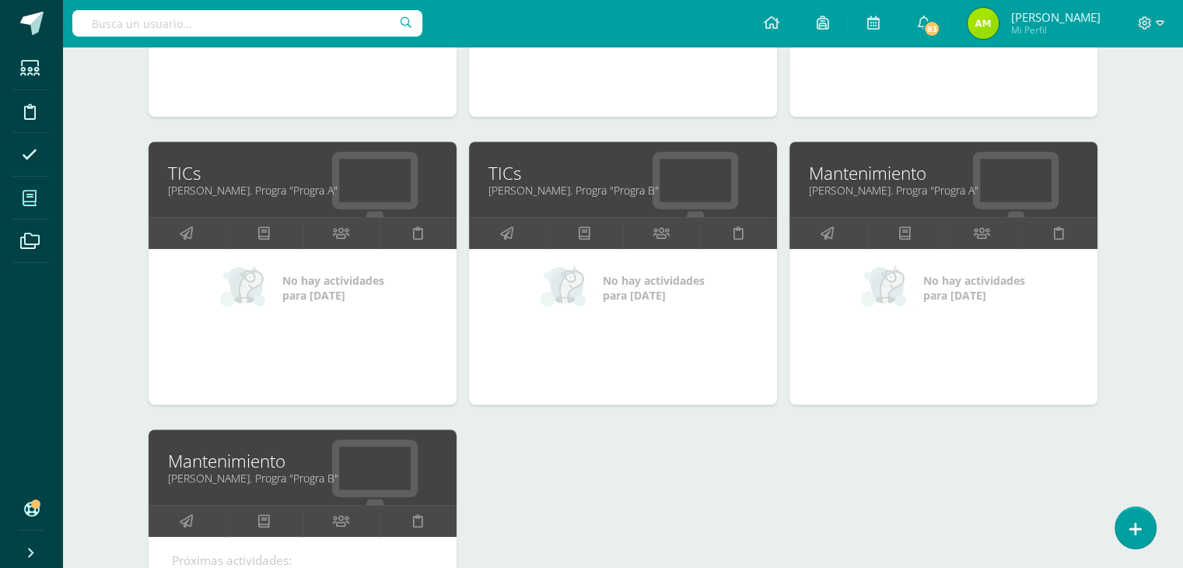
click at [856, 183] on link "[PERSON_NAME]. Progra "Progra A"" at bounding box center [943, 190] width 269 height 15
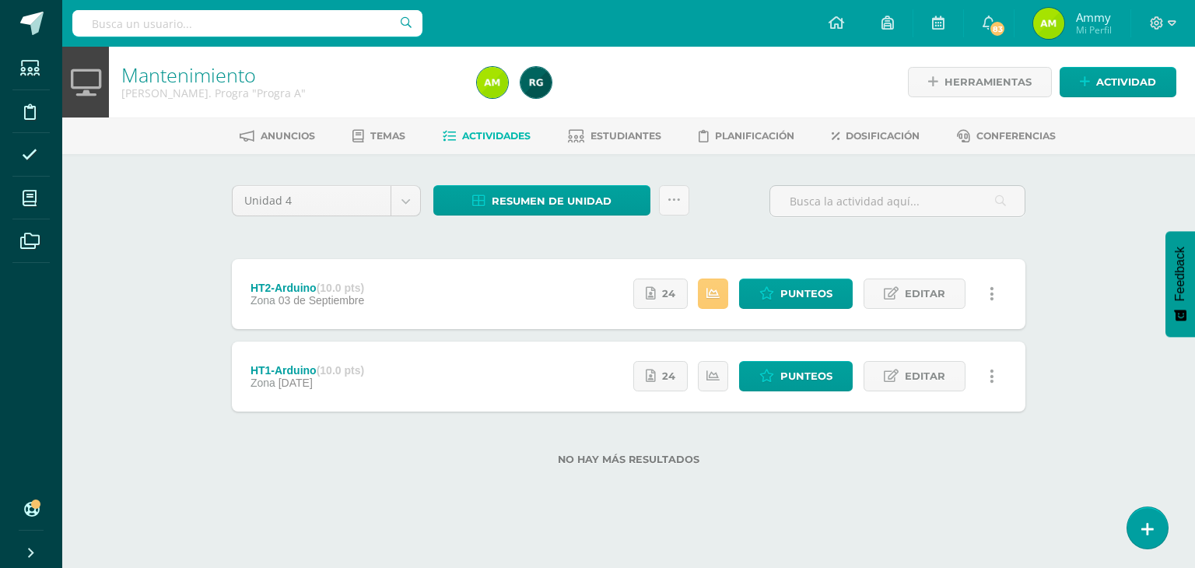
drag, startPoint x: 114, startPoint y: 243, endPoint x: 177, endPoint y: 271, distance: 69.7
click at [114, 243] on div "Mantenimiento [PERSON_NAME]. Progra "Progra A" Herramientas Detalle de asistenc…" at bounding box center [628, 281] width 1133 height 468
click at [1152, 531] on icon at bounding box center [1147, 529] width 14 height 18
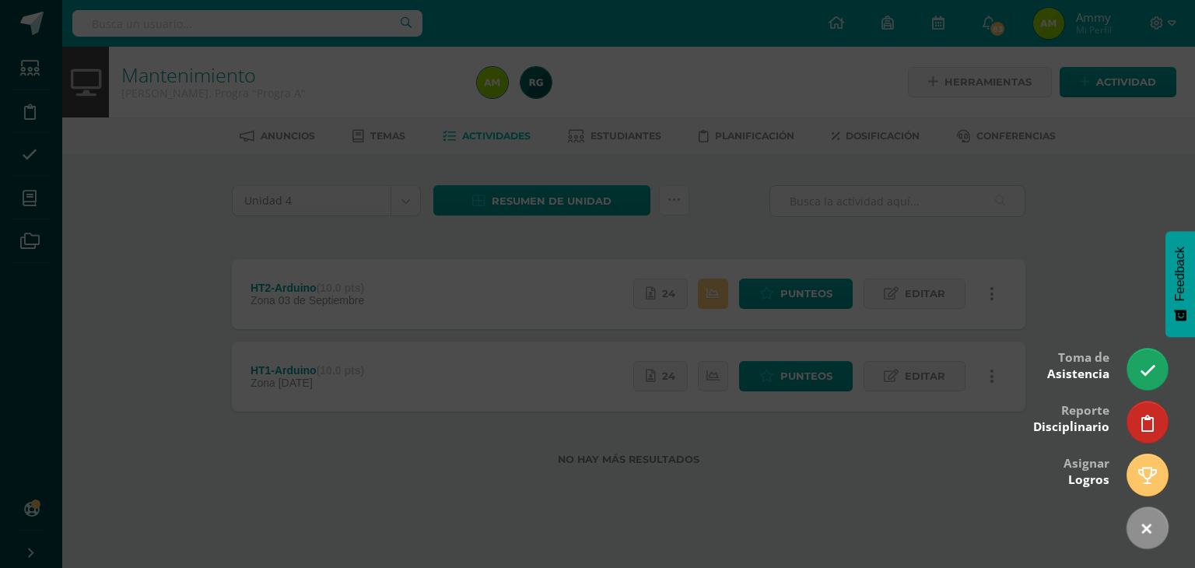
click at [1051, 249] on div at bounding box center [597, 284] width 1195 height 568
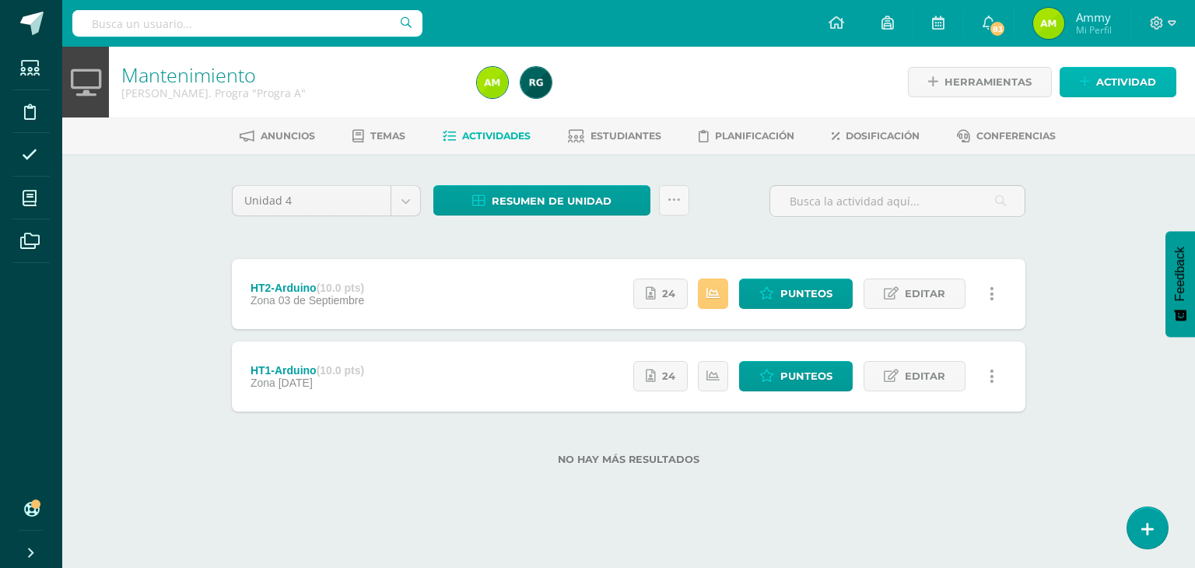
click at [1112, 89] on span "Actividad" at bounding box center [1126, 82] width 60 height 29
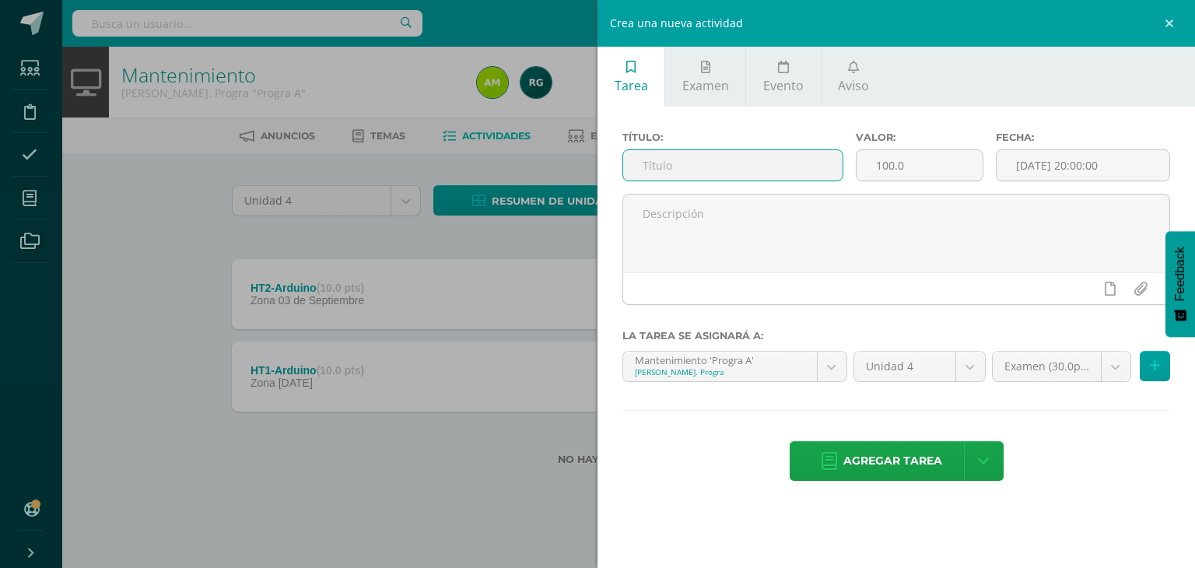
click at [674, 173] on input "text" at bounding box center [732, 165] width 219 height 30
type input "HT3-Arduino"
click at [919, 170] on input "100.0" at bounding box center [919, 165] width 126 height 30
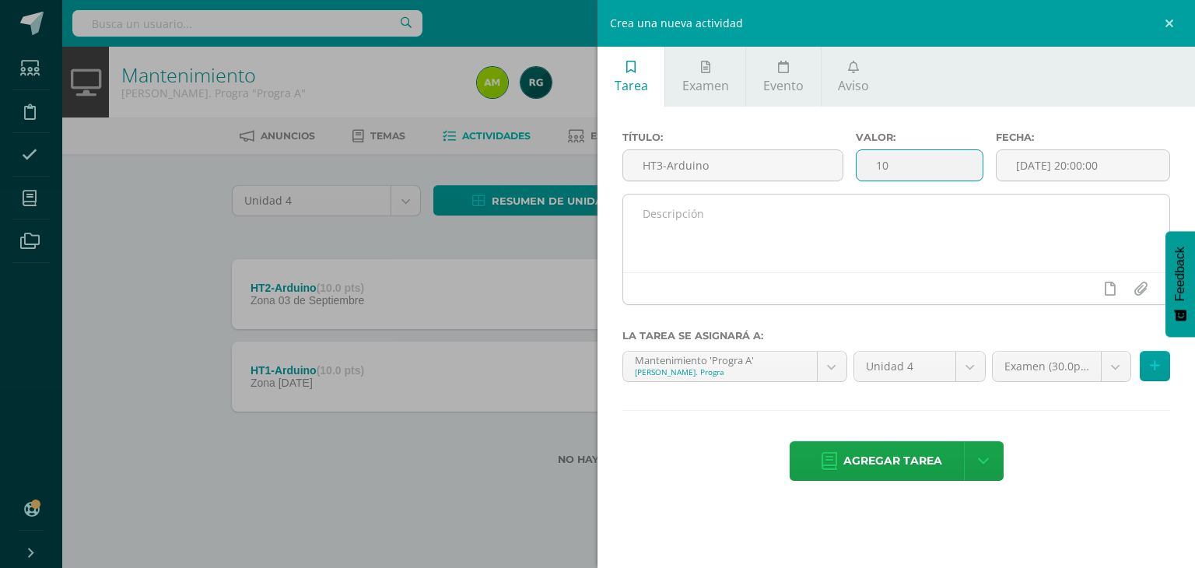
type input "10"
click at [1044, 201] on textarea at bounding box center [896, 233] width 546 height 78
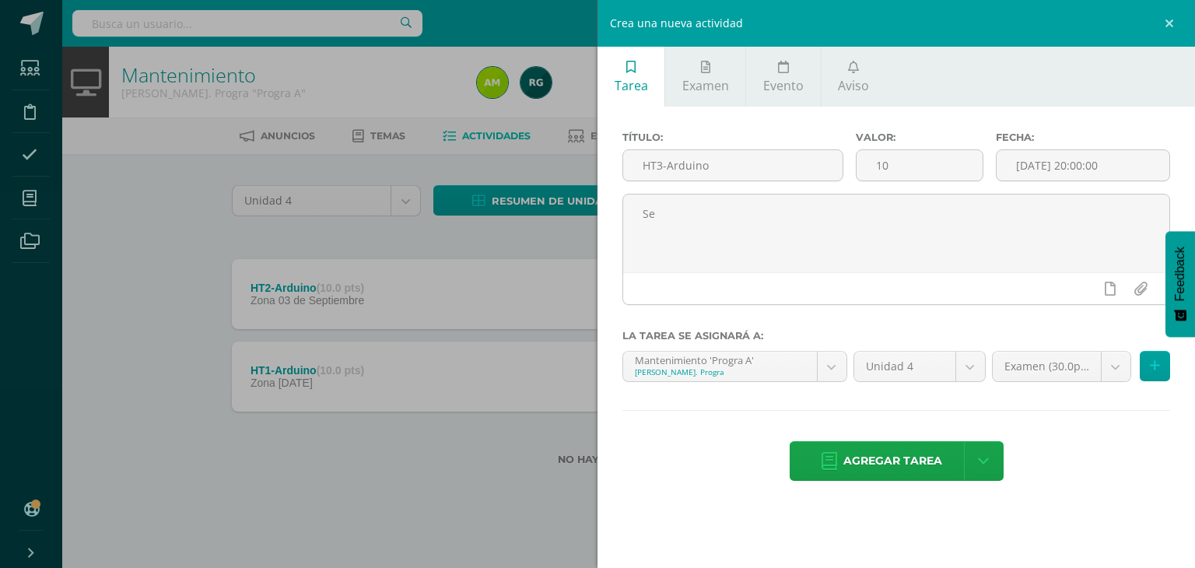
click at [117, 250] on div "Crea una nueva actividad Tarea Examen Evento Aviso Título: HT3-Arduino Valor: 1…" at bounding box center [597, 284] width 1195 height 568
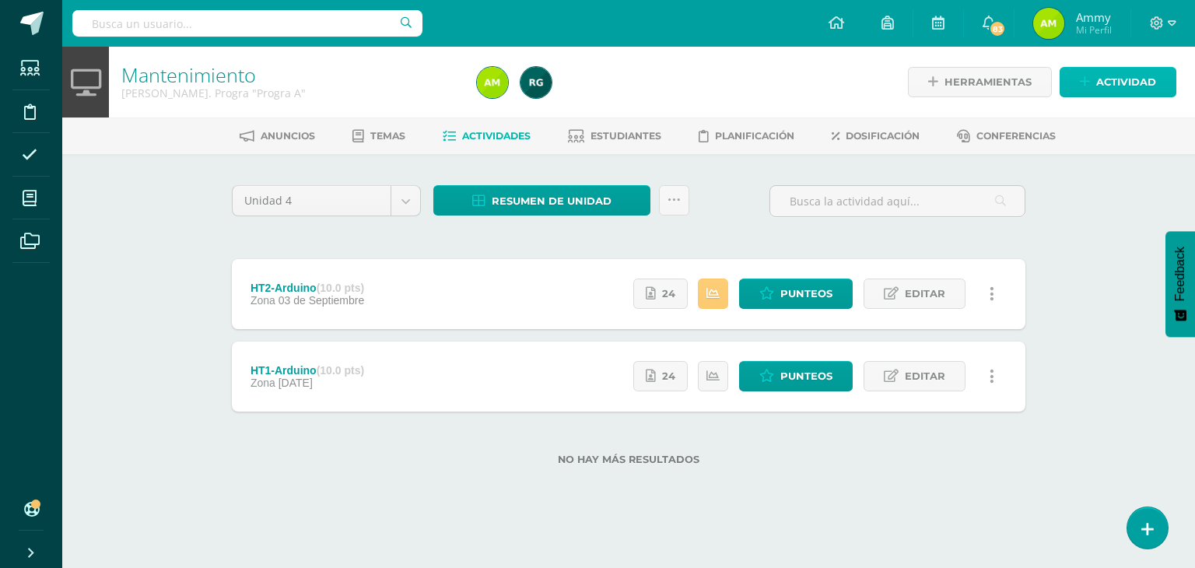
click at [1138, 83] on span "Actividad" at bounding box center [1126, 82] width 60 height 29
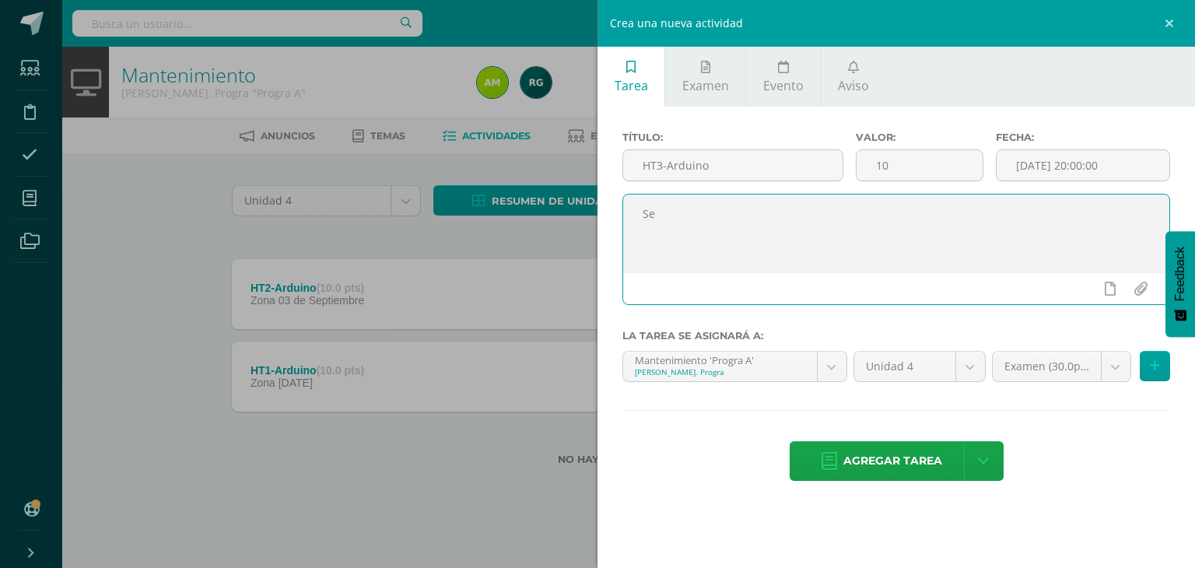
click at [708, 226] on textarea "Se" at bounding box center [896, 233] width 546 height 78
drag, startPoint x: 837, startPoint y: 197, endPoint x: 814, endPoint y: 203, distance: 24.2
drag, startPoint x: 814, startPoint y: 203, endPoint x: 799, endPoint y: 206, distance: 15.1
click at [800, 240] on textarea "Seguir las instrucciones de la guía" at bounding box center [896, 233] width 546 height 78
click at [821, 242] on textarea "Seguir las instrucciones de la guía" at bounding box center [896, 233] width 546 height 78
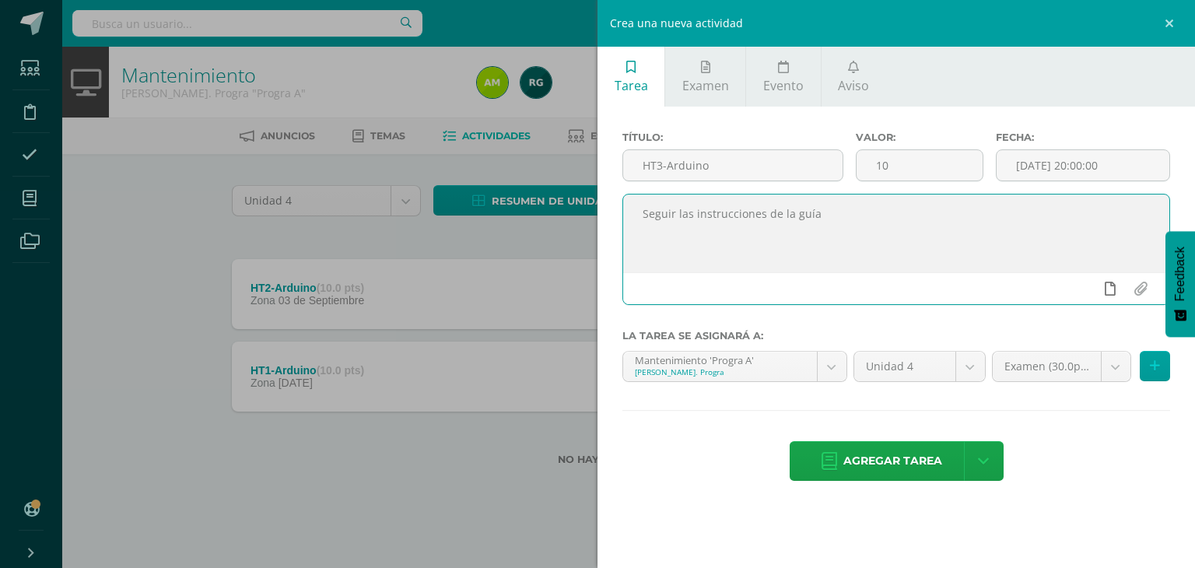
type textarea "Seguir las instrucciones de la guía"
click at [1105, 284] on icon at bounding box center [1110, 289] width 11 height 14
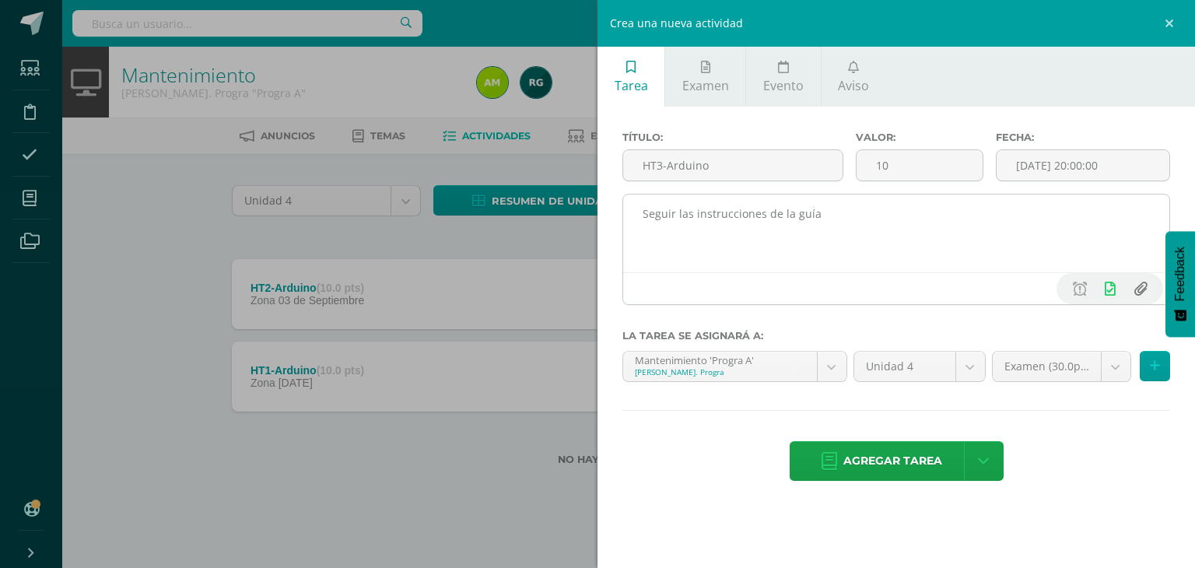
click at [1136, 289] on input "file" at bounding box center [1140, 289] width 30 height 30
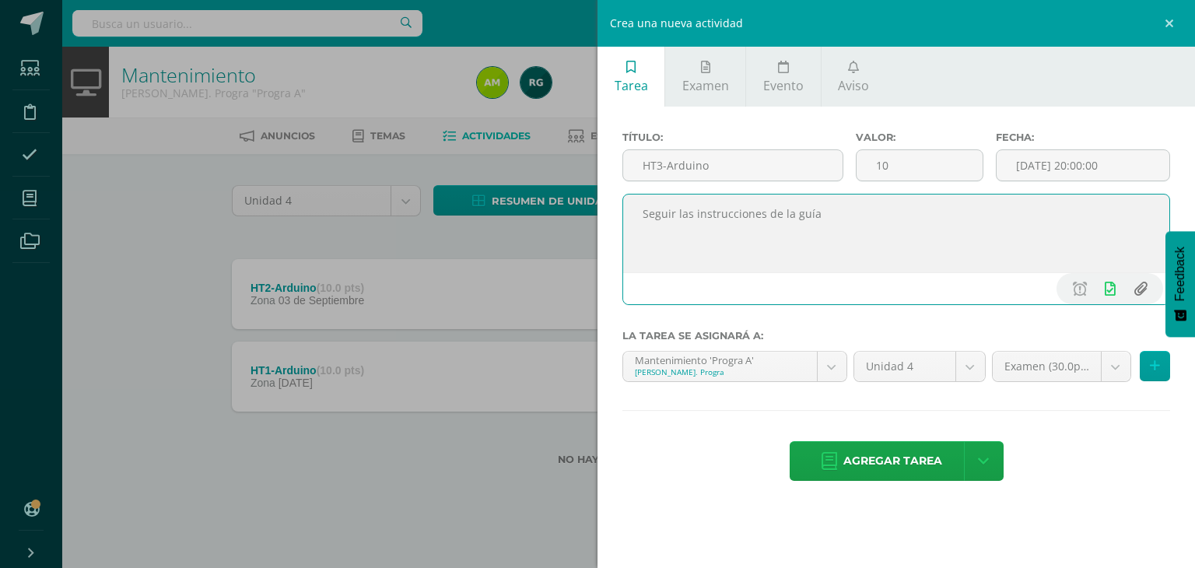
type input "C:\fakepath\Guía de trabajo 3.docx"
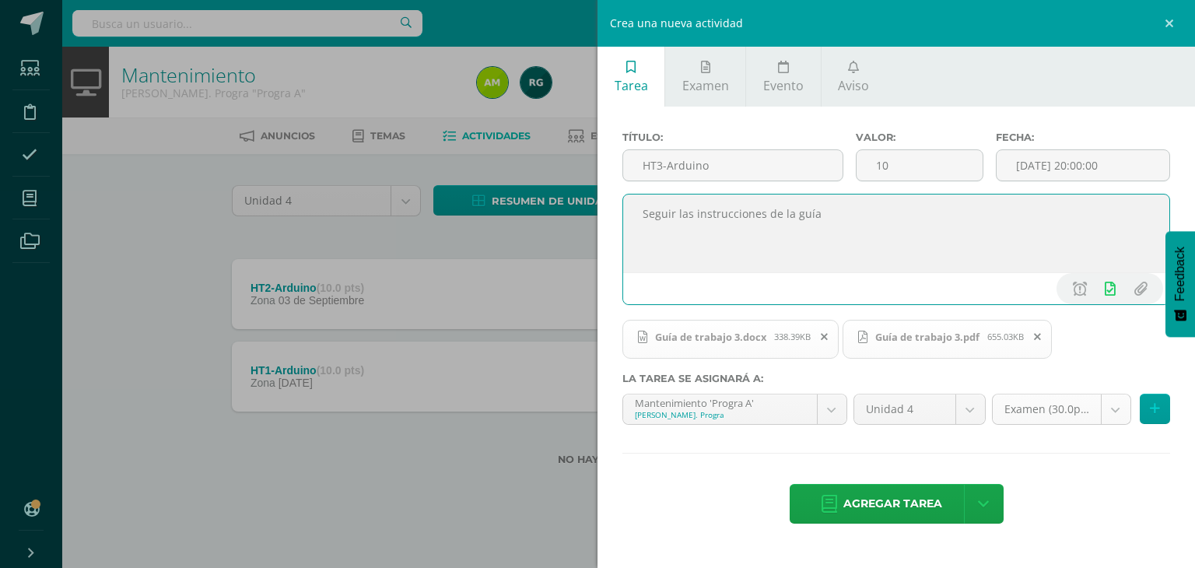
click at [1114, 409] on body "Estudiantes Disciplina Asistencia Mis cursos Archivos Soporte Centro de ayuda Ú…" at bounding box center [597, 257] width 1195 height 515
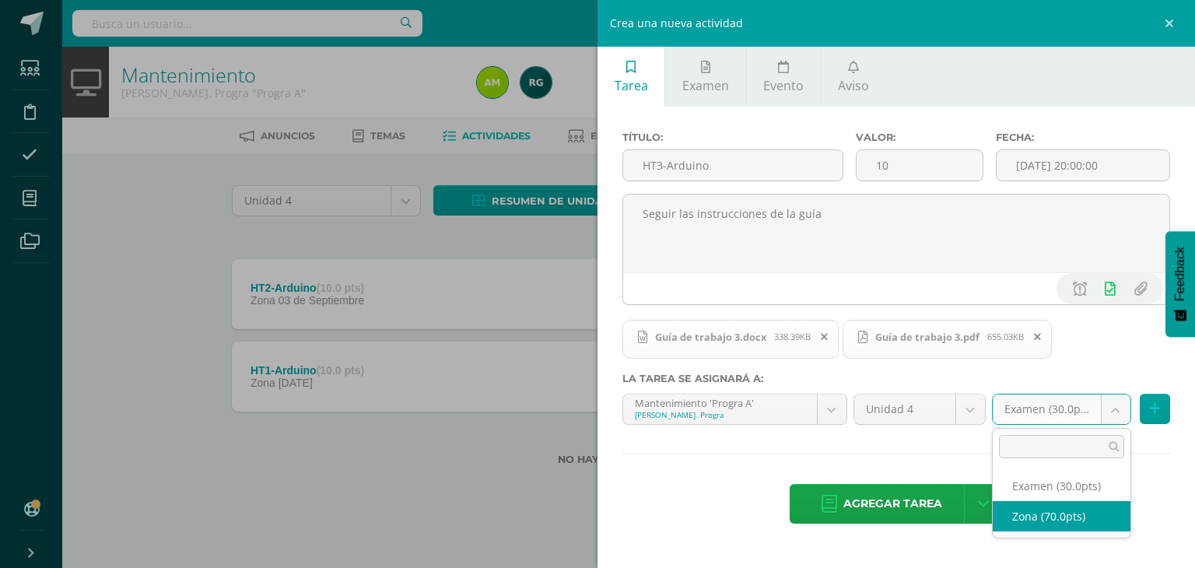
select select "107761"
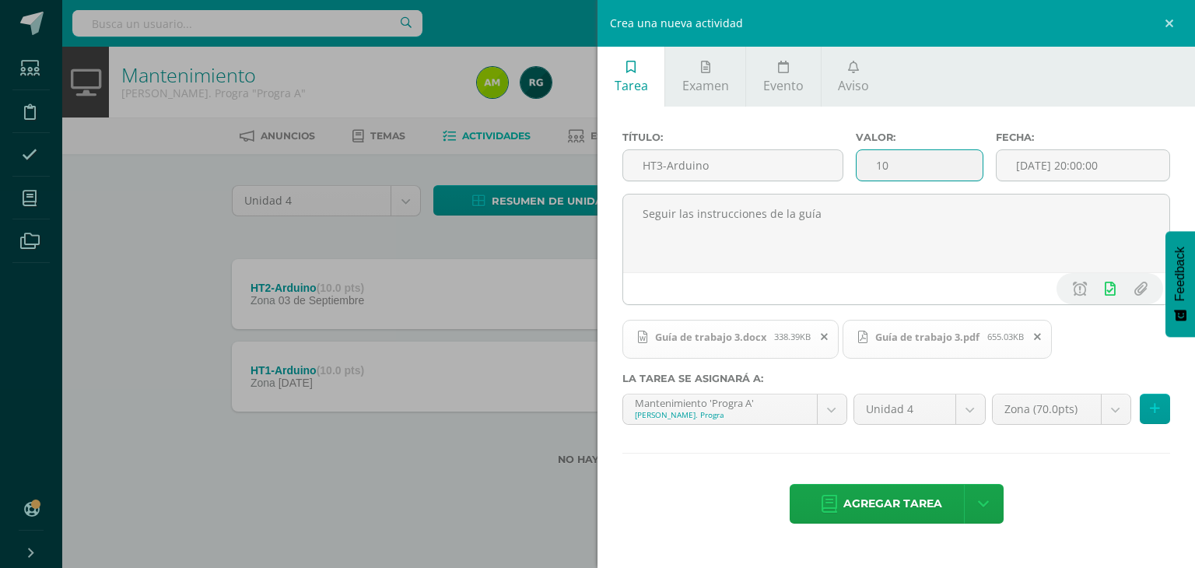
drag, startPoint x: 885, startPoint y: 169, endPoint x: 877, endPoint y: 170, distance: 7.9
click at [882, 169] on input "10" at bounding box center [919, 165] width 126 height 30
click at [876, 171] on input "10" at bounding box center [919, 165] width 126 height 30
click at [881, 175] on input "10" at bounding box center [919, 165] width 126 height 30
type input "20"
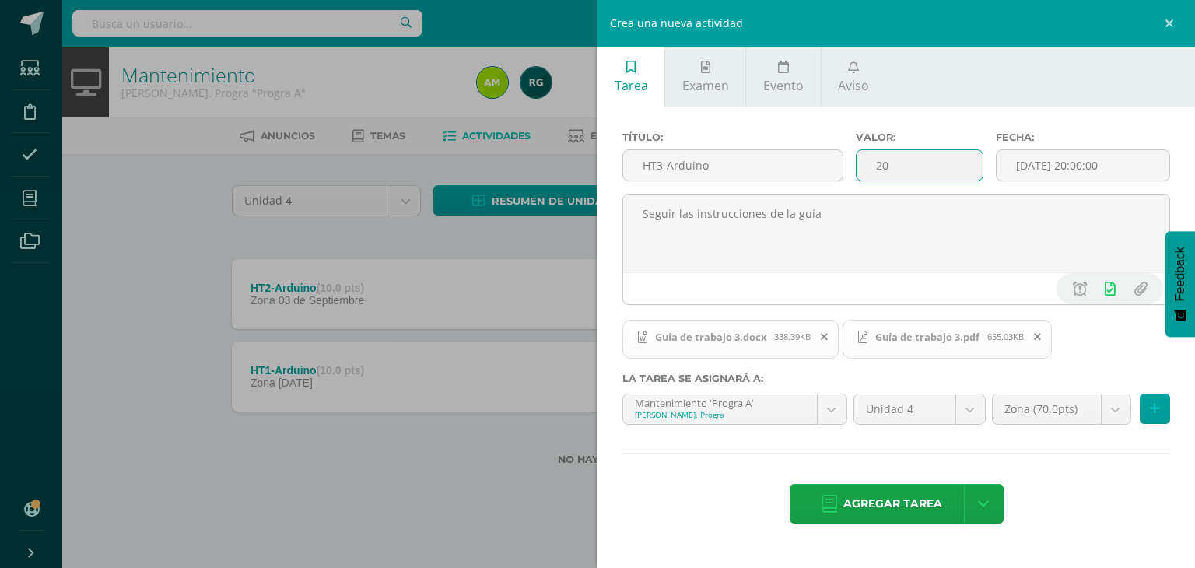
click at [877, 499] on span "Agregar tarea" at bounding box center [892, 504] width 99 height 38
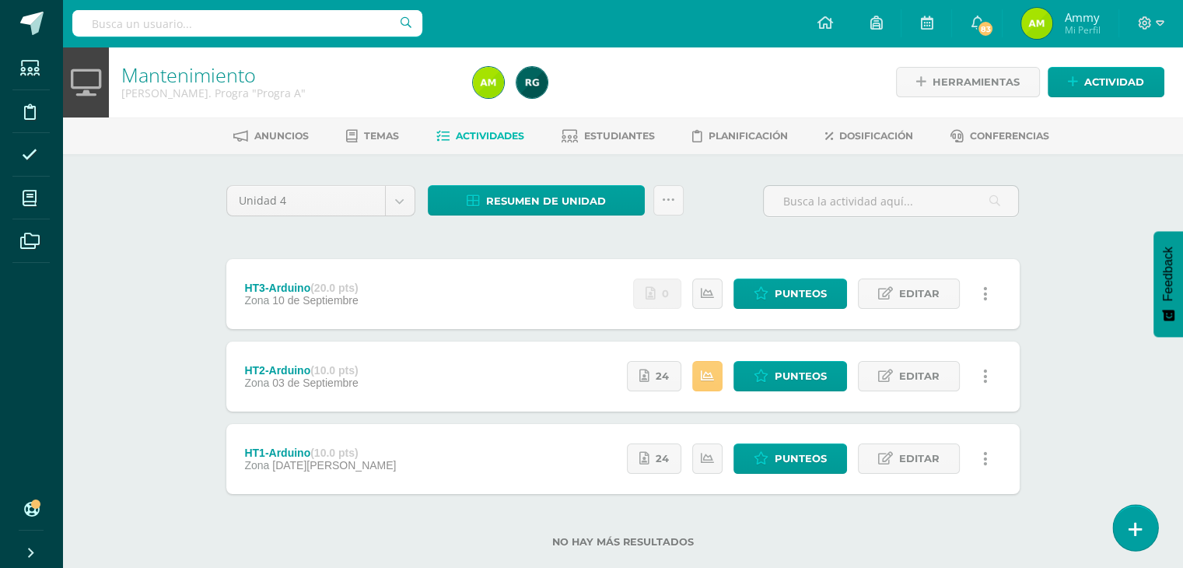
click at [1147, 530] on link at bounding box center [1135, 527] width 44 height 45
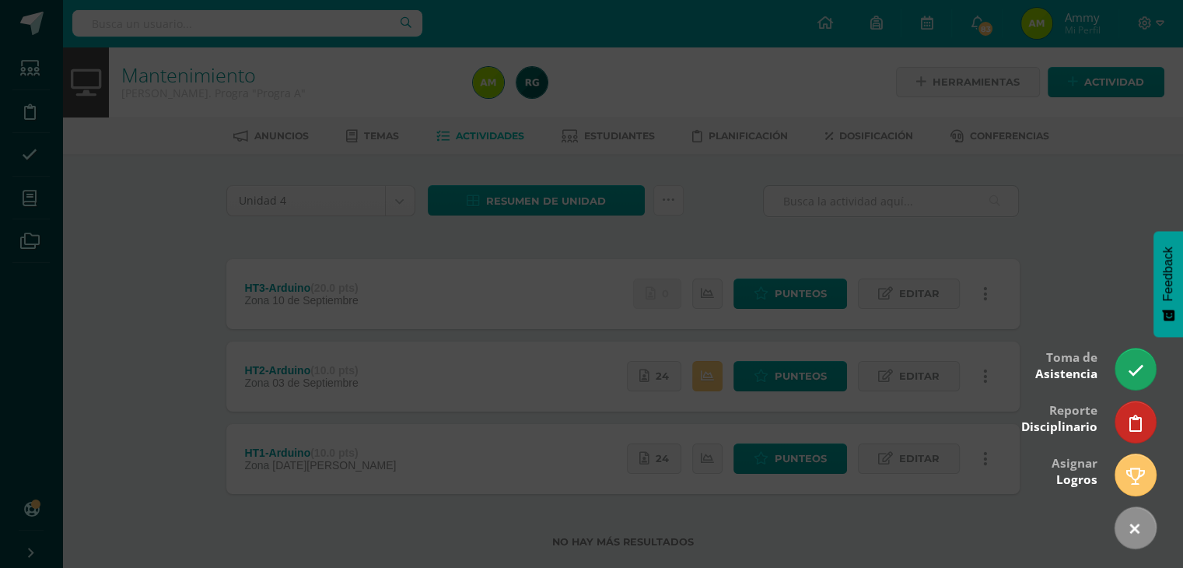
click at [1014, 247] on div at bounding box center [591, 284] width 1183 height 568
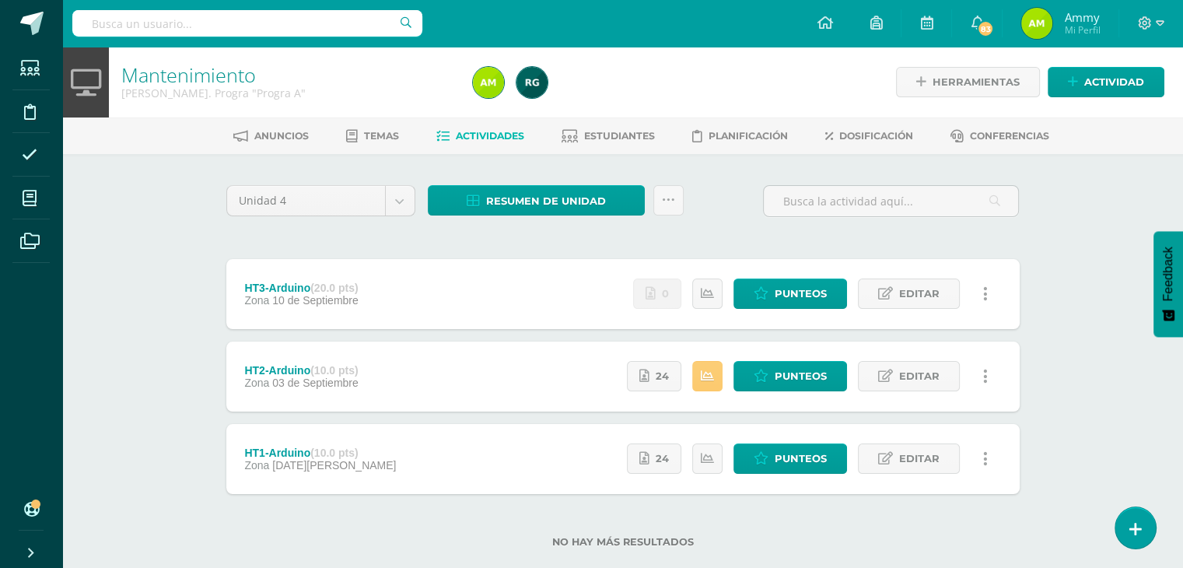
click at [168, 219] on div "Mantenimiento [PERSON_NAME]. Progra "Progra A" Herramientas Detalle de asistenc…" at bounding box center [622, 322] width 1121 height 551
